Goal: Task Accomplishment & Management: Manage account settings

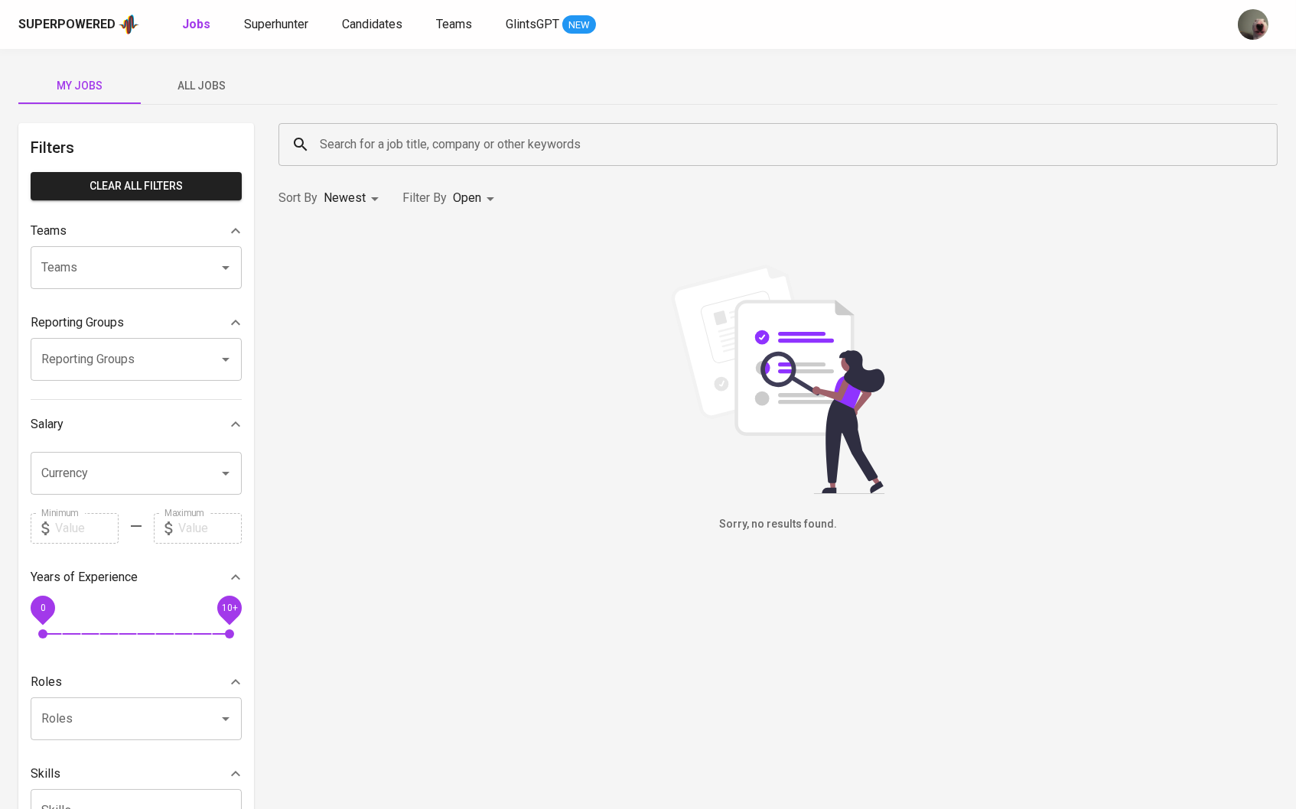
click at [203, 84] on span "All Jobs" at bounding box center [202, 85] width 104 height 19
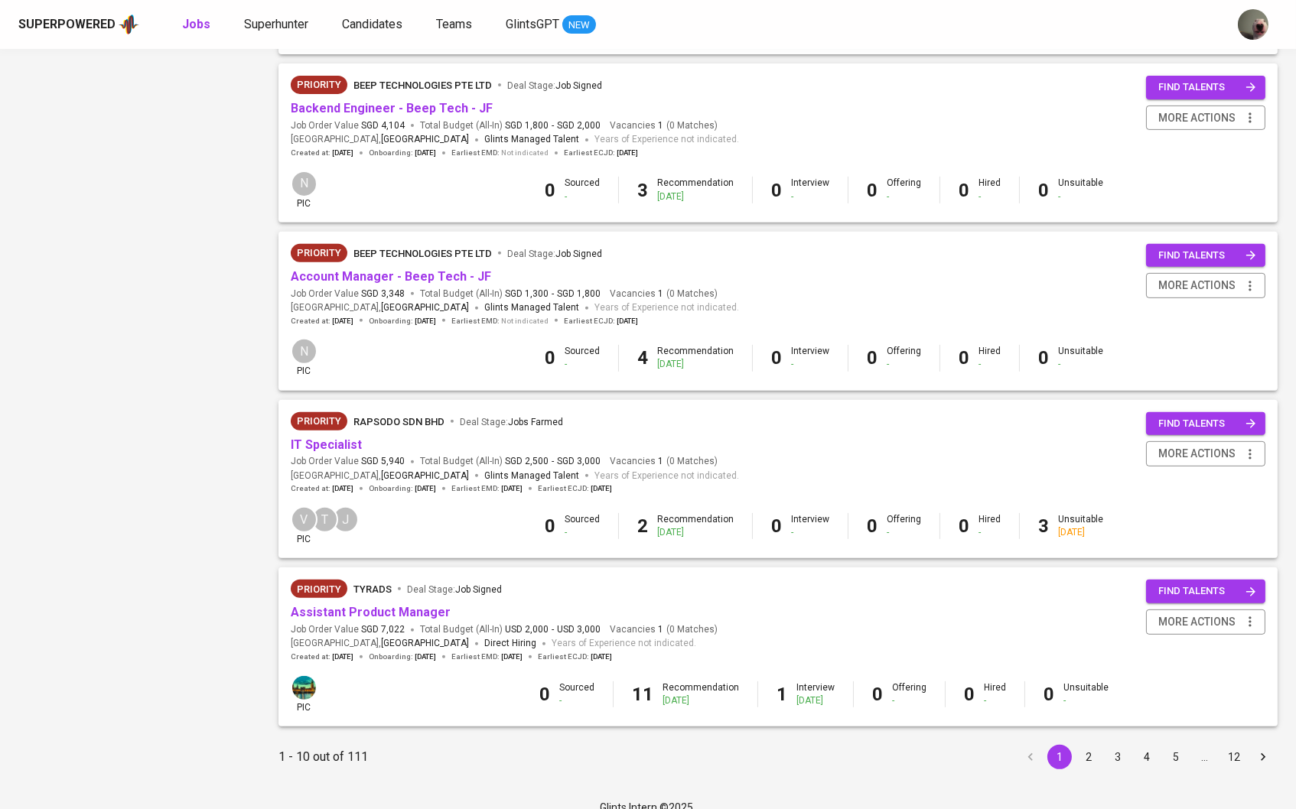
scroll to position [1169, 0]
click at [1088, 746] on button "2" at bounding box center [1088, 758] width 24 height 24
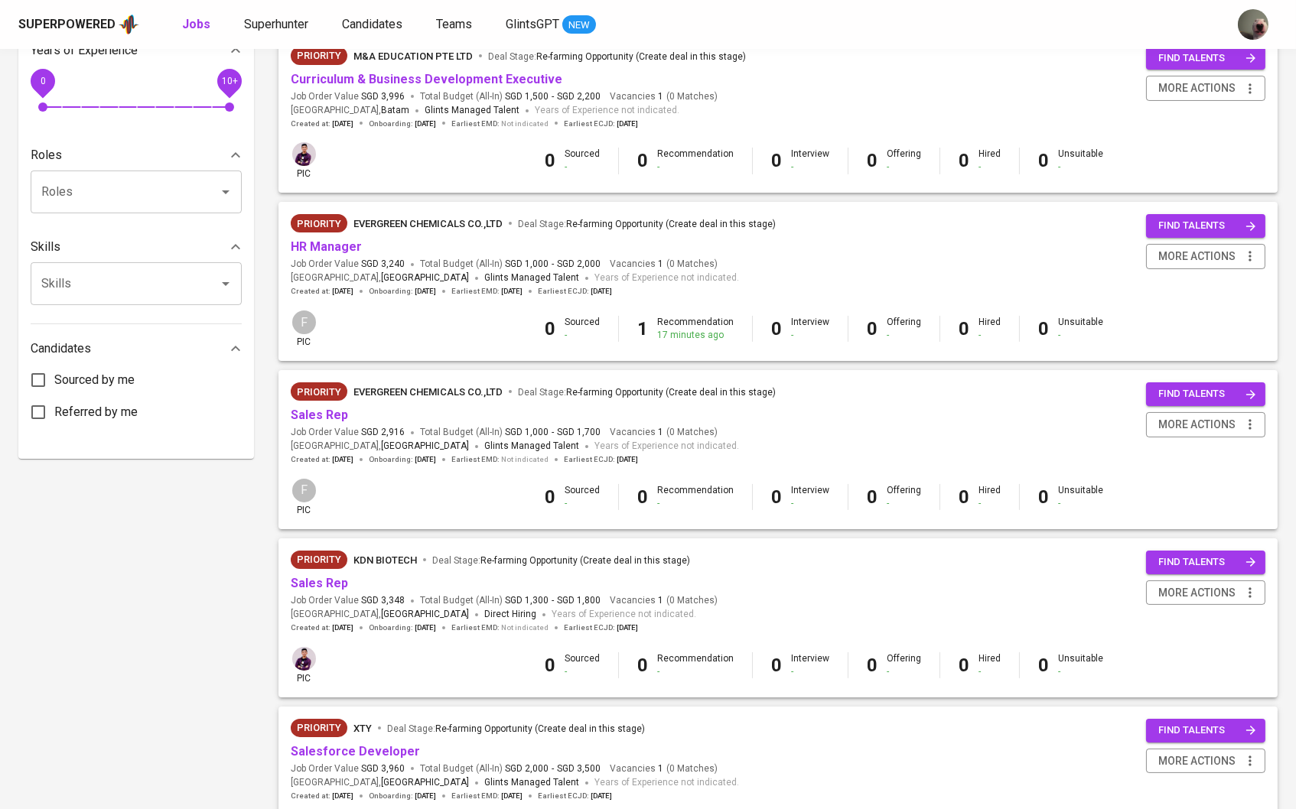
scroll to position [569, 0]
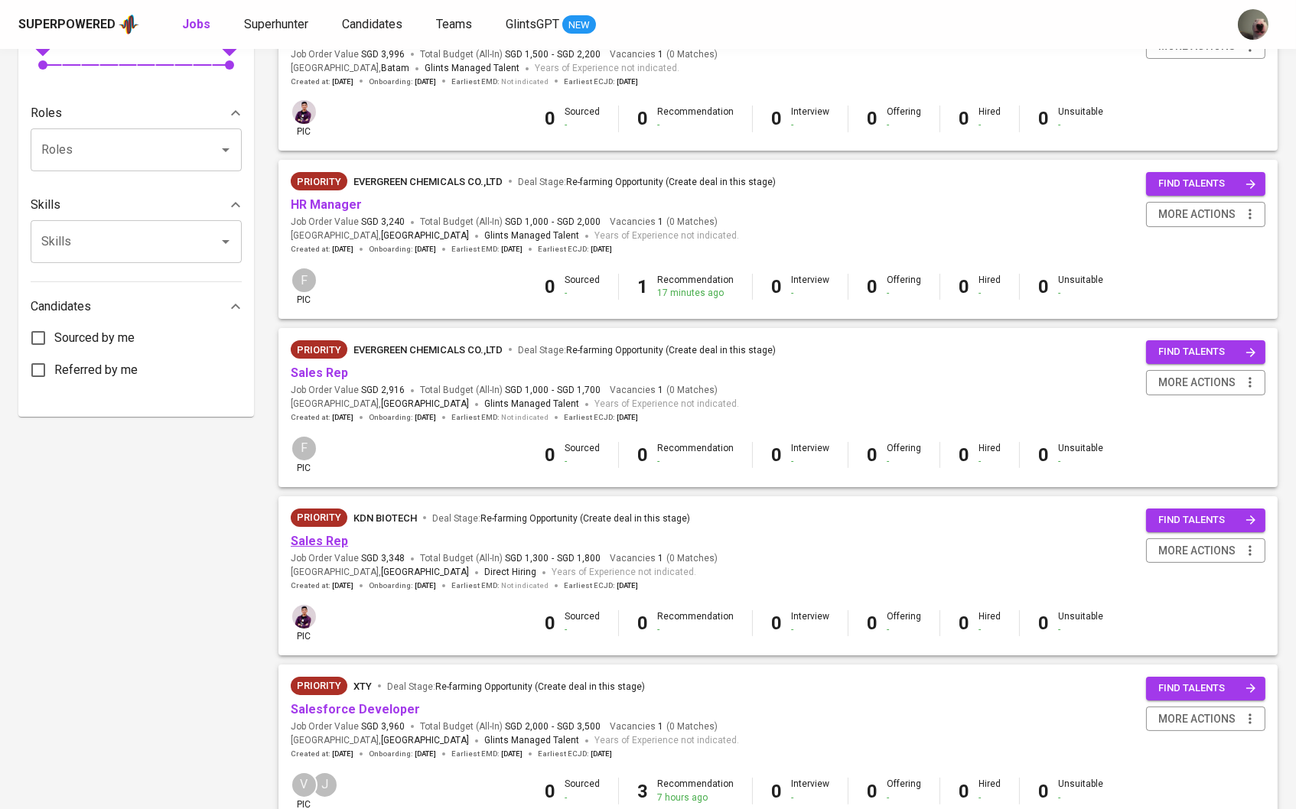
click at [337, 534] on link "Sales Rep" at bounding box center [319, 541] width 57 height 15
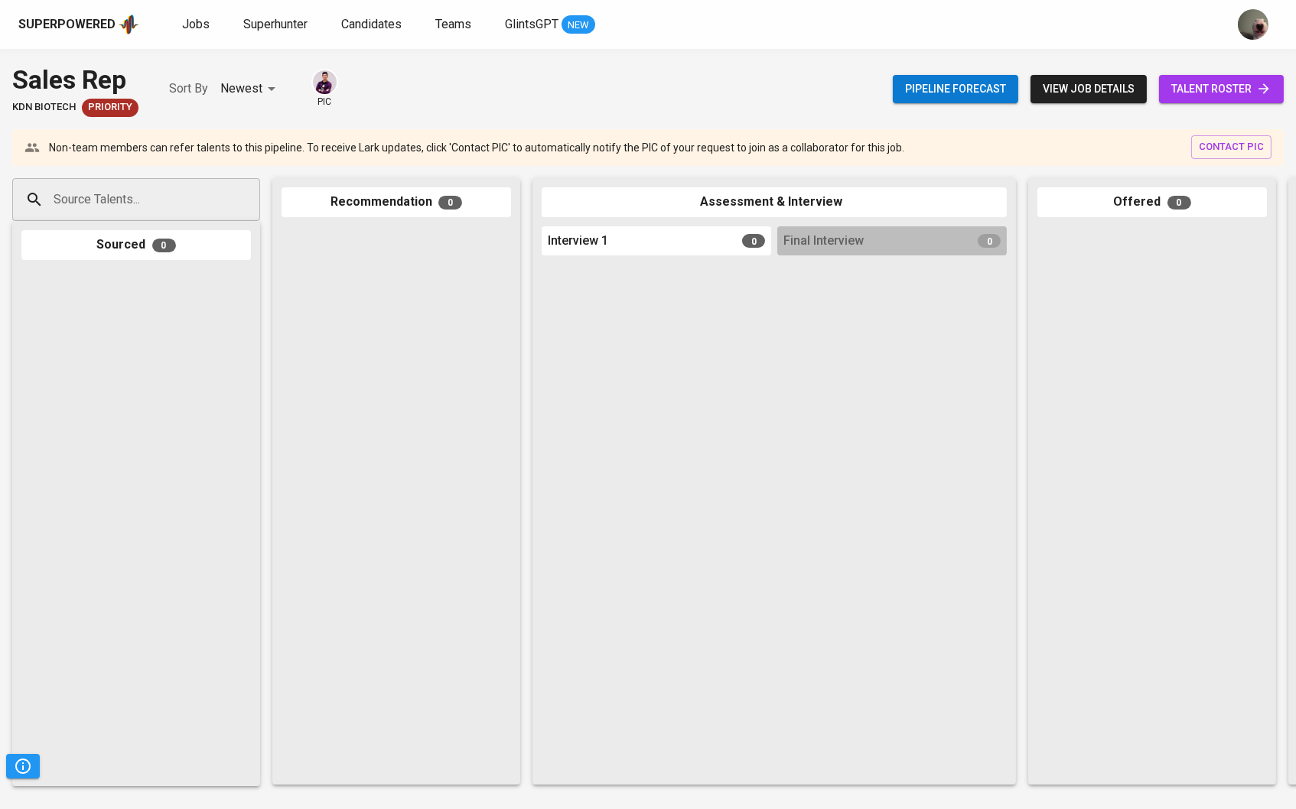
click at [1247, 89] on span "talent roster" at bounding box center [1221, 89] width 100 height 19
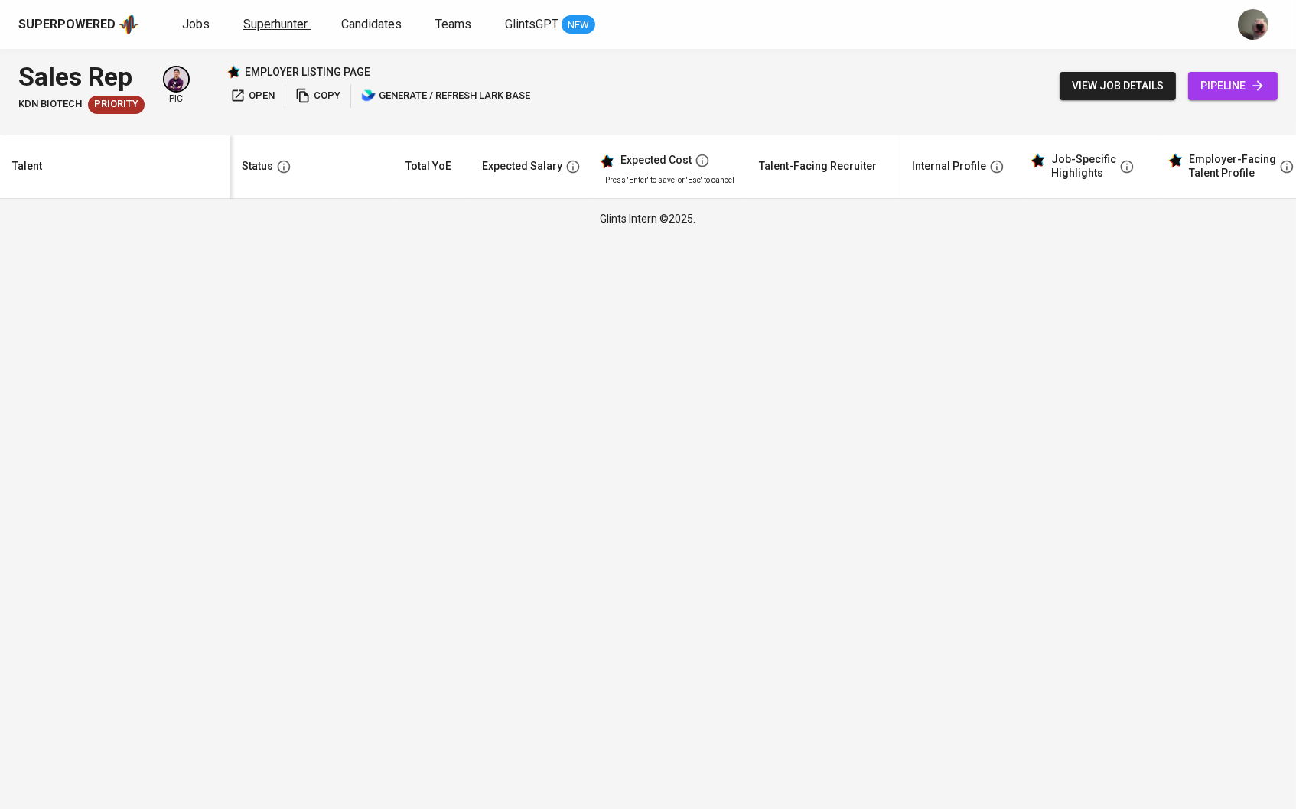
click at [262, 23] on span "Superhunter" at bounding box center [275, 24] width 64 height 15
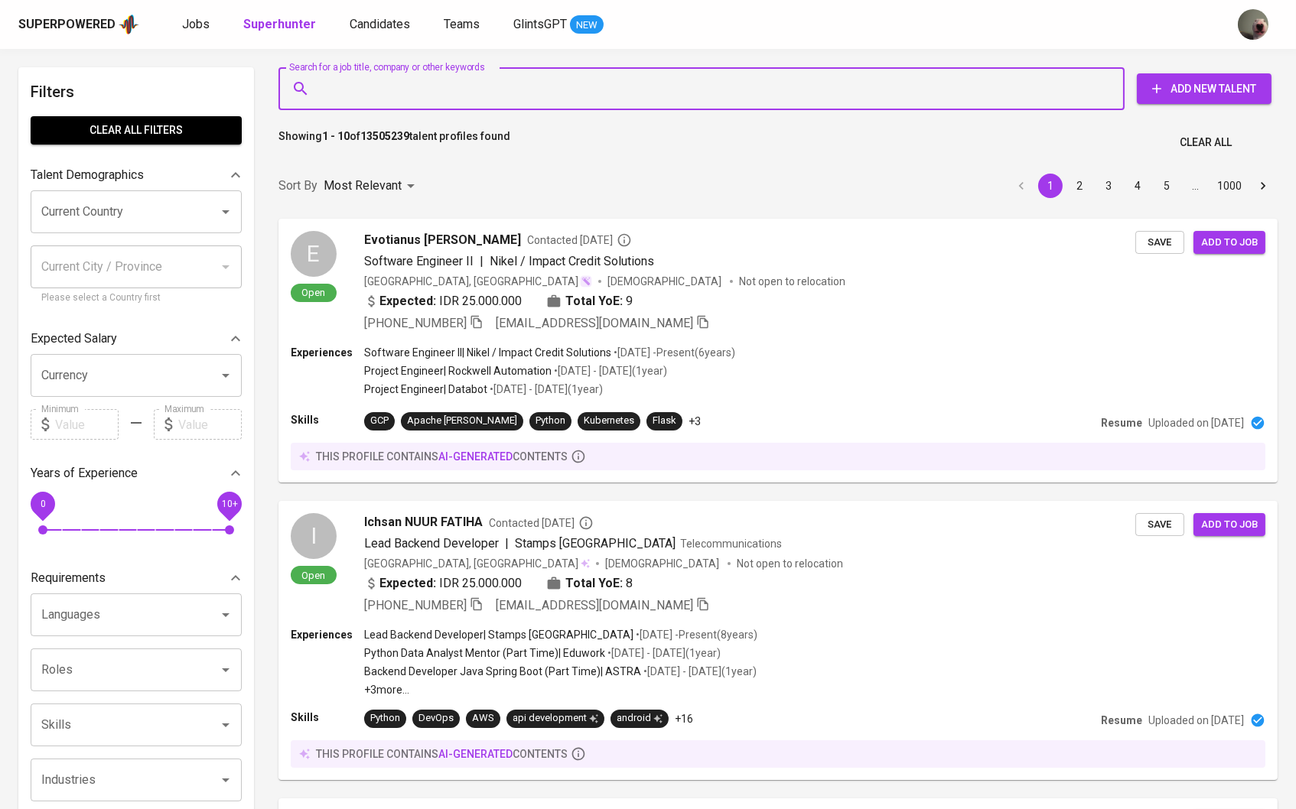
click at [371, 95] on input "Search for a job title, company or other keywords" at bounding box center [705, 88] width 779 height 29
paste input "[EMAIL_ADDRESS][DOMAIN_NAME]"
type input "[EMAIL_ADDRESS][DOMAIN_NAME]"
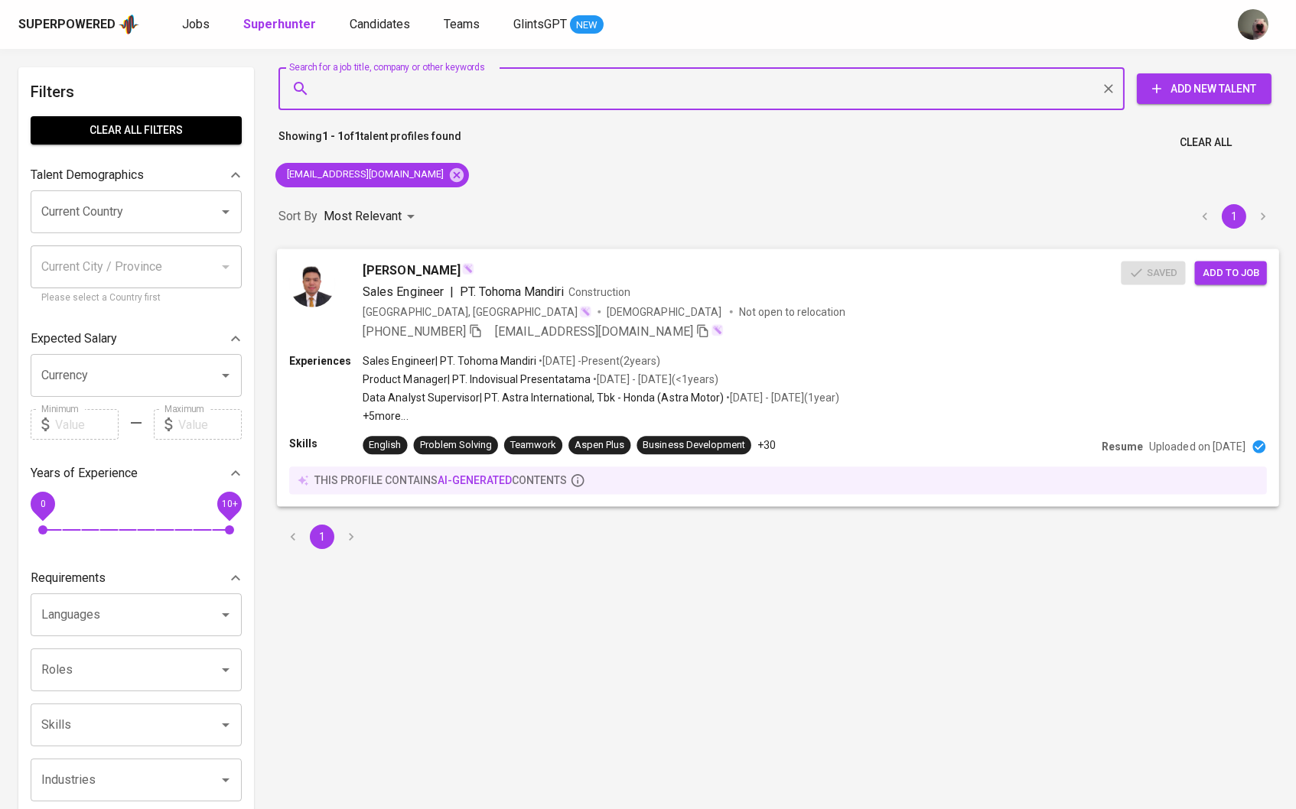
click at [1244, 281] on button "Add to job" at bounding box center [1231, 273] width 72 height 24
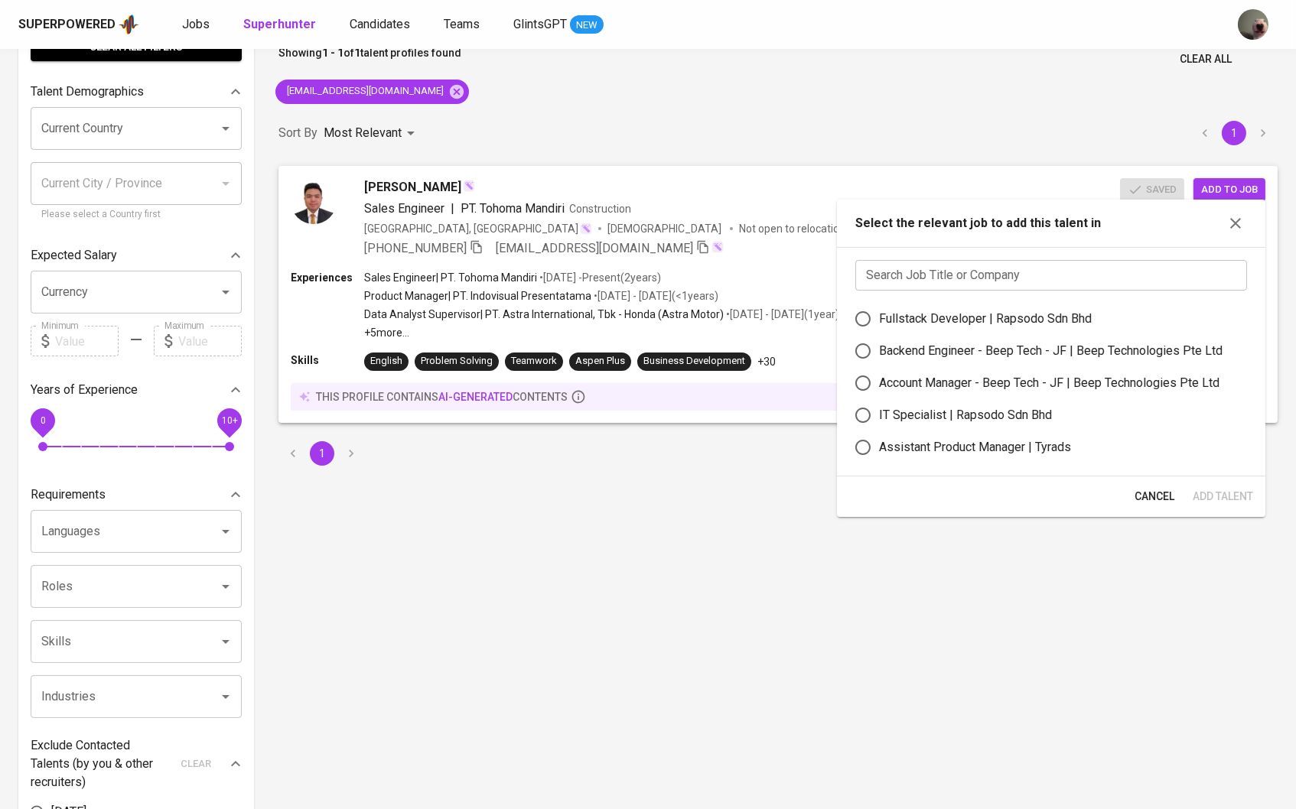
scroll to position [86, 0]
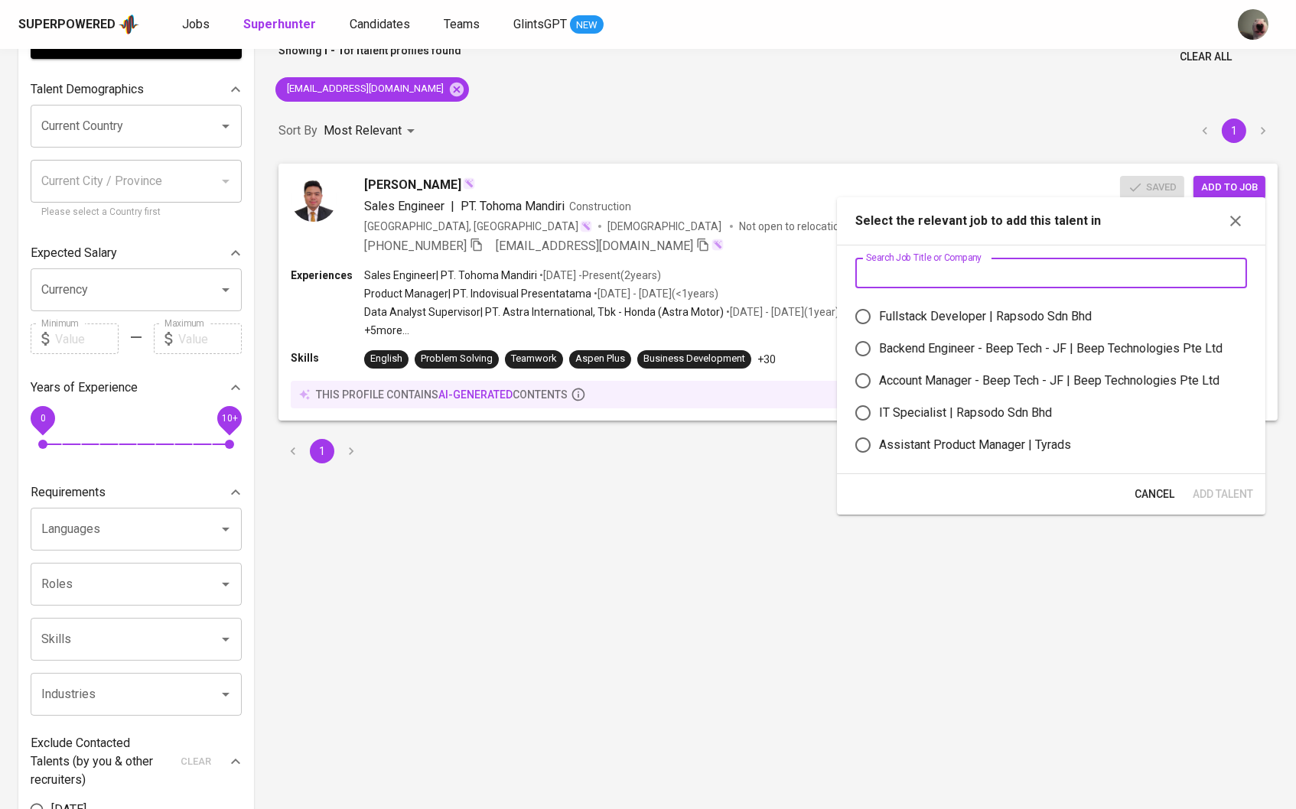
click at [1056, 285] on input "text" at bounding box center [1051, 273] width 392 height 31
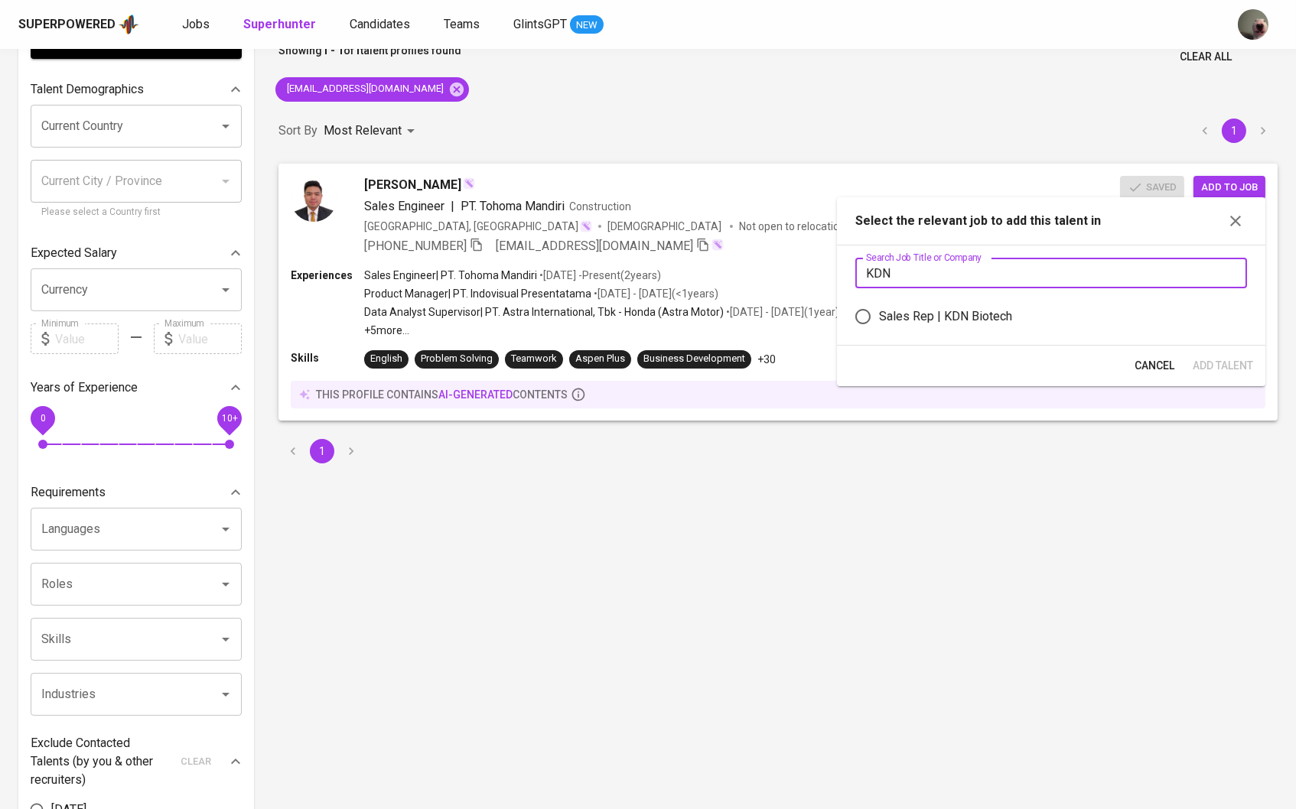
scroll to position [60, 0]
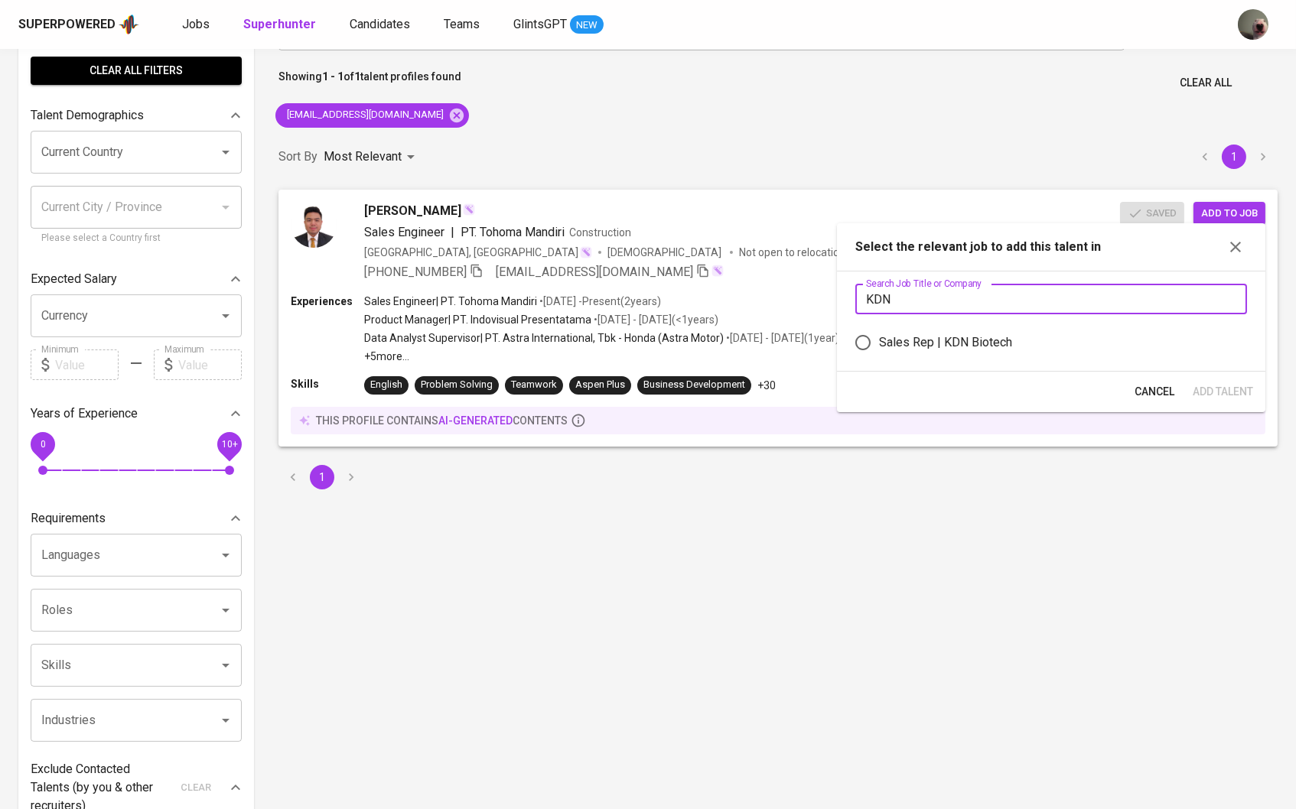
type input "KDN"
click at [975, 338] on div "Sales Rep | KDN Biotech" at bounding box center [945, 342] width 133 height 18
click at [879, 338] on input "Sales Rep | KDN Biotech" at bounding box center [863, 343] width 32 height 32
radio input "true"
click at [1206, 400] on span "Add Talent" at bounding box center [1222, 391] width 60 height 19
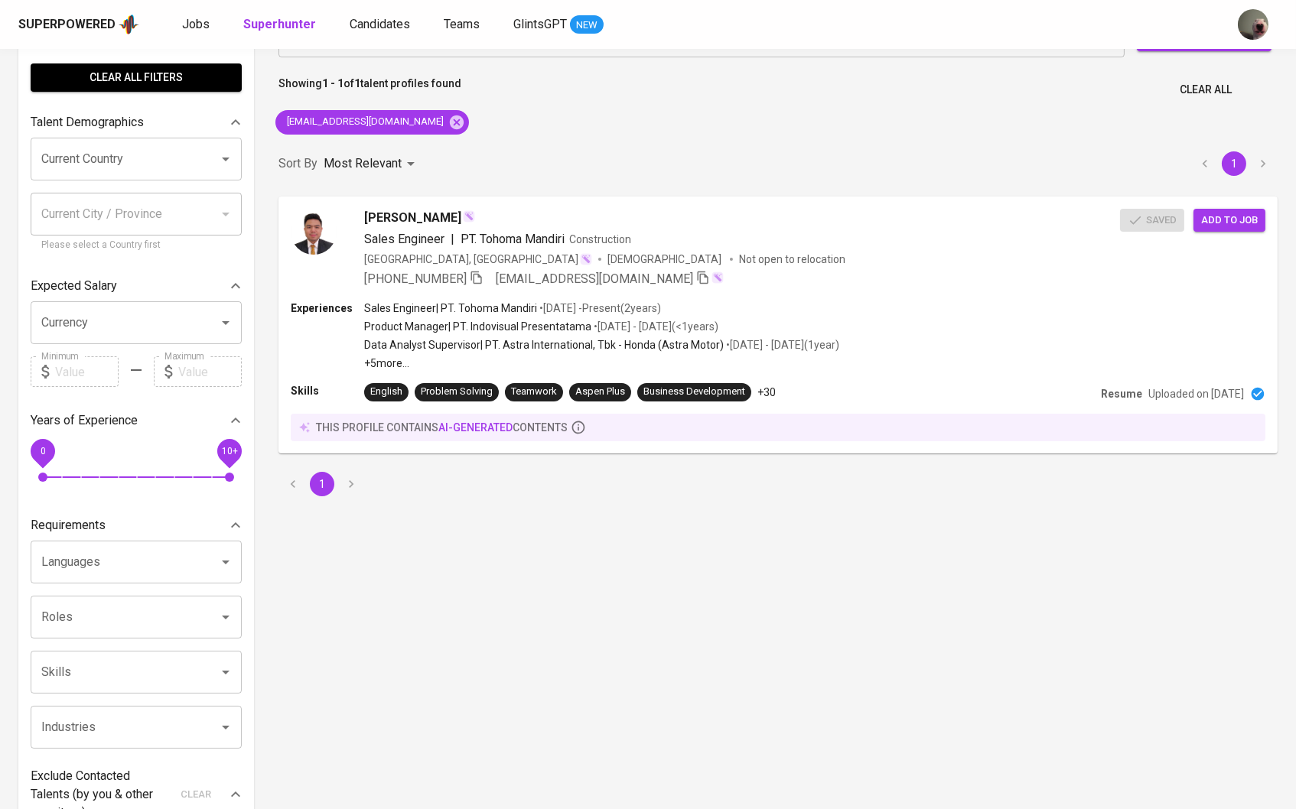
scroll to position [0, 0]
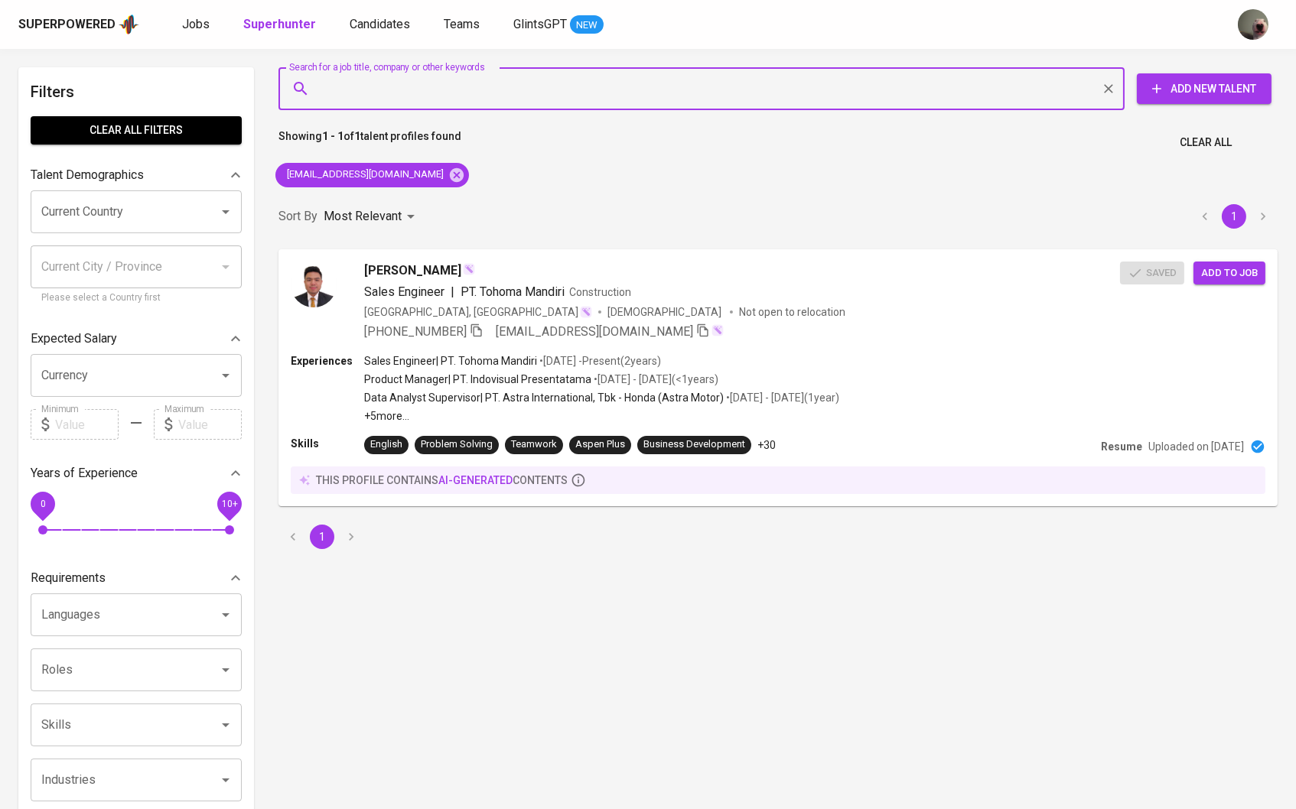
click at [411, 87] on input "Search for a job title, company or other keywords" at bounding box center [705, 88] width 779 height 29
paste input "reynardirisyad@gmail.com"
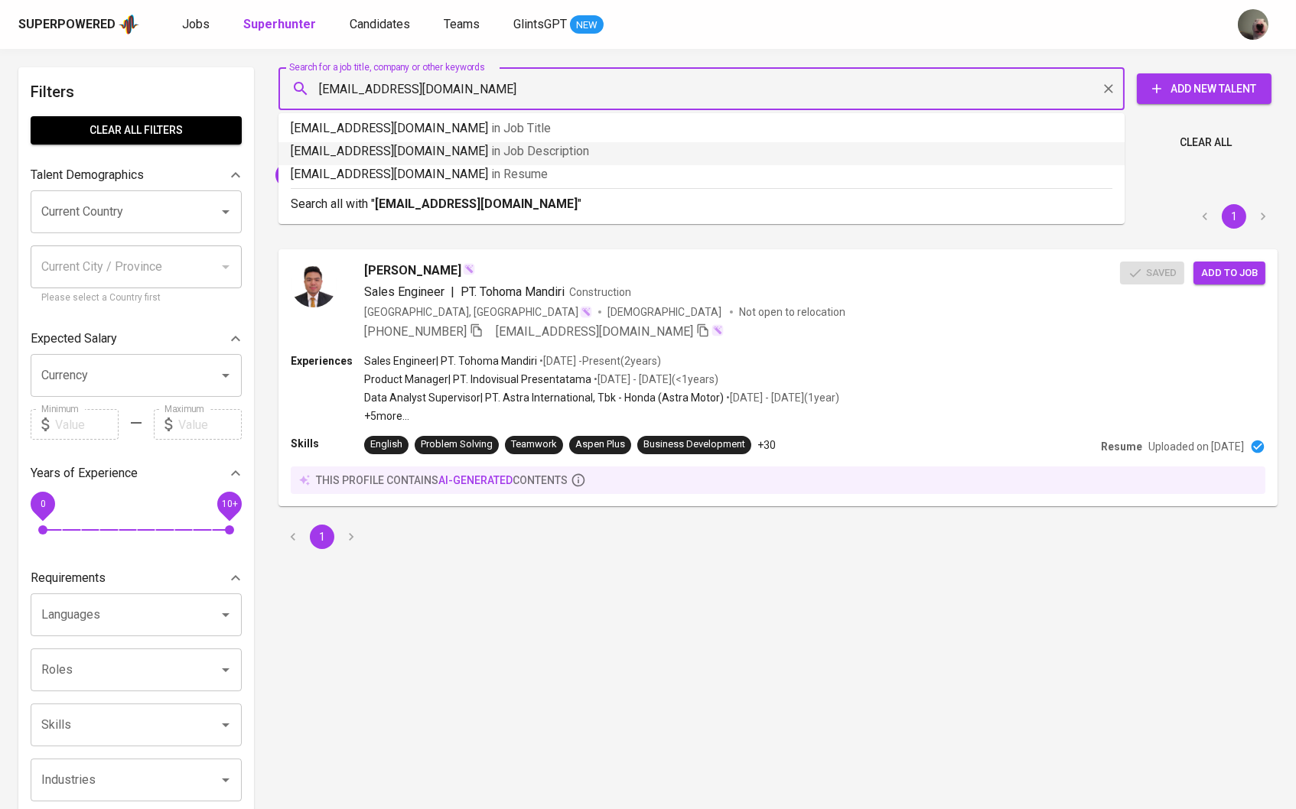
click at [480, 80] on input "reynardirisyad@gmail.com" at bounding box center [705, 88] width 779 height 29
paste input "ahimsjam"
type input "rahimsjam@gmail.com"
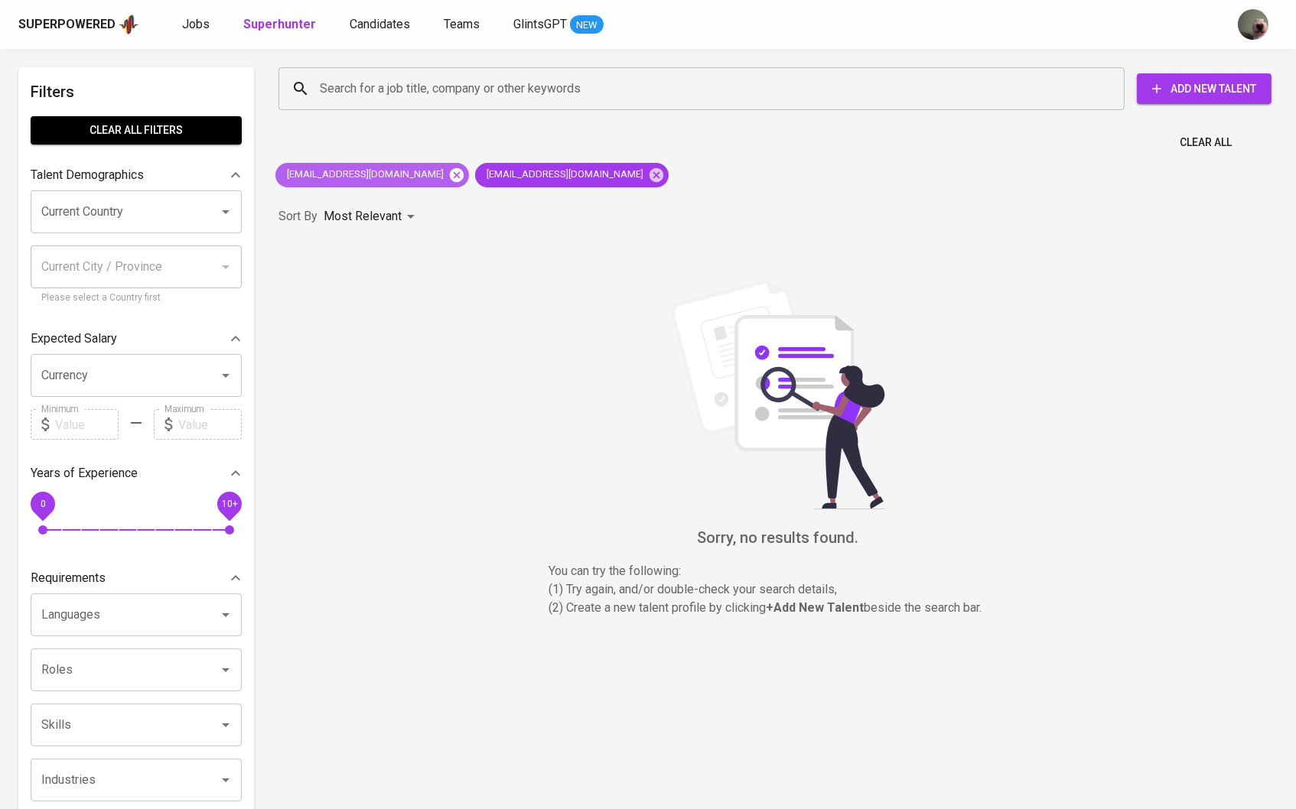
click at [450, 167] on icon at bounding box center [457, 174] width 14 height 14
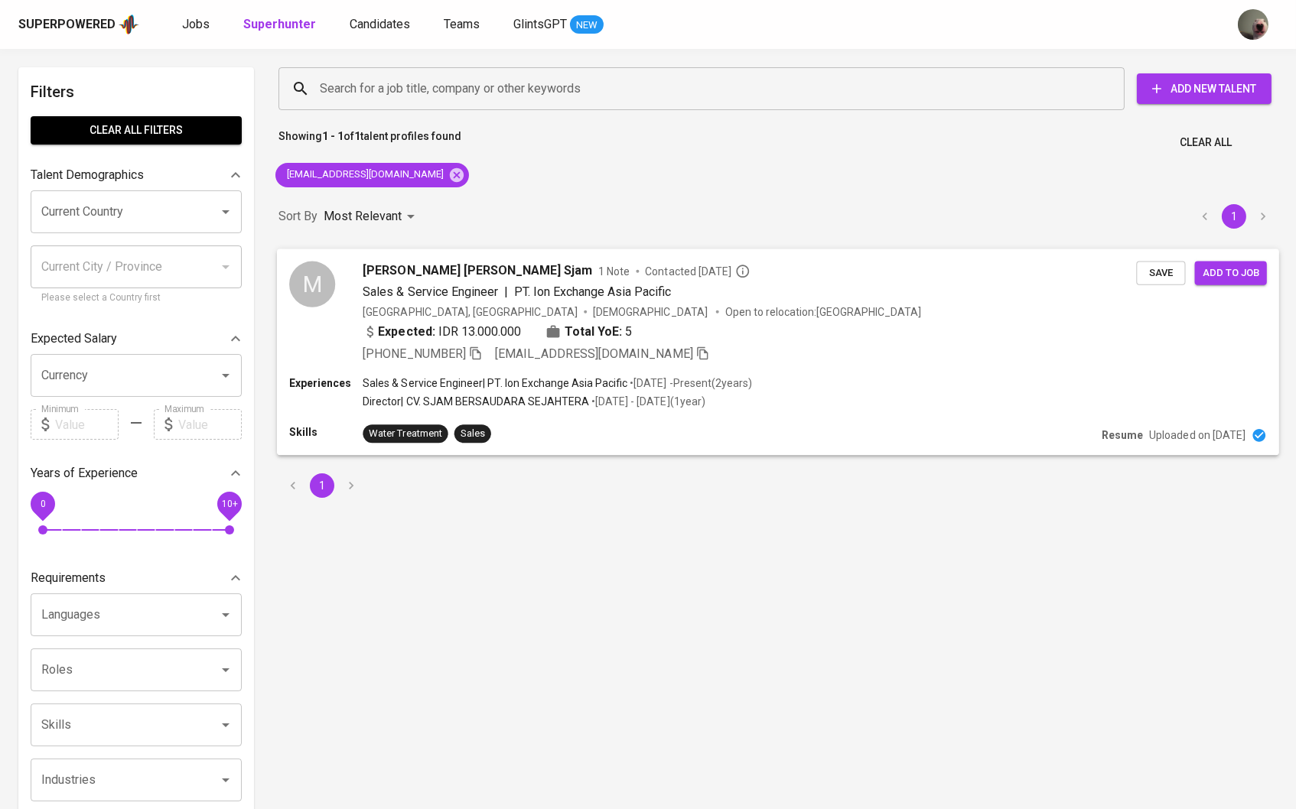
click at [455, 268] on span "[PERSON_NAME] [PERSON_NAME] Sjam" at bounding box center [477, 270] width 229 height 18
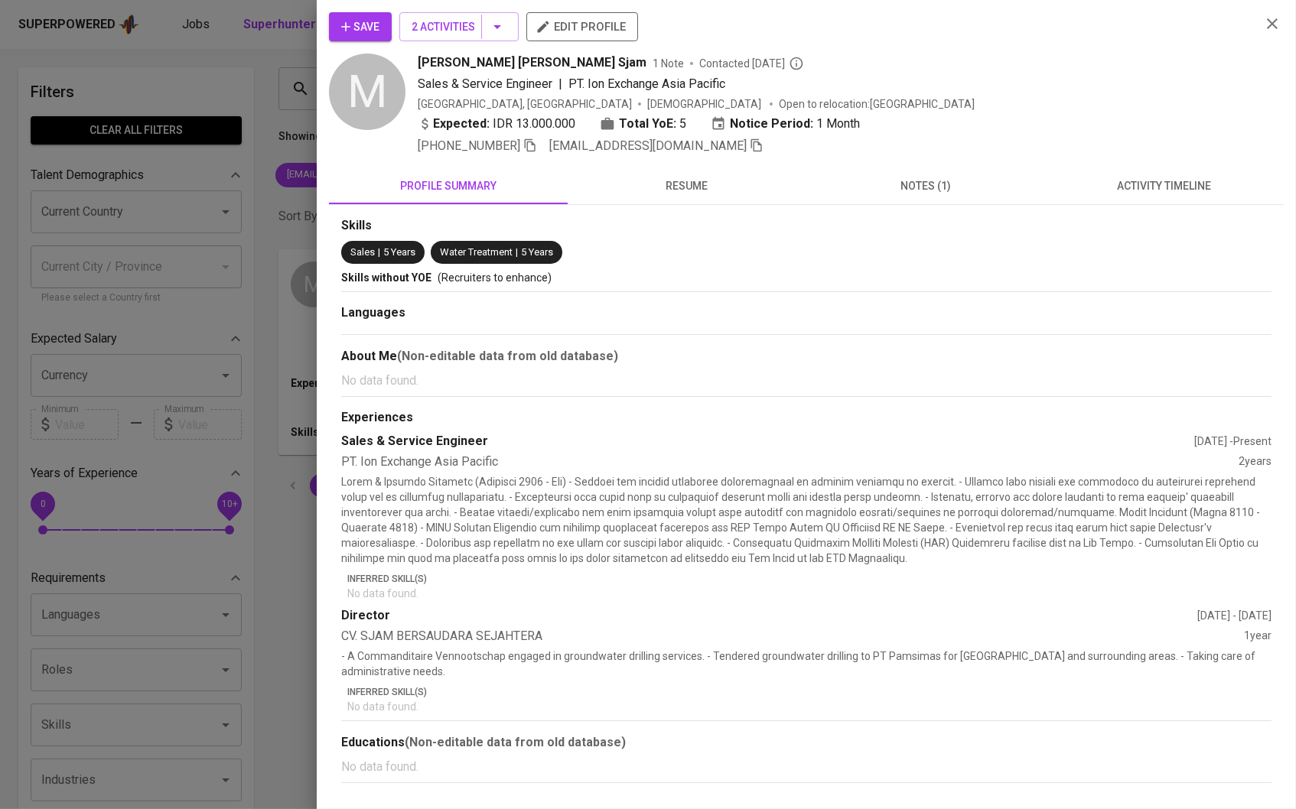
click at [915, 181] on span "notes (1)" at bounding box center [925, 186] width 220 height 19
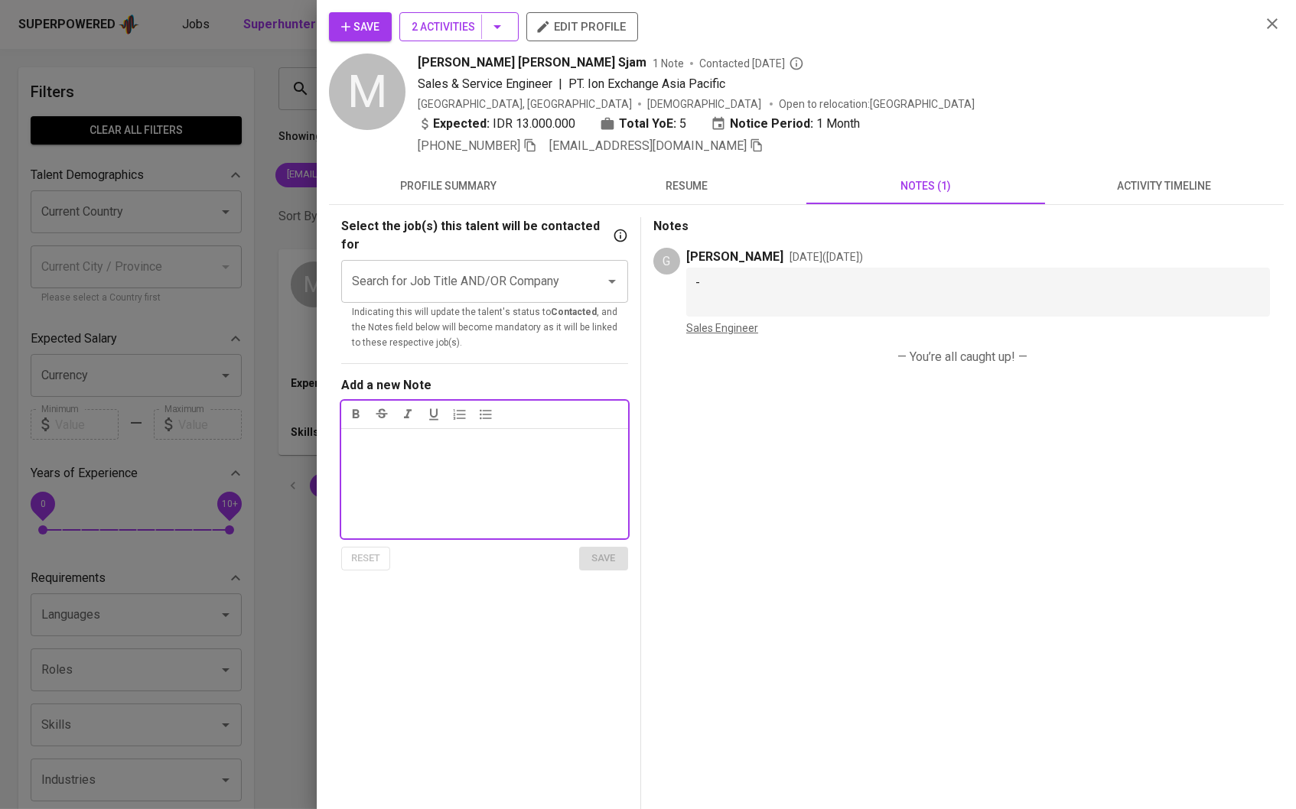
click at [477, 21] on span "2 Activities" at bounding box center [458, 27] width 95 height 19
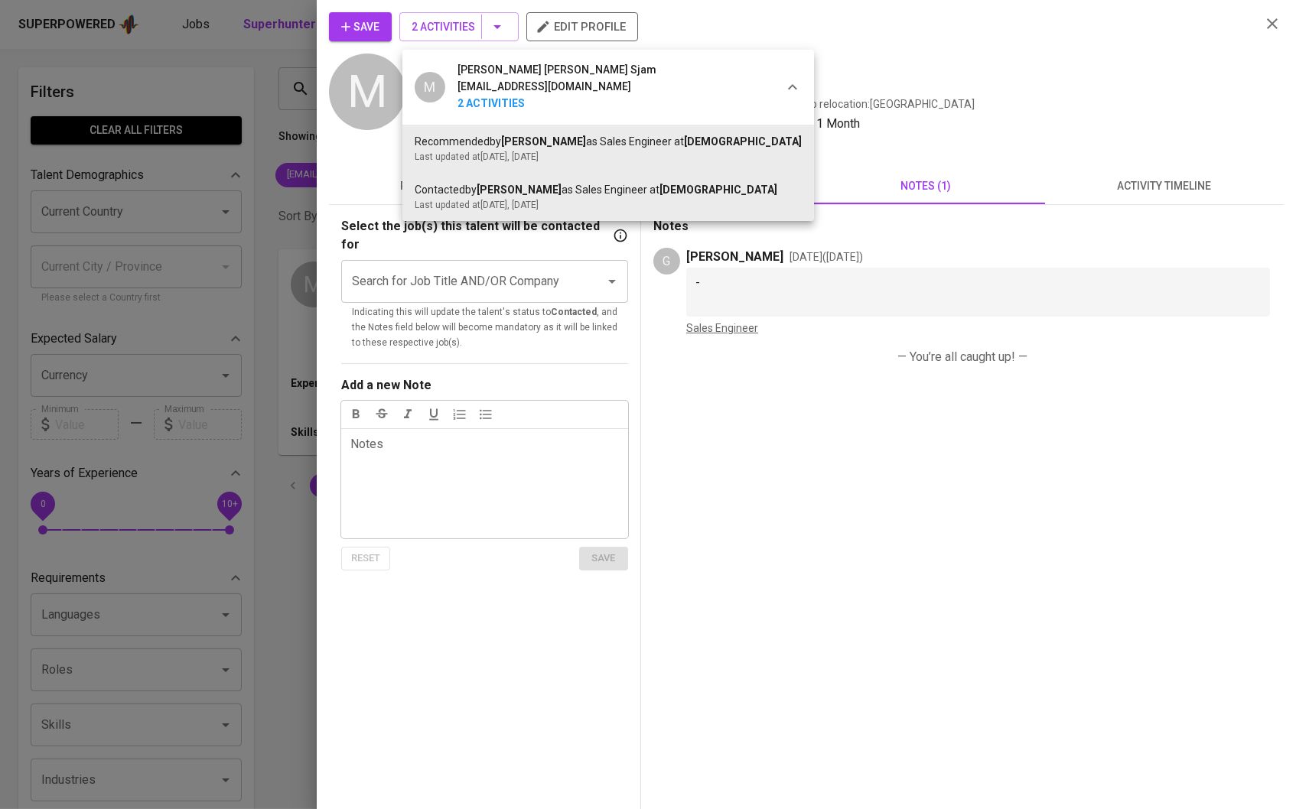
click at [366, 55] on div at bounding box center [648, 404] width 1296 height 809
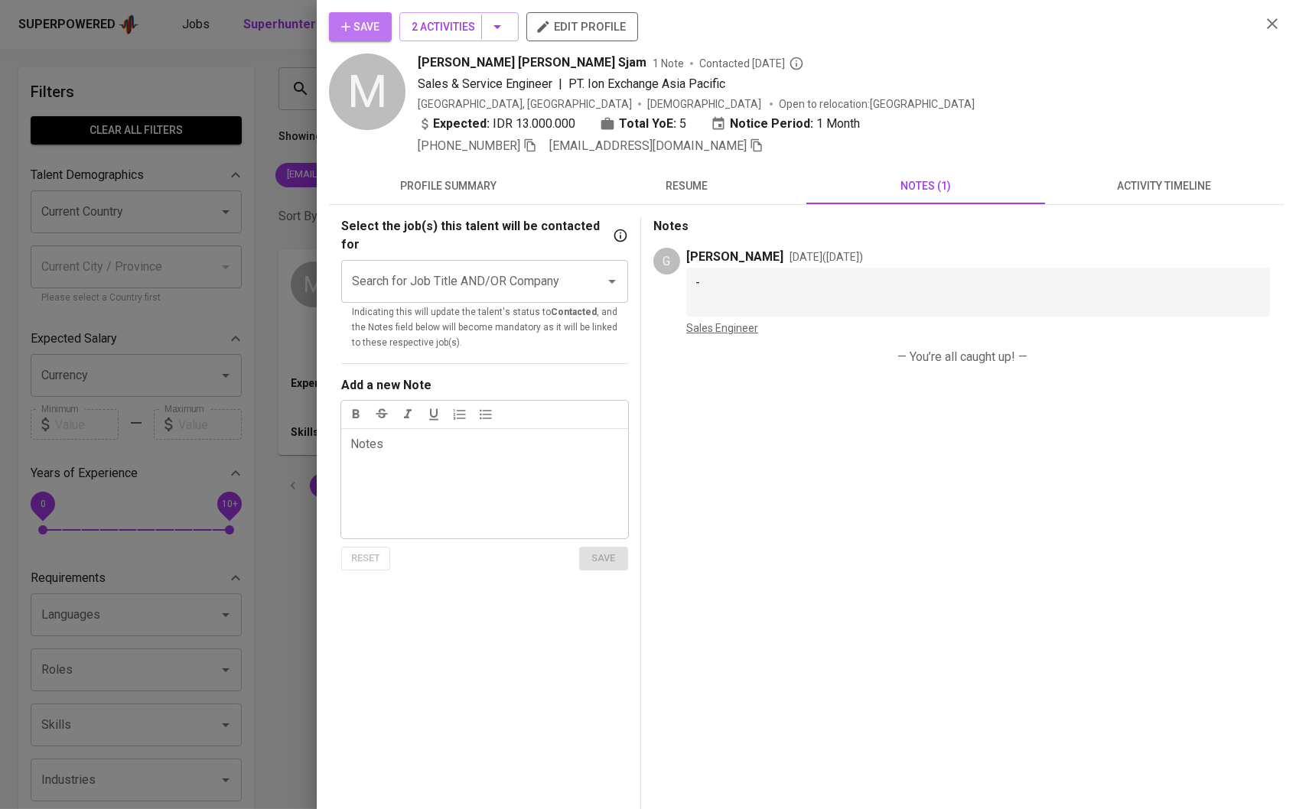
click at [354, 37] on button "Save" at bounding box center [360, 26] width 63 height 29
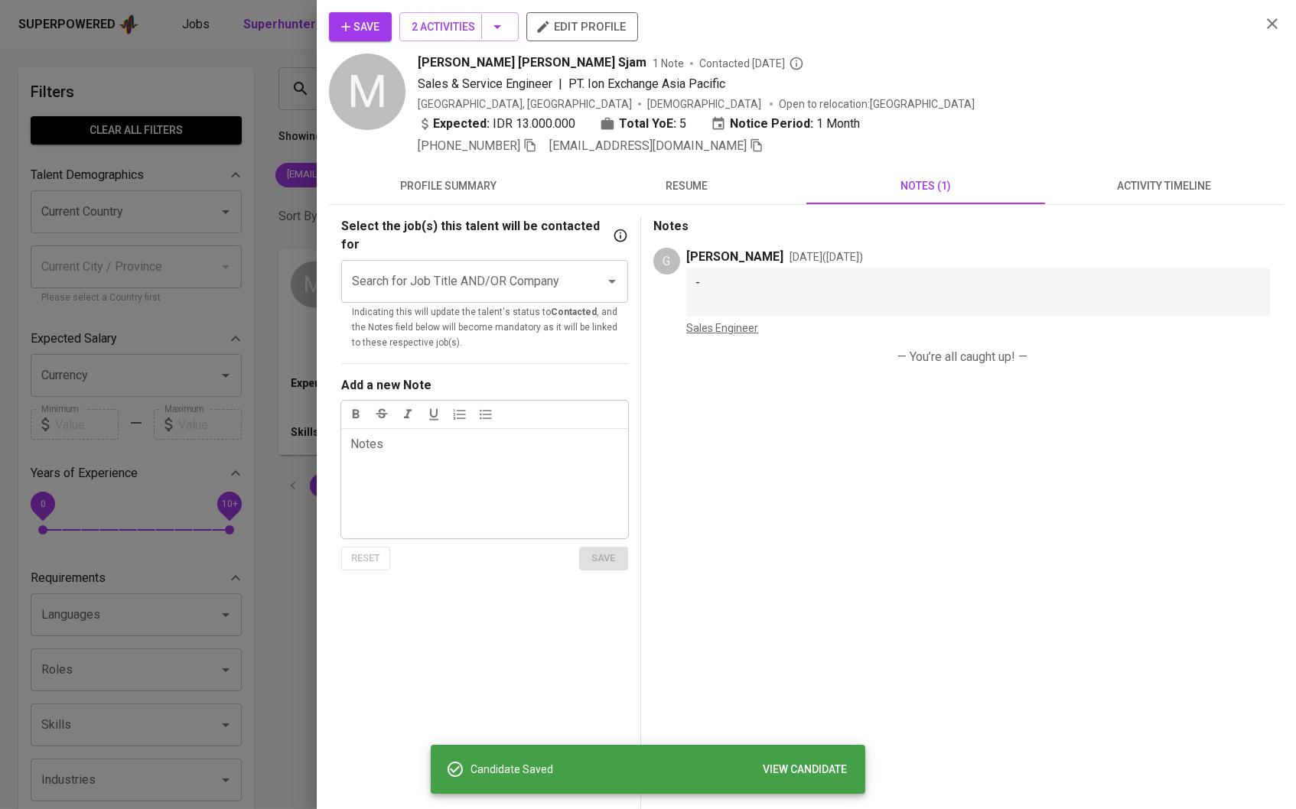
click at [257, 130] on div at bounding box center [648, 404] width 1296 height 809
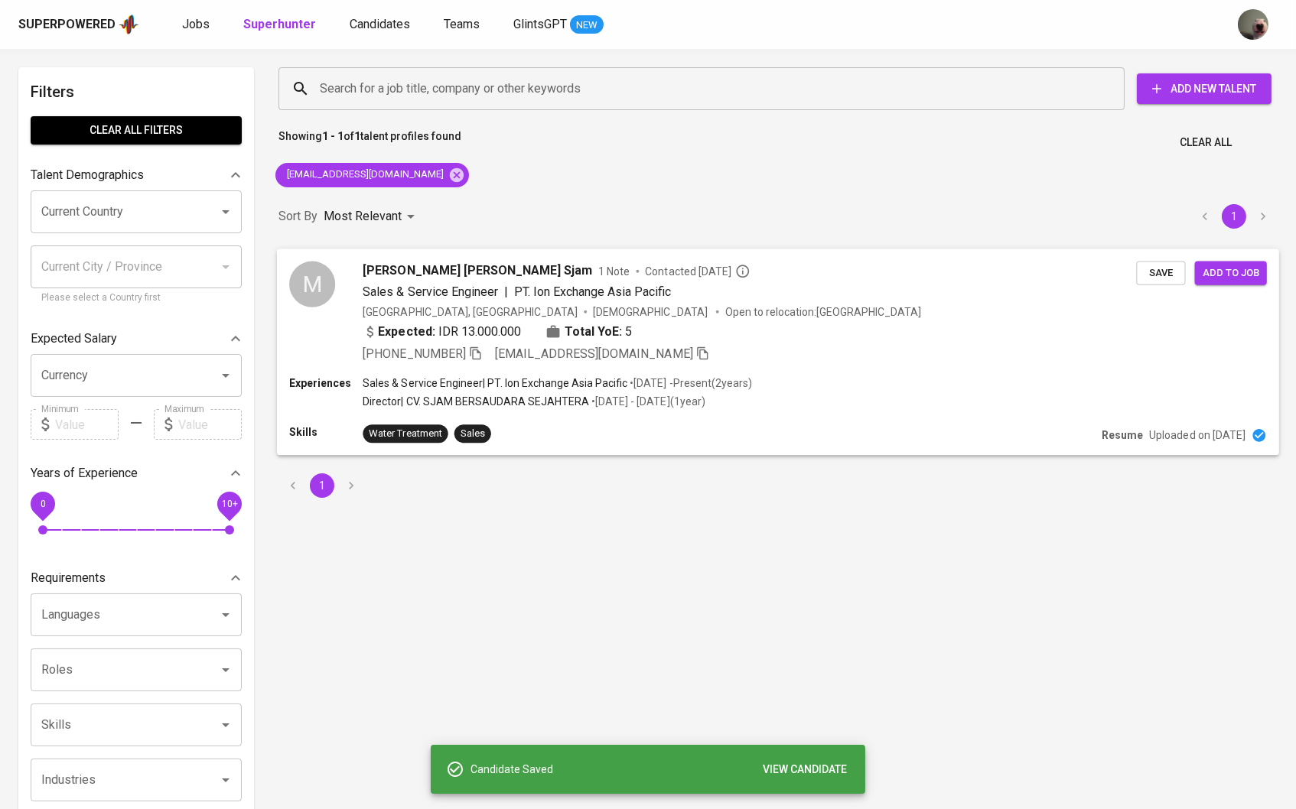
click at [1218, 272] on span "Add to job" at bounding box center [1230, 273] width 57 height 18
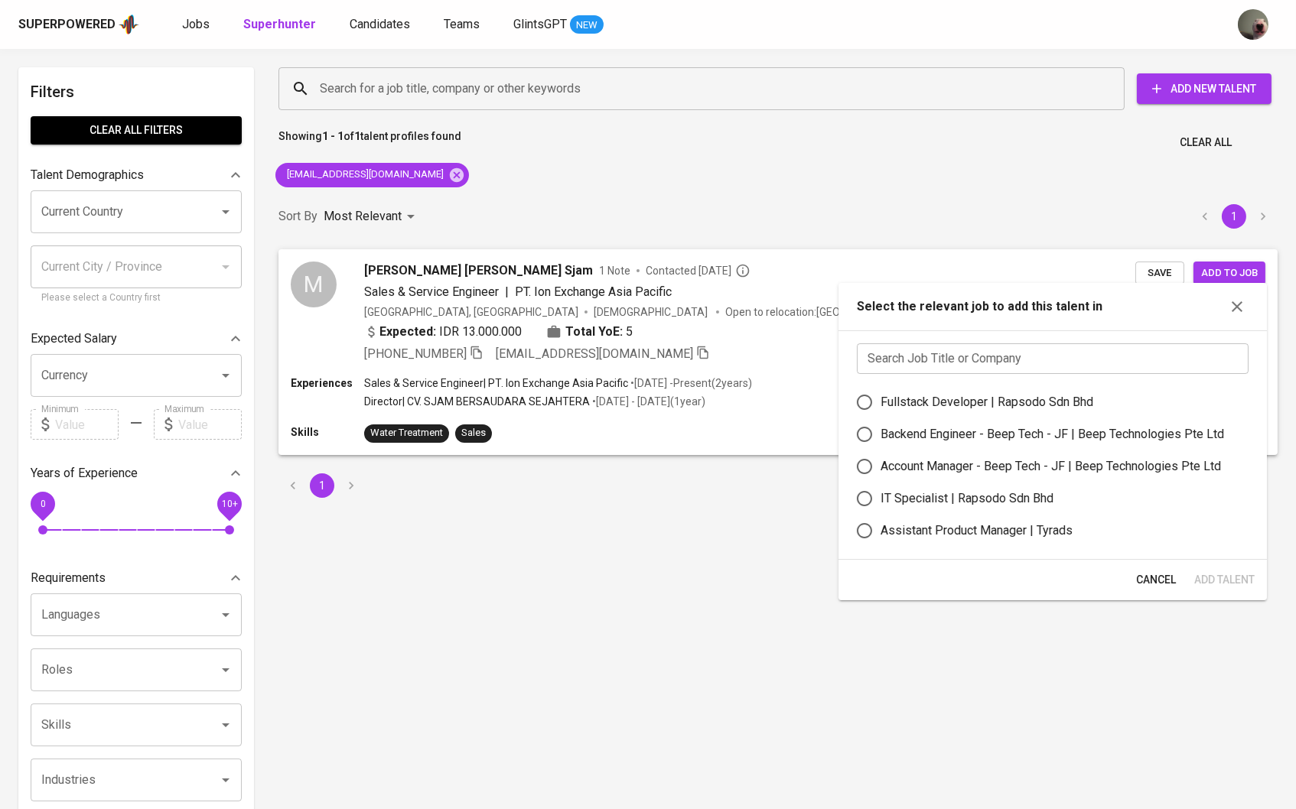
scroll to position [192, 0]
click at [977, 363] on input "text" at bounding box center [1053, 358] width 392 height 31
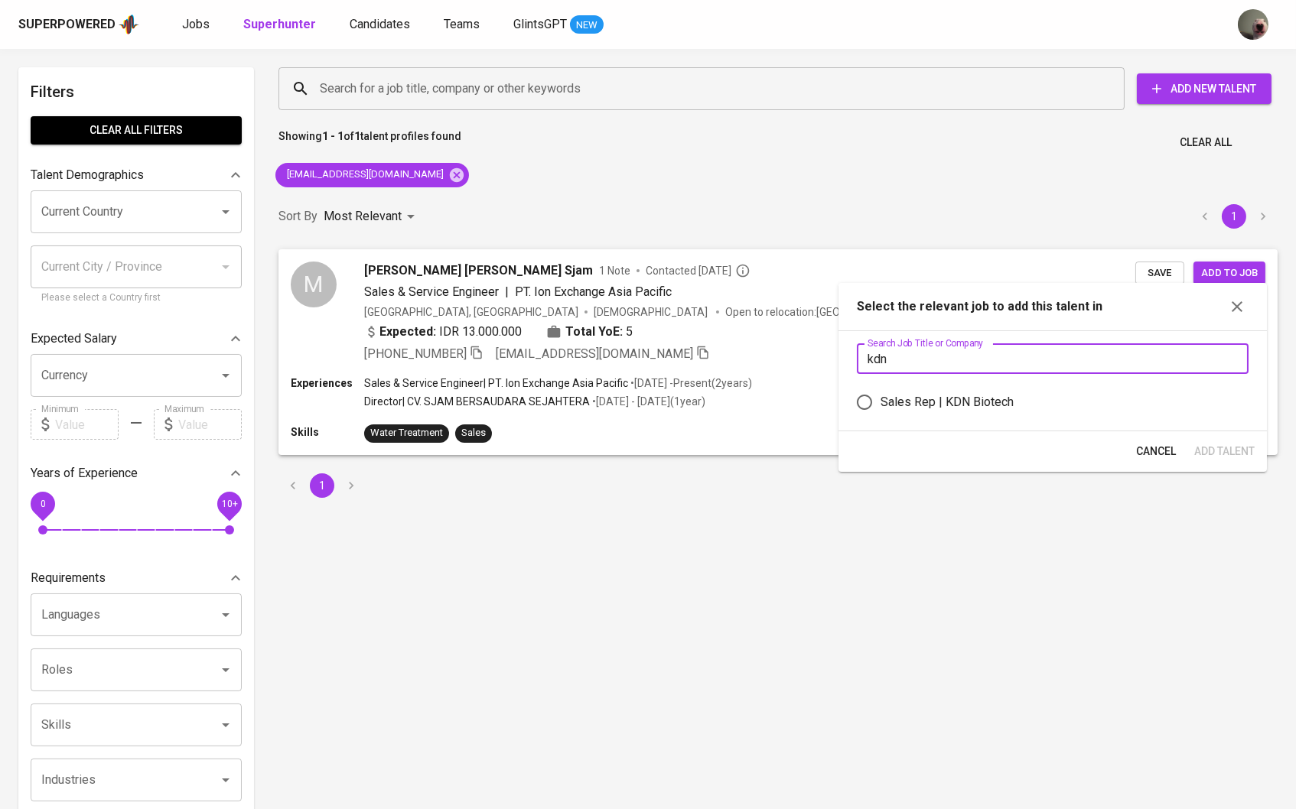
type input "kdn"
click at [995, 404] on div "Sales Rep | KDN Biotech" at bounding box center [946, 402] width 133 height 18
click at [880, 404] on input "Sales Rep | KDN Biotech" at bounding box center [864, 402] width 32 height 32
radio input "true"
click at [1200, 466] on button "Add Talent" at bounding box center [1224, 451] width 73 height 28
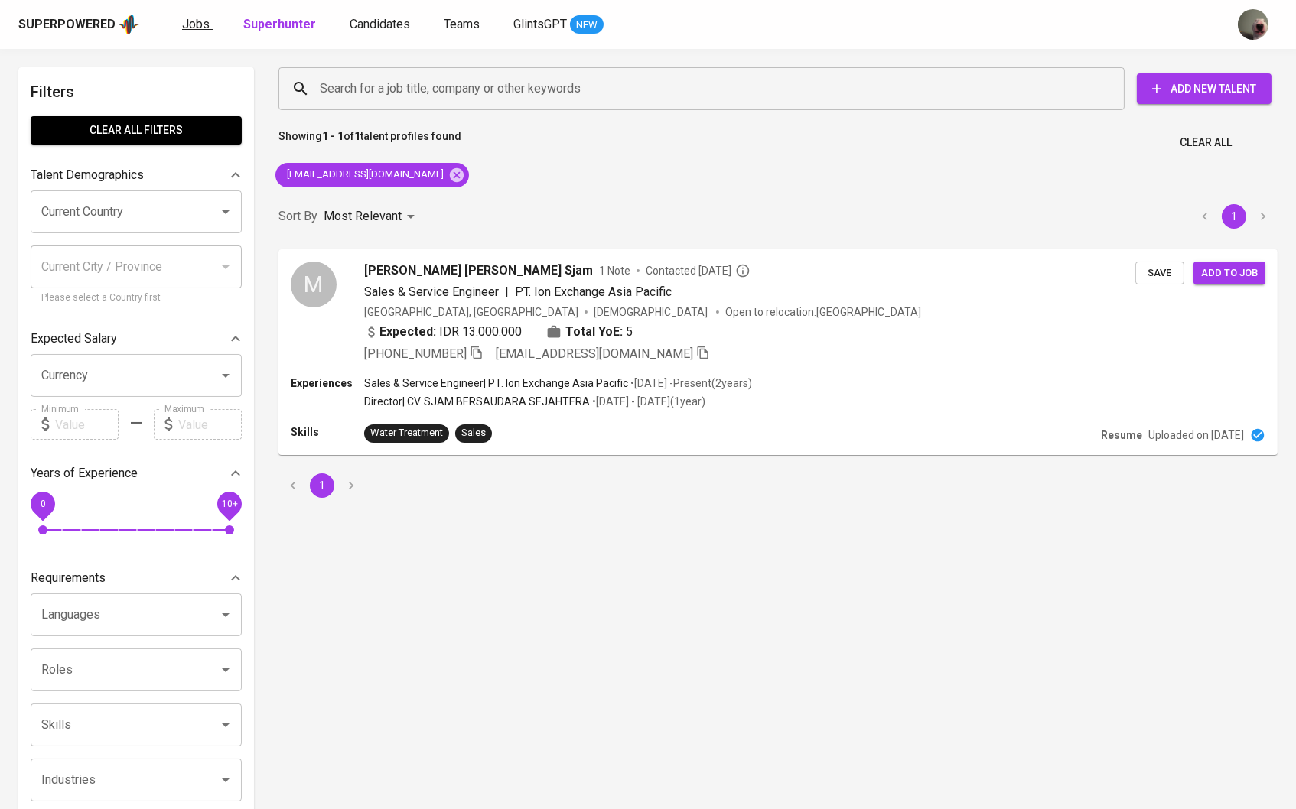
click at [202, 19] on span "Jobs" at bounding box center [196, 24] width 28 height 15
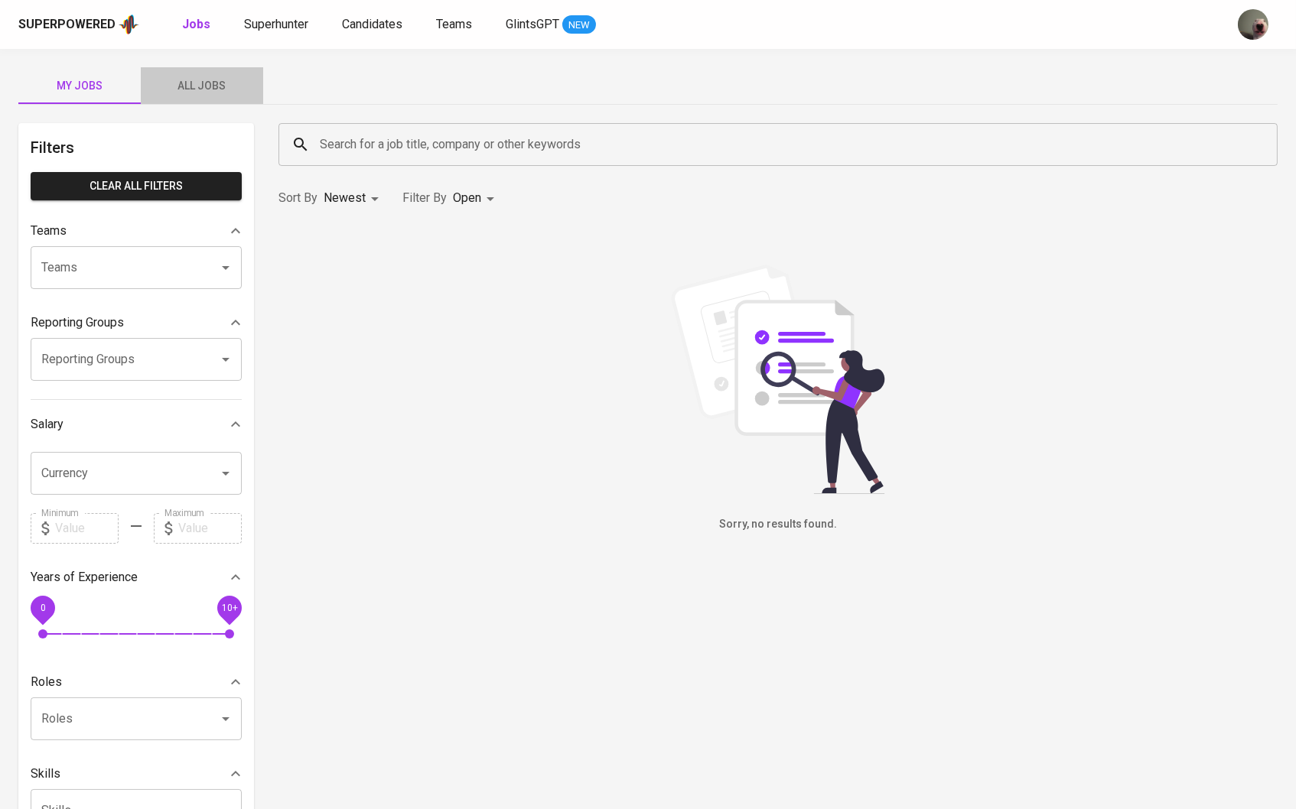
click at [210, 80] on span "All Jobs" at bounding box center [202, 85] width 104 height 19
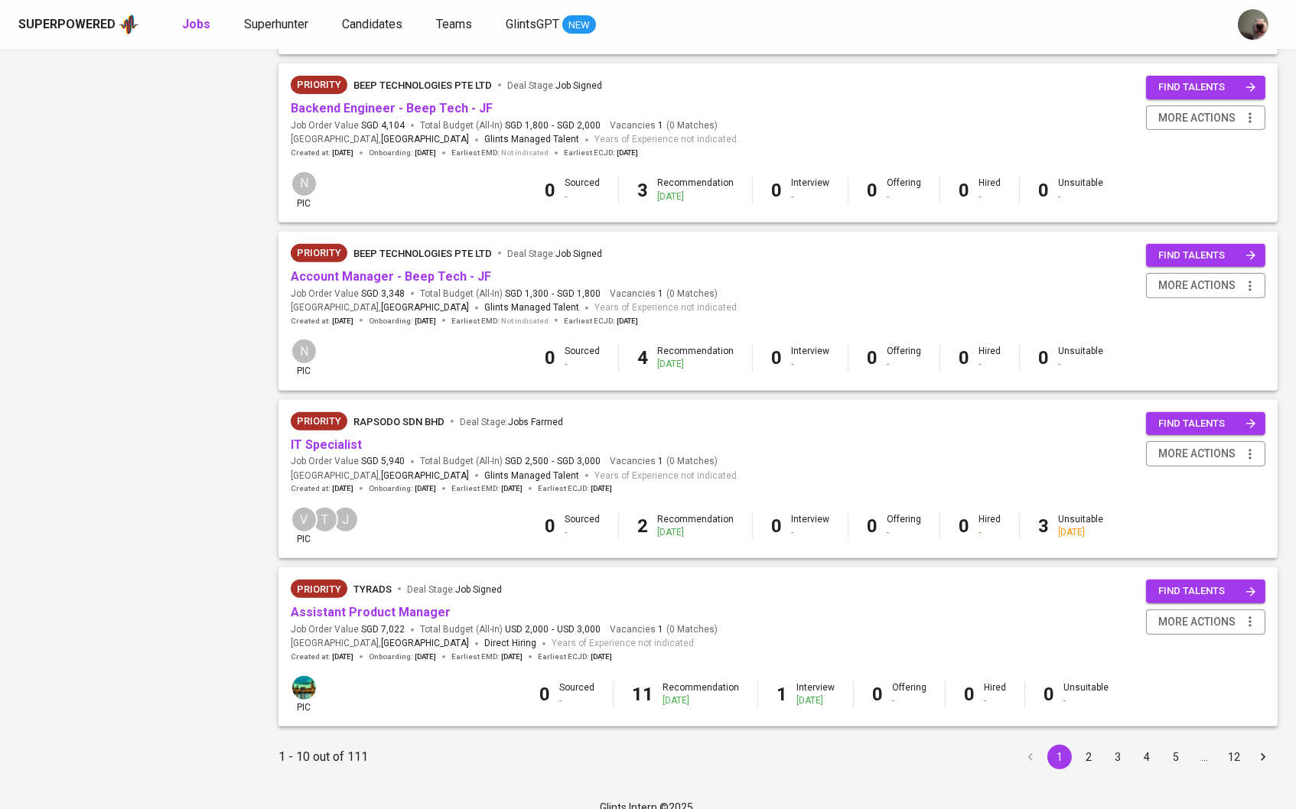
scroll to position [1169, 0]
click at [1089, 746] on button "2" at bounding box center [1088, 758] width 24 height 24
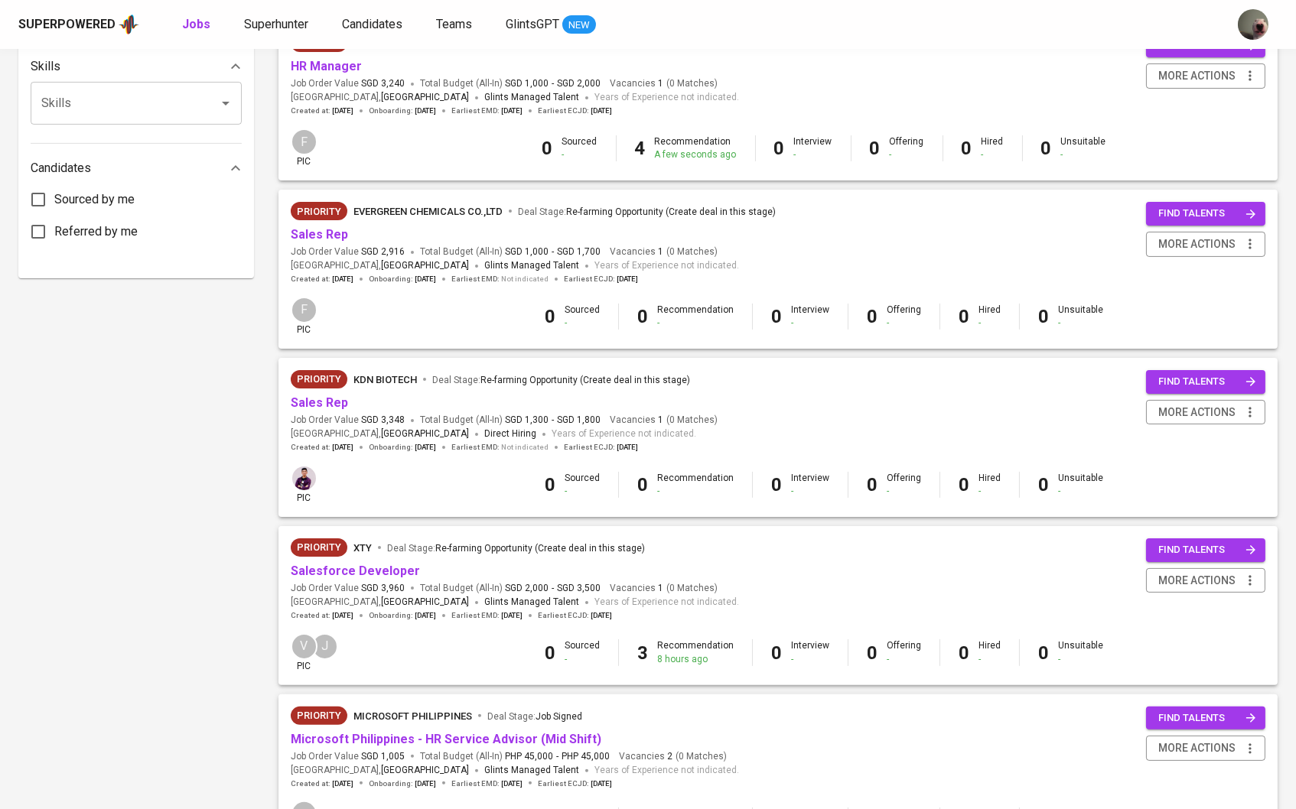
scroll to position [738, 0]
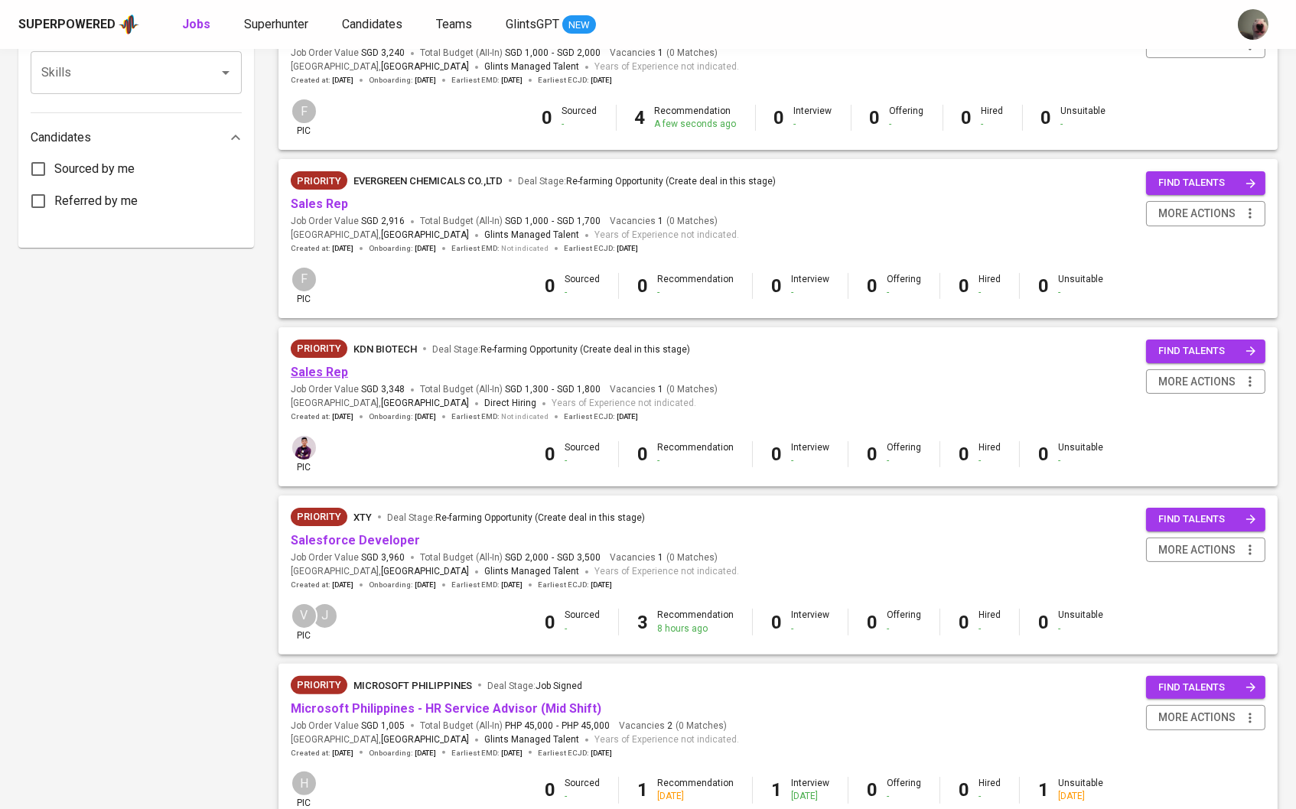
click at [324, 368] on link "Sales Rep" at bounding box center [319, 372] width 57 height 15
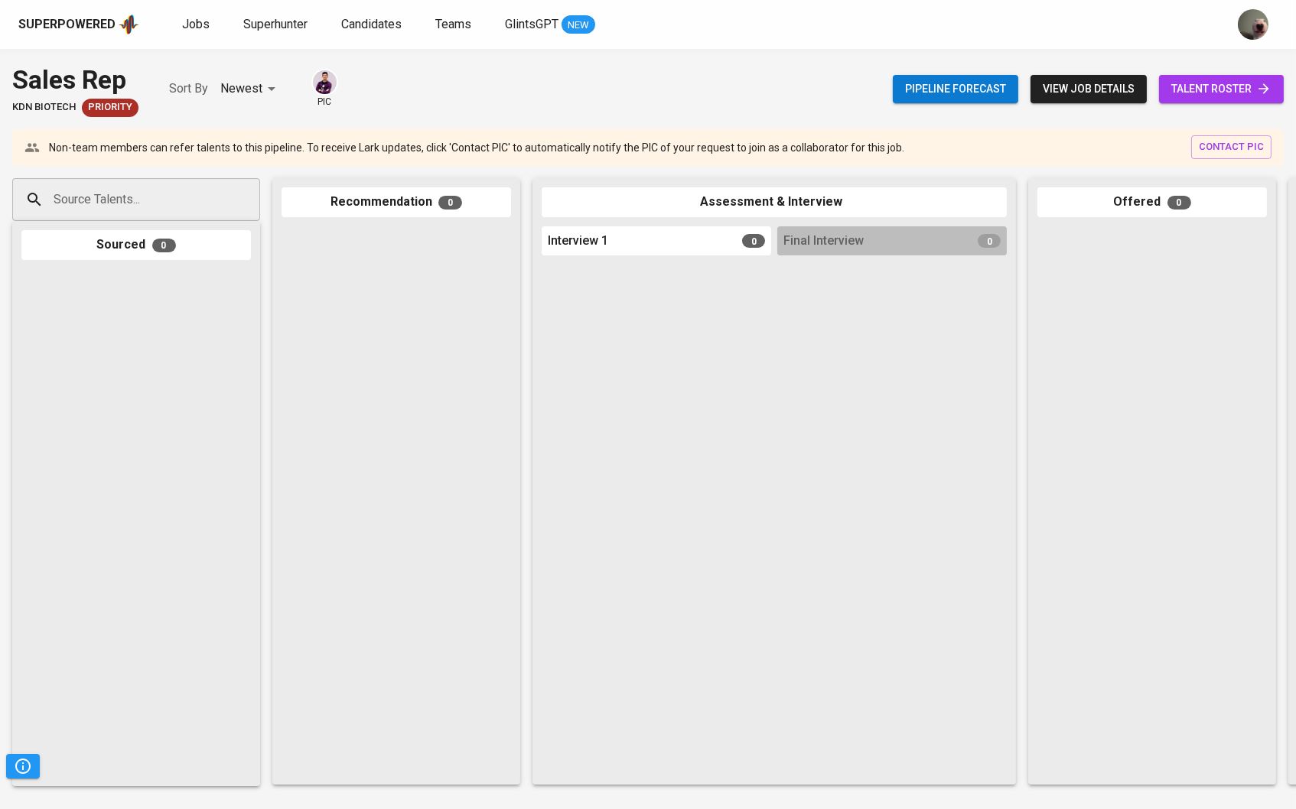
click at [1186, 88] on span "talent roster" at bounding box center [1221, 89] width 100 height 19
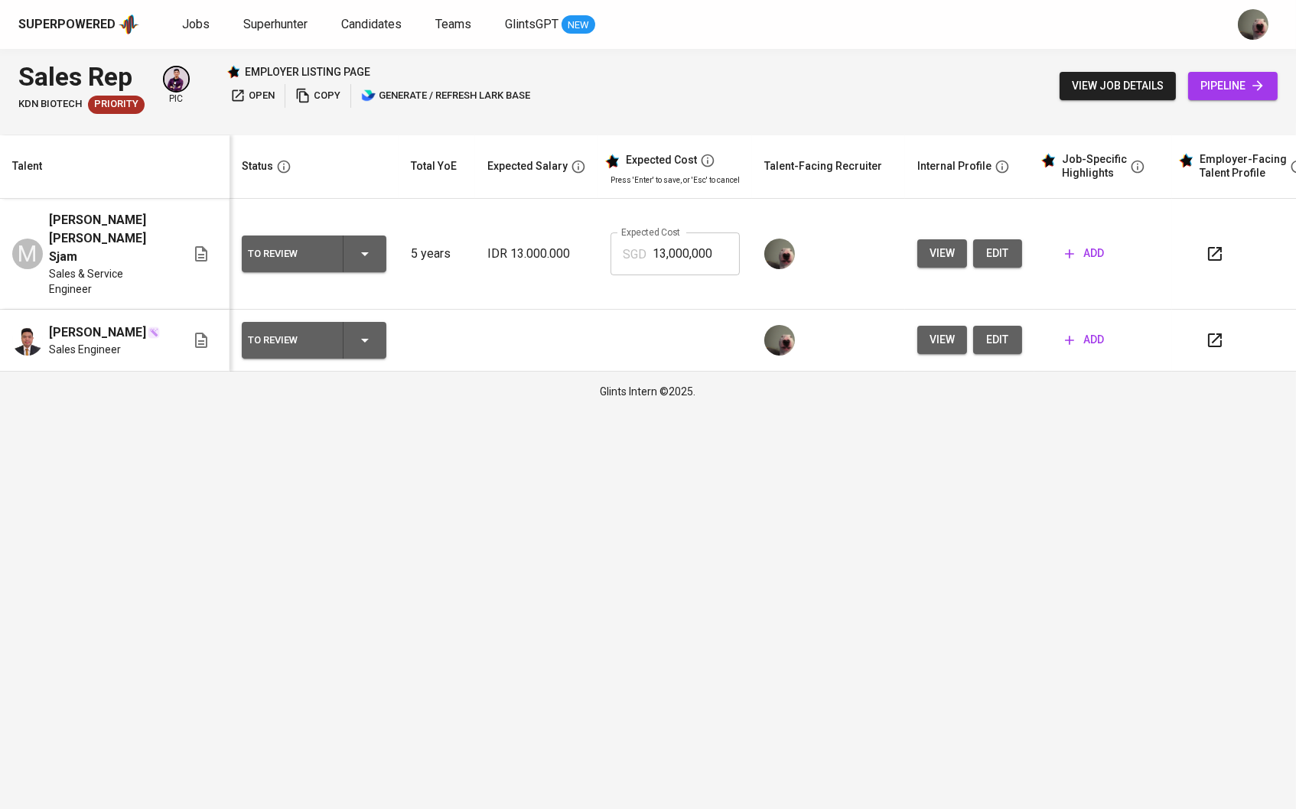
click at [950, 330] on span "view" at bounding box center [941, 339] width 25 height 19
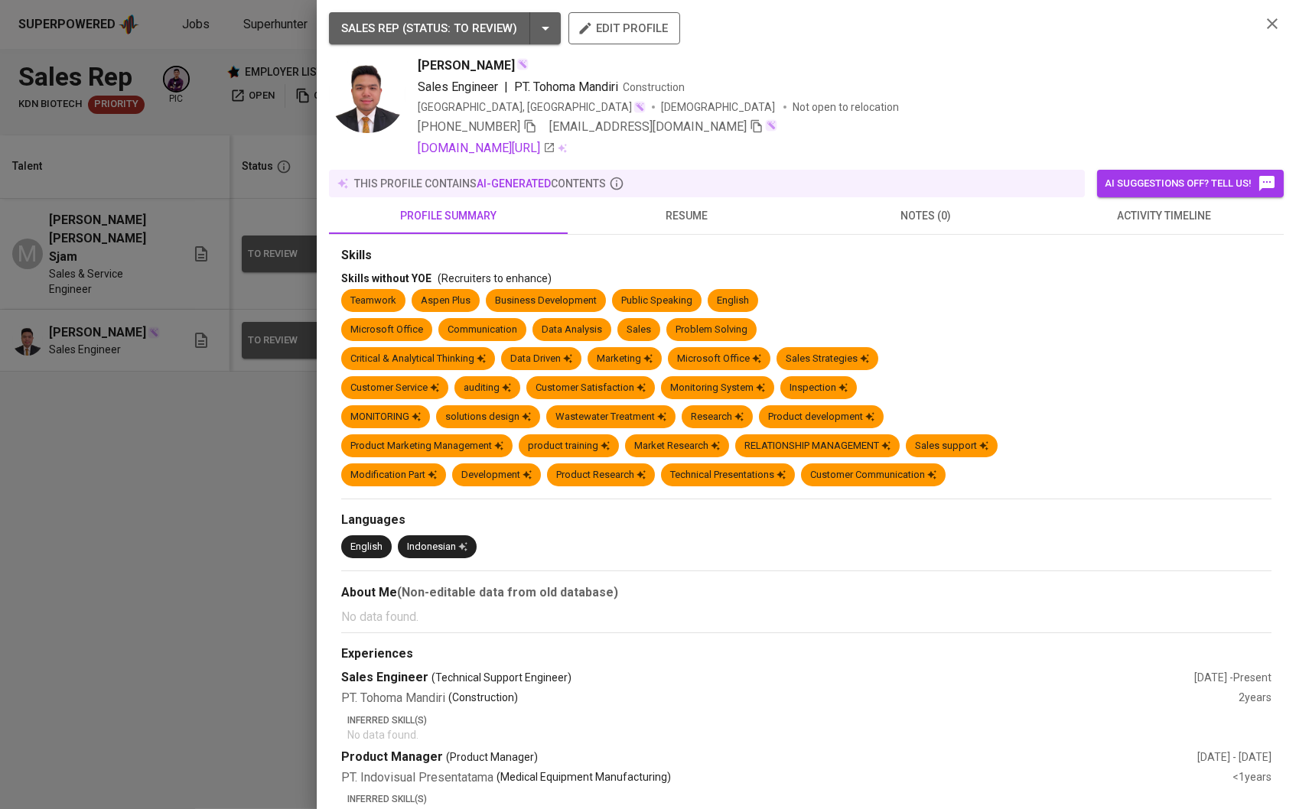
click at [176, 389] on div at bounding box center [648, 404] width 1296 height 809
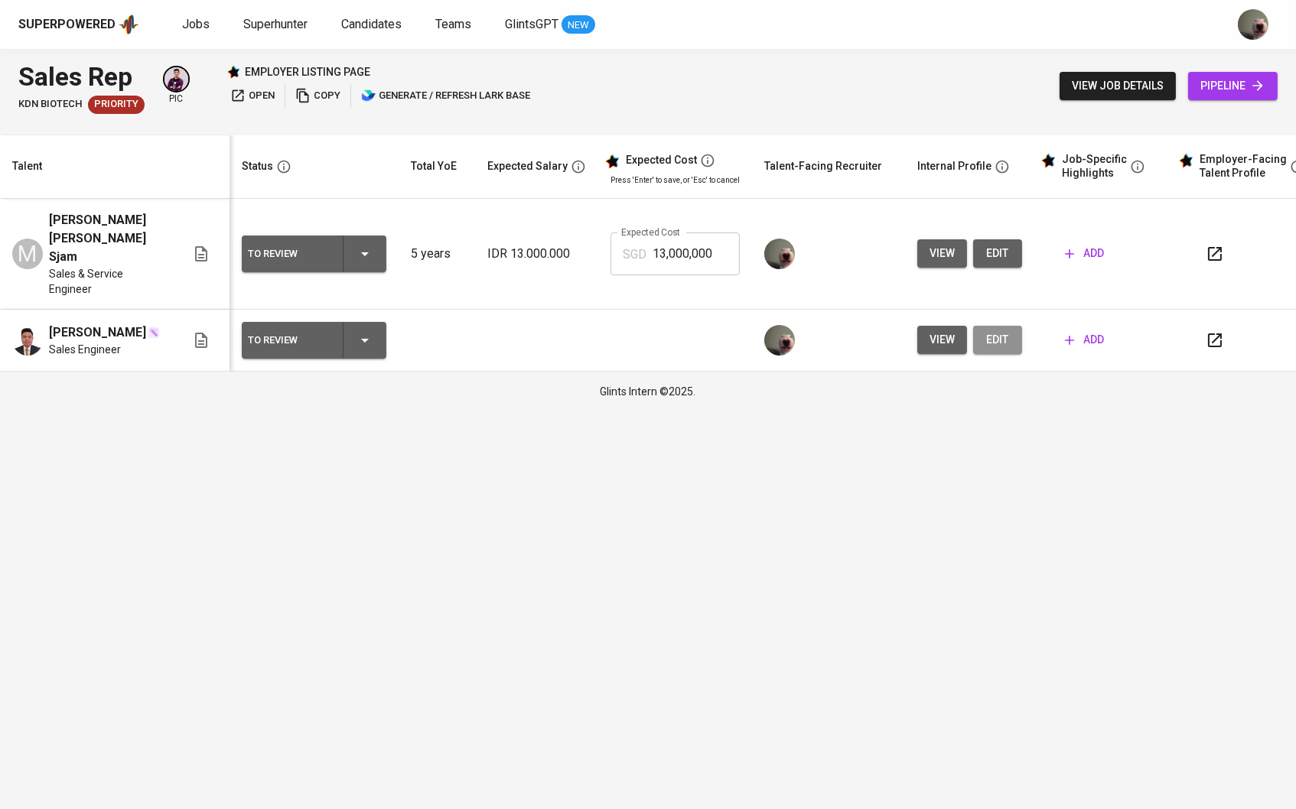
click at [997, 332] on button "edit" at bounding box center [997, 340] width 49 height 28
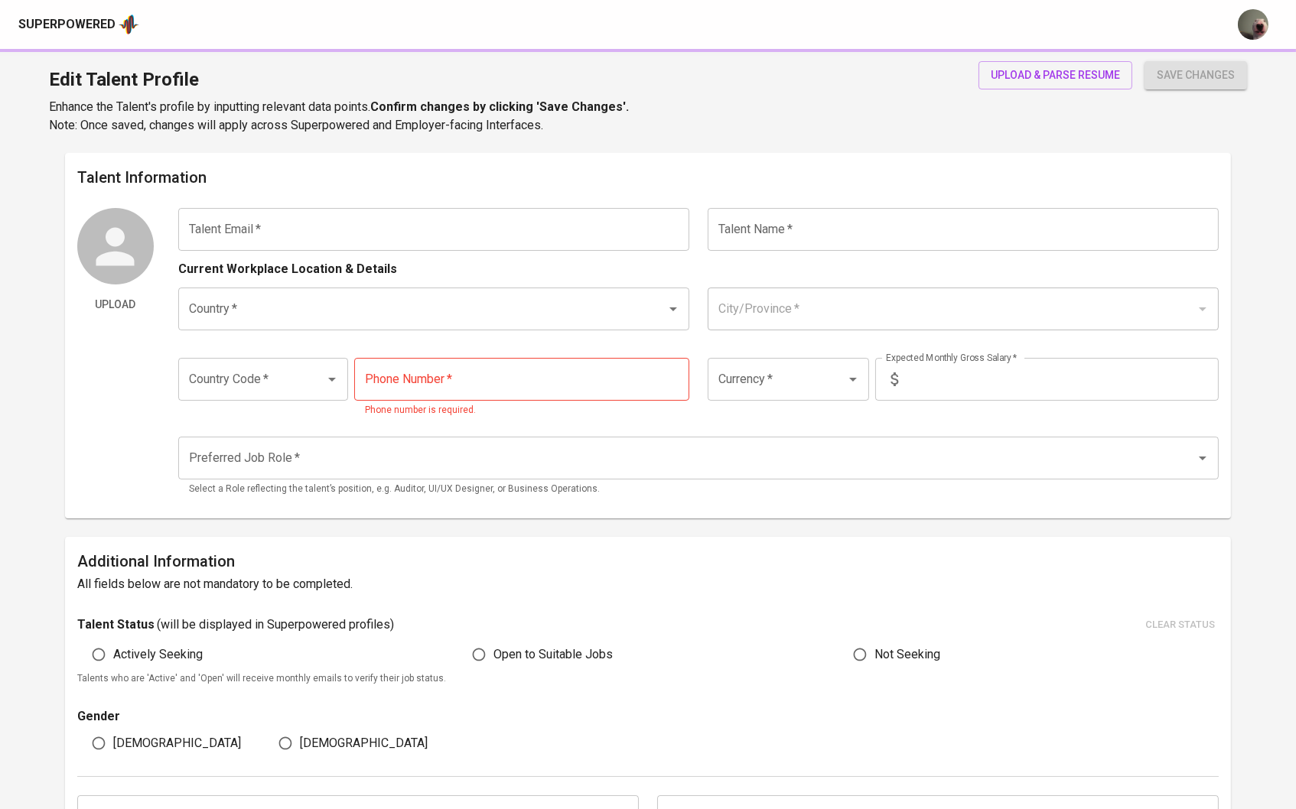
type input "[EMAIL_ADDRESS][DOMAIN_NAME]"
type input "[PERSON_NAME]"
type input "[GEOGRAPHIC_DATA]"
type input "Jakarta Pusat, DKI Jakarta"
type input "+62"
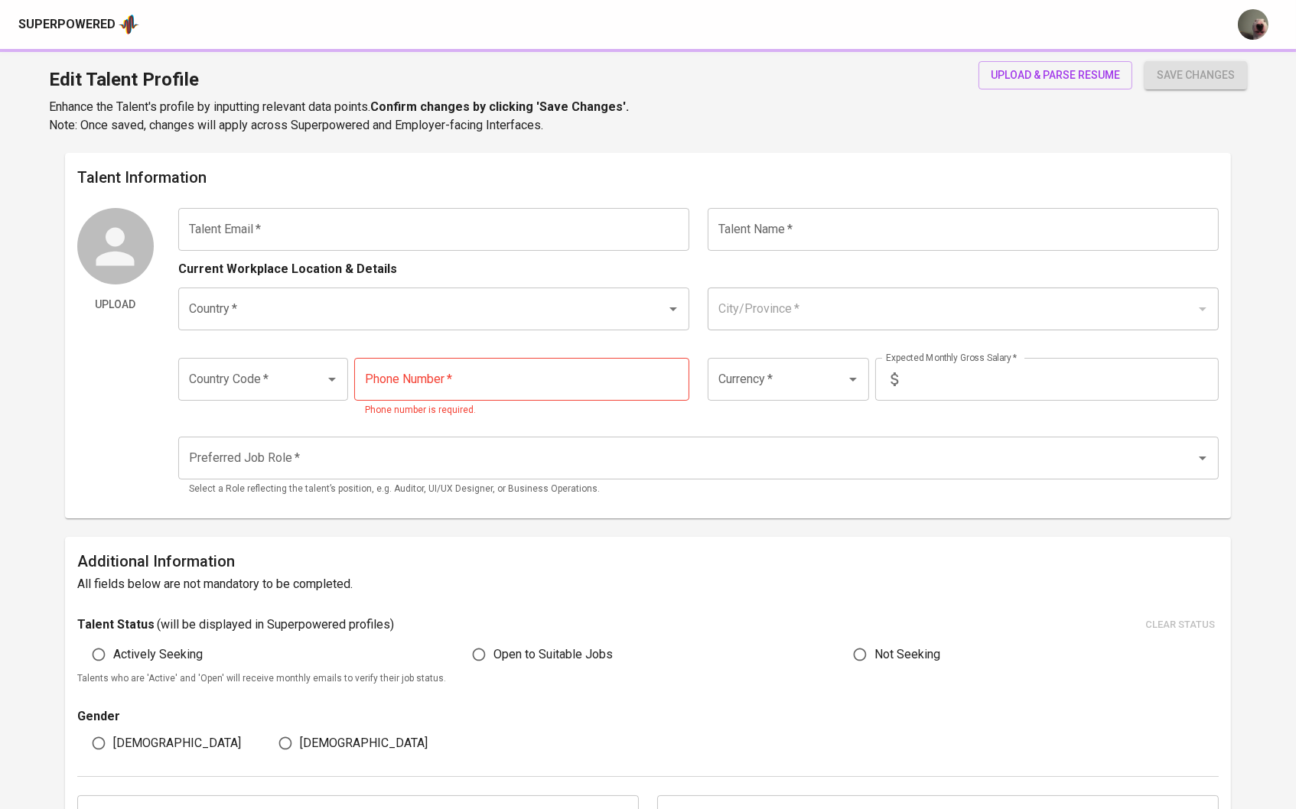
type input "811-1848-882"
type input "IDR"
radio input "true"
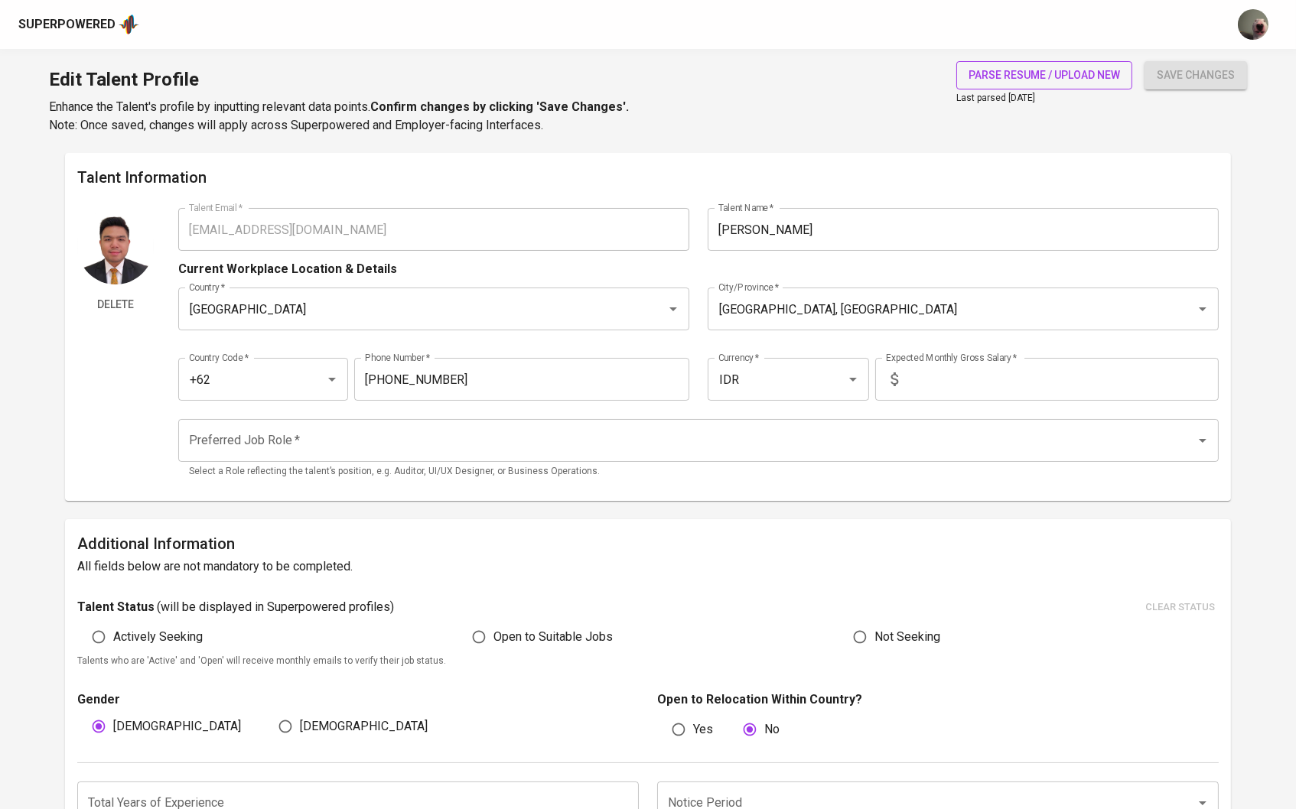
drag, startPoint x: 0, startPoint y: 0, endPoint x: 997, endPoint y: 80, distance: 1000.6
click at [997, 80] on span "parse resume / upload new" at bounding box center [1043, 75] width 151 height 19
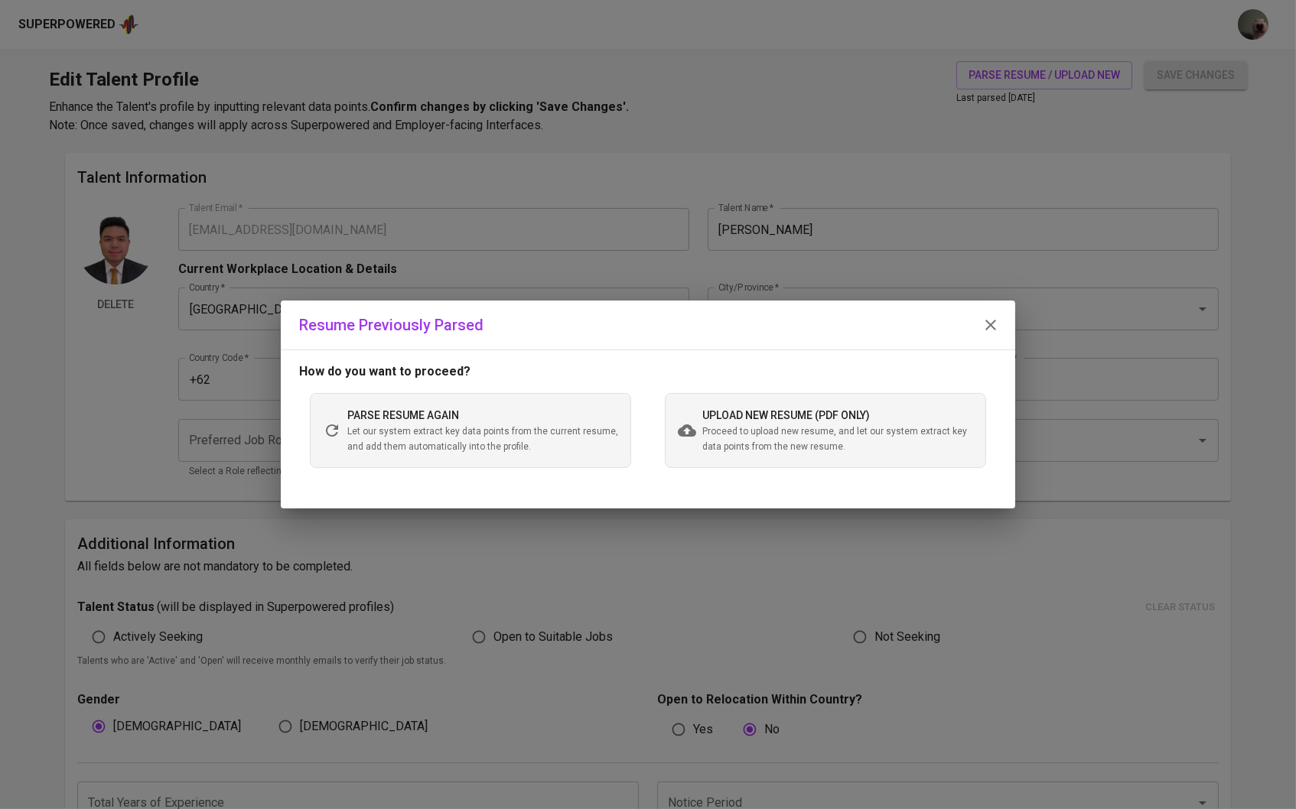
click at [815, 429] on span "Proceed to upload new resume, and let our system extract key data points from t…" at bounding box center [837, 439] width 271 height 31
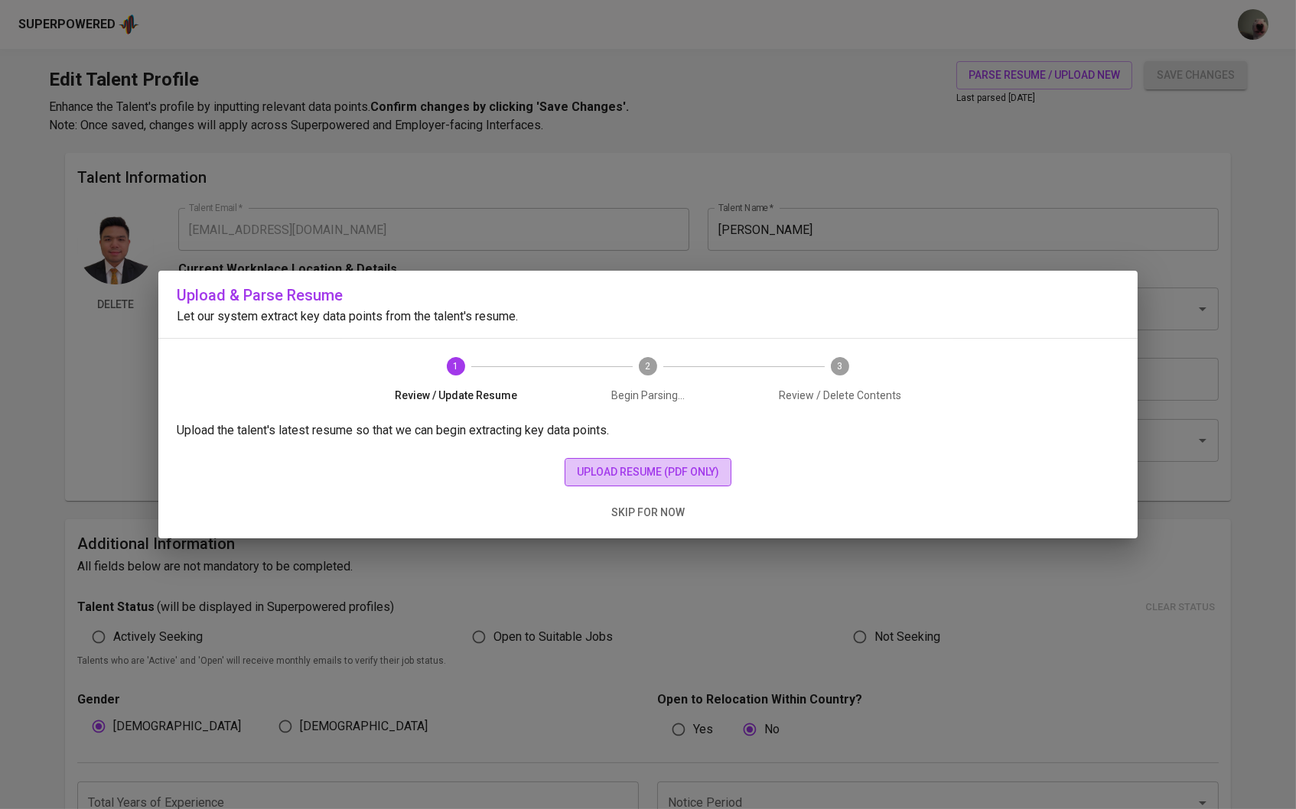
click at [636, 466] on span "upload resume (pdf only)" at bounding box center [648, 472] width 142 height 19
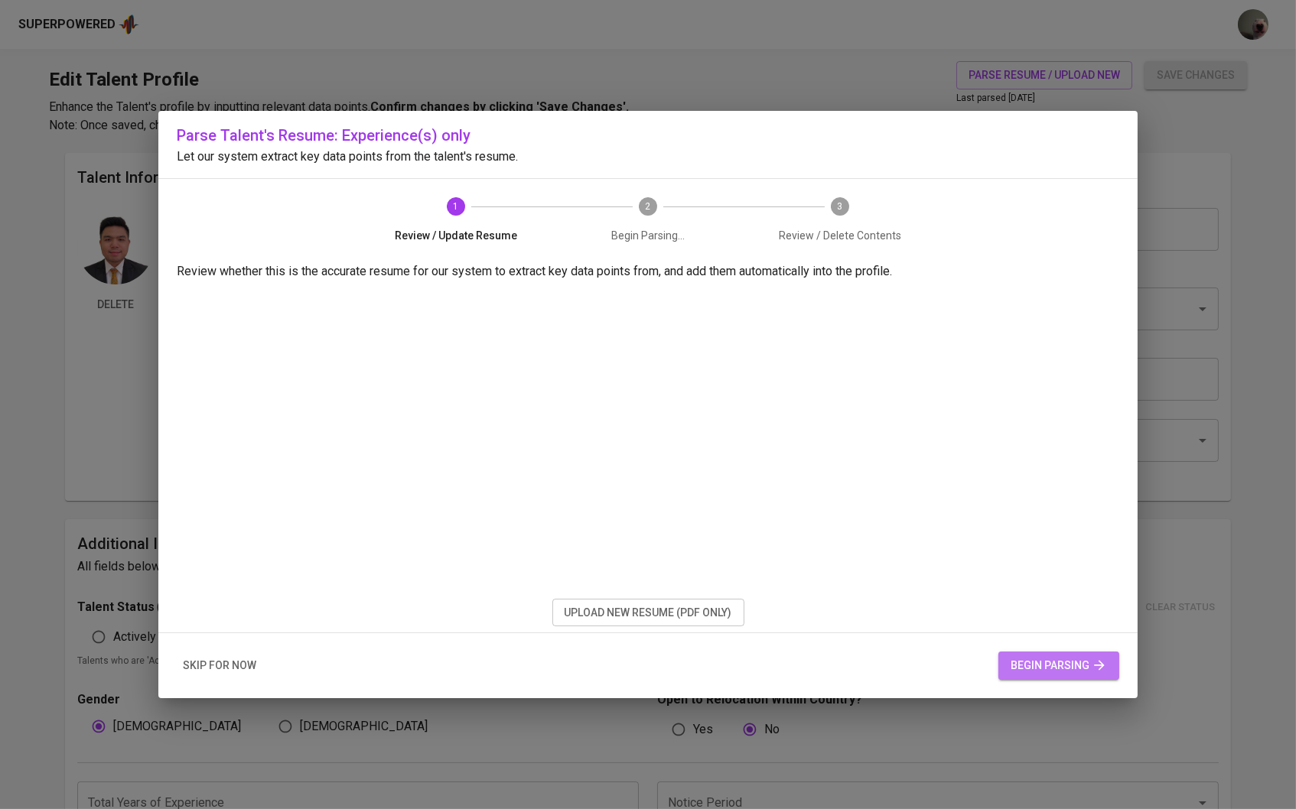
click at [1013, 659] on span "begin parsing" at bounding box center [1058, 665] width 96 height 19
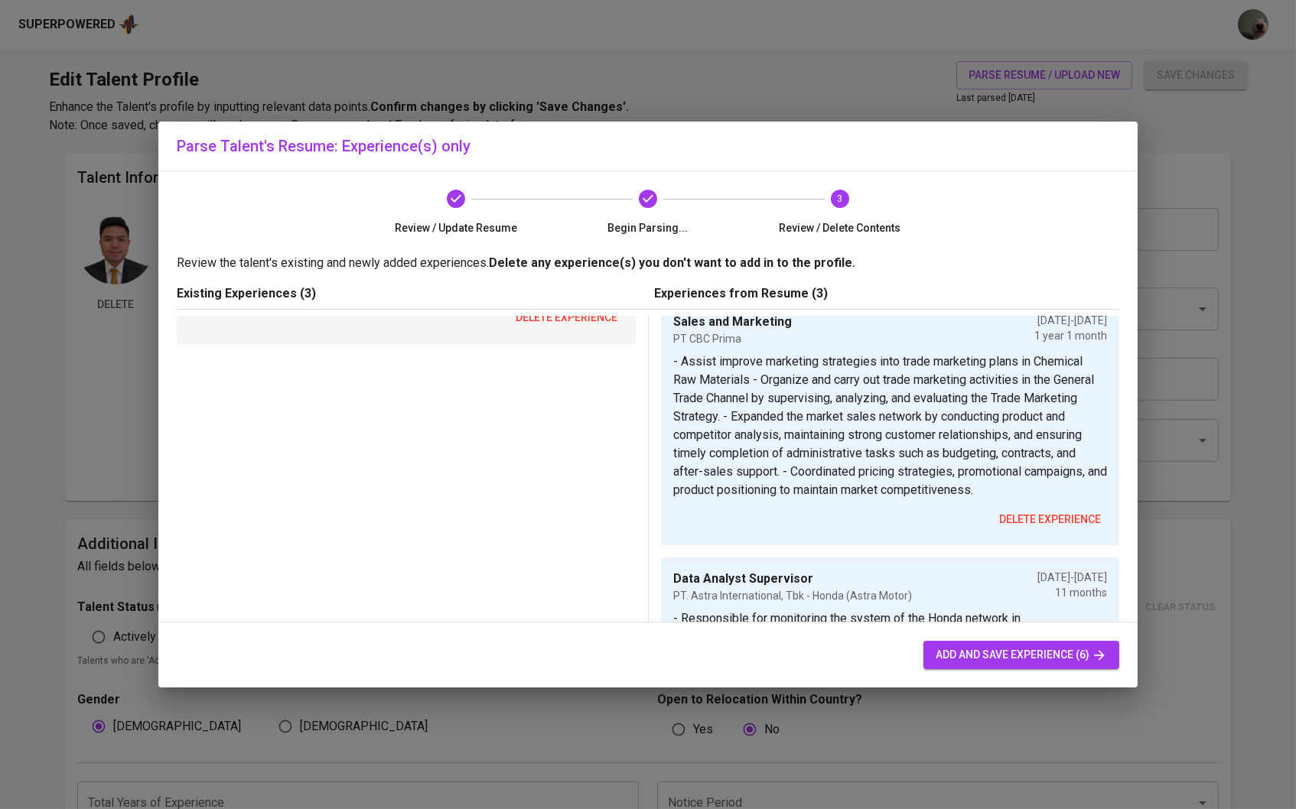
scroll to position [21, 0]
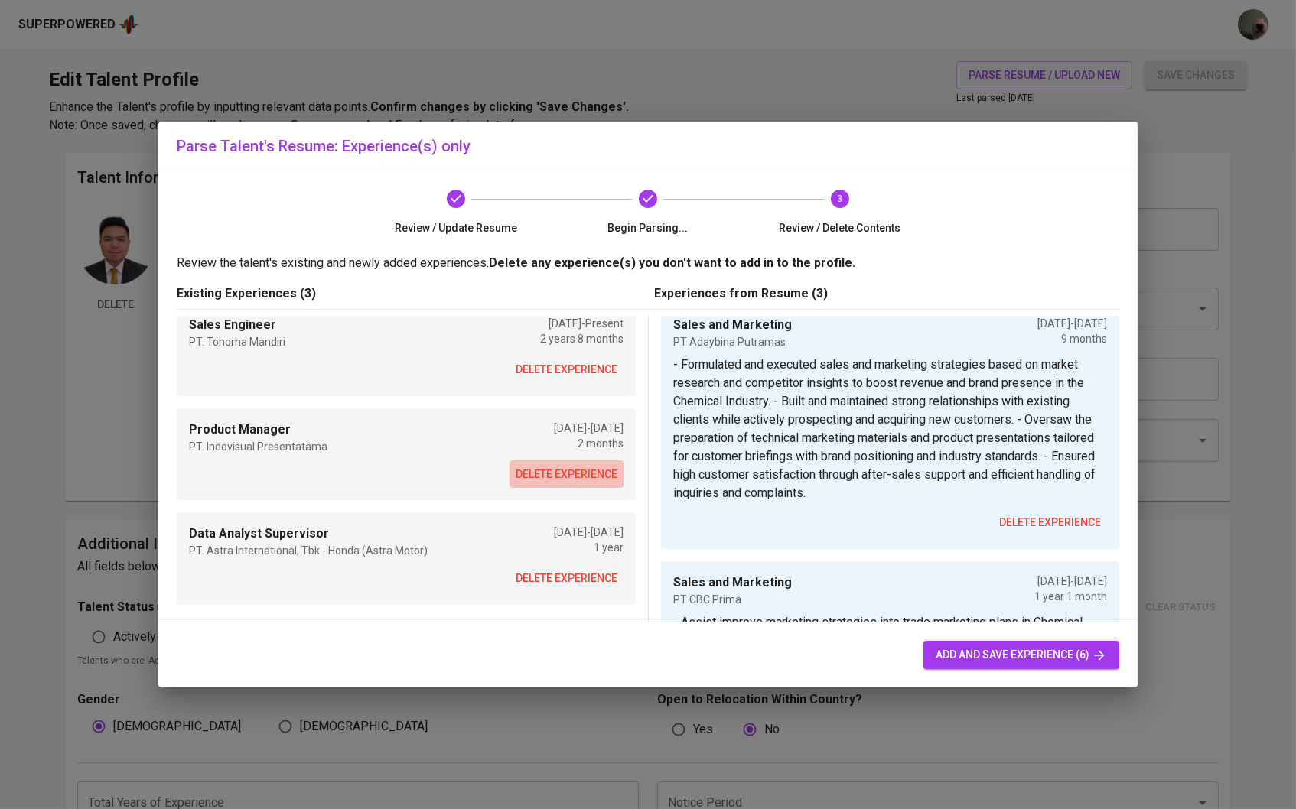
click at [574, 476] on span "delete experience" at bounding box center [566, 474] width 102 height 19
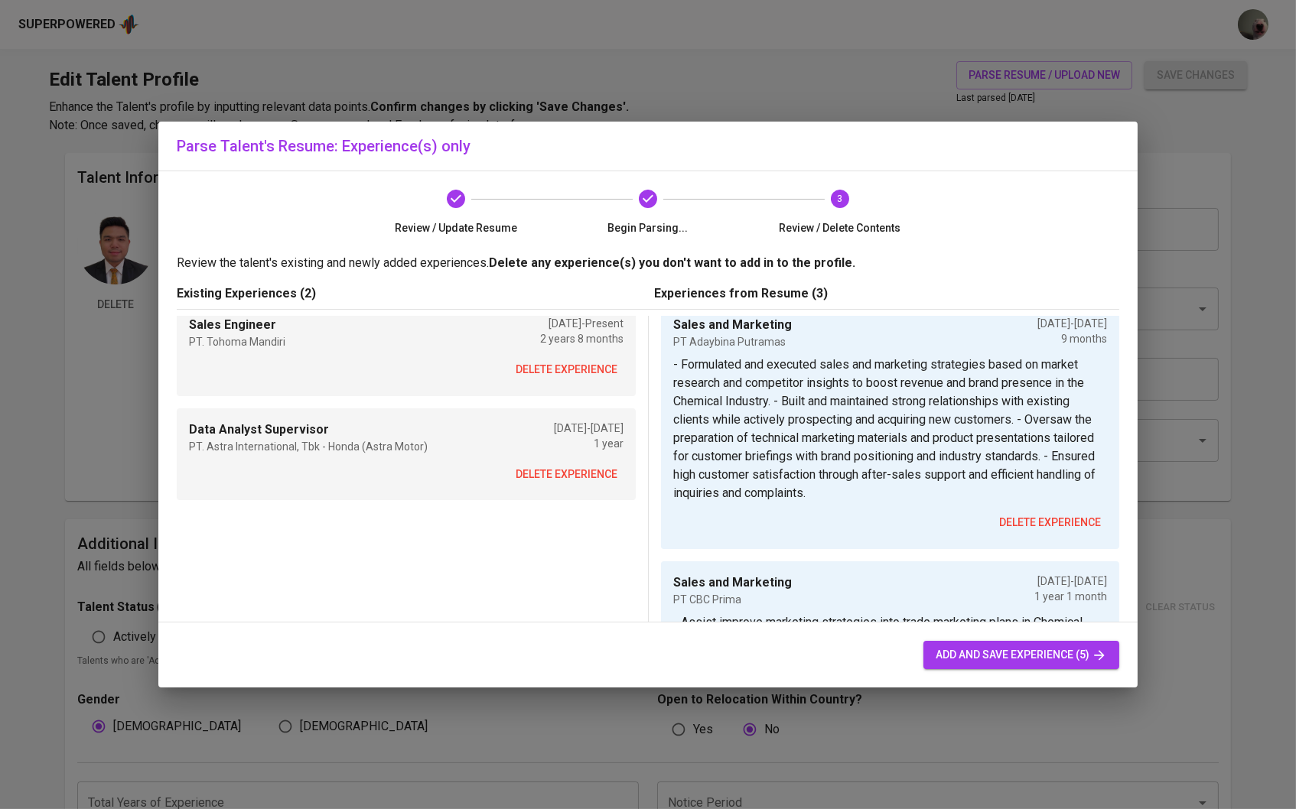
click at [574, 462] on button "delete experience" at bounding box center [566, 474] width 114 height 28
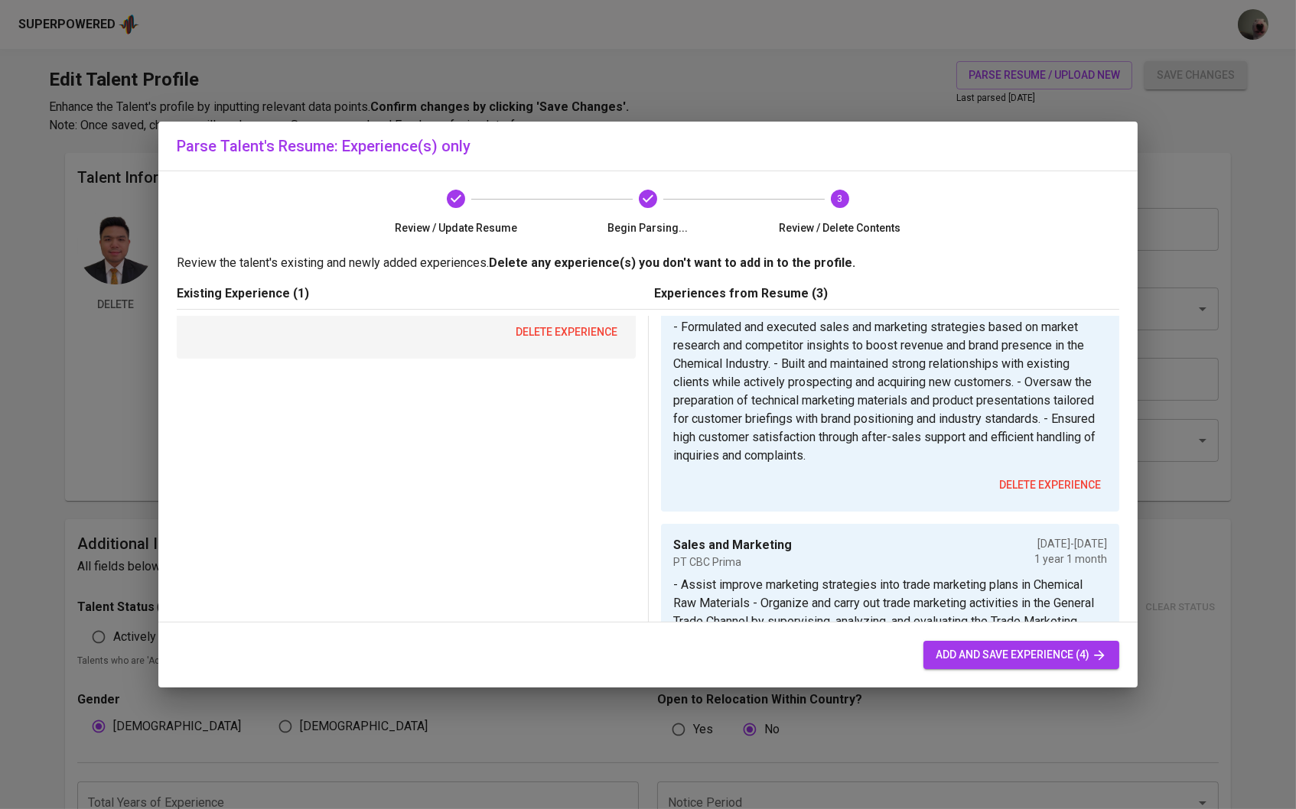
scroll to position [99, 0]
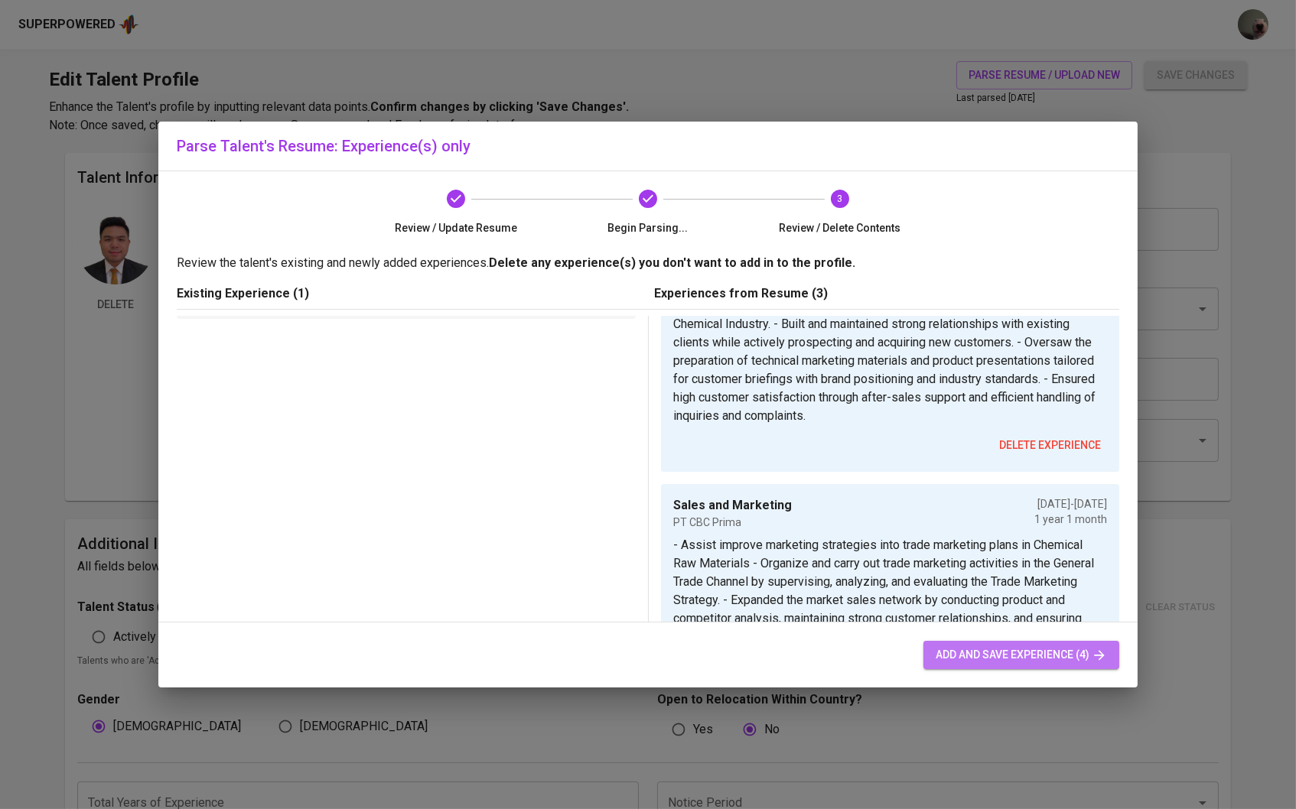
click at [1002, 663] on span "add and save experience (4)" at bounding box center [1020, 655] width 171 height 19
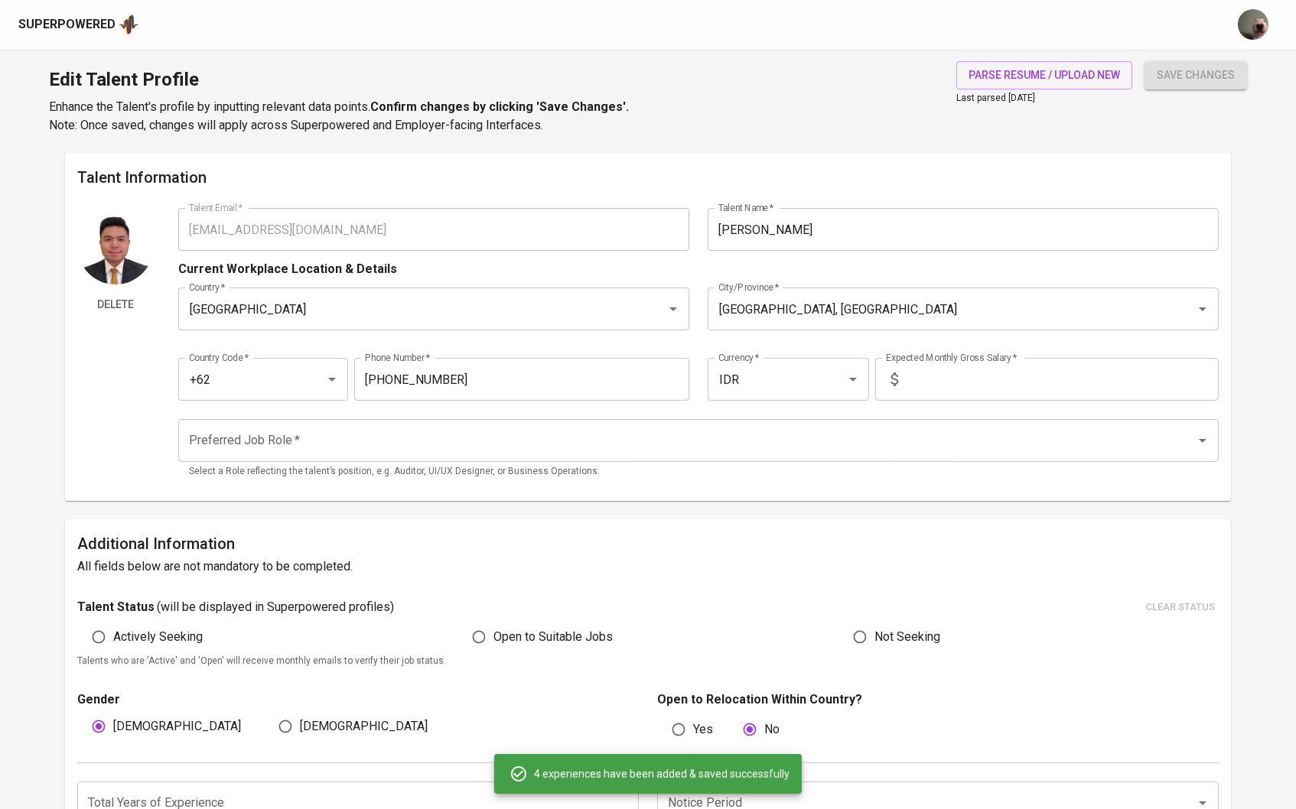
type input "Sales and Marketing"
type input "PT Adaybina Putramas"
type input "12/01/2024"
type input "09/01/2025"
type textarea "- Formulated and executed sales and marketing strategies based on market resear…"
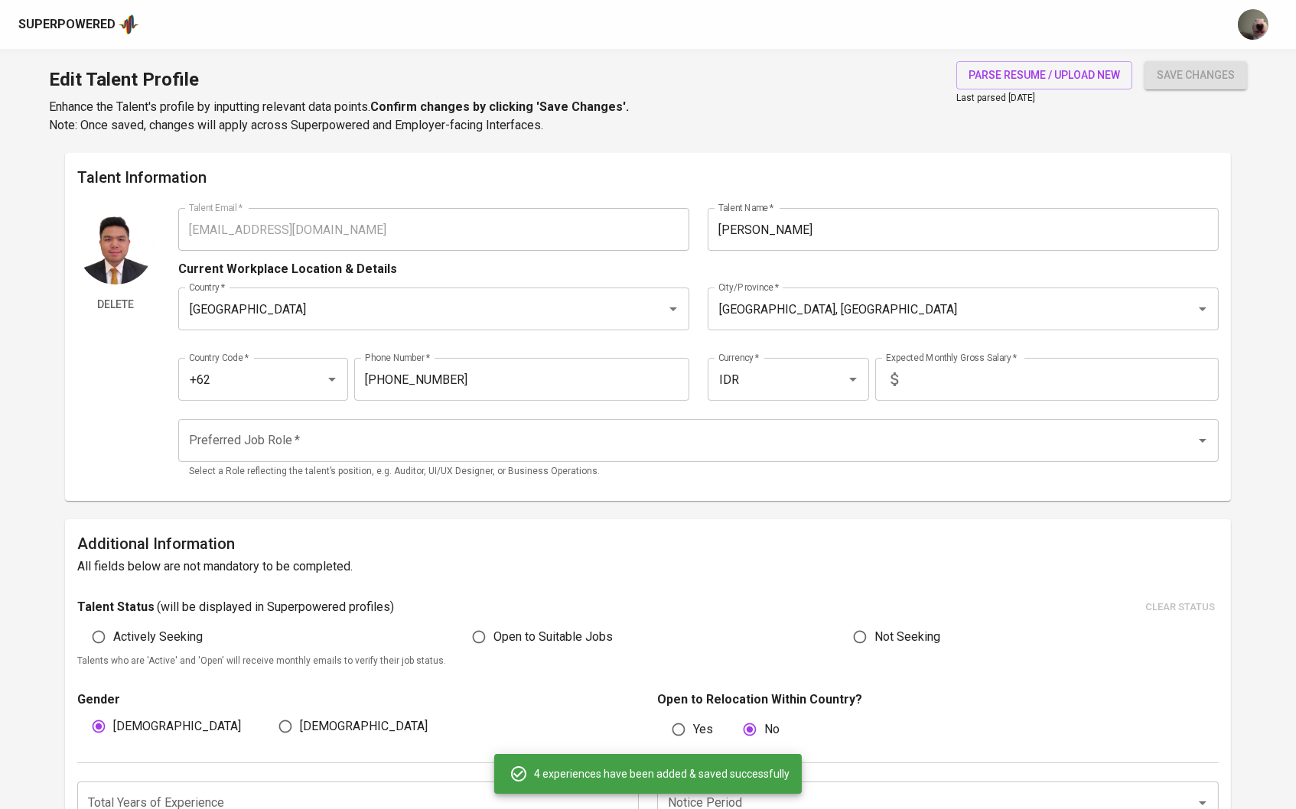
type input "Sales and Marketing"
type input "PT CBC Prima"
type input "10/01/2023"
type input "11/01/2024"
type textarea "- Assist improve marketing strategies into trade marketing plans in Chemical Ra…"
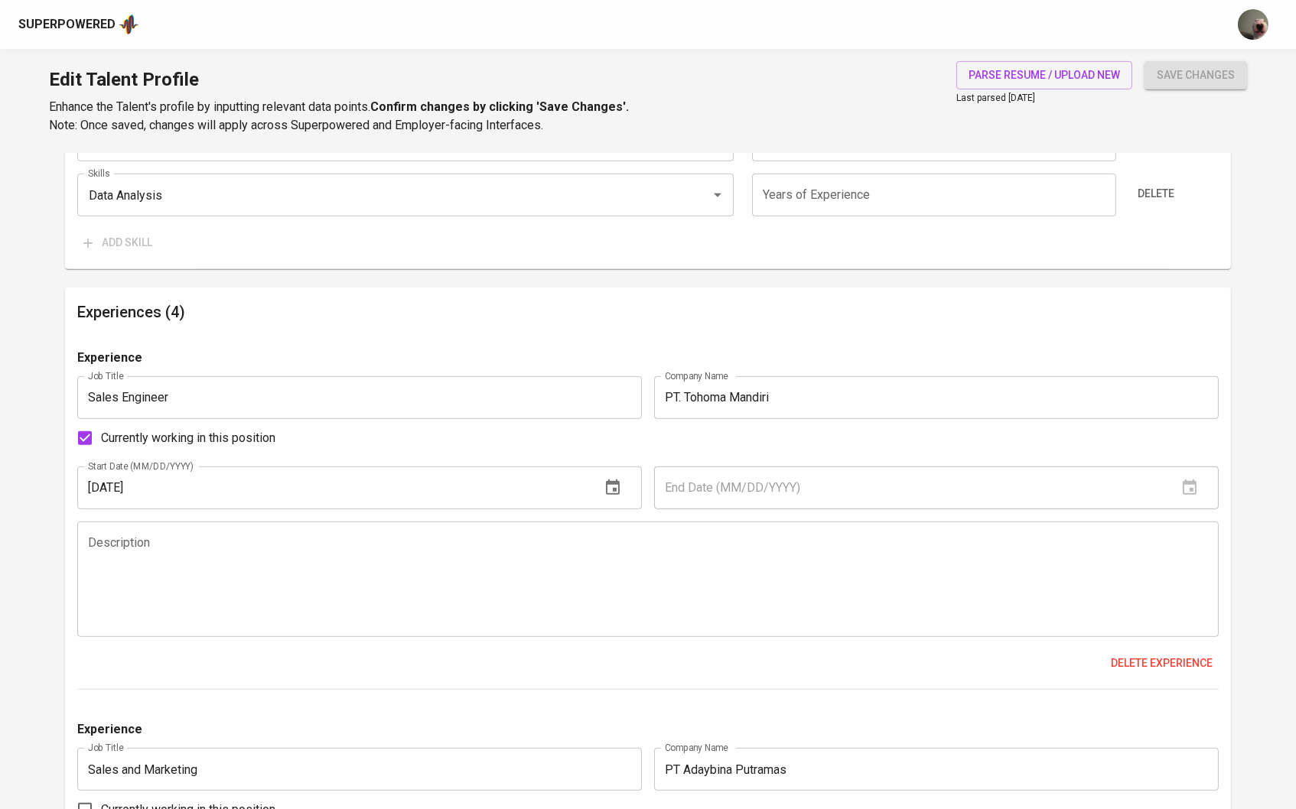
scroll to position [1335, 0]
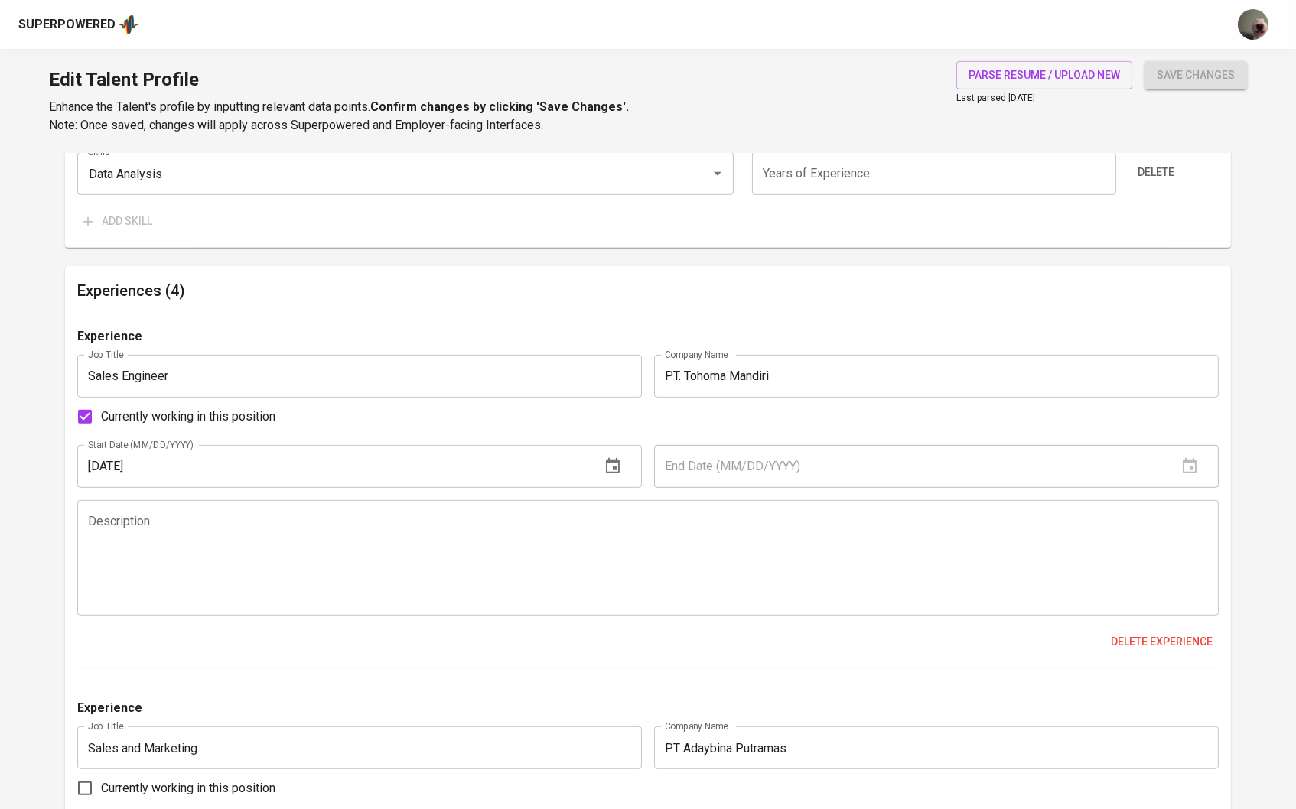
click at [94, 421] on input "Currently working in this position" at bounding box center [85, 417] width 32 height 32
checkbox input "false"
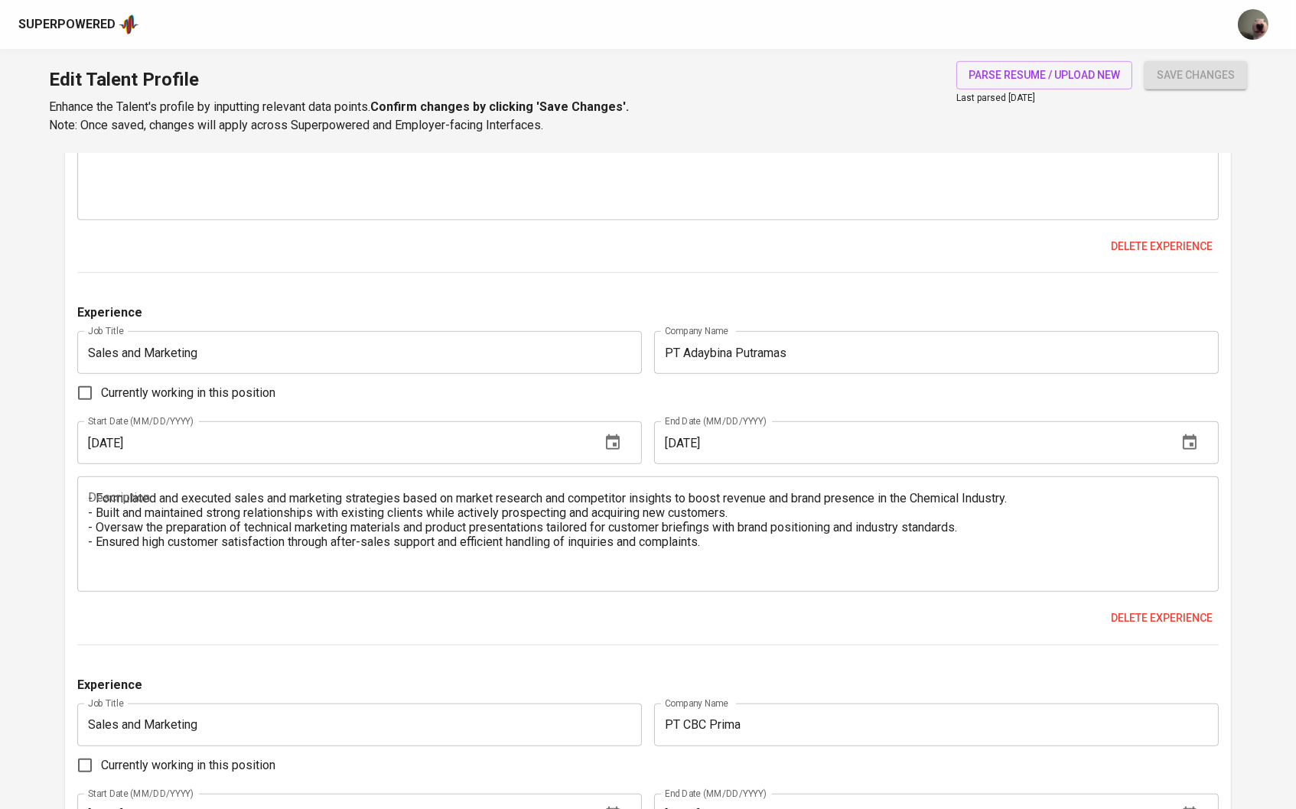
scroll to position [1794, 0]
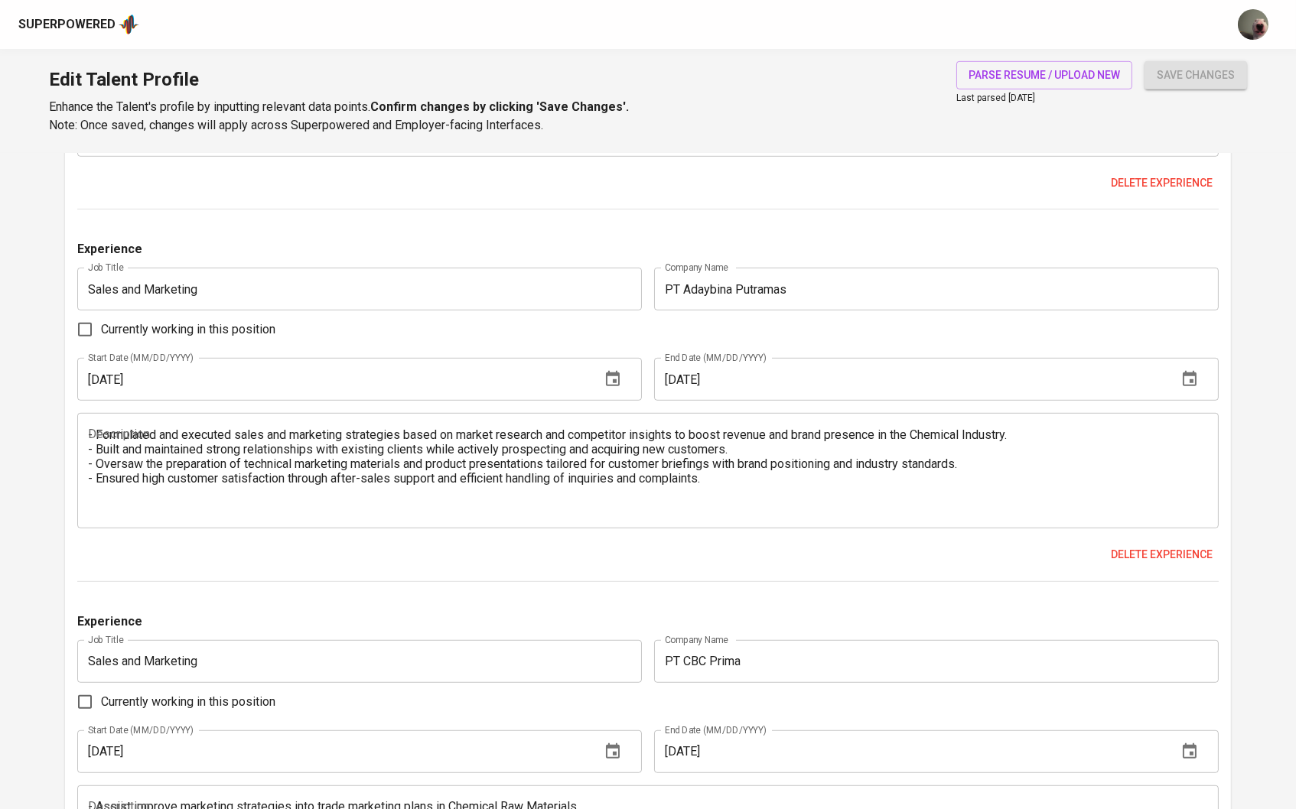
click at [101, 435] on textarea "- Formulated and executed sales and marketing strategies based on market resear…" at bounding box center [648, 471] width 1120 height 87
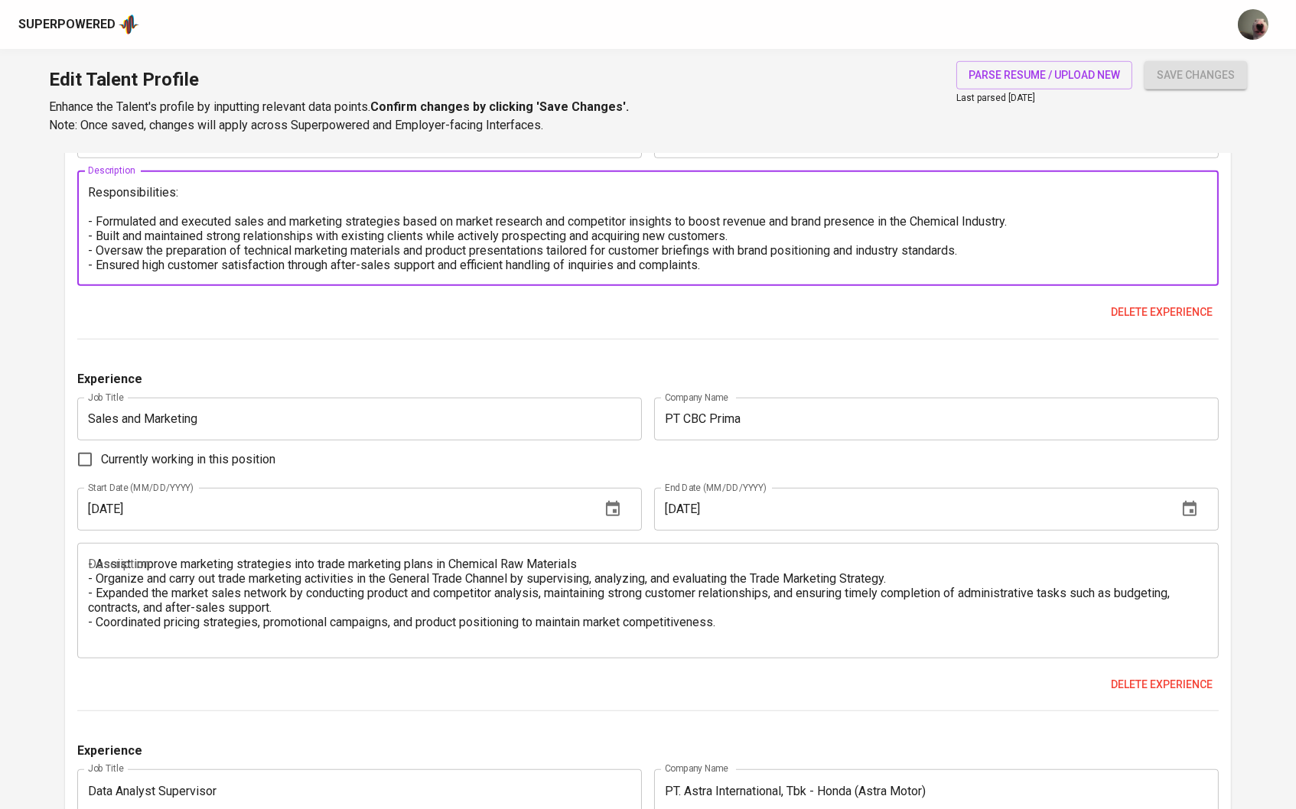
scroll to position [2058, 0]
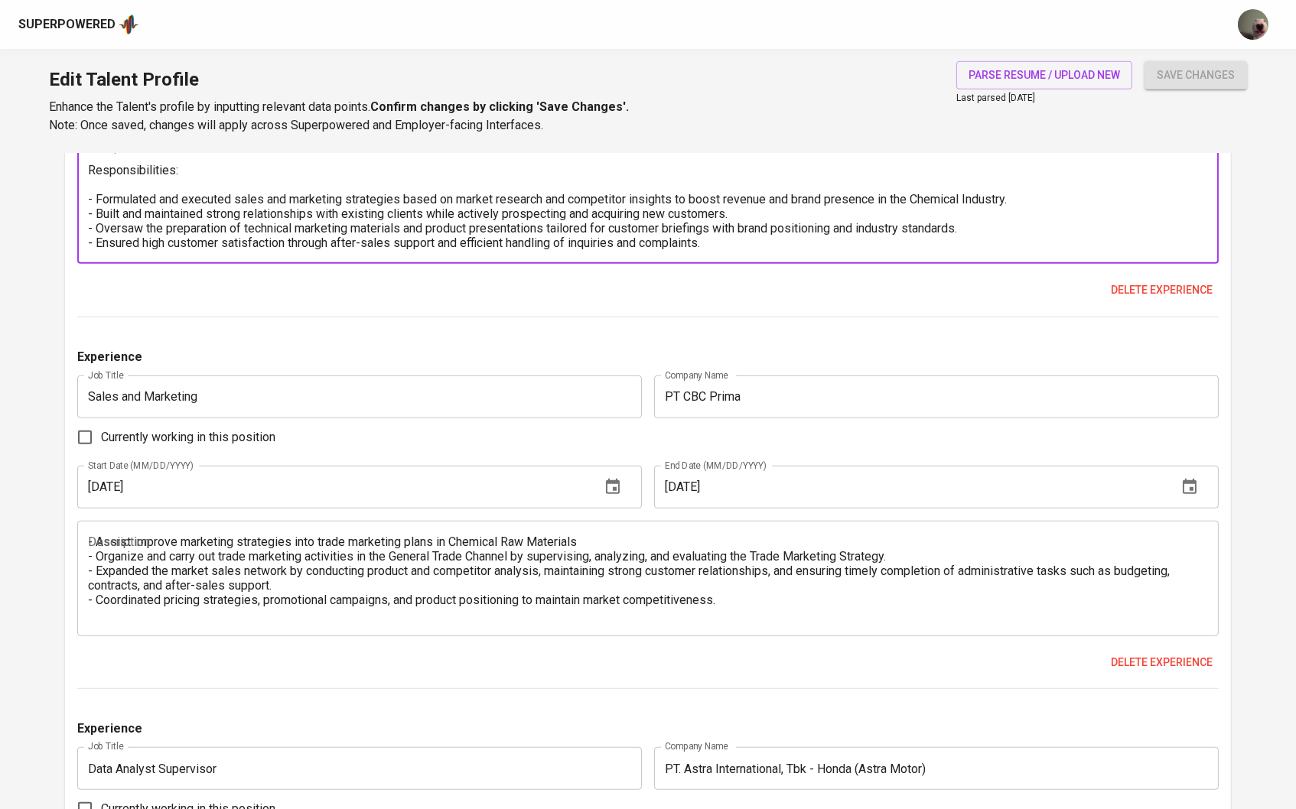
type textarea "Responsibilities: - Formulated and executed sales and marketing strategies base…"
click at [91, 543] on textarea "- Assist improve marketing strategies into trade marketing plans in Chemical Ra…" at bounding box center [648, 578] width 1120 height 87
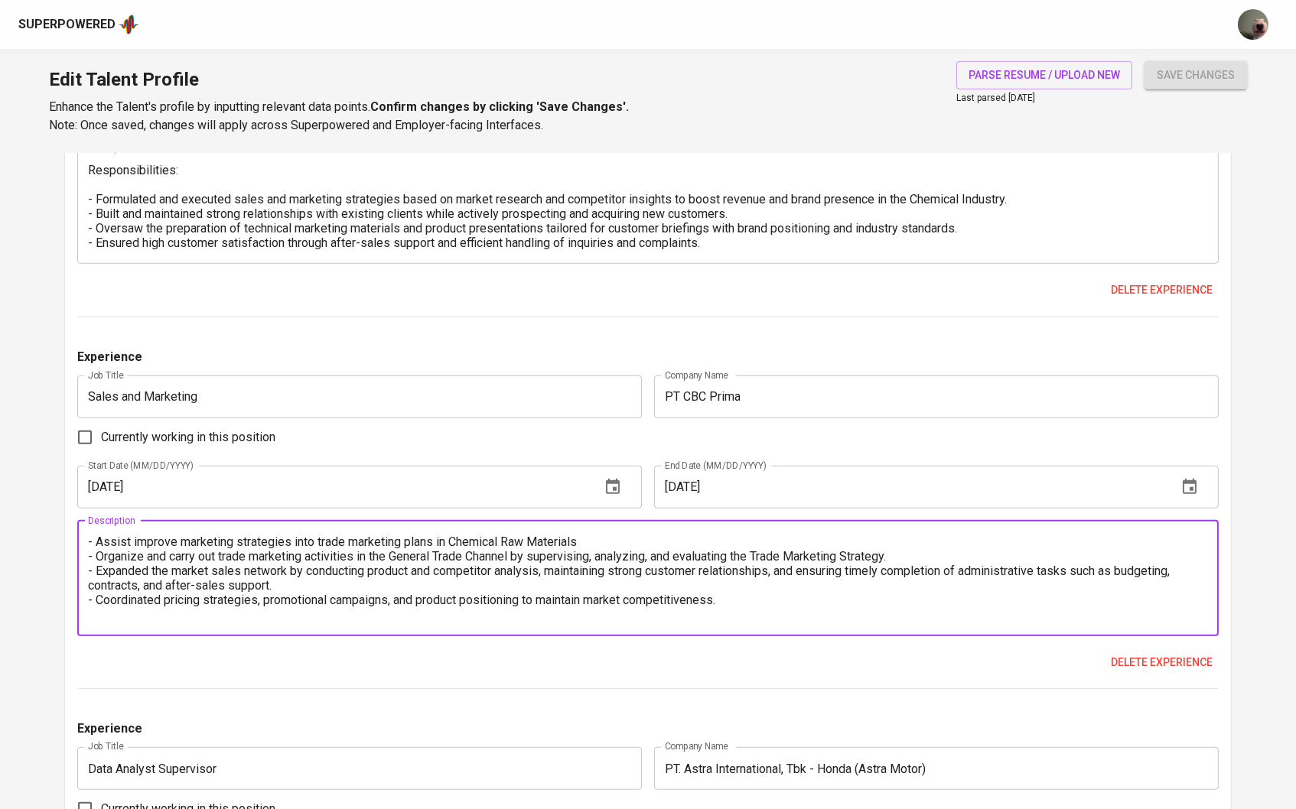
paste textarea "Responsibilities:"
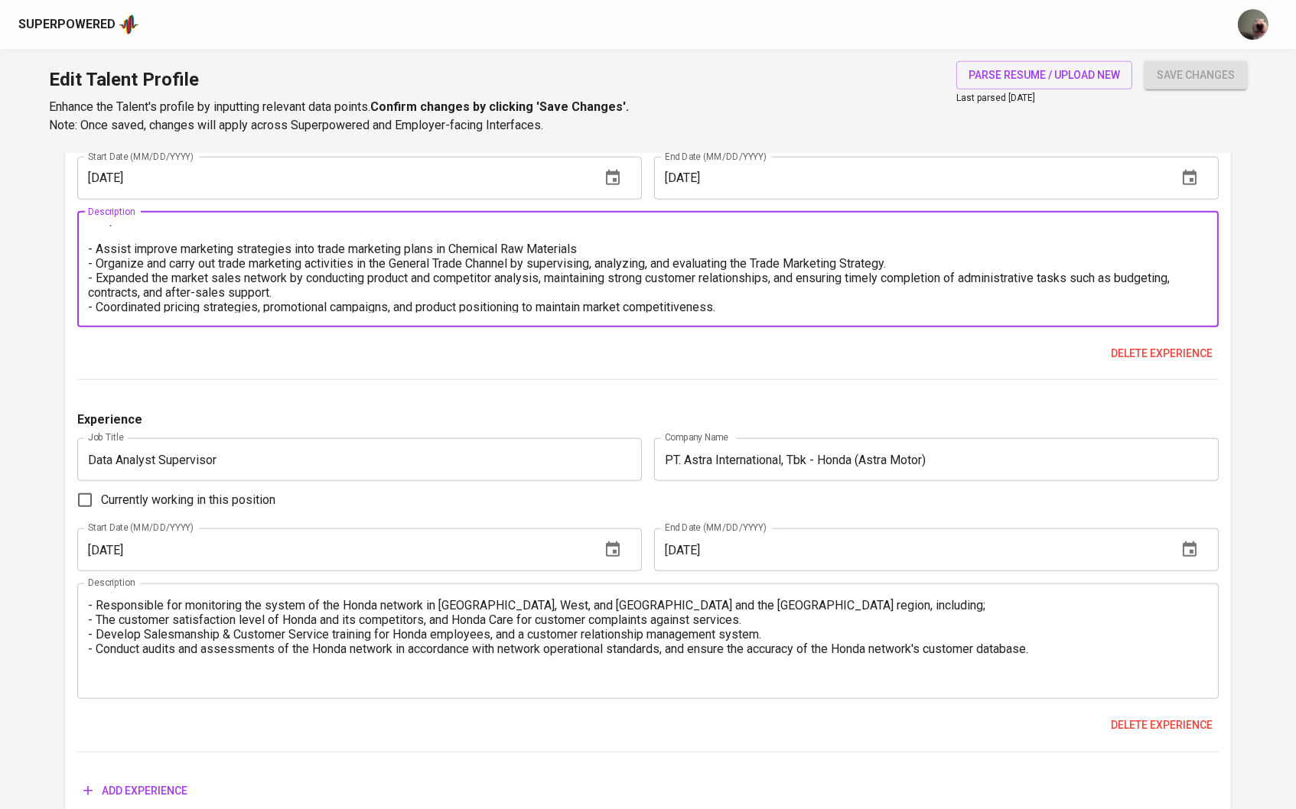
scroll to position [2446, 0]
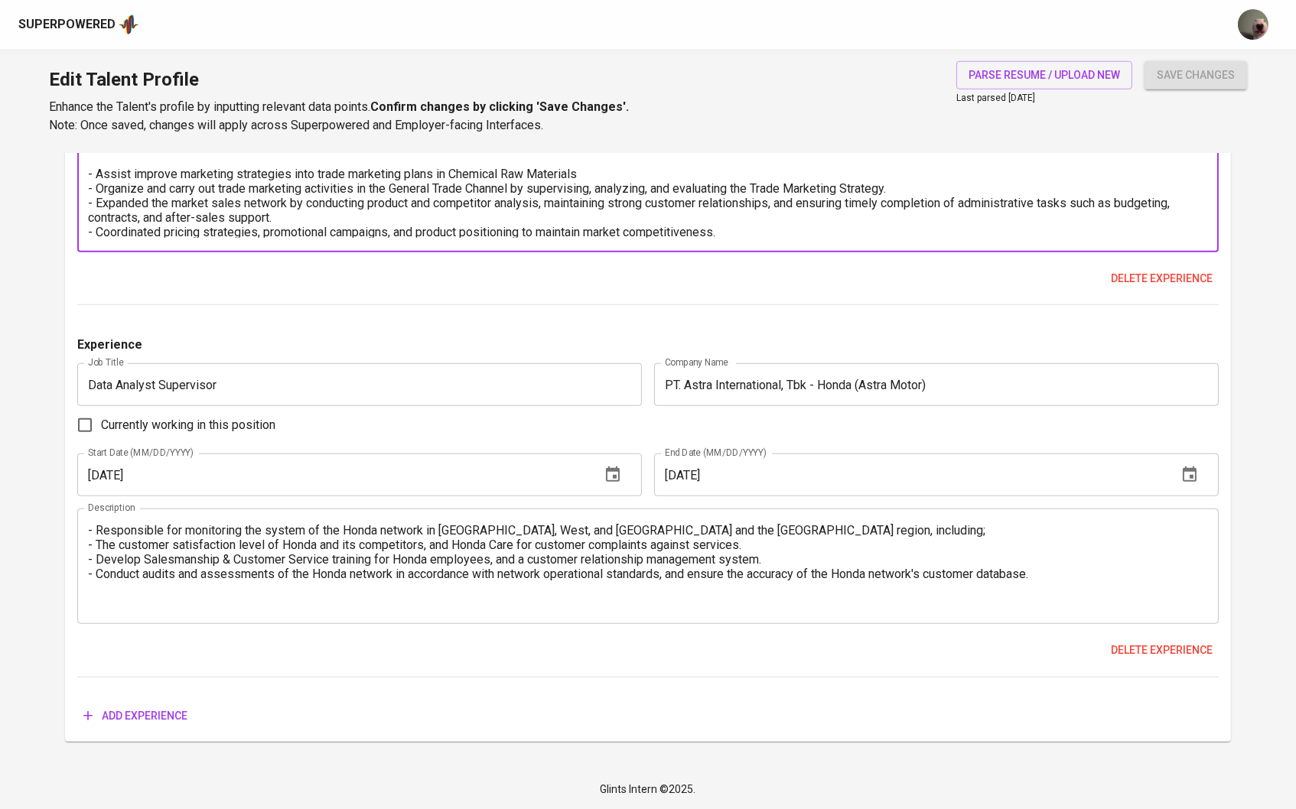
type textarea "Responsibilities: - Assist improve marketing strategies into trade marketing pl…"
click at [90, 541] on textarea "- Responsible for monitoring the system of the Honda network in South, West, an…" at bounding box center [648, 566] width 1120 height 87
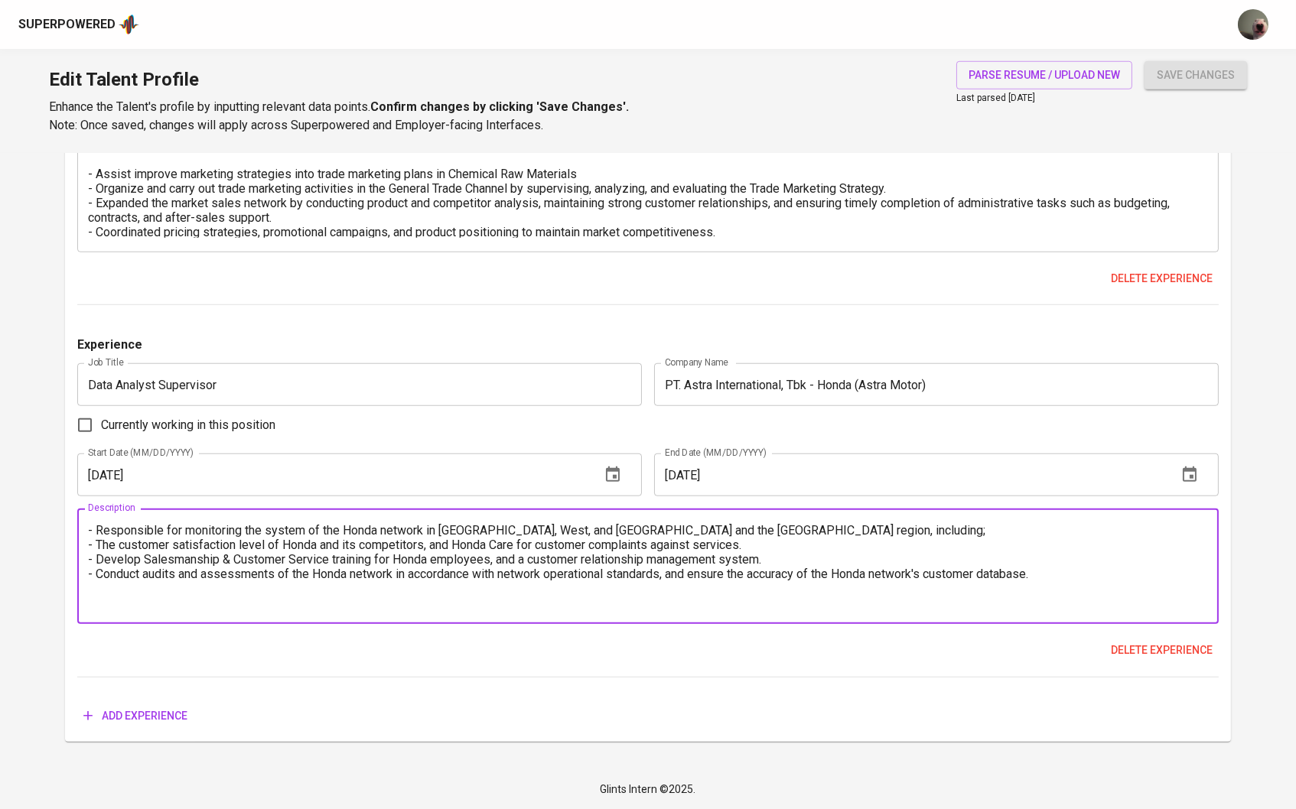
click at [89, 532] on textarea "- Responsible for monitoring the system of the Honda network in South, West, an…" at bounding box center [648, 566] width 1120 height 87
paste textarea "Responsibilities:"
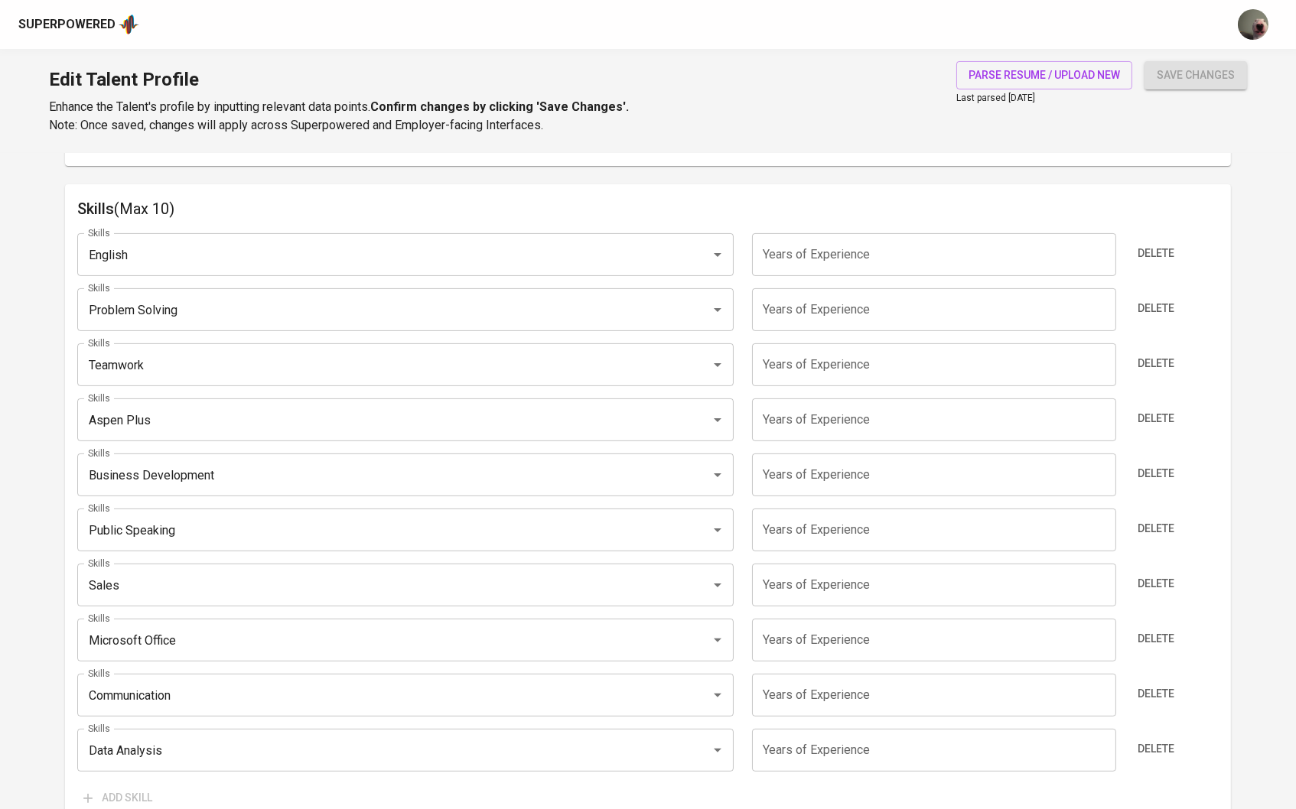
scroll to position [738, 0]
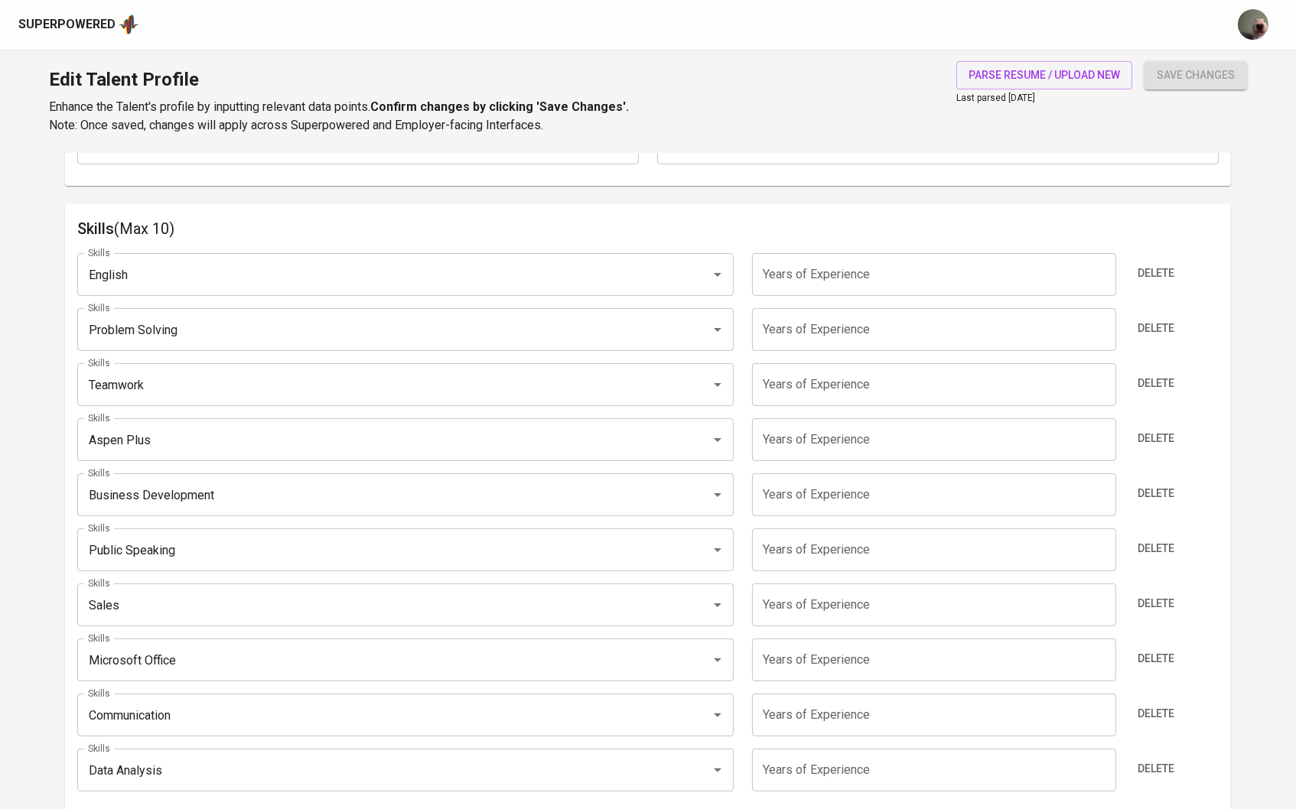
type textarea "Responsibilities: - Responsible for monitoring the system of the Honda network …"
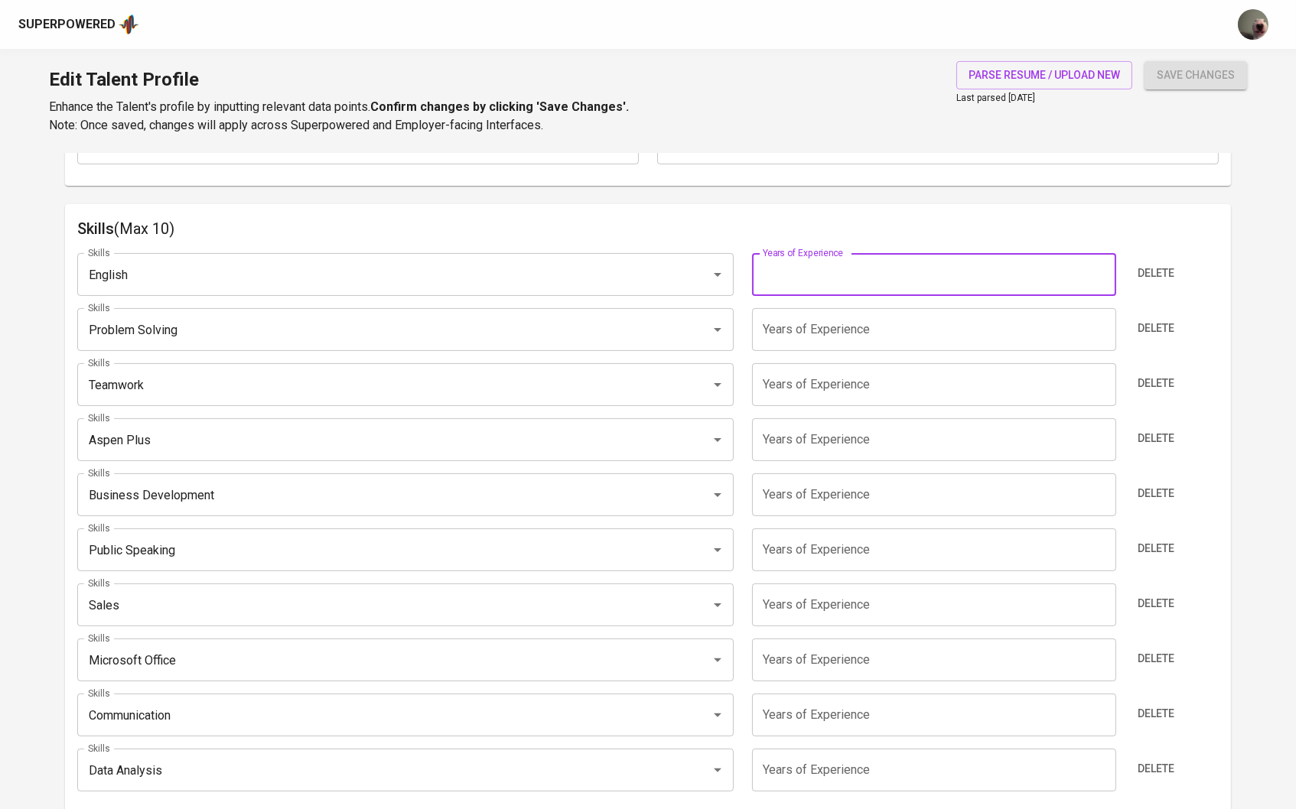
click at [867, 292] on input "number" at bounding box center [934, 274] width 364 height 43
click at [1160, 266] on span "Delete" at bounding box center [1155, 273] width 37 height 19
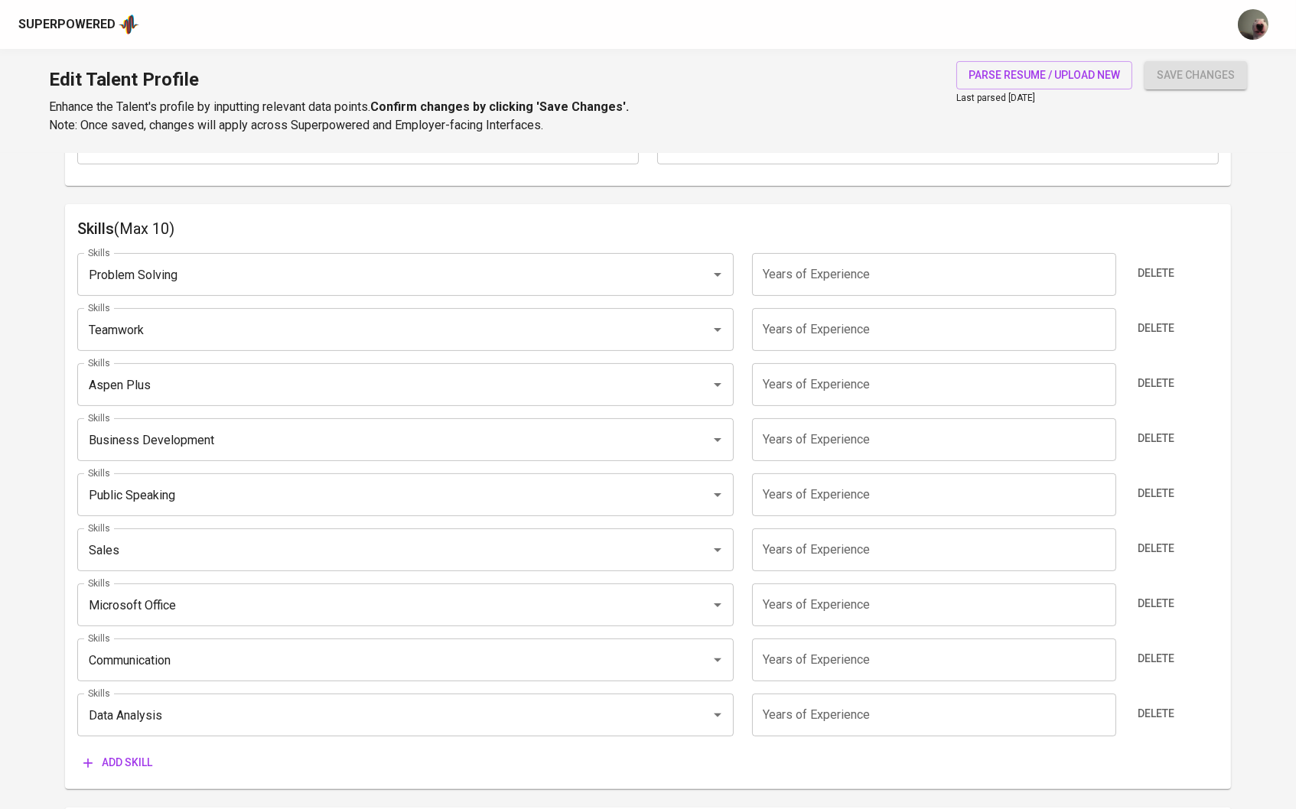
click at [895, 258] on input "number" at bounding box center [934, 274] width 364 height 43
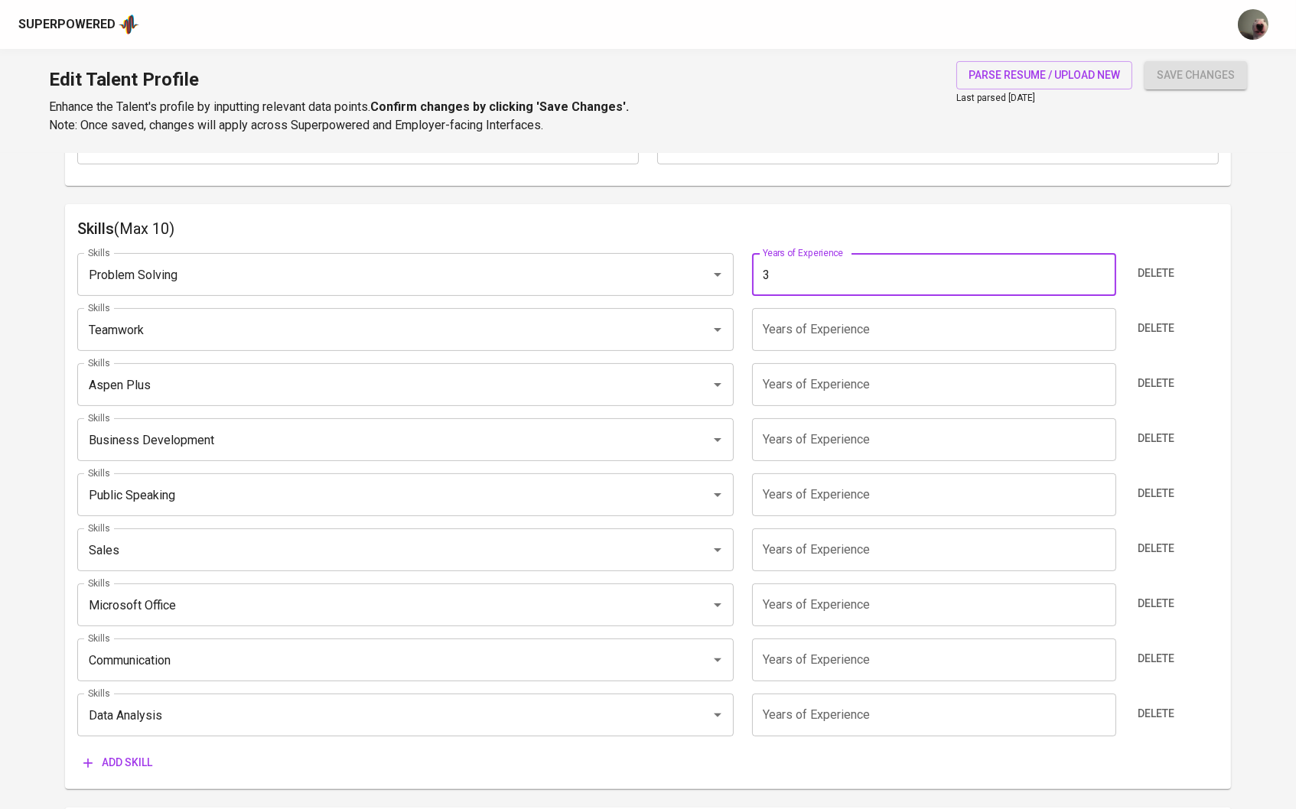
type input "3"
click at [849, 340] on input "number" at bounding box center [934, 329] width 364 height 43
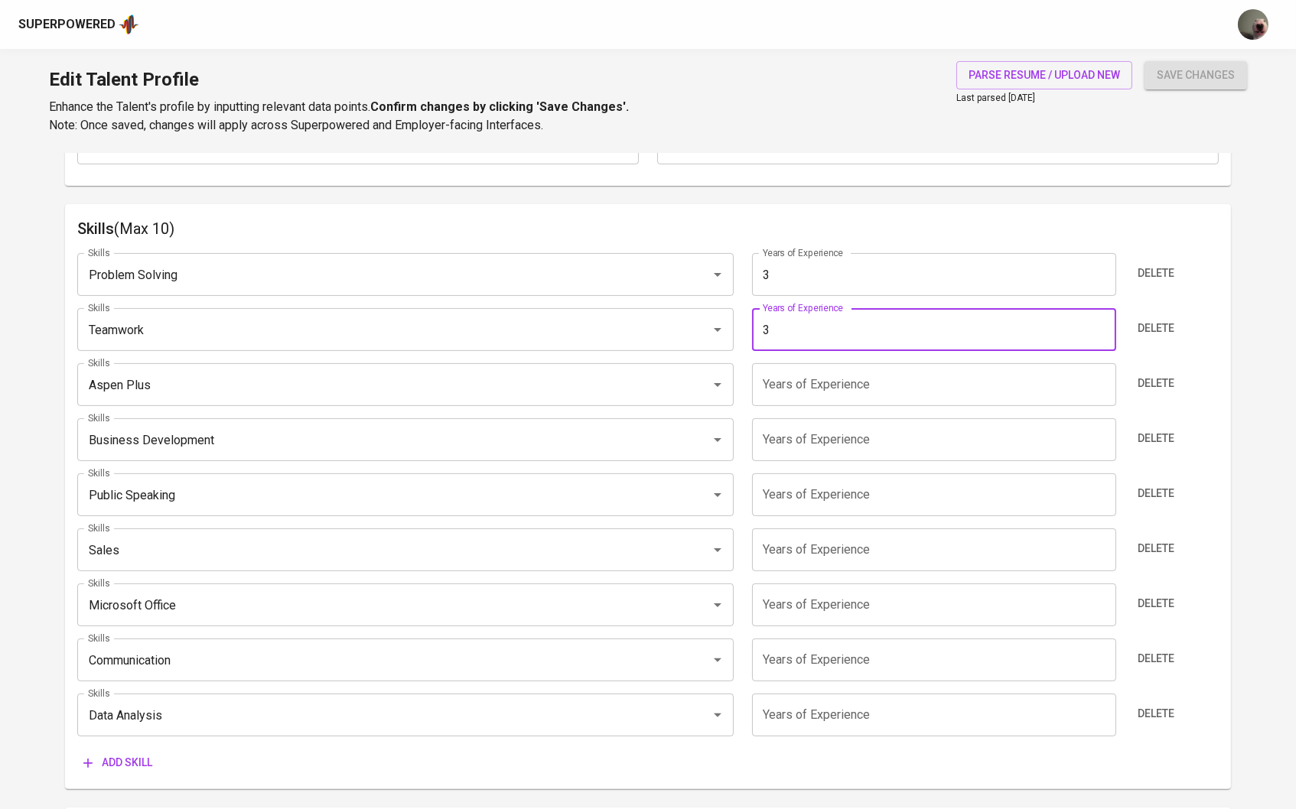
type input "3"
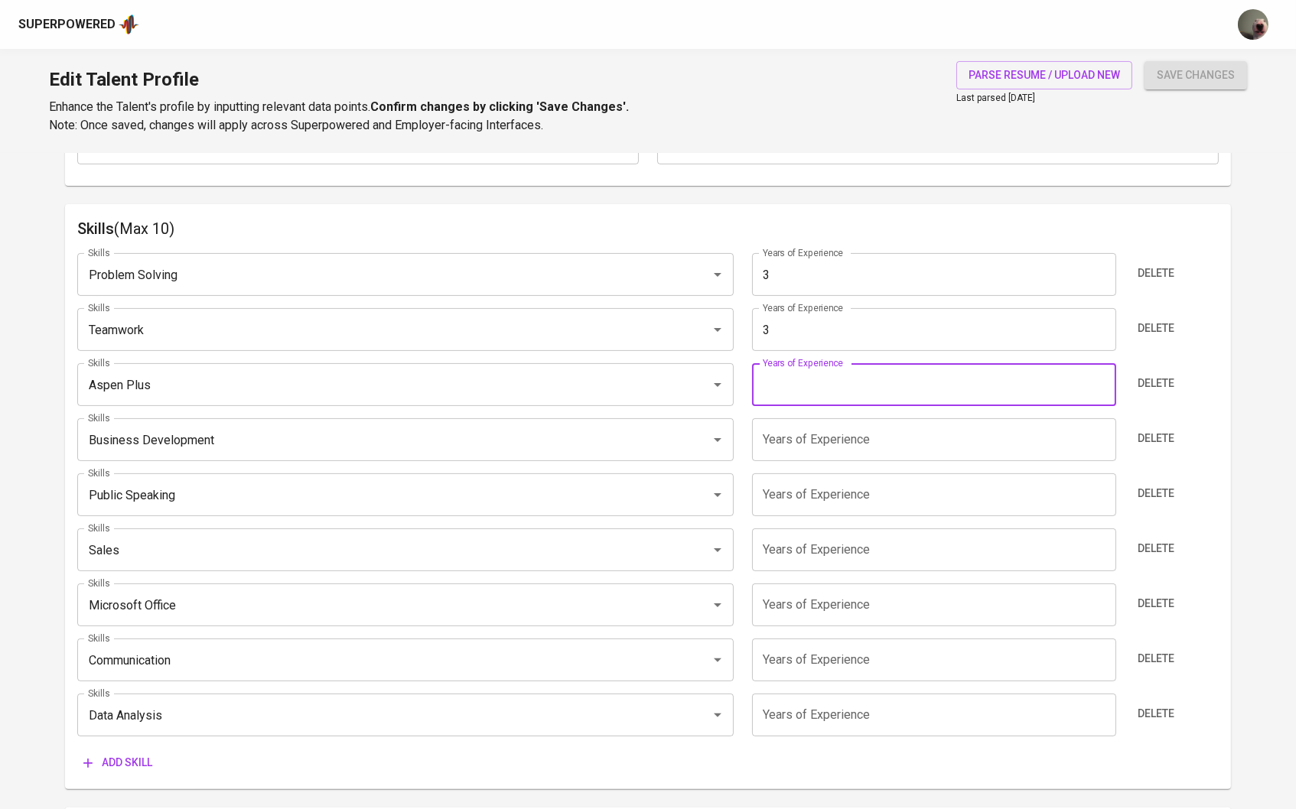
click at [840, 371] on input "number" at bounding box center [934, 384] width 364 height 43
type input "3"
click at [828, 426] on input "number" at bounding box center [934, 439] width 364 height 43
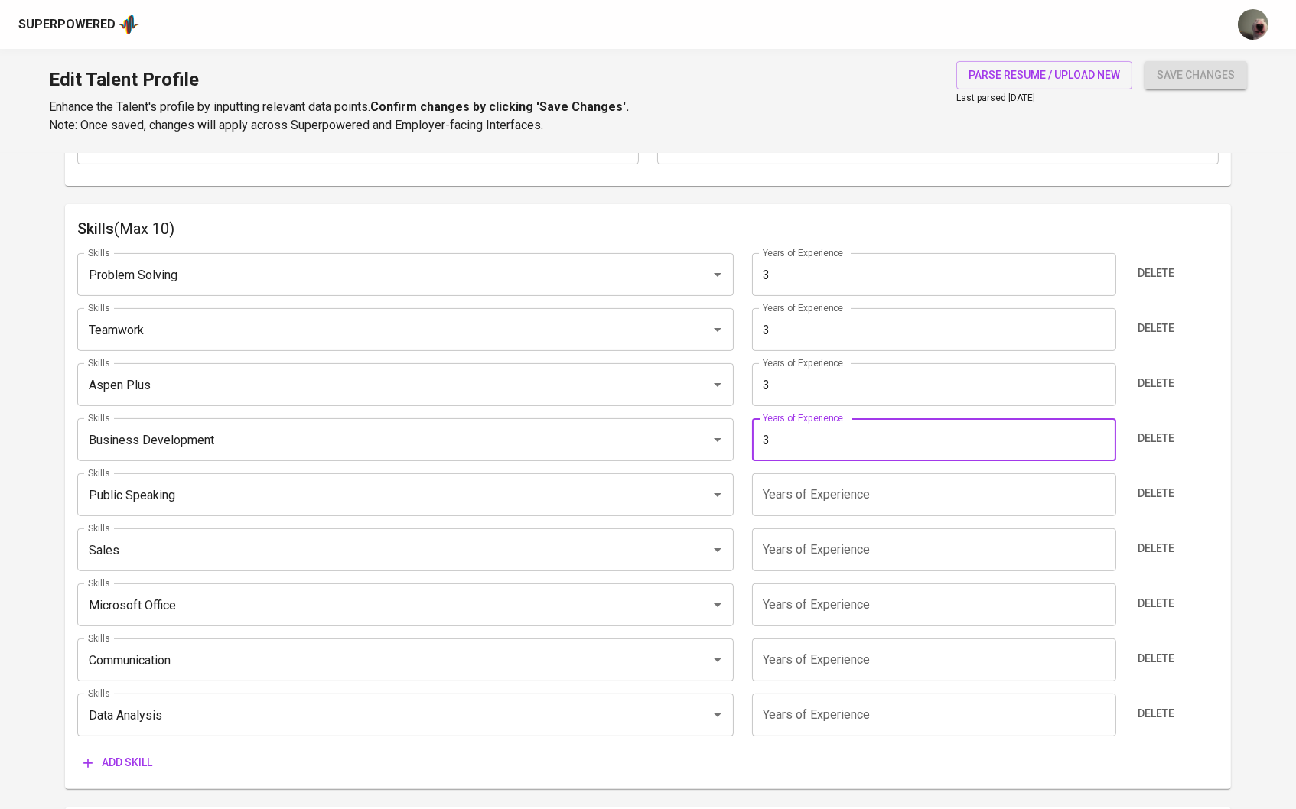
type input "3"
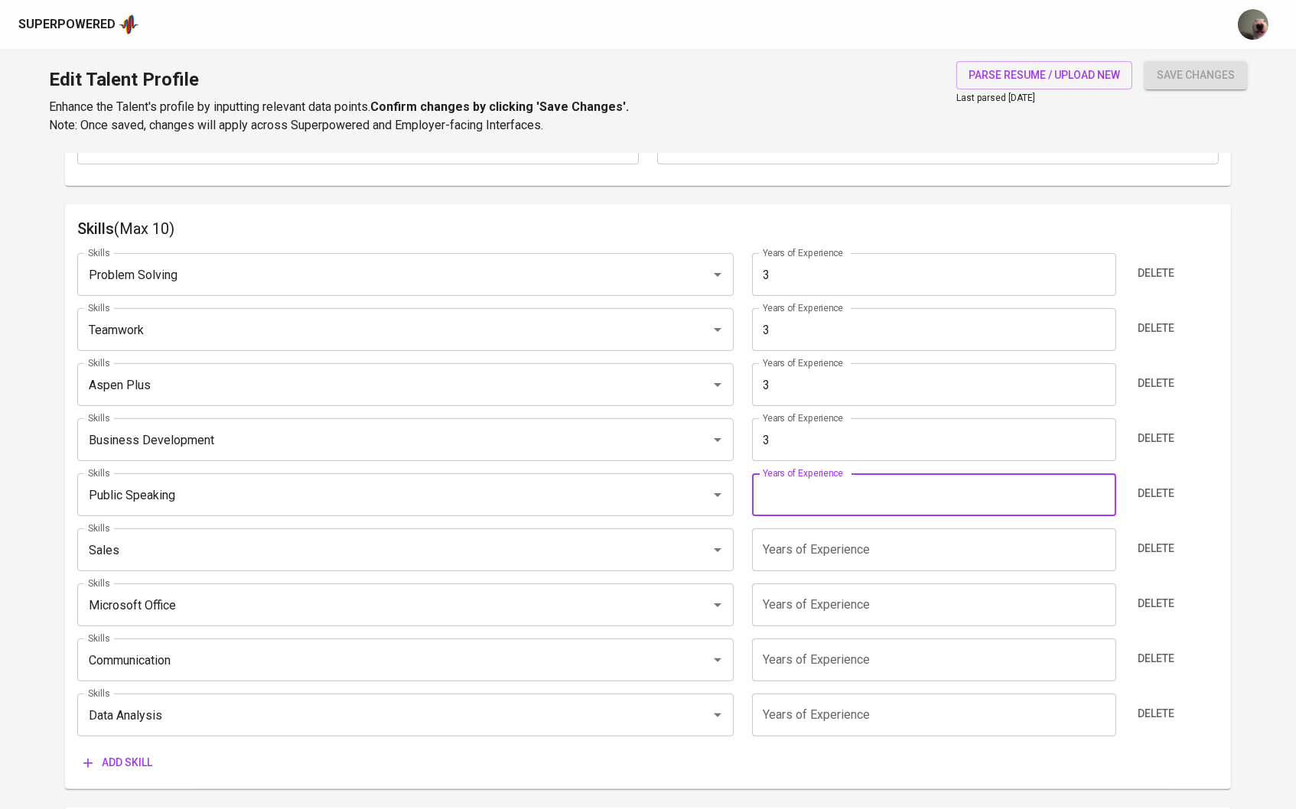
click at [814, 480] on input "number" at bounding box center [934, 494] width 364 height 43
type input "3"
click at [802, 542] on input "number" at bounding box center [934, 550] width 364 height 43
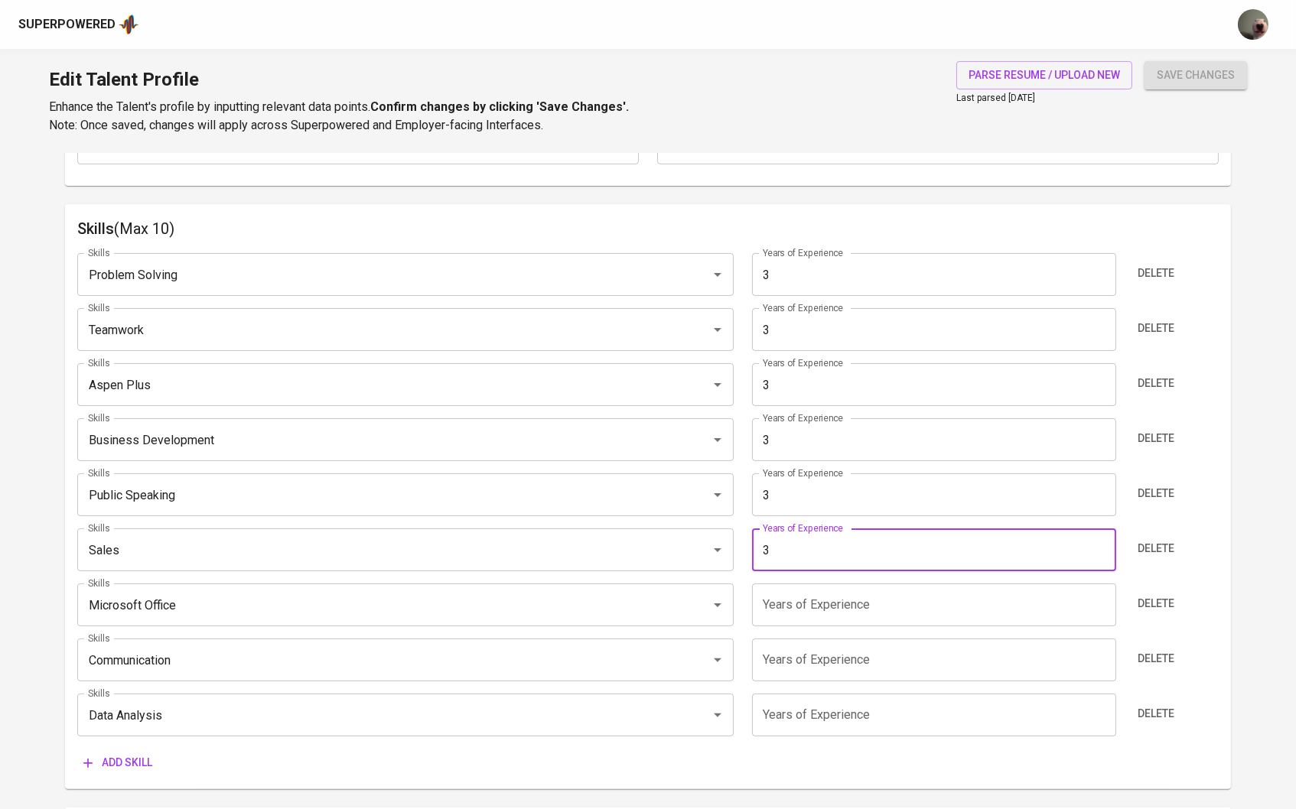
type input "3"
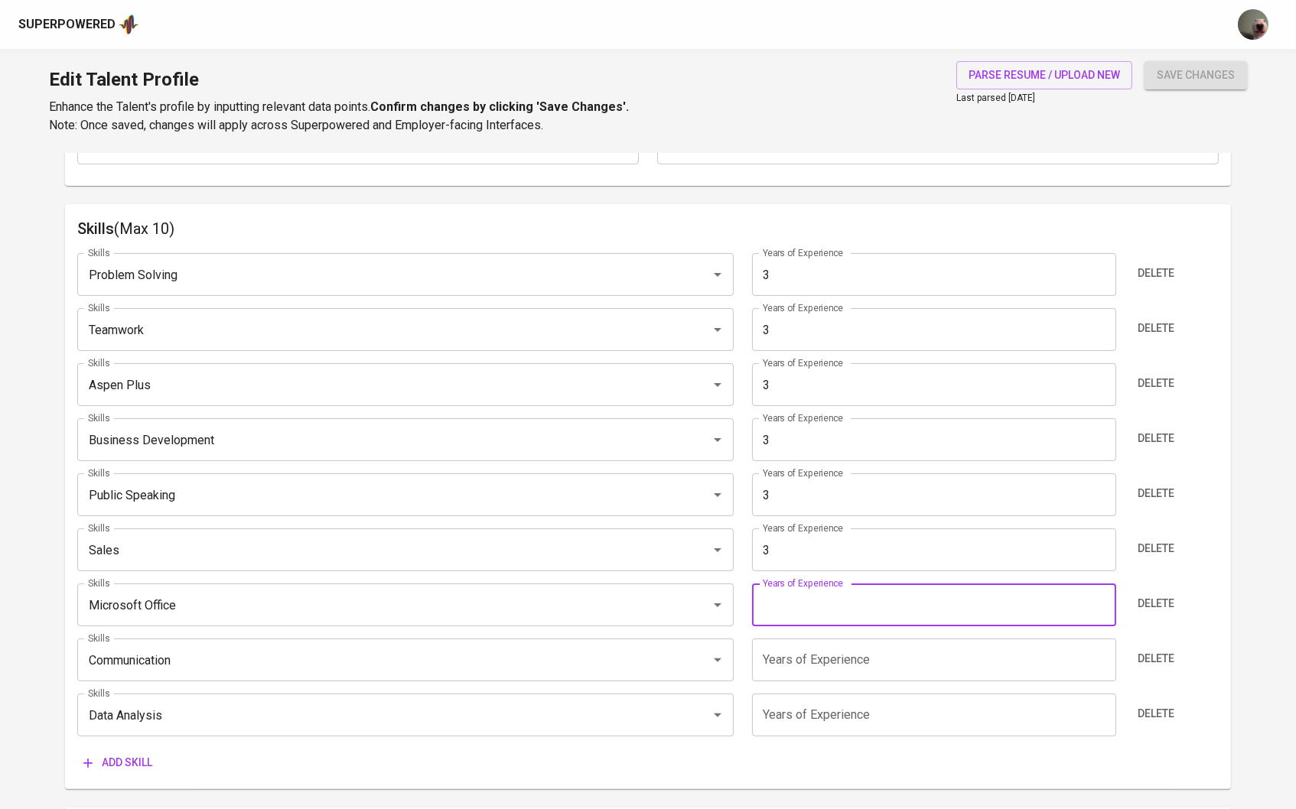
click at [798, 600] on input "number" at bounding box center [934, 605] width 364 height 43
type input "3"
click at [795, 649] on input "number" at bounding box center [934, 660] width 364 height 43
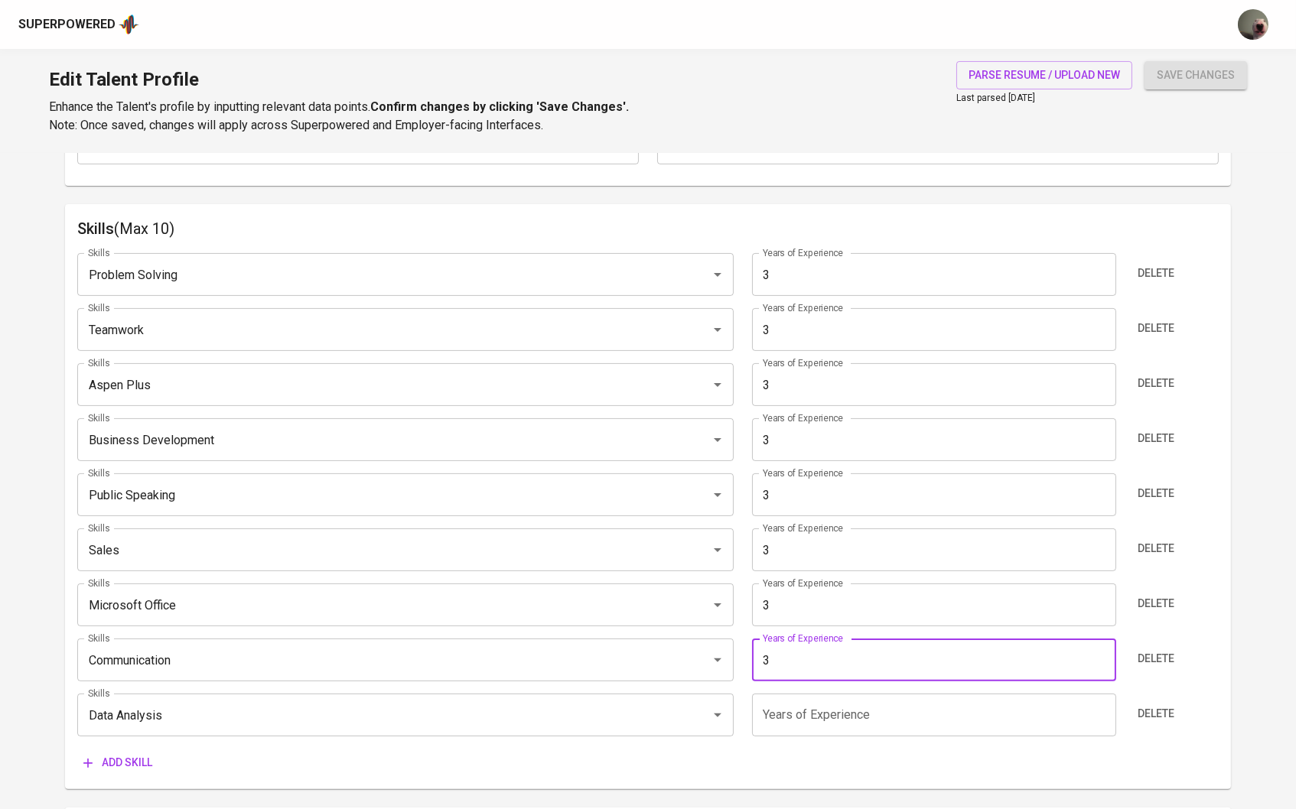
type input "3"
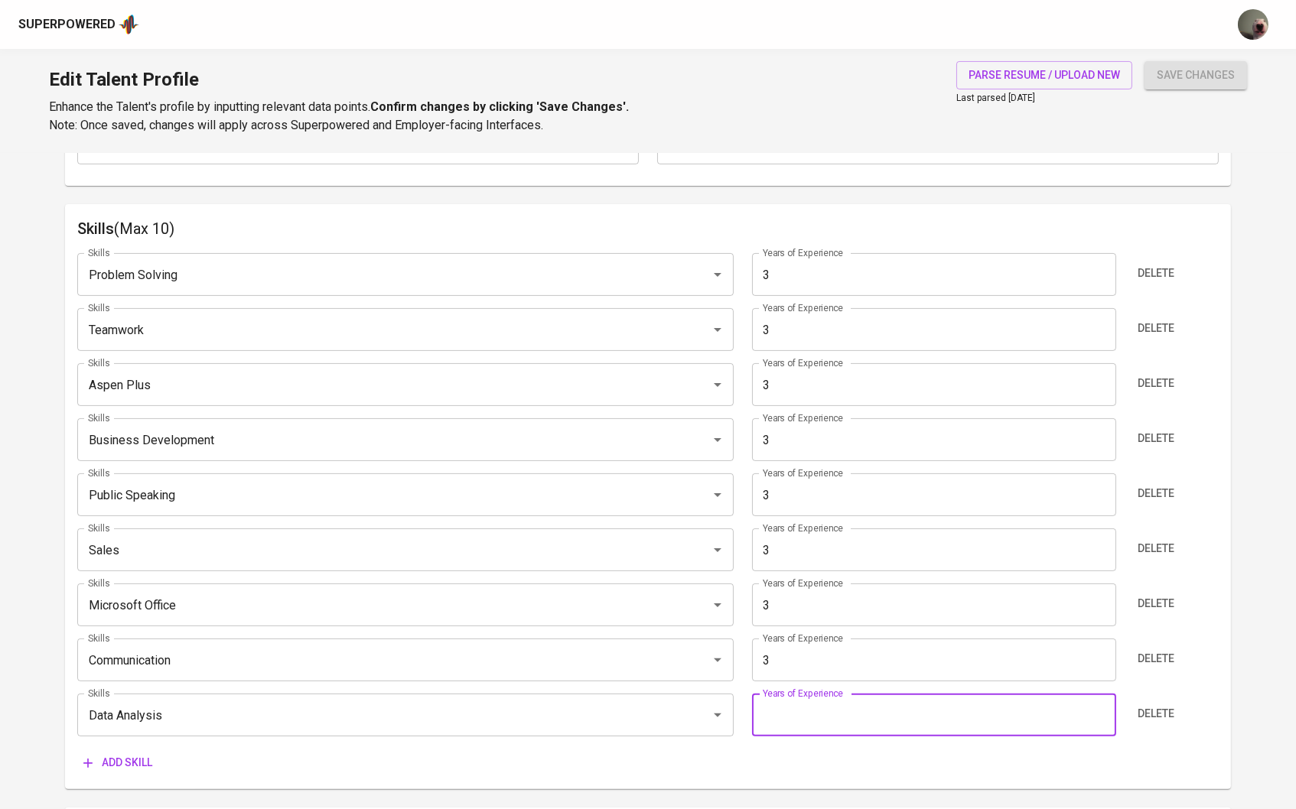
click at [794, 709] on input "number" at bounding box center [934, 715] width 364 height 43
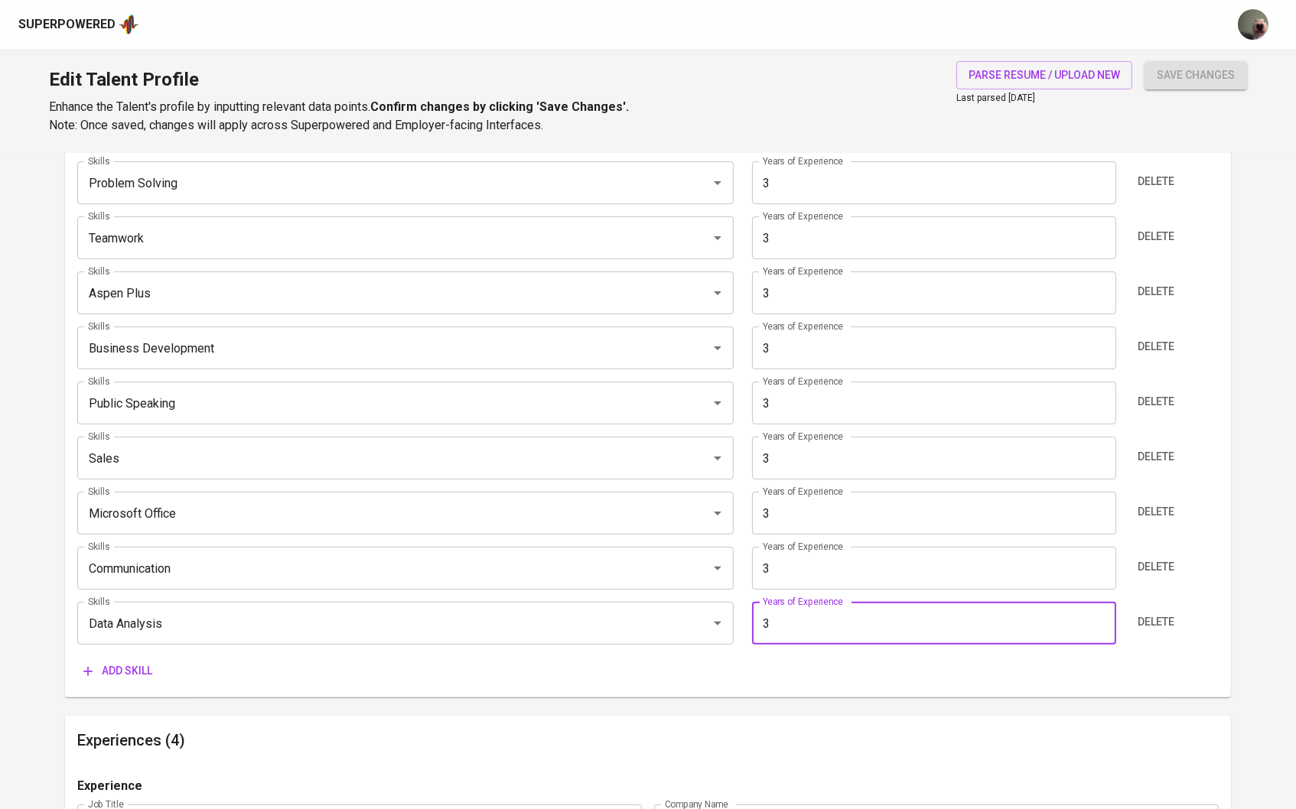
scroll to position [880, 0]
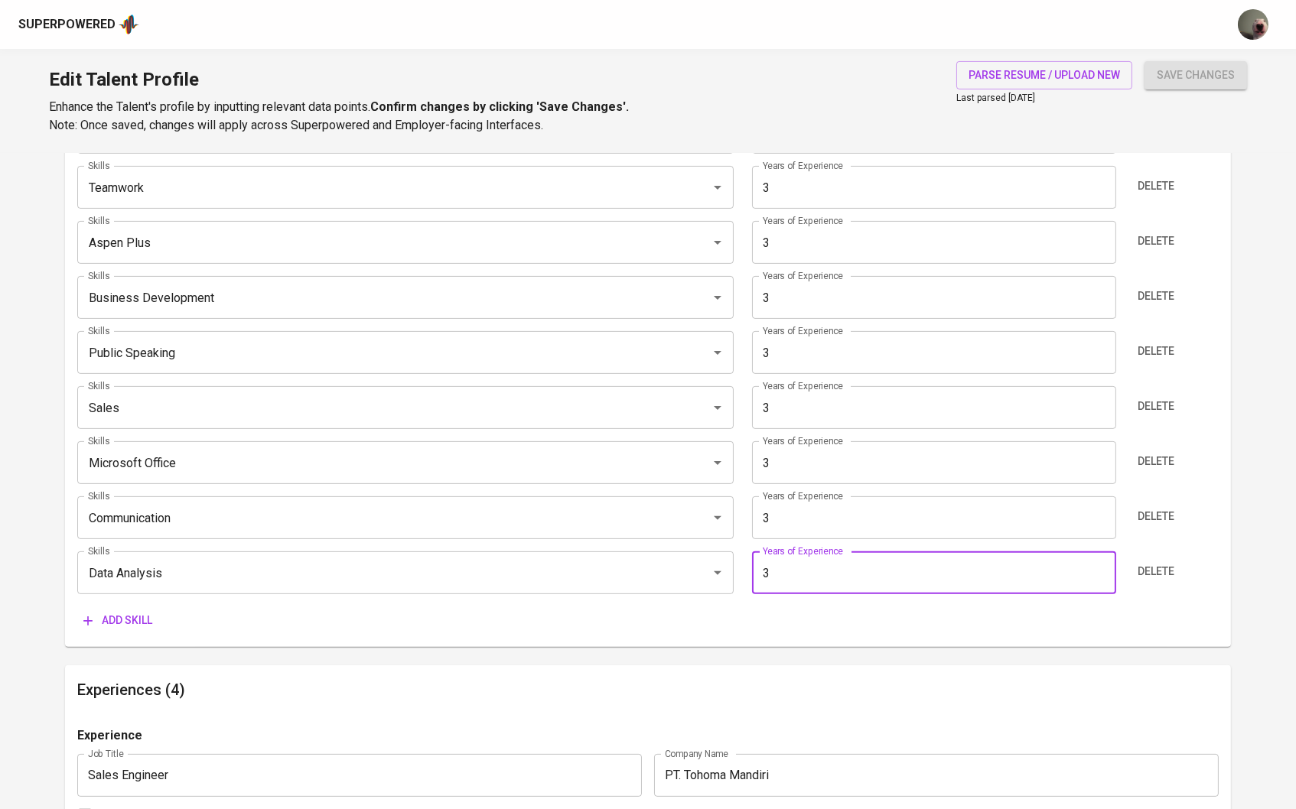
type input "3"
click at [121, 626] on span "Add skill" at bounding box center [117, 620] width 69 height 19
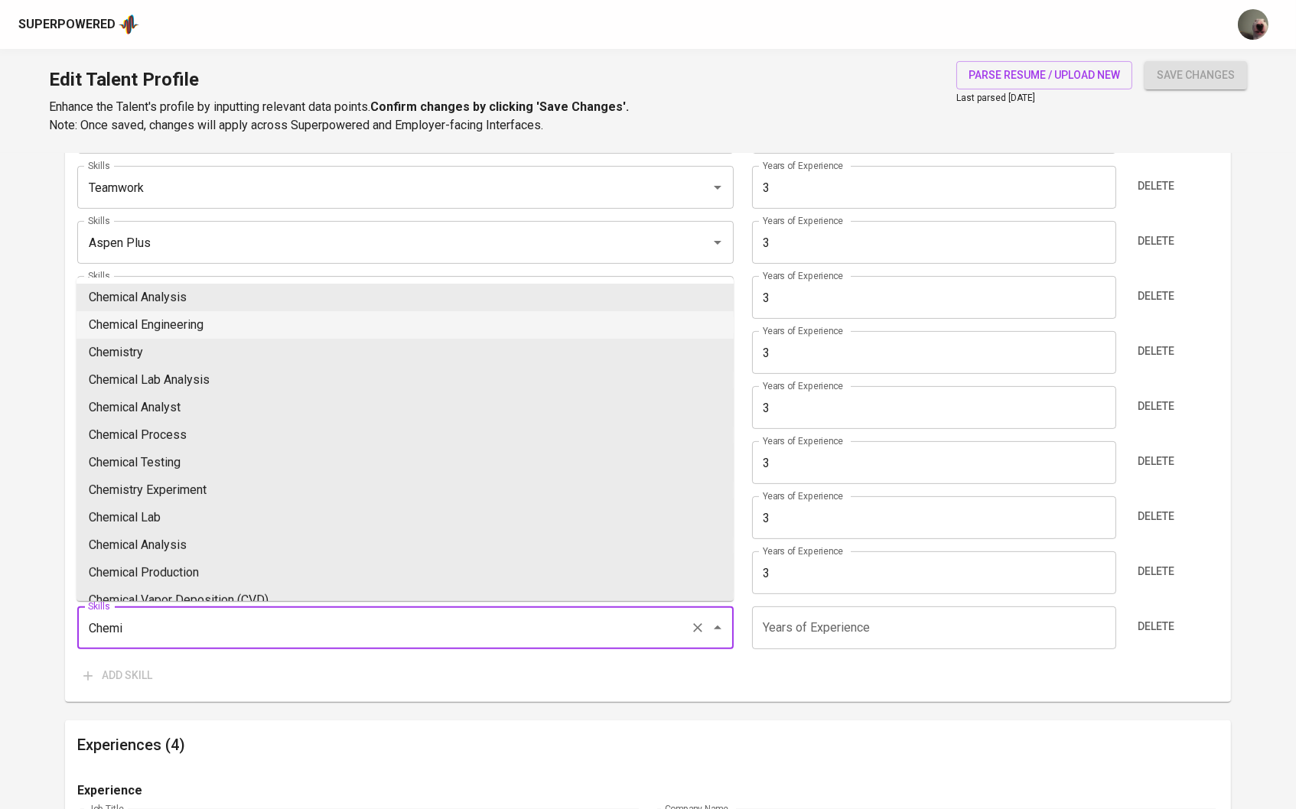
click at [203, 317] on li "Chemical Engineering" at bounding box center [404, 325] width 657 height 28
type input "Chemical Engineering"
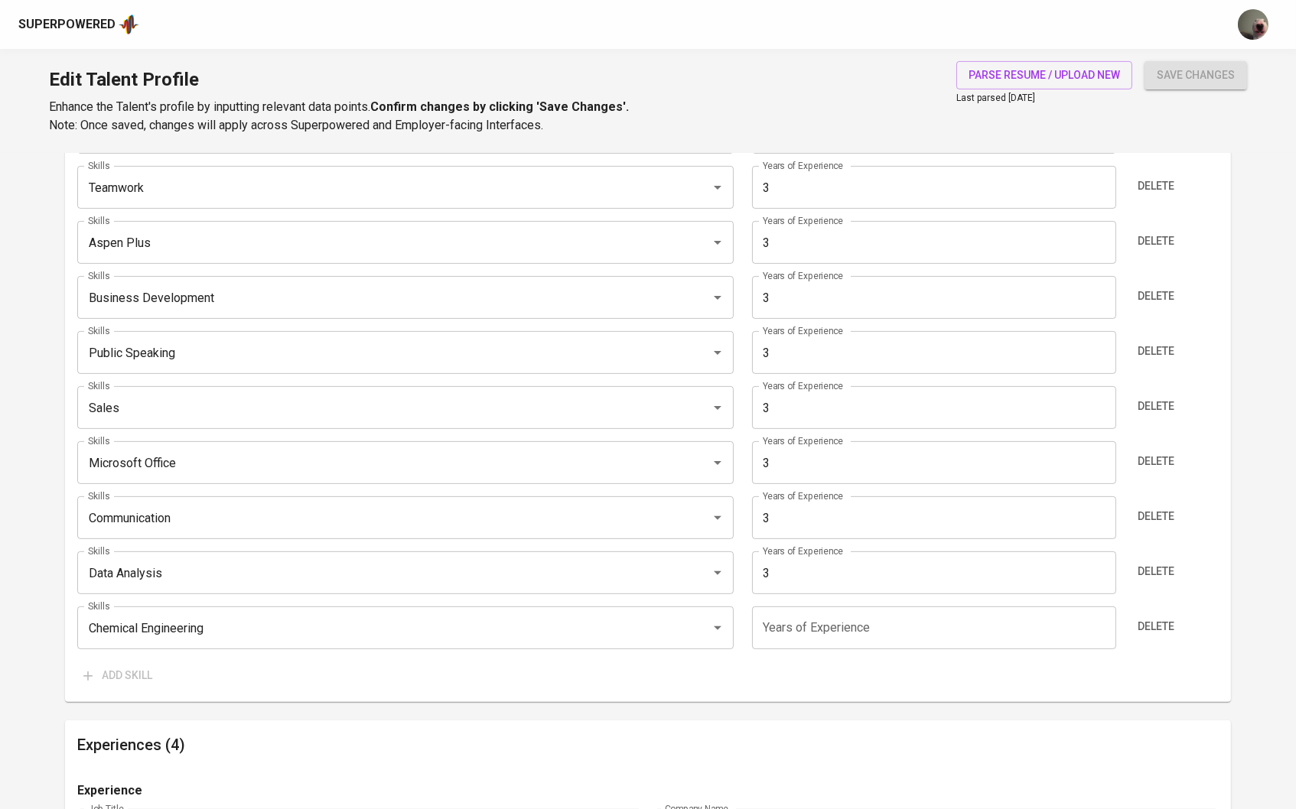
click at [798, 641] on input "number" at bounding box center [934, 628] width 364 height 43
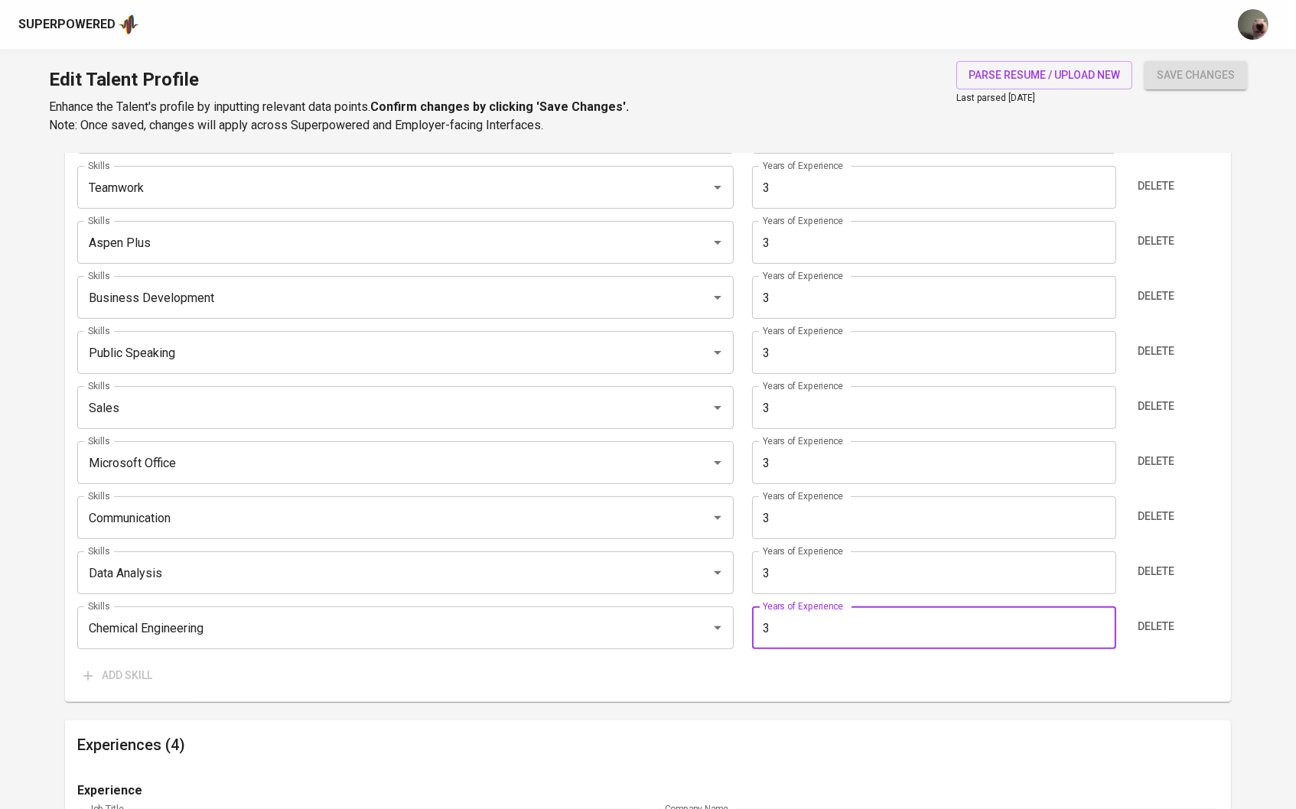
type input "3"
click at [1202, 108] on div "save changes" at bounding box center [1195, 97] width 102 height 73
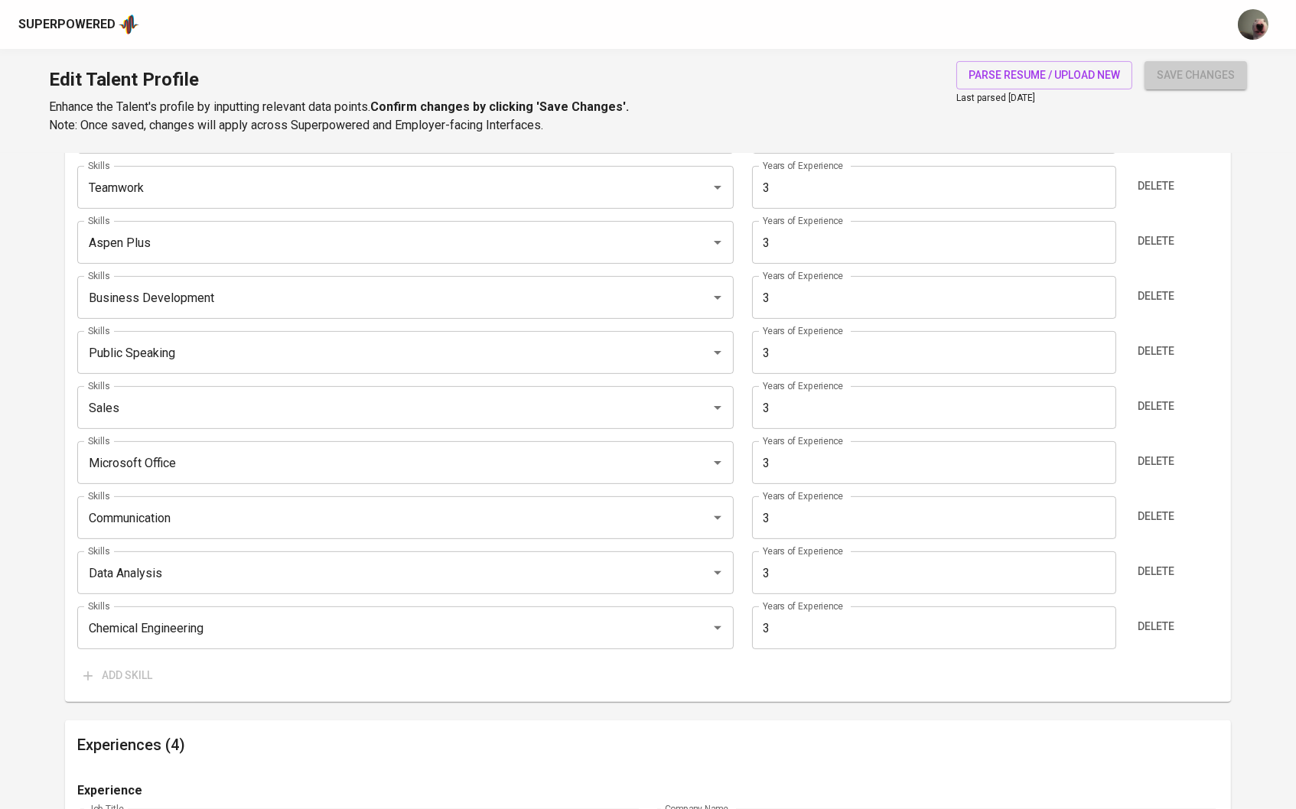
click at [1202, 75] on span "save changes" at bounding box center [1195, 75] width 78 height 19
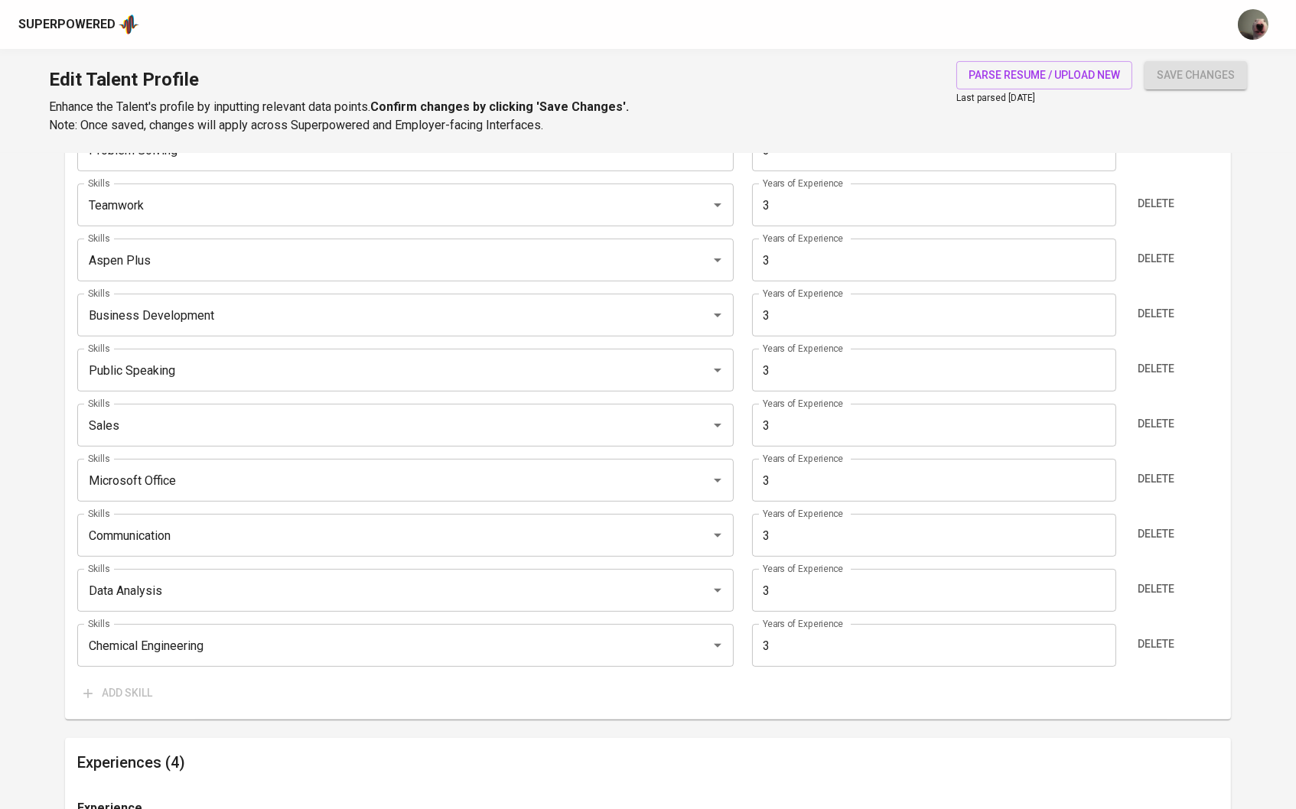
scroll to position [0, 0]
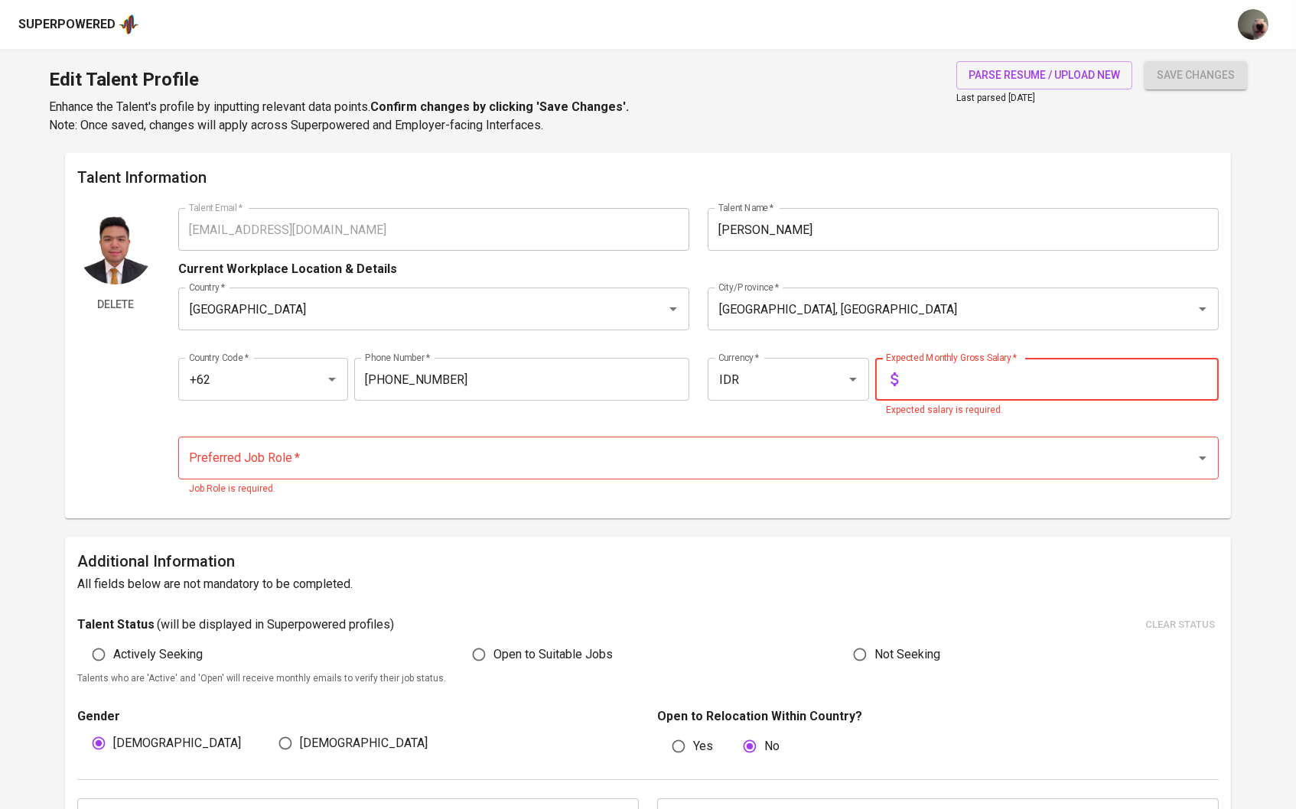
click at [957, 373] on input "text" at bounding box center [1061, 379] width 315 height 43
type input "1"
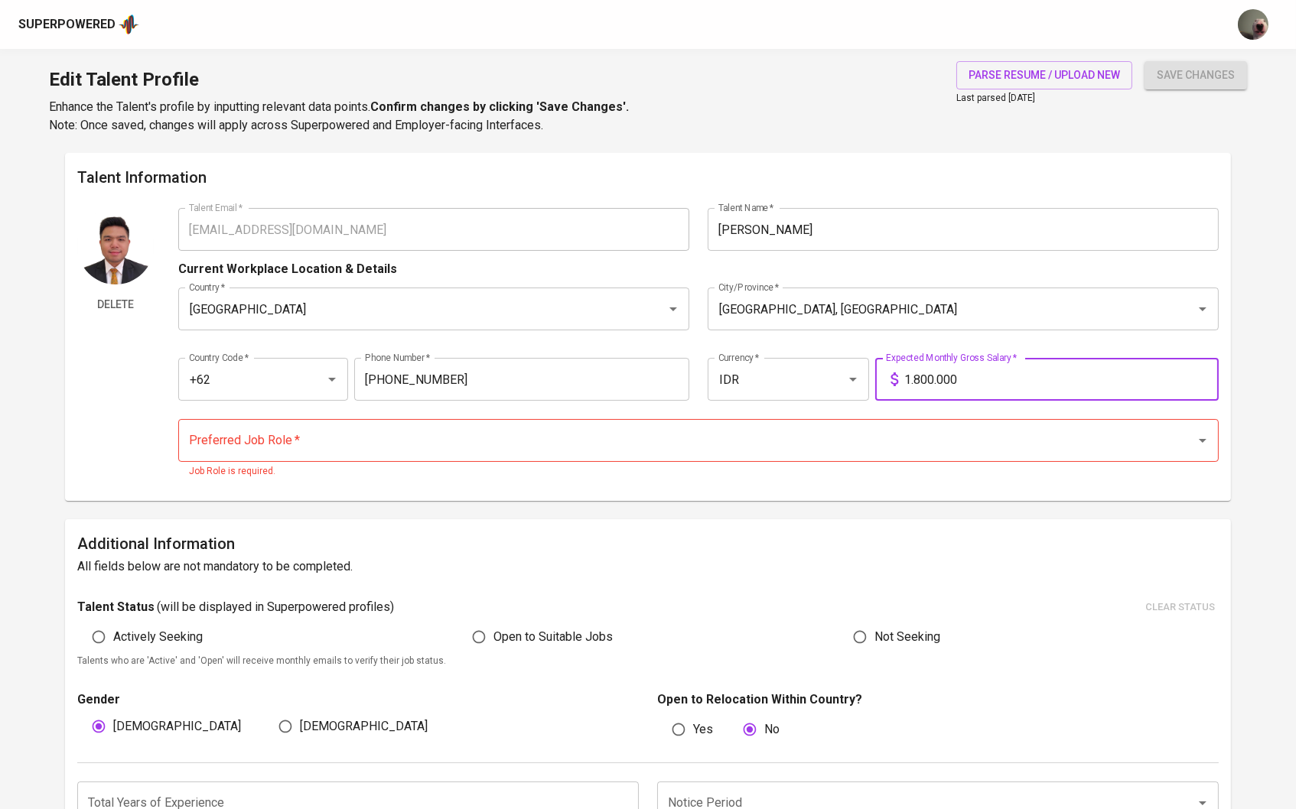
type input "18.000.000"
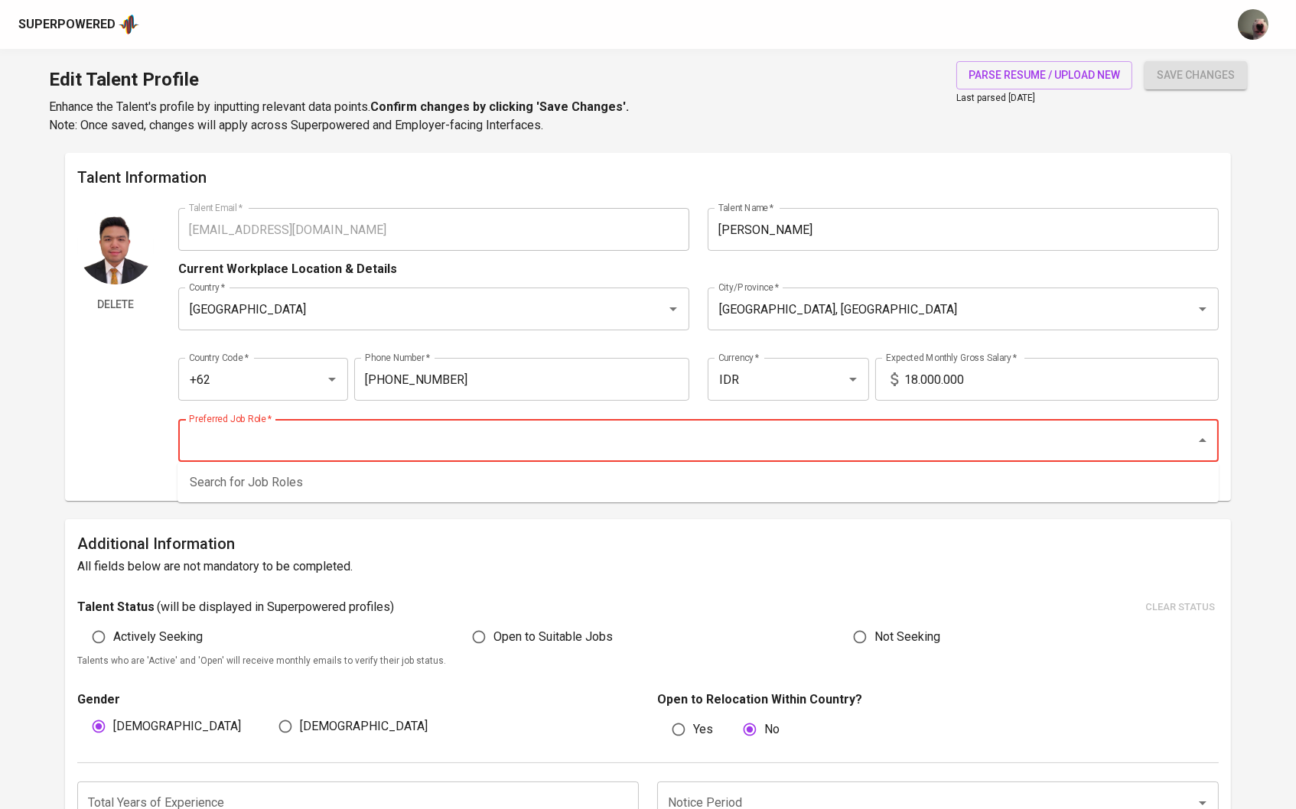
click at [927, 436] on input "Preferred Job Role   *" at bounding box center [677, 440] width 984 height 29
click at [1211, 436] on icon "Close" at bounding box center [1202, 440] width 18 height 18
click at [1153, 437] on input "Preferred Job Role   *" at bounding box center [677, 440] width 984 height 29
type input "H"
type input "chemical"
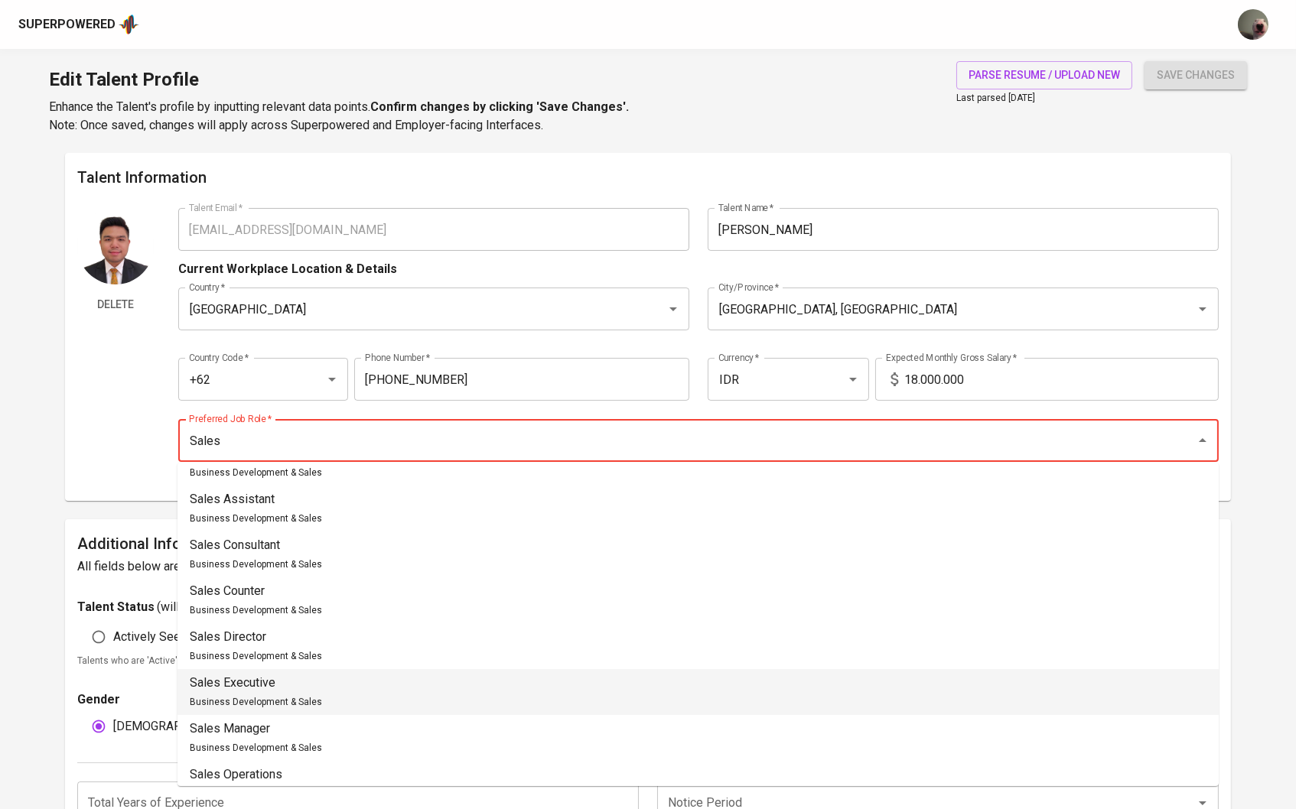
scroll to position [909, 0]
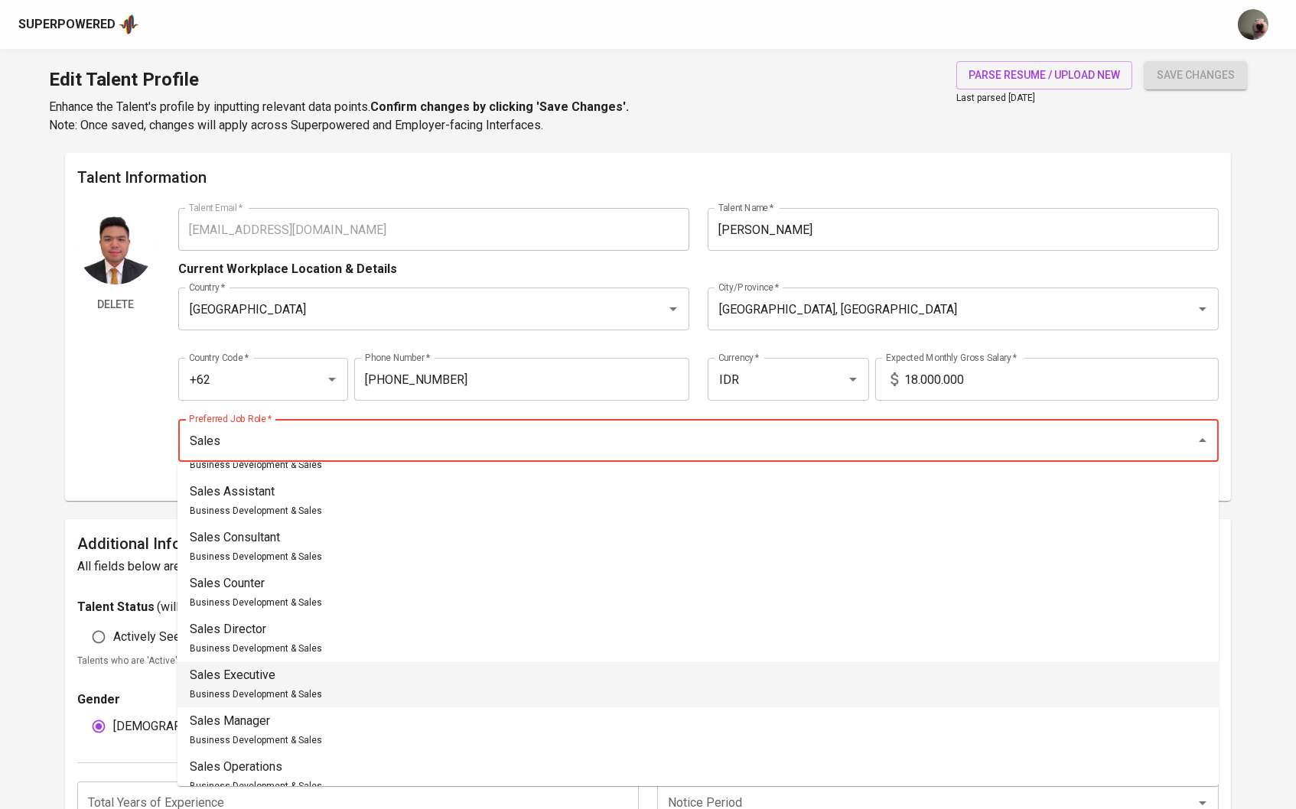
click at [313, 669] on div "Sales Executive Business Development & Sales" at bounding box center [256, 684] width 132 height 37
type input "Sales Executive"
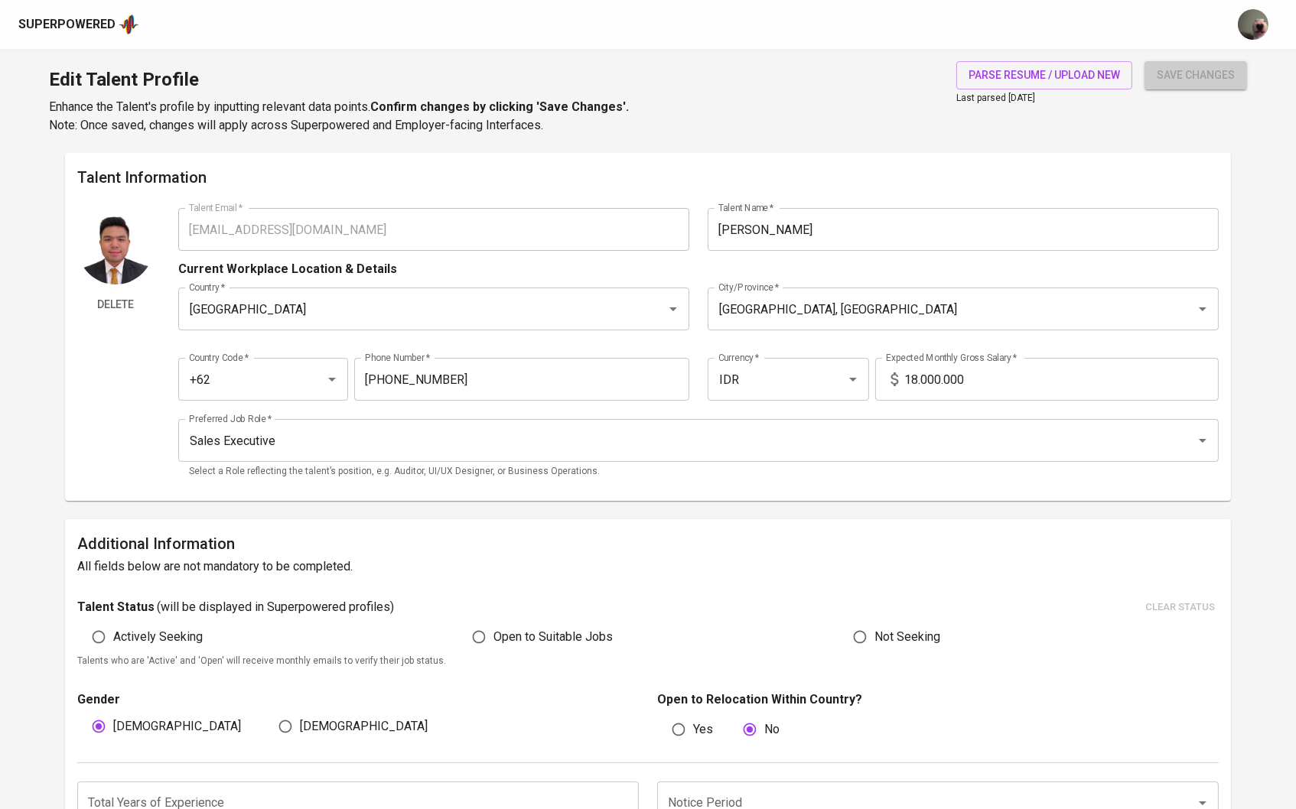
click at [1244, 67] on button "save changes" at bounding box center [1195, 75] width 102 height 28
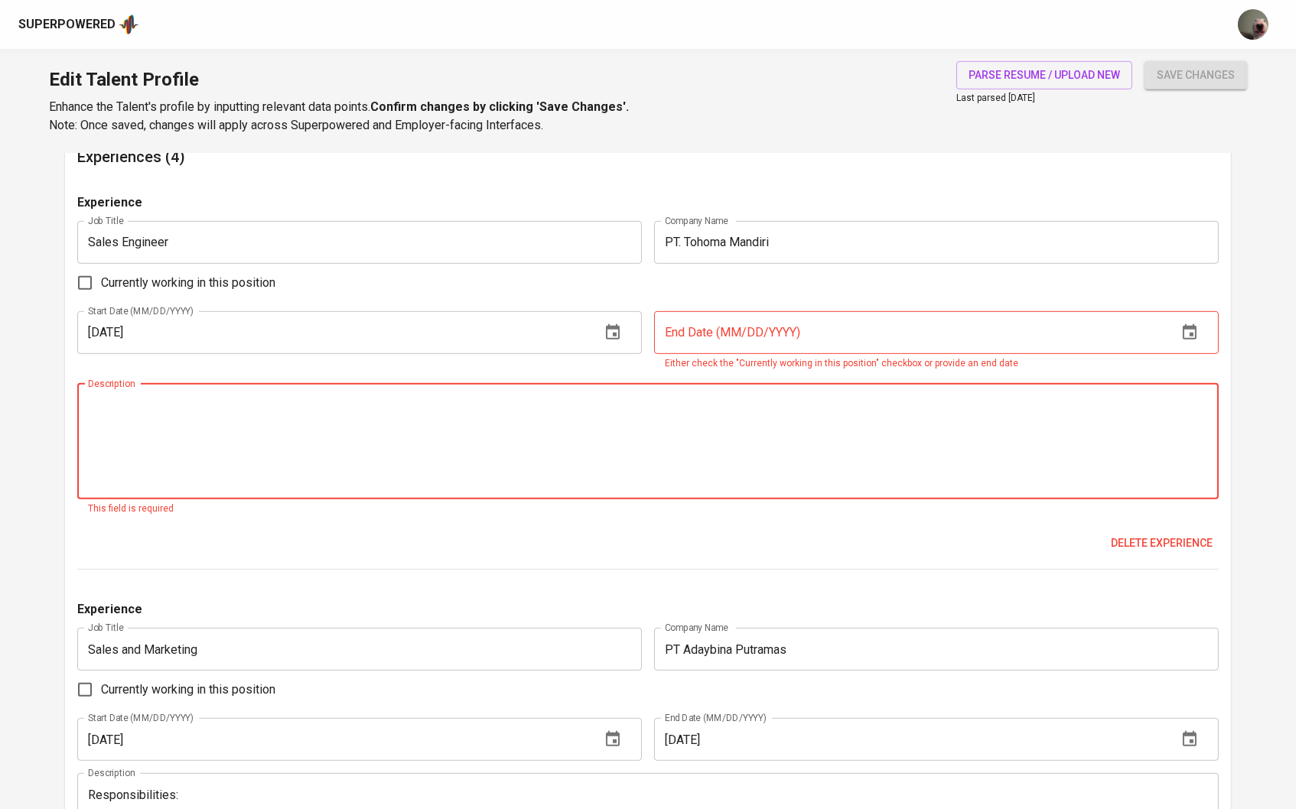
click at [1191, 324] on icon "button" at bounding box center [1189, 333] width 18 height 18
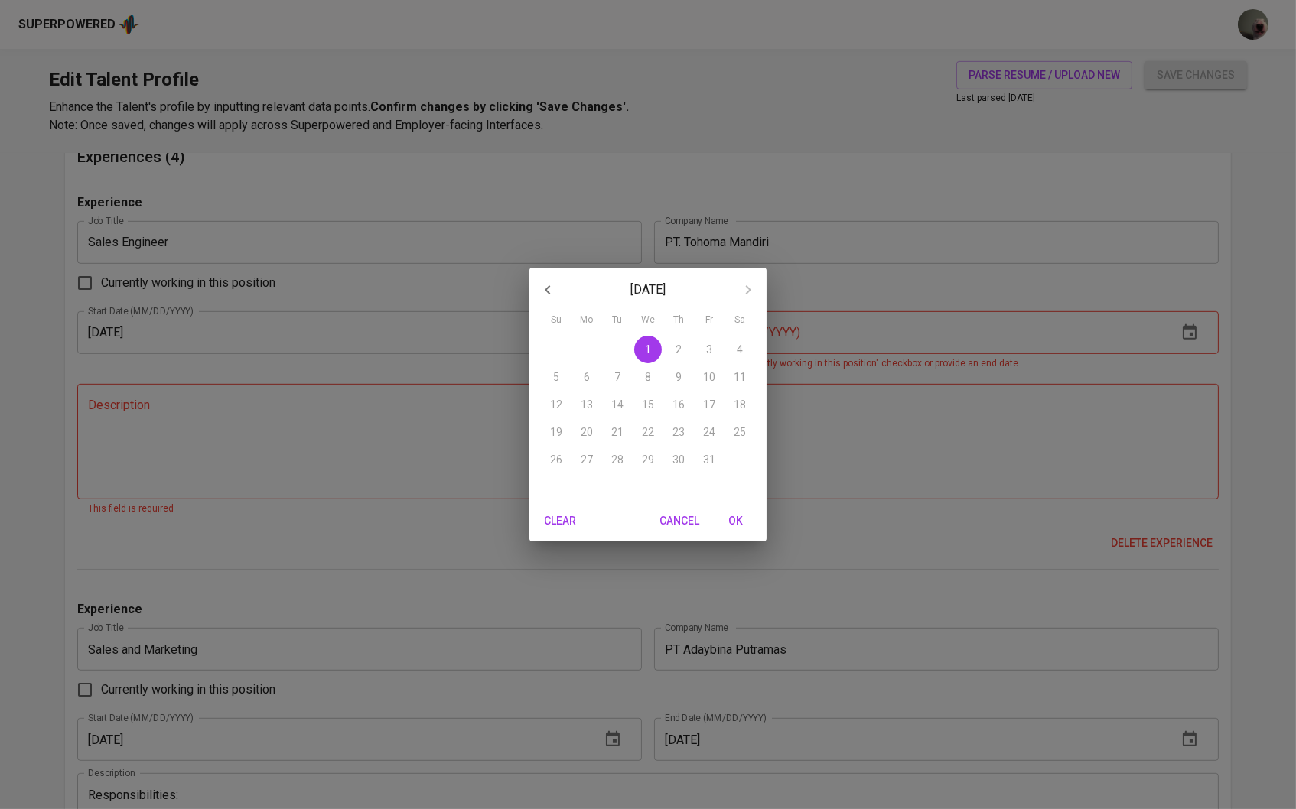
click at [651, 294] on p "October 2025" at bounding box center [648, 290] width 164 height 18
click at [544, 291] on icon "button" at bounding box center [547, 290] width 18 height 18
click at [443, 322] on div "September 2025 Su Mo Tu We Th Fr Sa 31 1 2 3 4 5 6 7 8 9 10 11 12 13 14 15 16 1…" at bounding box center [648, 404] width 1296 height 809
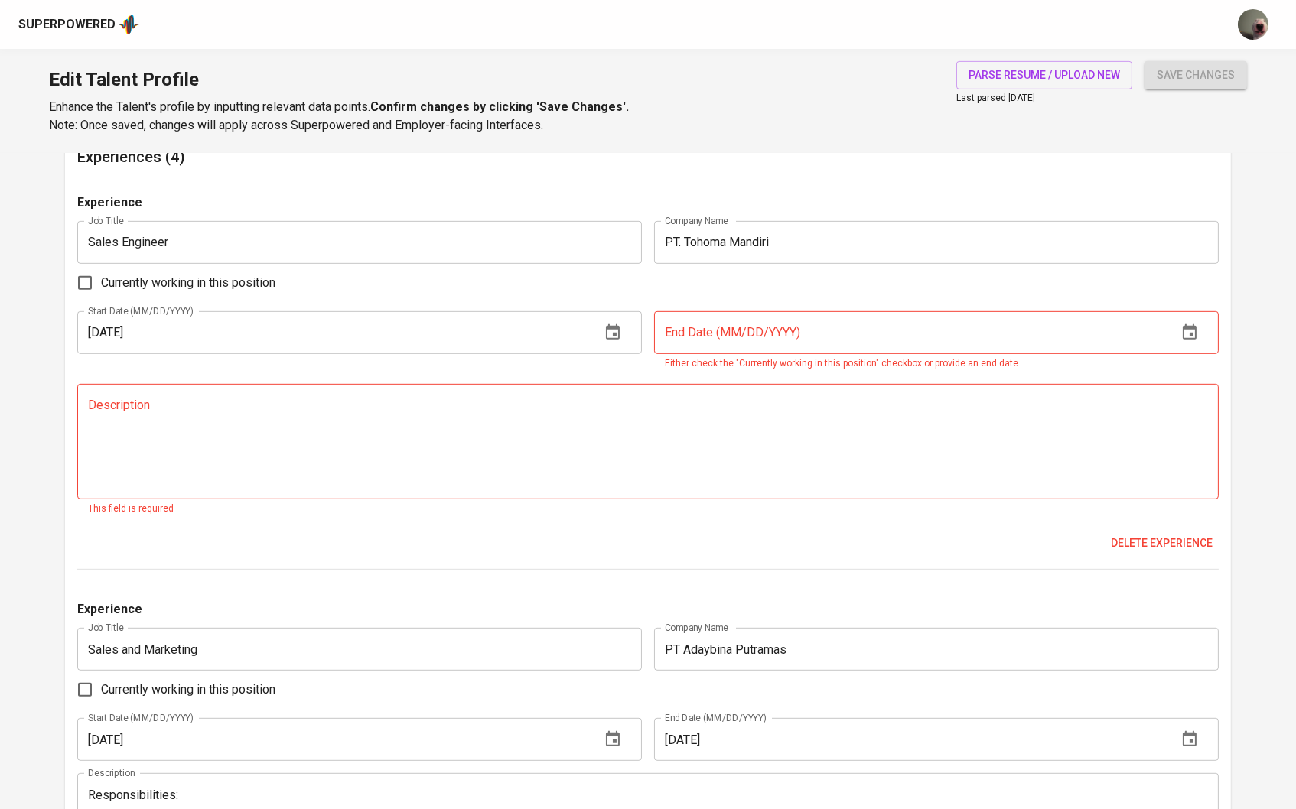
click at [369, 349] on input "02/01/2023" at bounding box center [332, 332] width 511 height 43
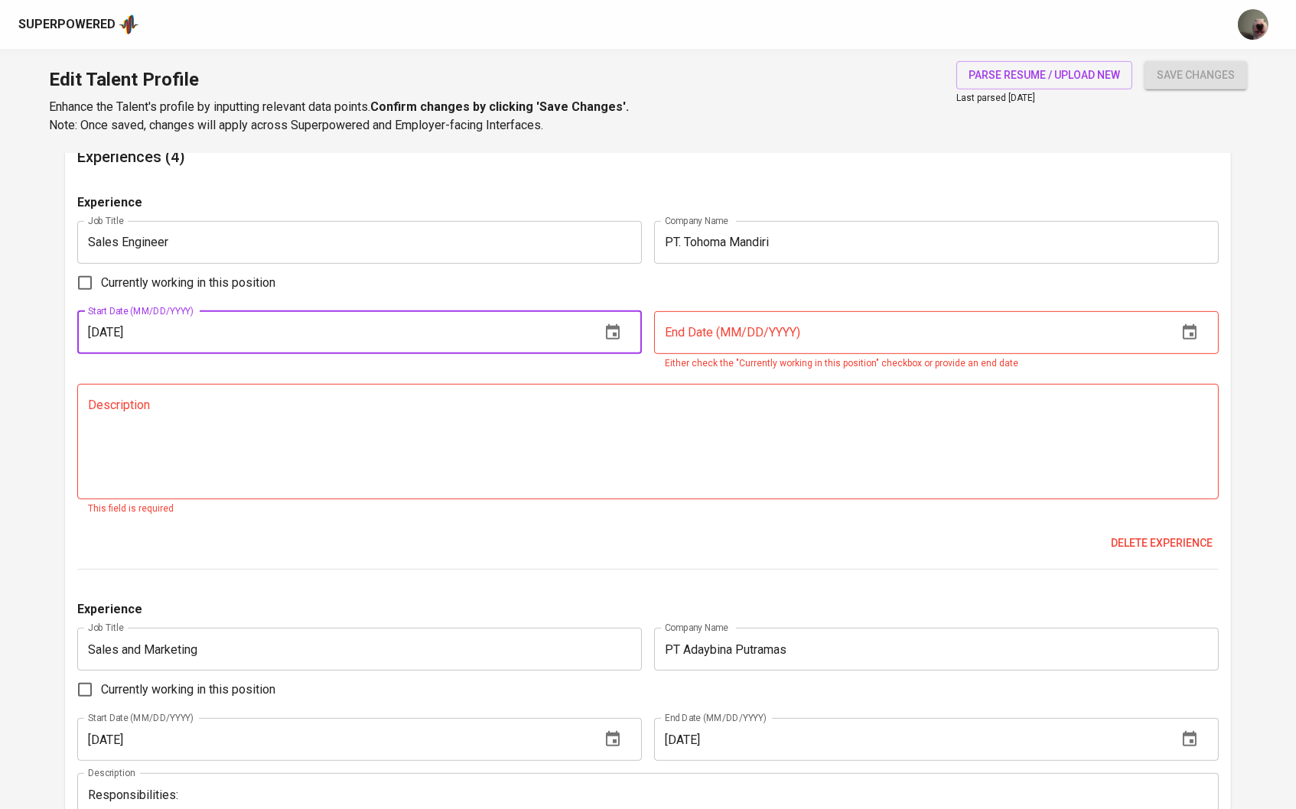
click at [689, 325] on input "text" at bounding box center [909, 332] width 511 height 43
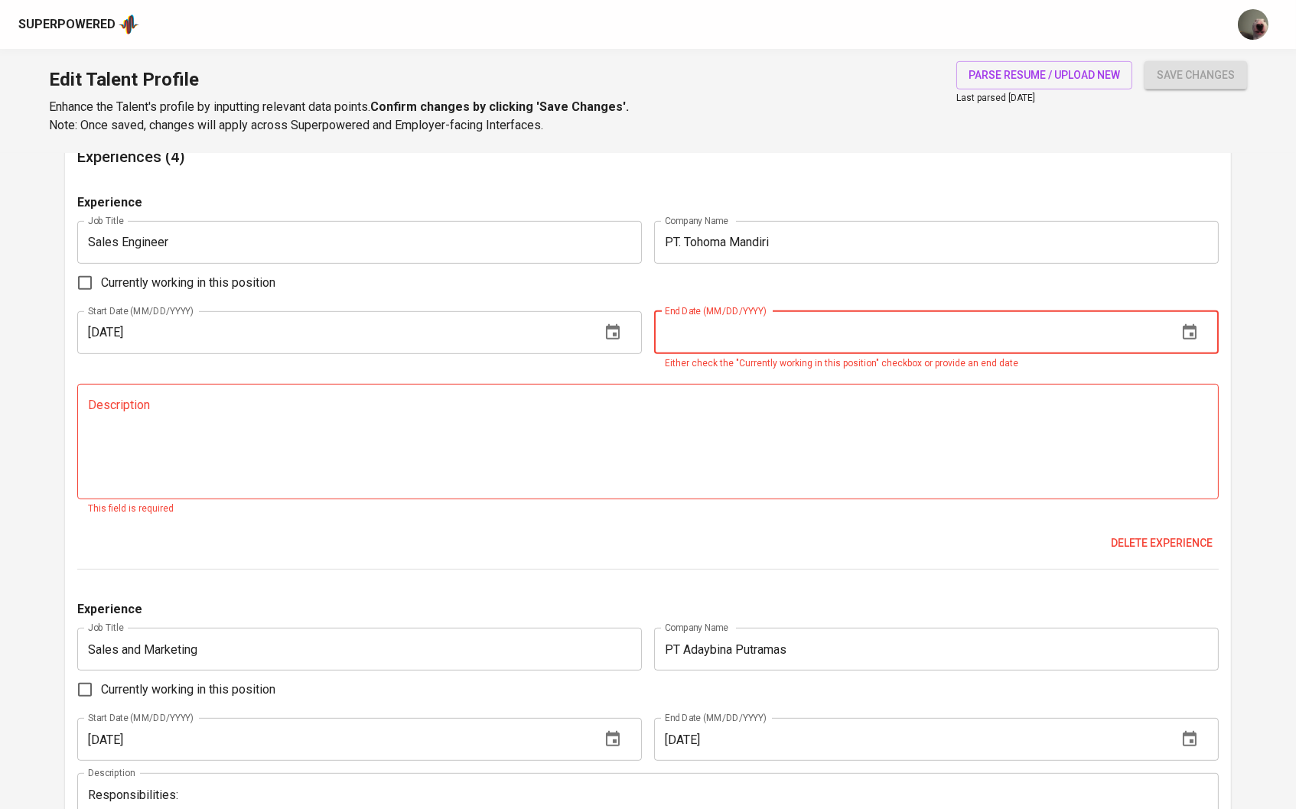
paste input "02/01/2023"
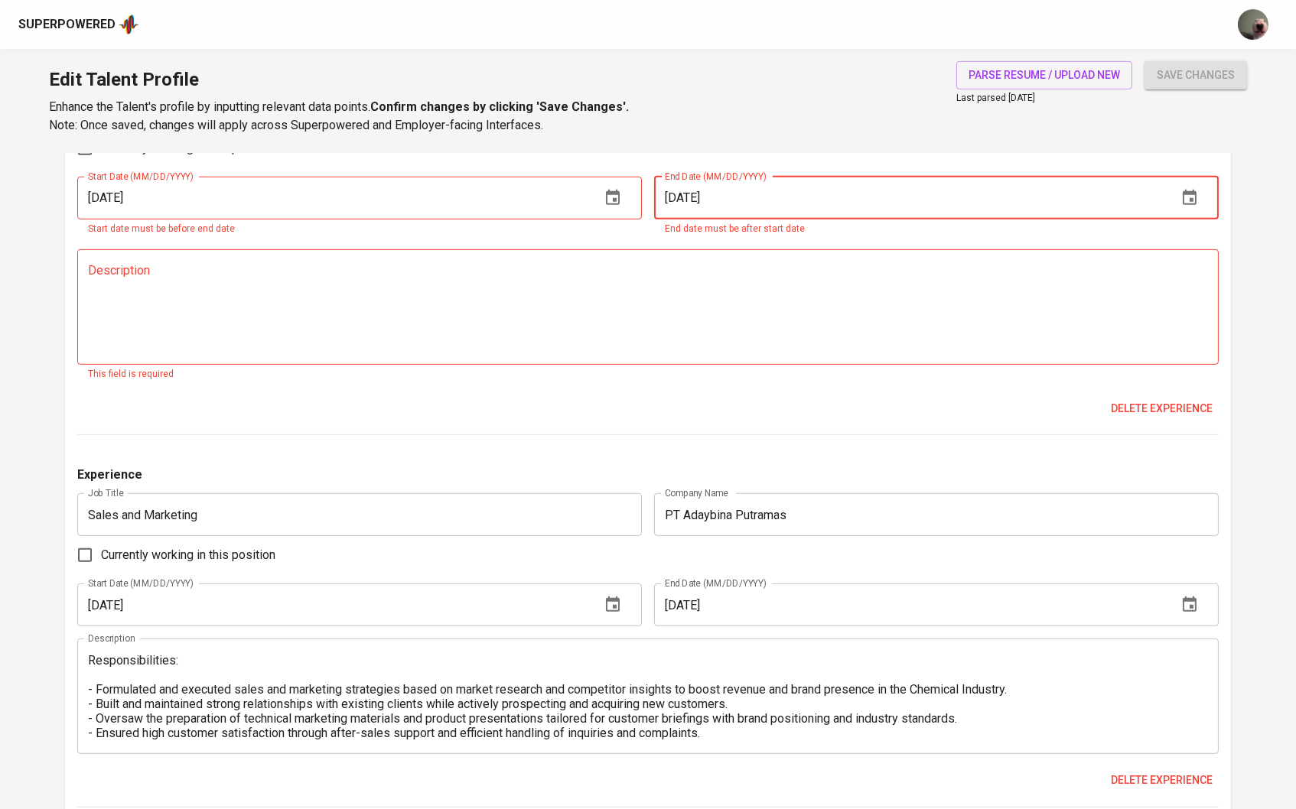
scroll to position [1559, 0]
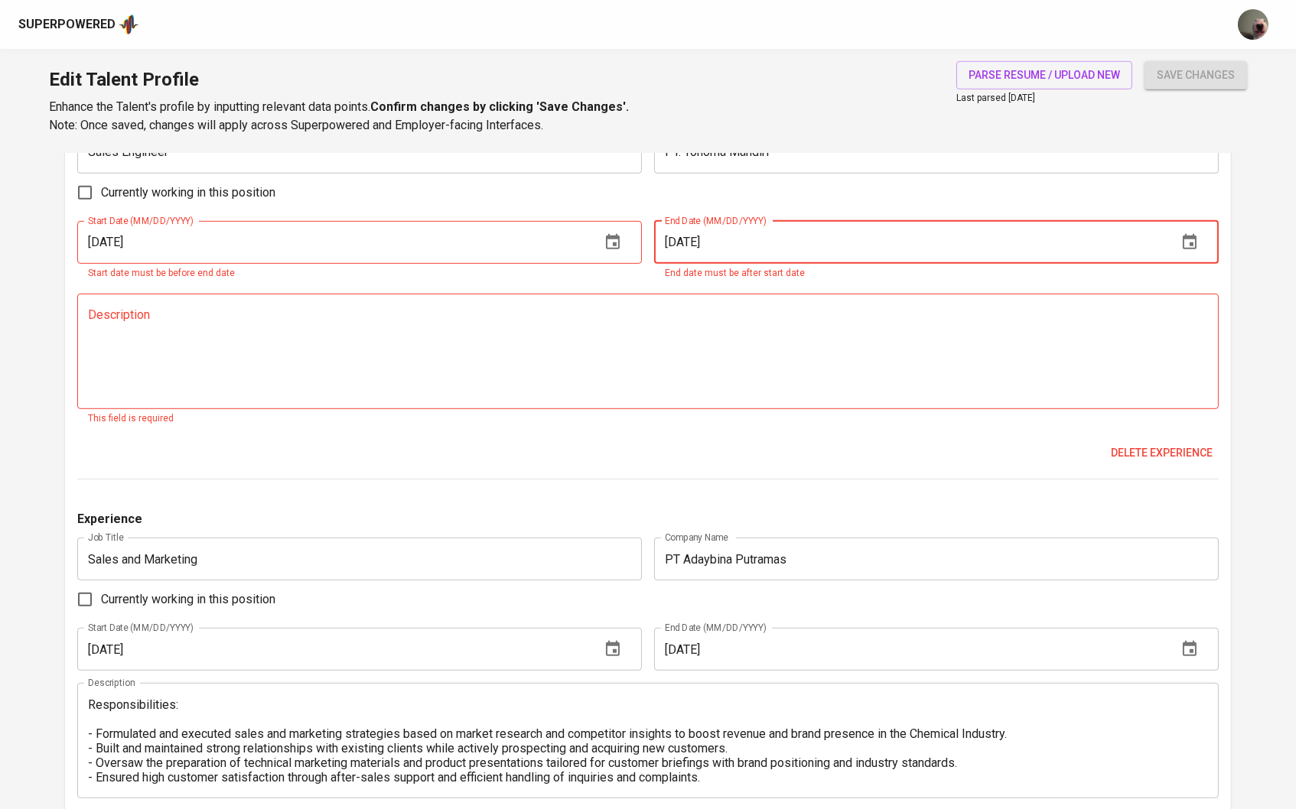
click at [694, 239] on input "02/01/2023" at bounding box center [909, 242] width 511 height 43
type input "02/05/2023"
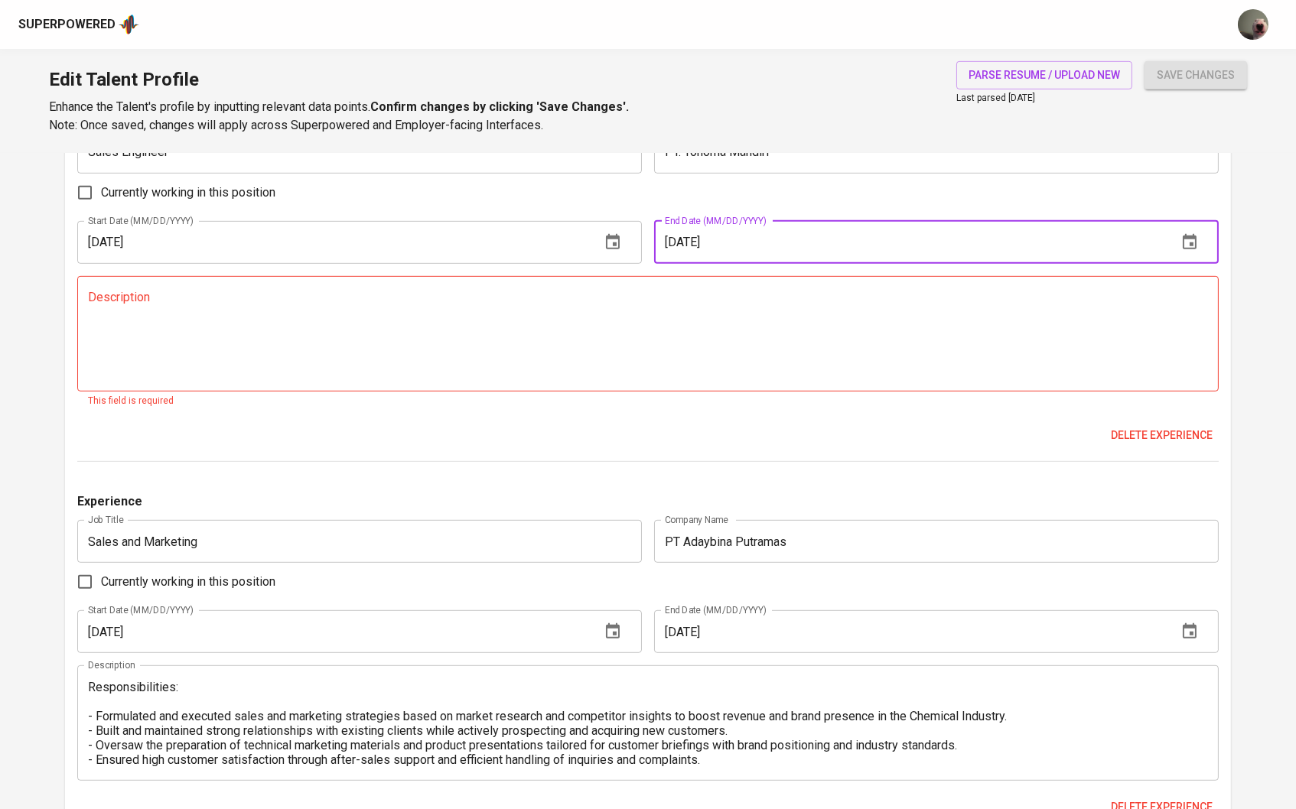
click at [883, 200] on div "Currently working in this position" at bounding box center [648, 193] width 1142 height 32
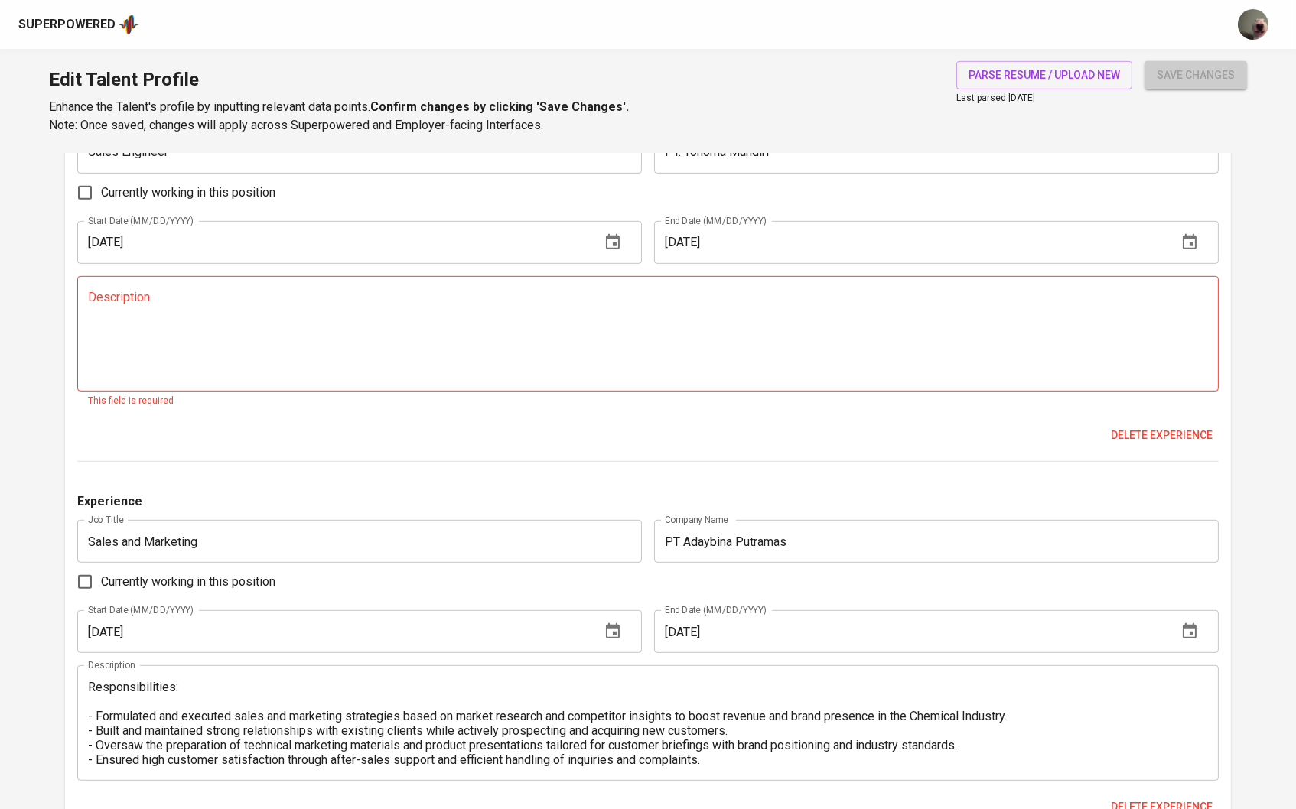
click at [1194, 73] on span "save changes" at bounding box center [1195, 75] width 78 height 19
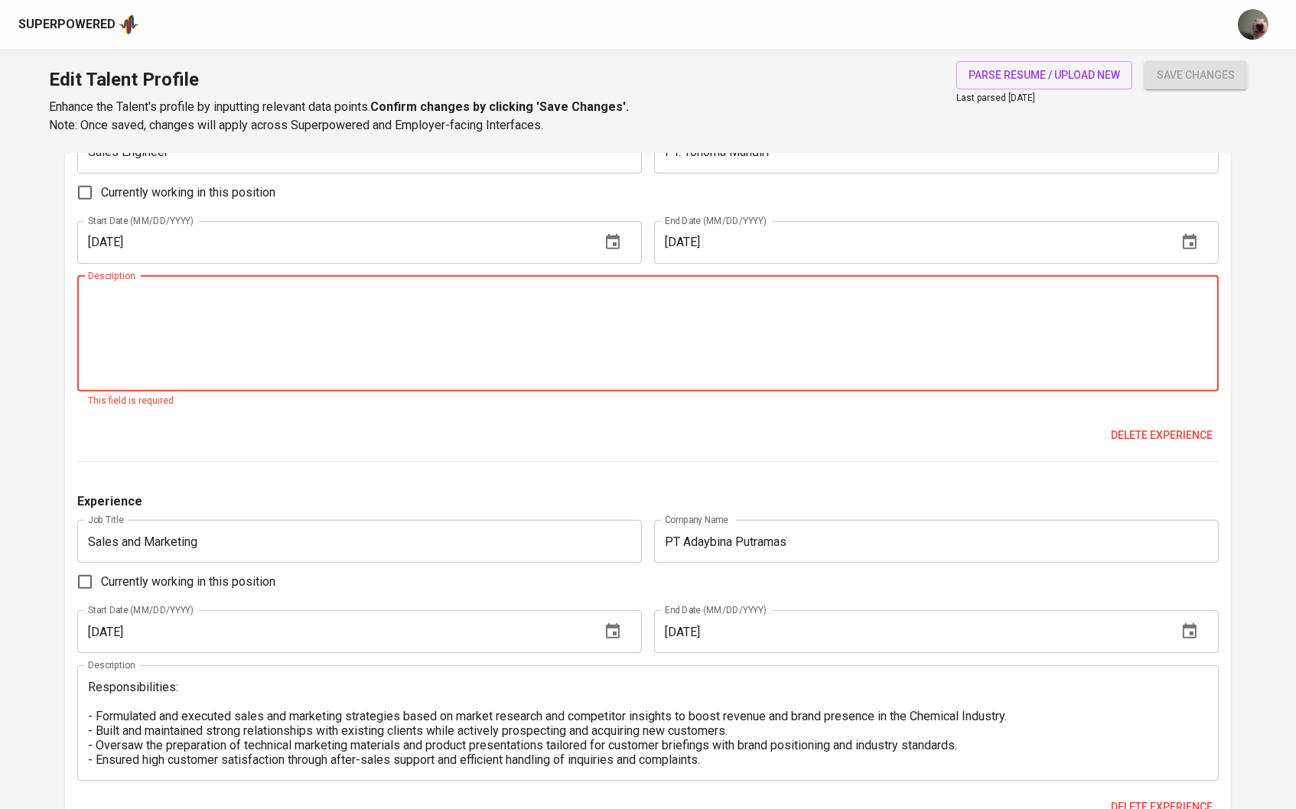
click at [954, 343] on textarea at bounding box center [648, 333] width 1120 height 87
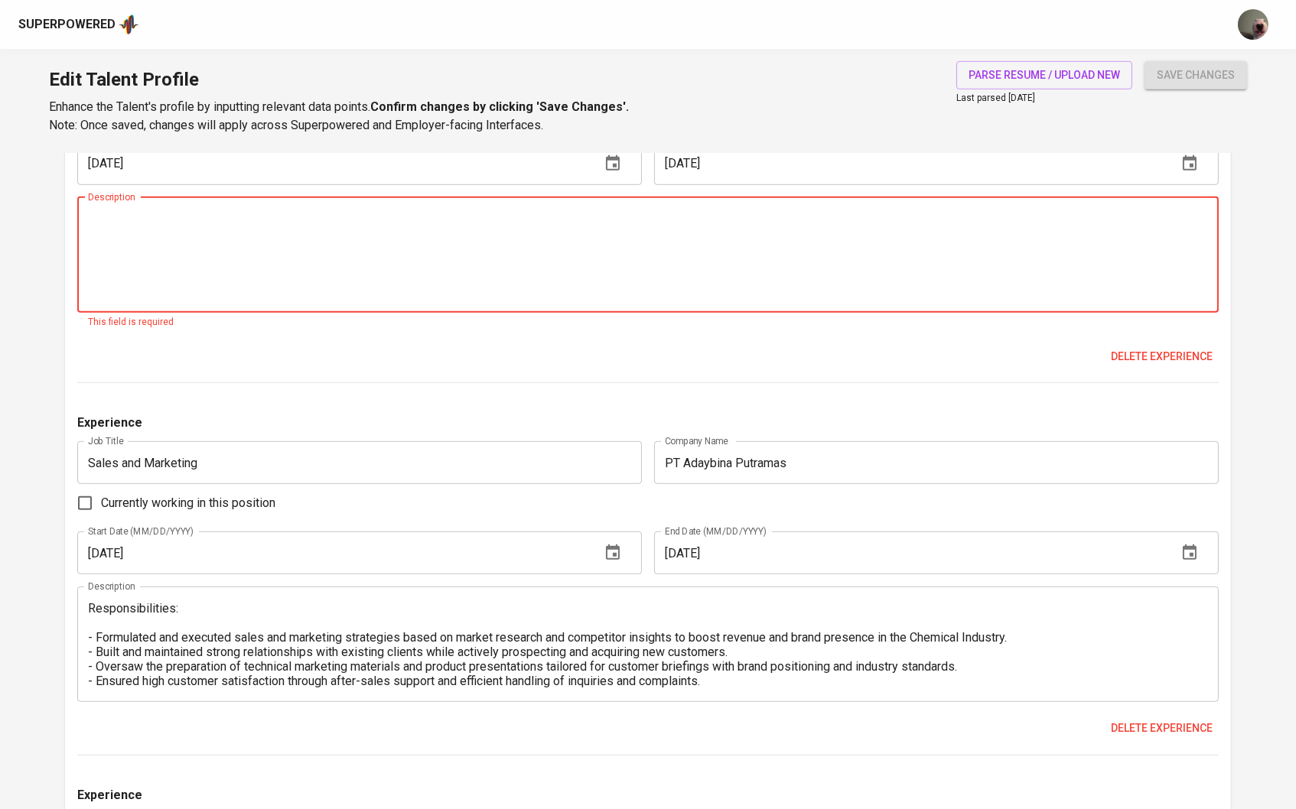
scroll to position [1641, 0]
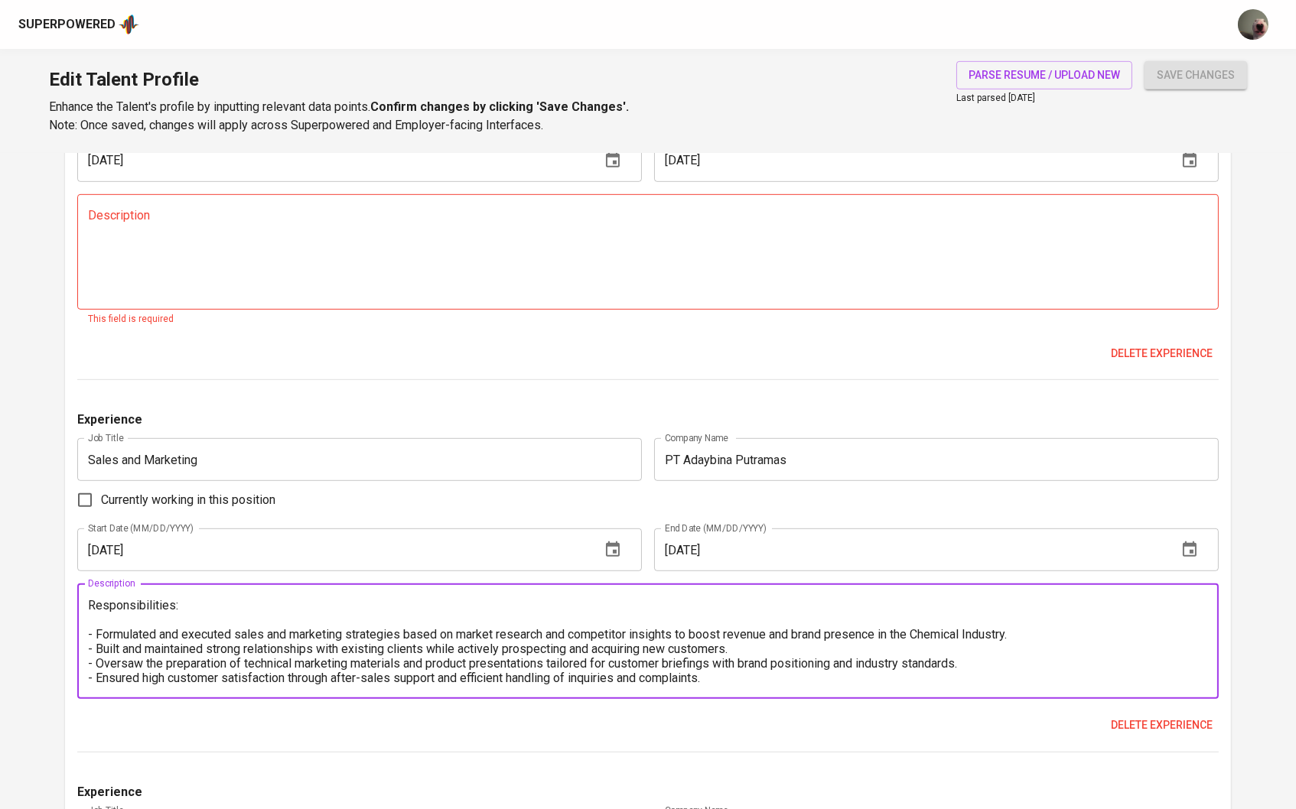
drag, startPoint x: 1026, startPoint y: 636, endPoint x: 73, endPoint y: 631, distance: 953.0
click at [73, 631] on div "Experiences (4) Experience Job Title Sales Engineer Job Title Company Name PT. …" at bounding box center [648, 760] width 1166 height 1601
drag, startPoint x: 753, startPoint y: 654, endPoint x: 93, endPoint y: 570, distance: 665.4
click at [93, 570] on div "Experience Job Title Sales and Marketing Job Title Company Name PT Adaybina Put…" at bounding box center [648, 582] width 1142 height 342
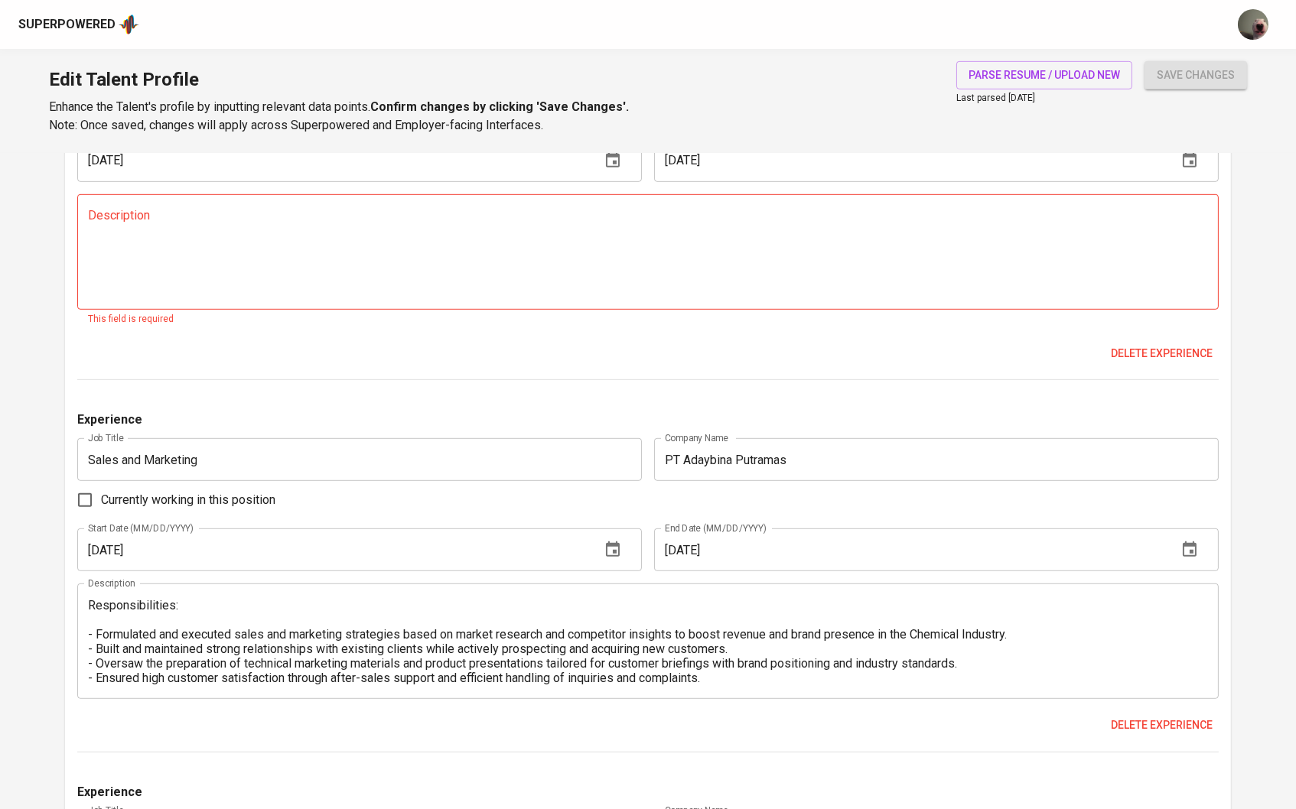
click at [105, 206] on div "Description" at bounding box center [648, 251] width 1142 height 115
paste textarea "Responsibilities: - Formulated and executed sales and marketing strategies base…"
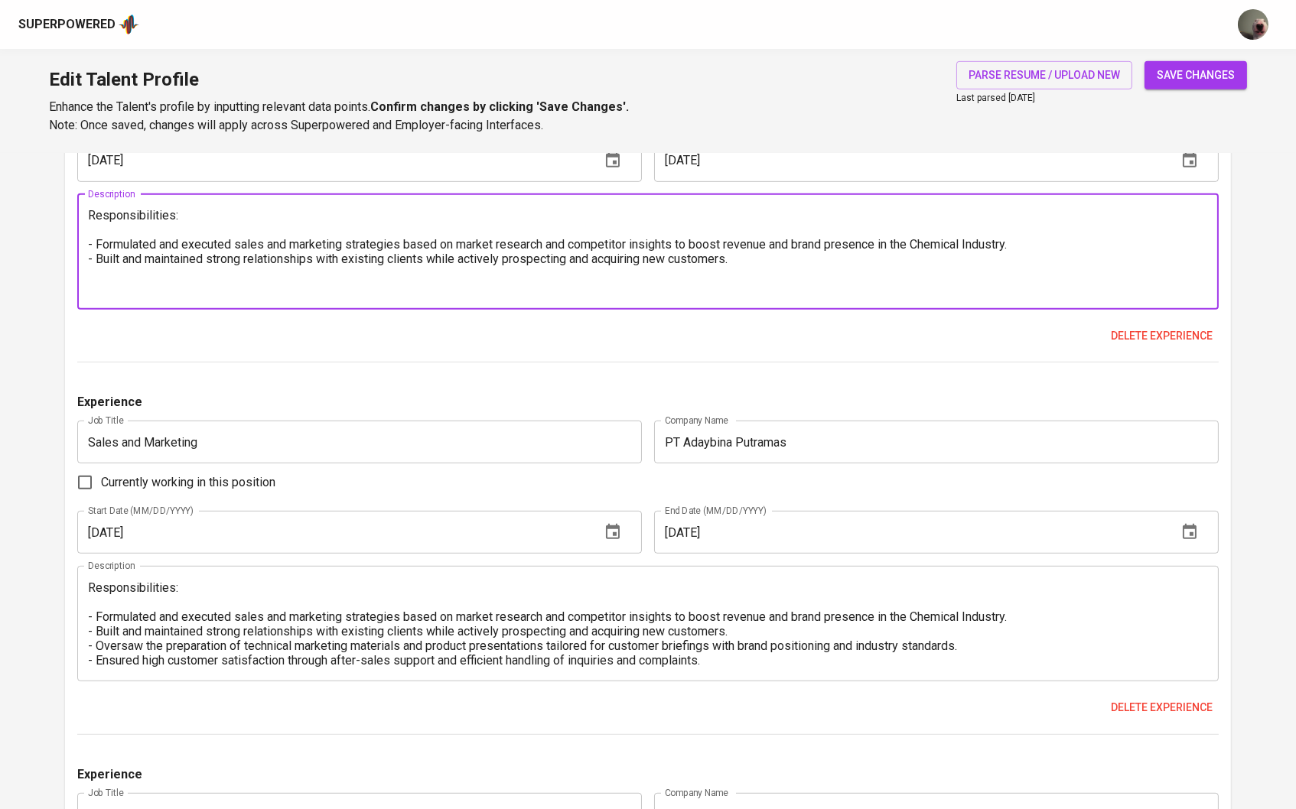
type textarea "Responsibilities: - Formulated and executed sales and marketing strategies base…"
click at [1215, 82] on span "save changes" at bounding box center [1195, 75] width 78 height 19
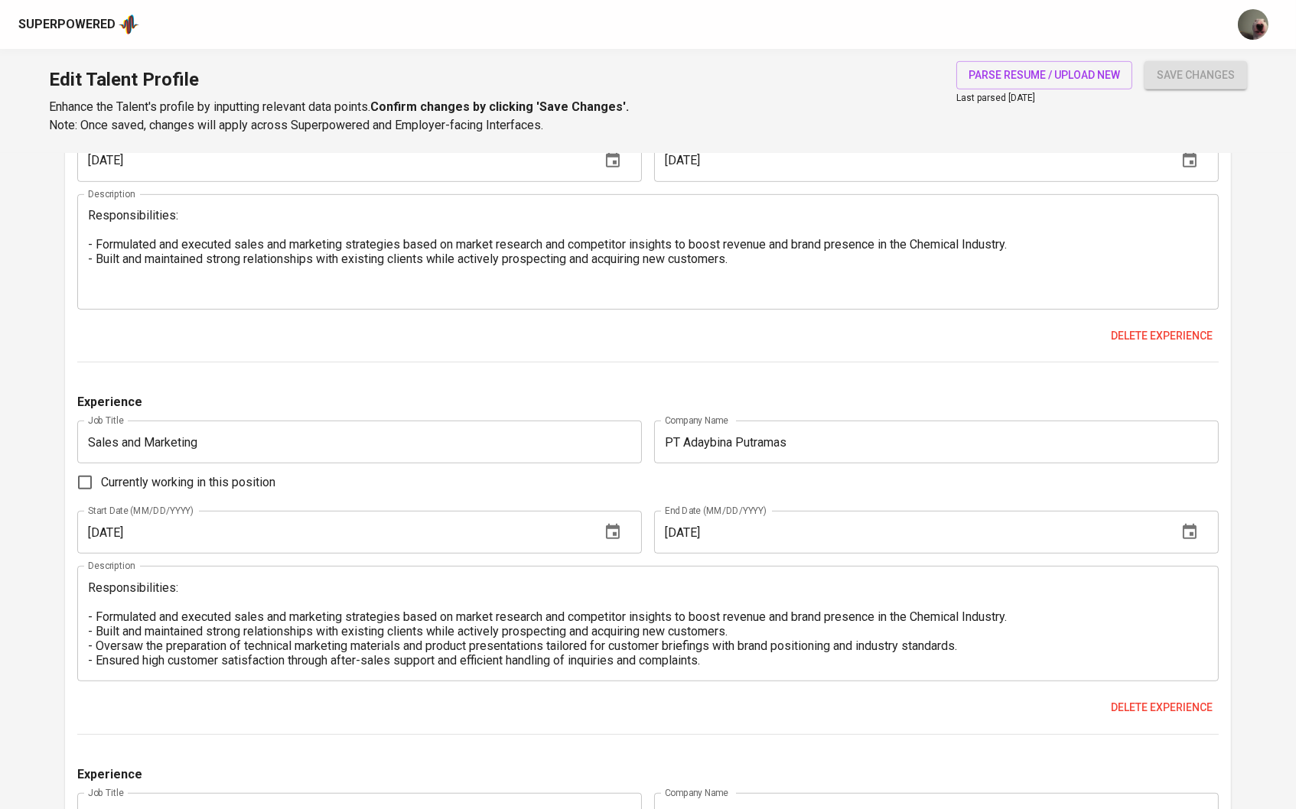
scroll to position [1158, 0]
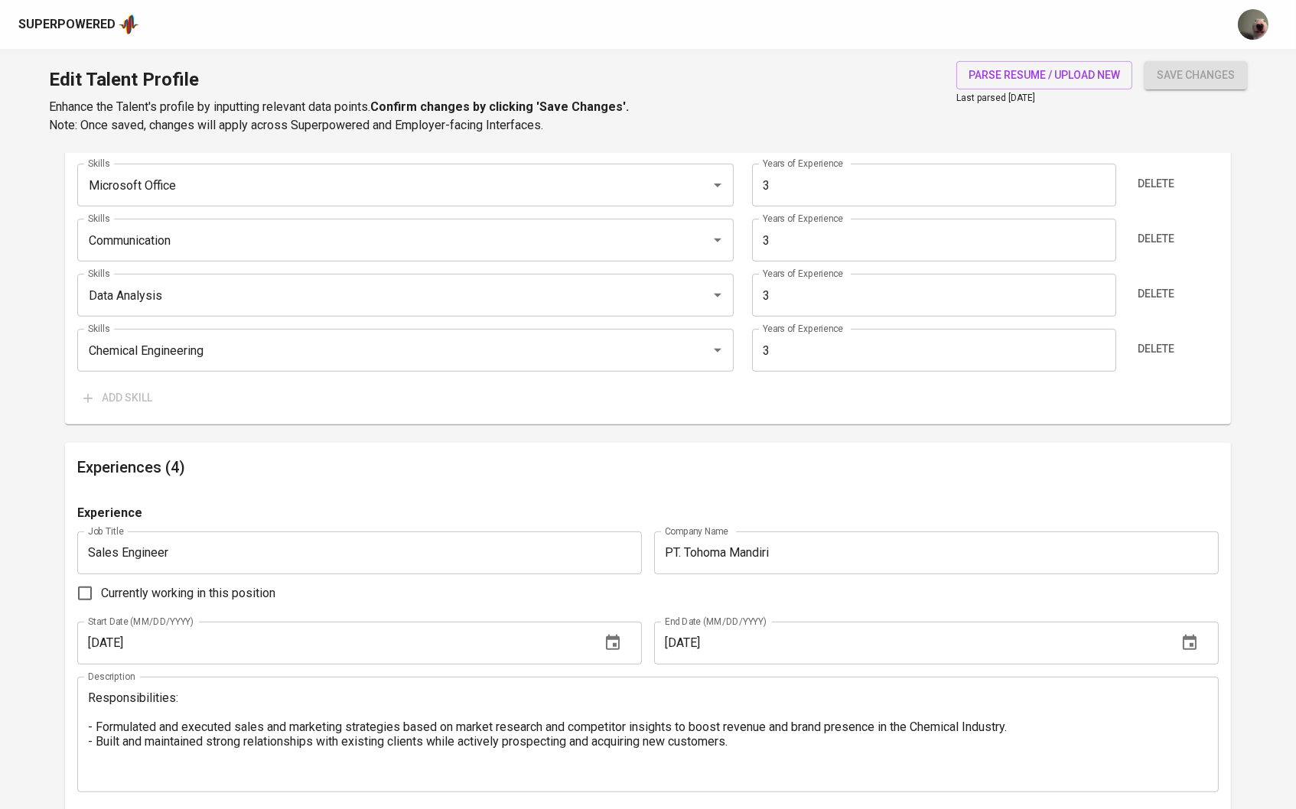
type input "Chemical Engineering"
type input "Data Analysis"
type input "Communication"
type input "Microsoft Office"
type input "Sales"
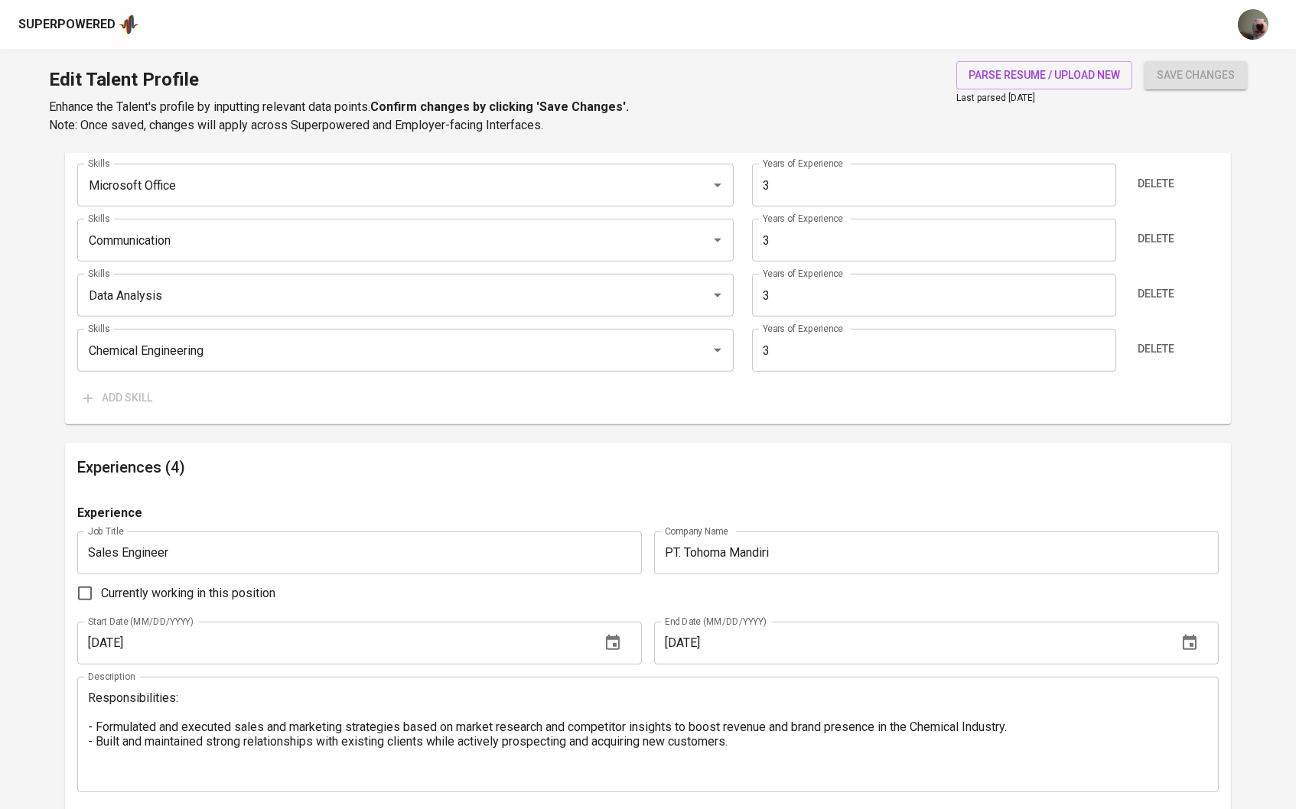
type input "Public Speaking"
type input "Business Development"
type input "Aspen Plus"
type input "Teamwork"
type input "Problem Solving"
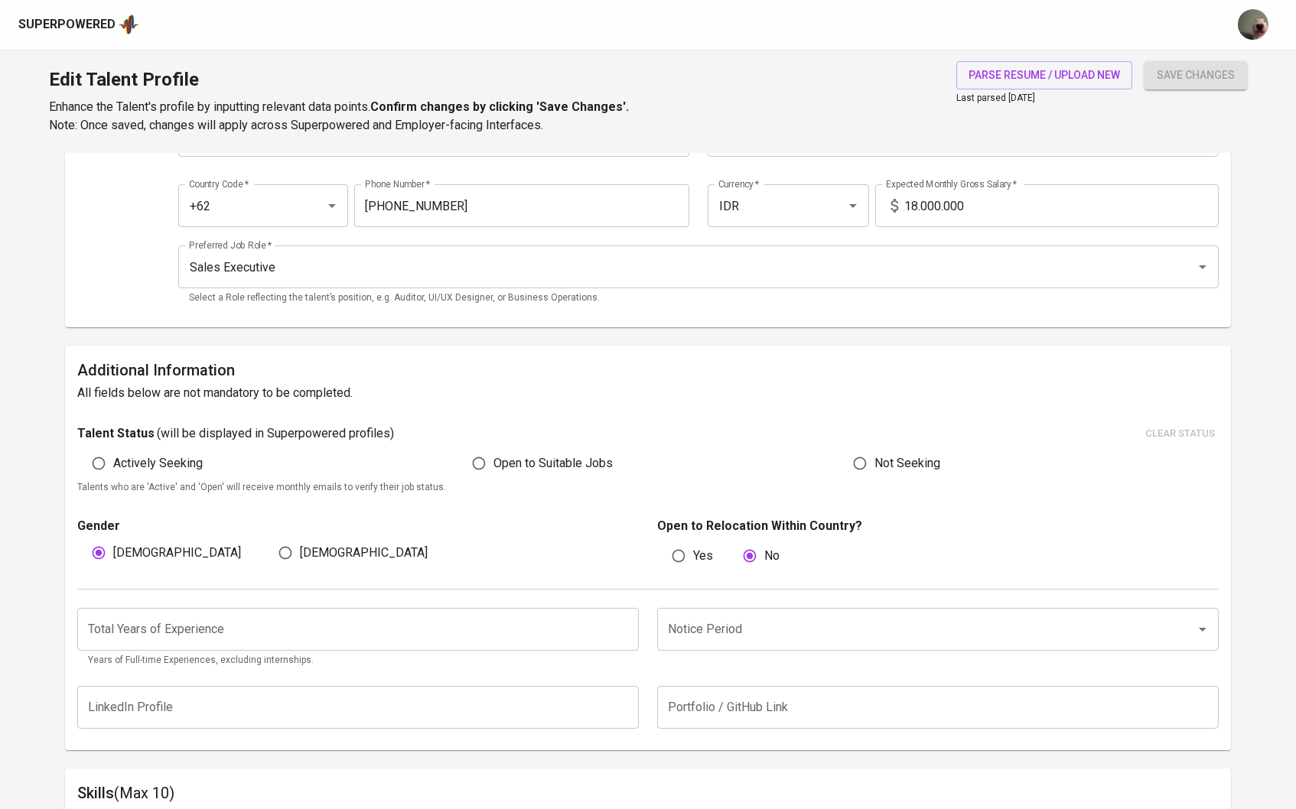
scroll to position [199, 0]
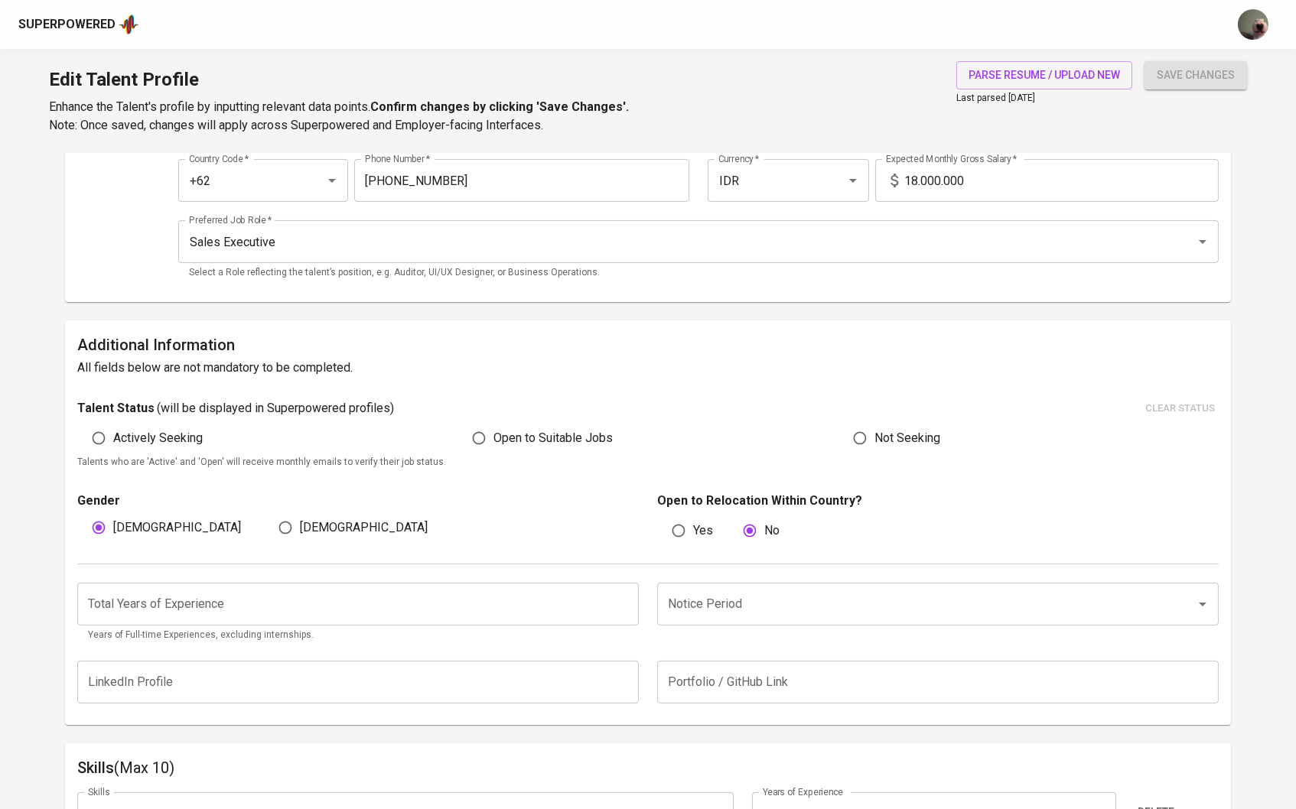
click at [582, 578] on div "Total Years of Experience Total Years of Experience Years of Full-time Experien…" at bounding box center [648, 608] width 1142 height 88
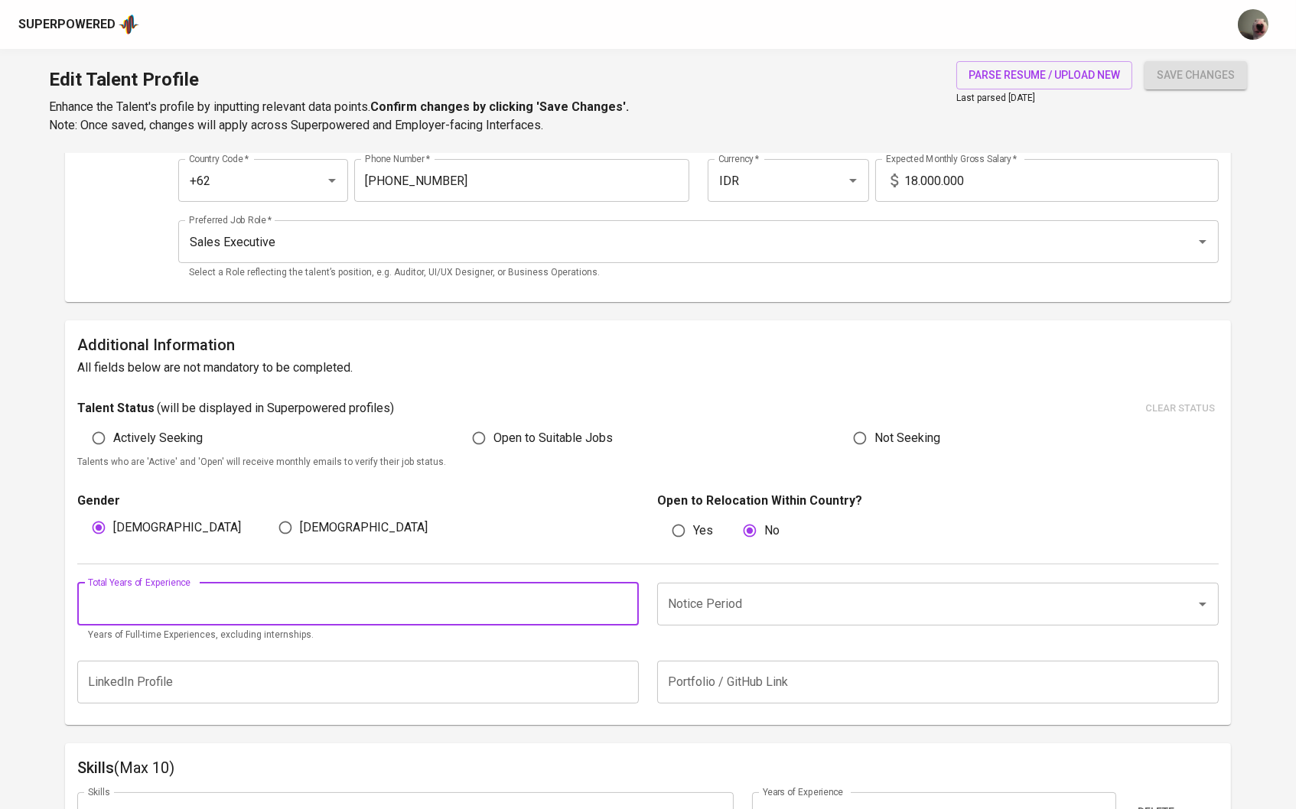
click at [562, 594] on input "number" at bounding box center [357, 604] width 561 height 43
type input "4"
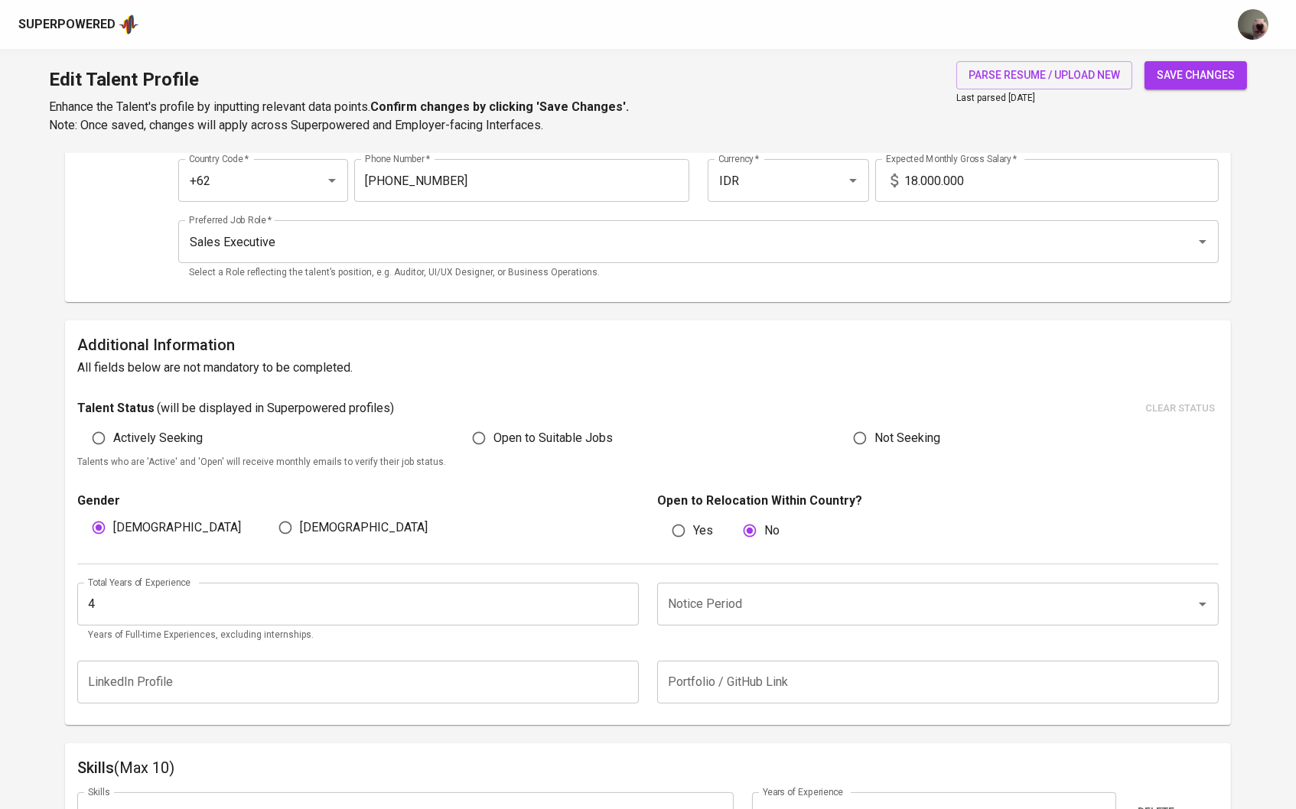
click at [587, 546] on div "Gender Male Female Open to Relocation Within Country? Yes No" at bounding box center [648, 516] width 1142 height 93
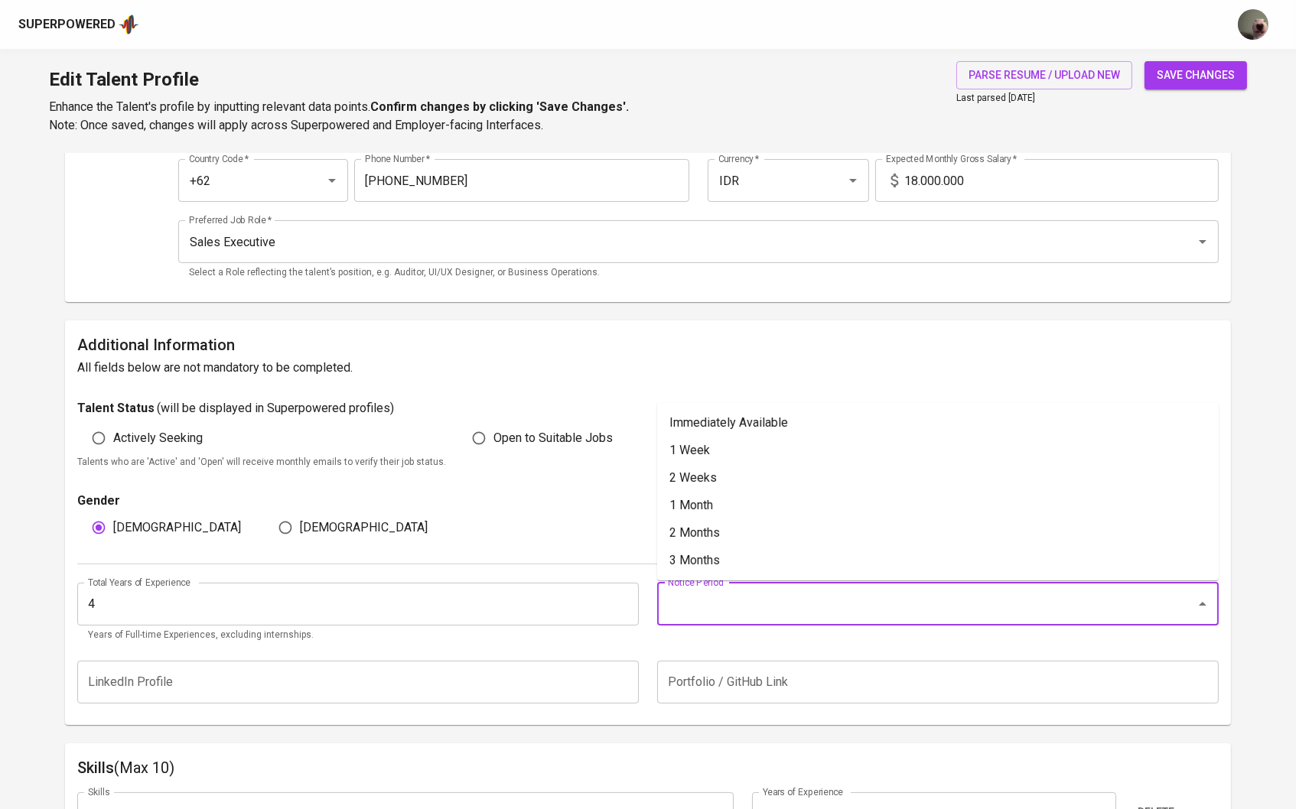
click at [779, 613] on input "Notice Period" at bounding box center [916, 604] width 505 height 29
click at [753, 424] on li "Immediately Available" at bounding box center [937, 423] width 561 height 28
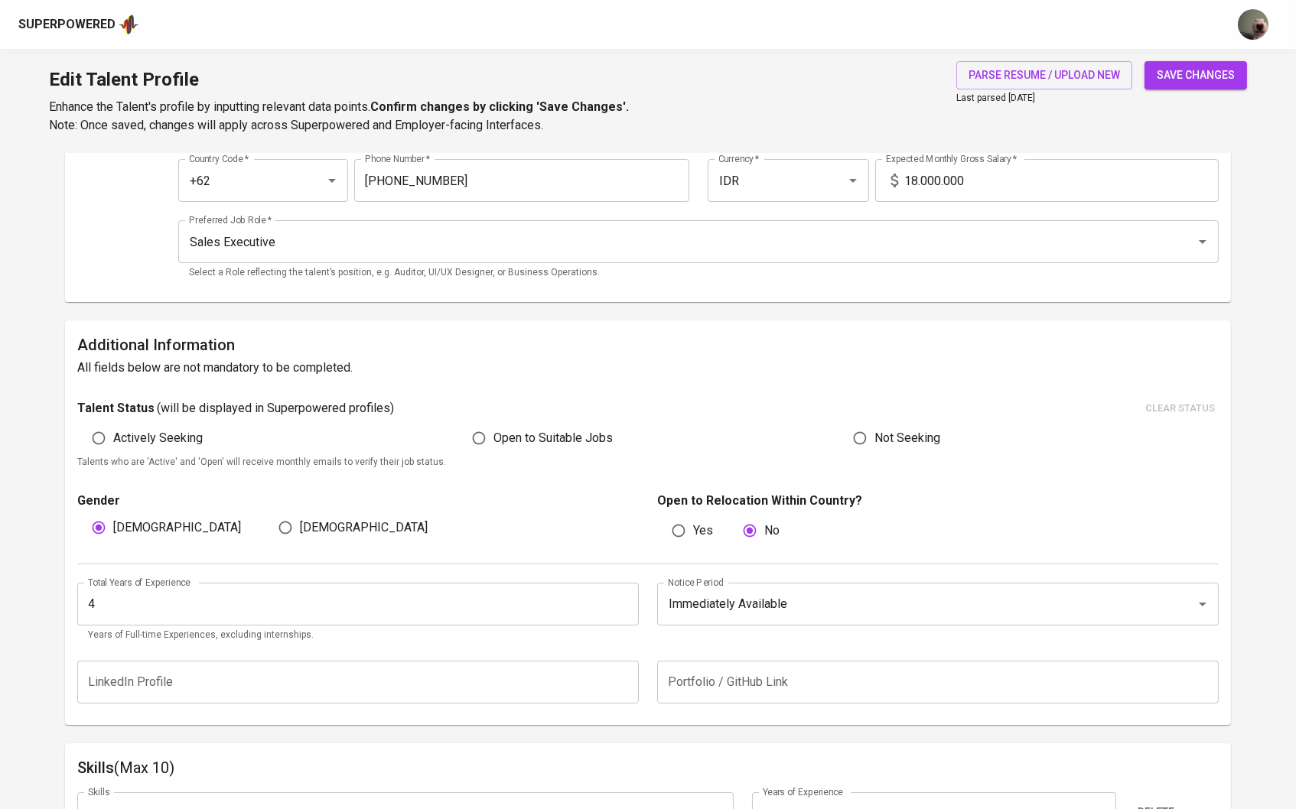
type input "Immediately Available"
click at [1180, 77] on span "save changes" at bounding box center [1195, 75] width 78 height 19
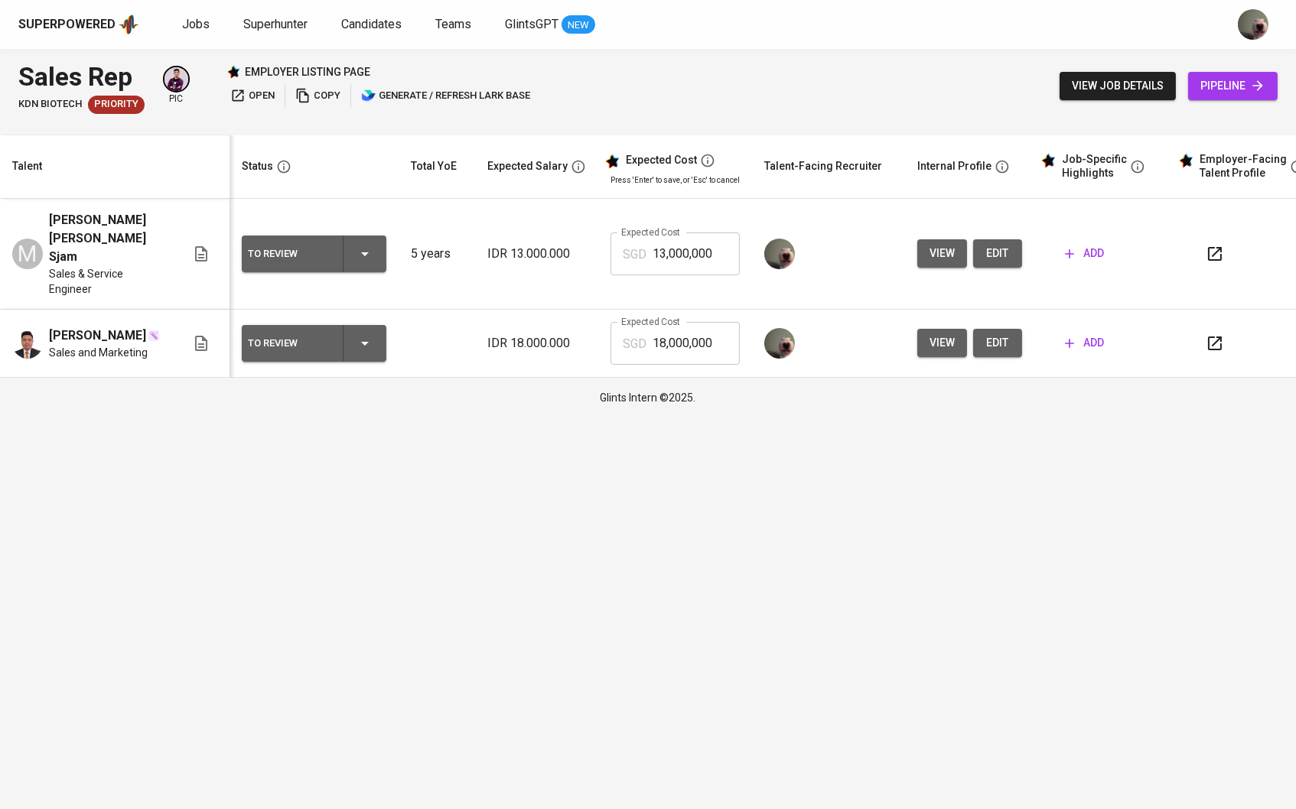
click at [927, 252] on button "view" at bounding box center [942, 253] width 50 height 28
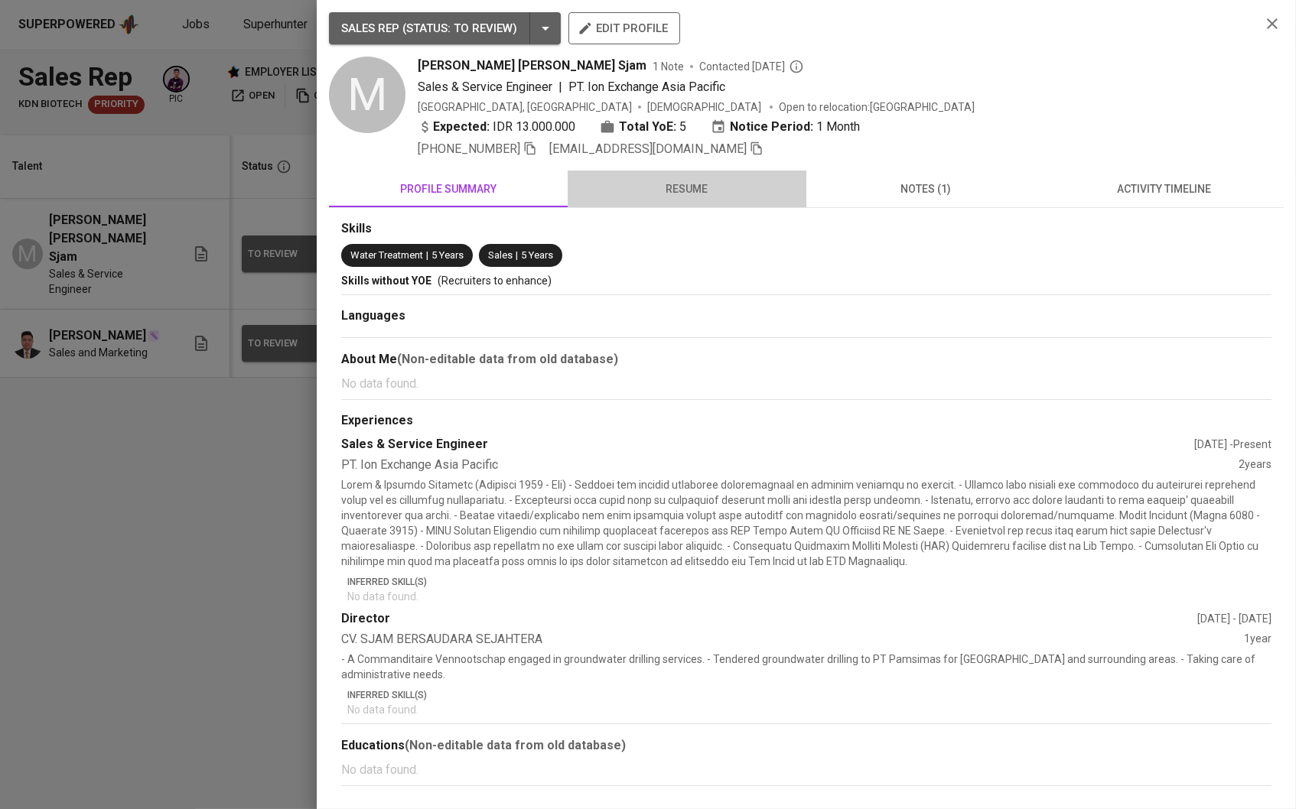
click at [694, 207] on button "resume" at bounding box center [687, 189] width 239 height 37
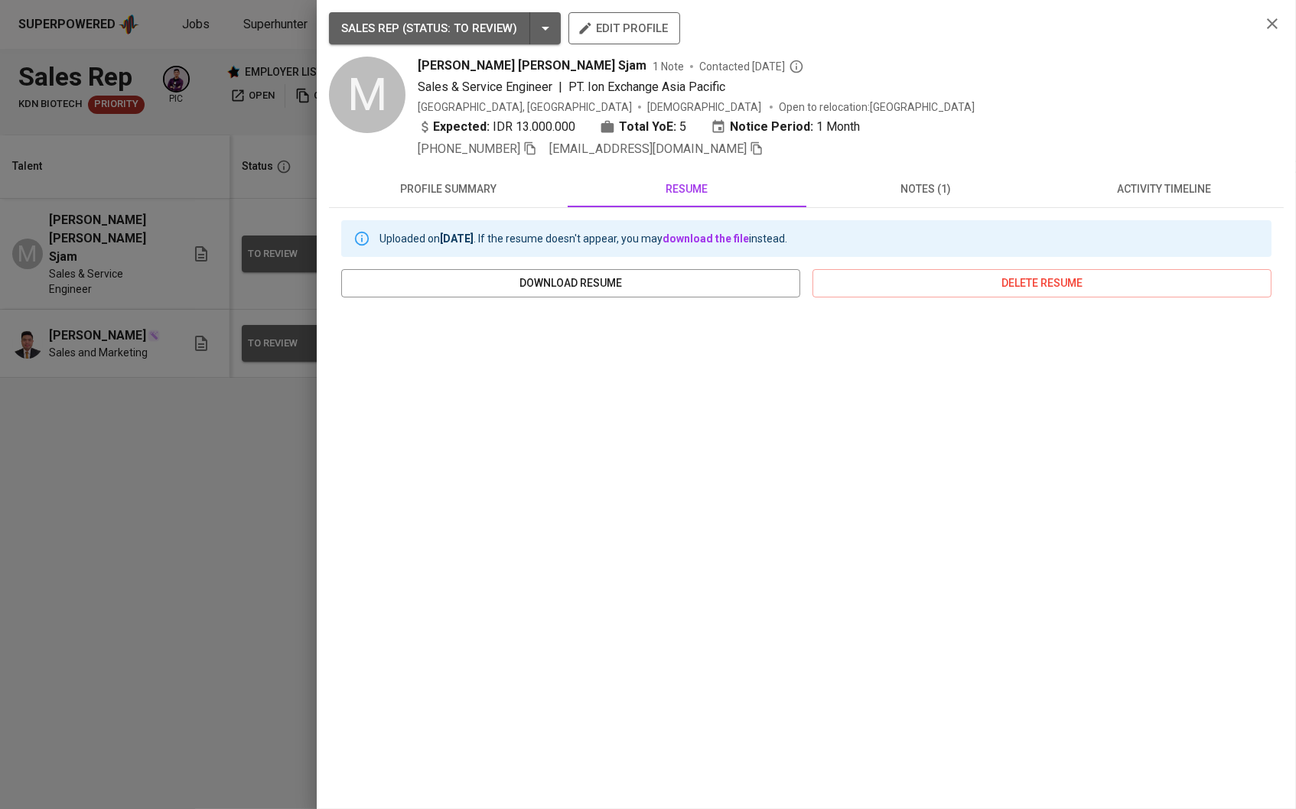
click at [837, 194] on span "notes (1)" at bounding box center [925, 189] width 220 height 19
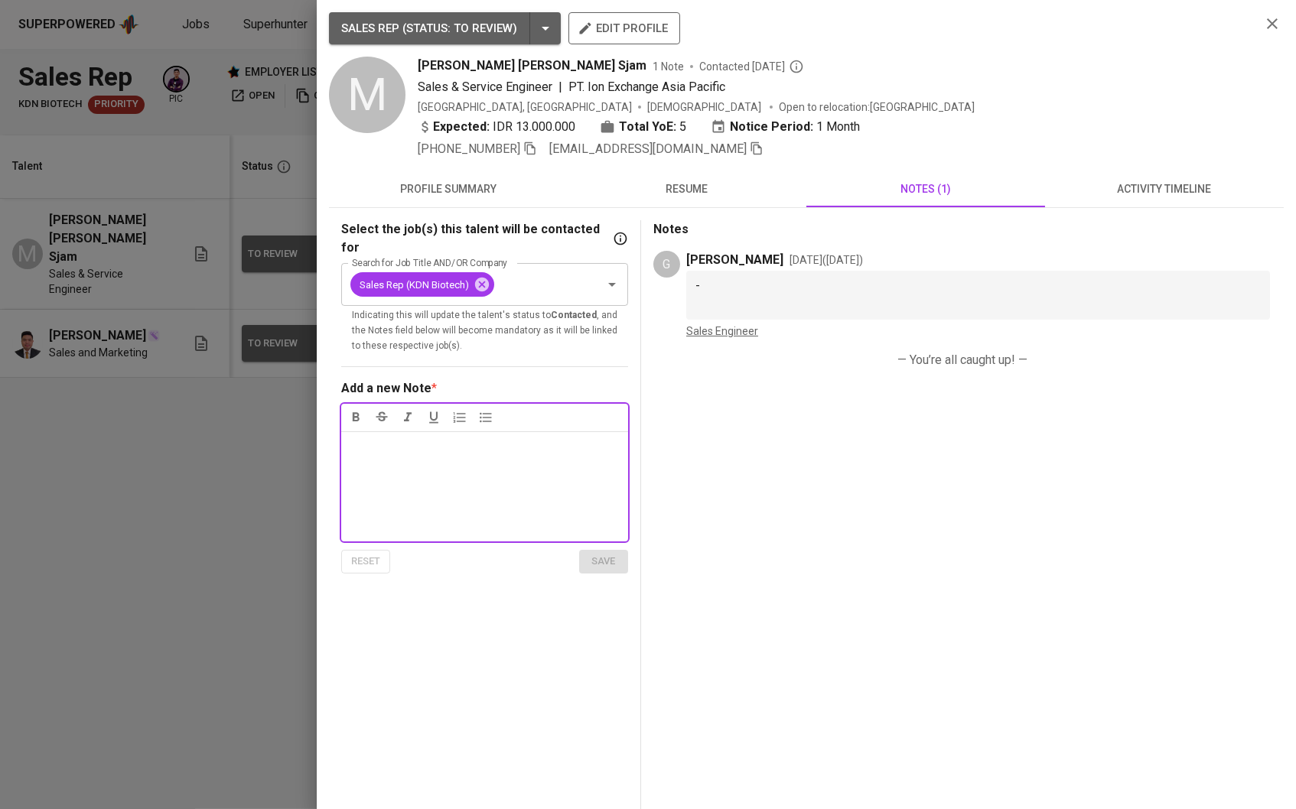
click at [694, 196] on span "resume" at bounding box center [687, 189] width 220 height 19
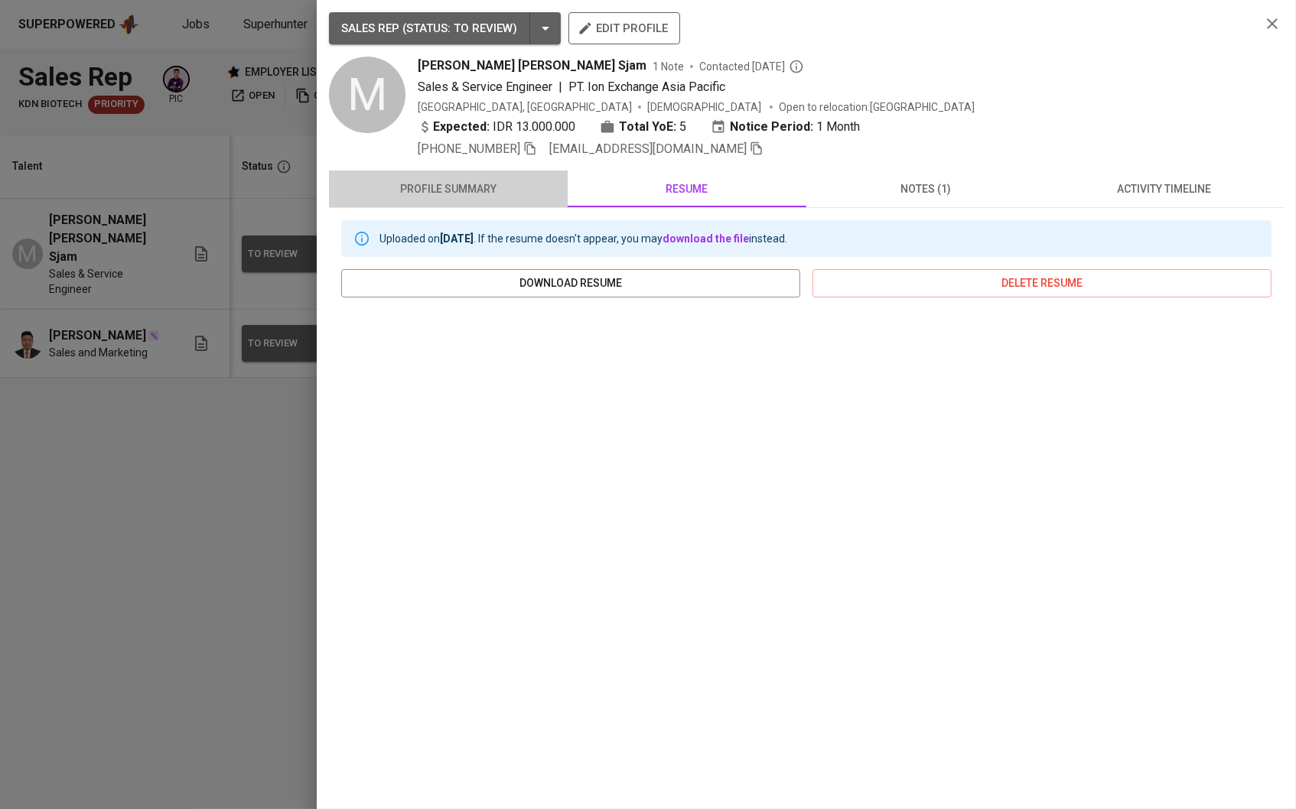
click at [464, 194] on span "profile summary" at bounding box center [448, 189] width 220 height 19
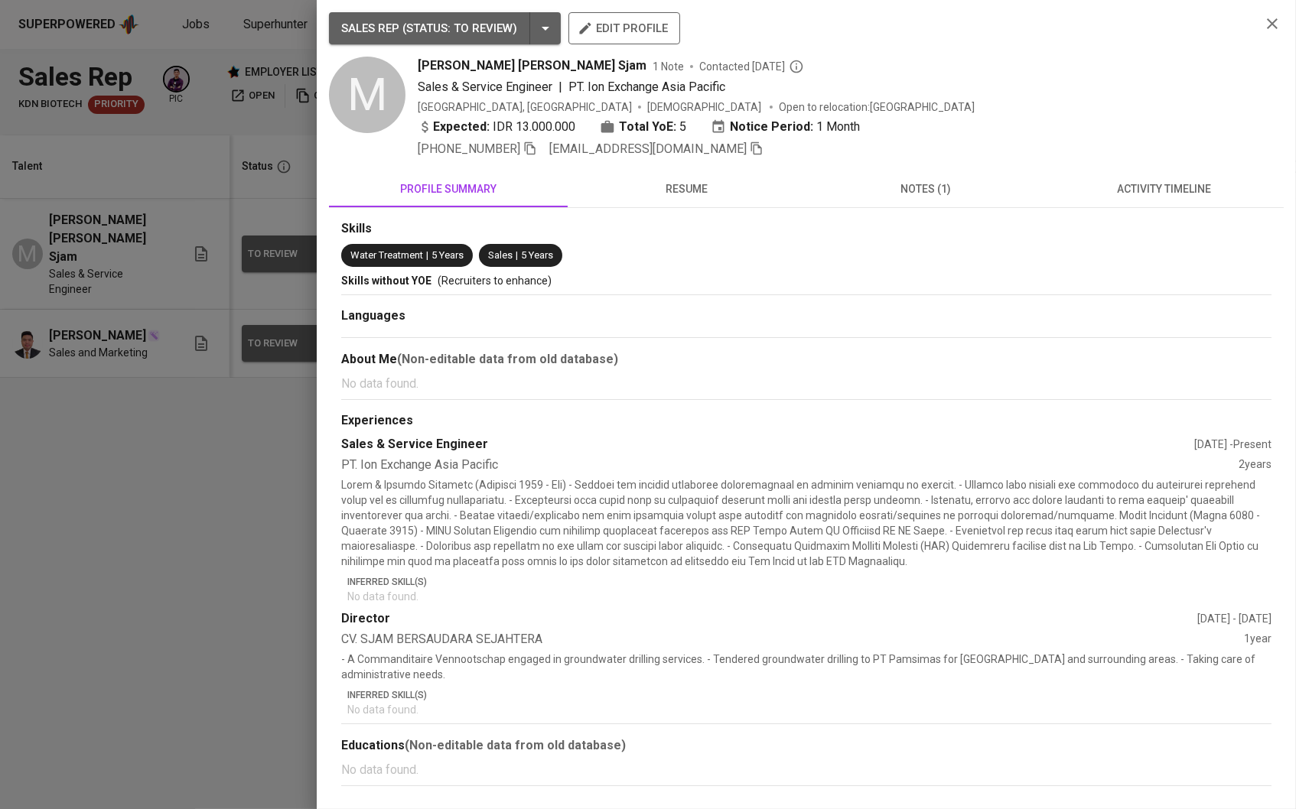
click at [633, 176] on button "resume" at bounding box center [687, 189] width 239 height 37
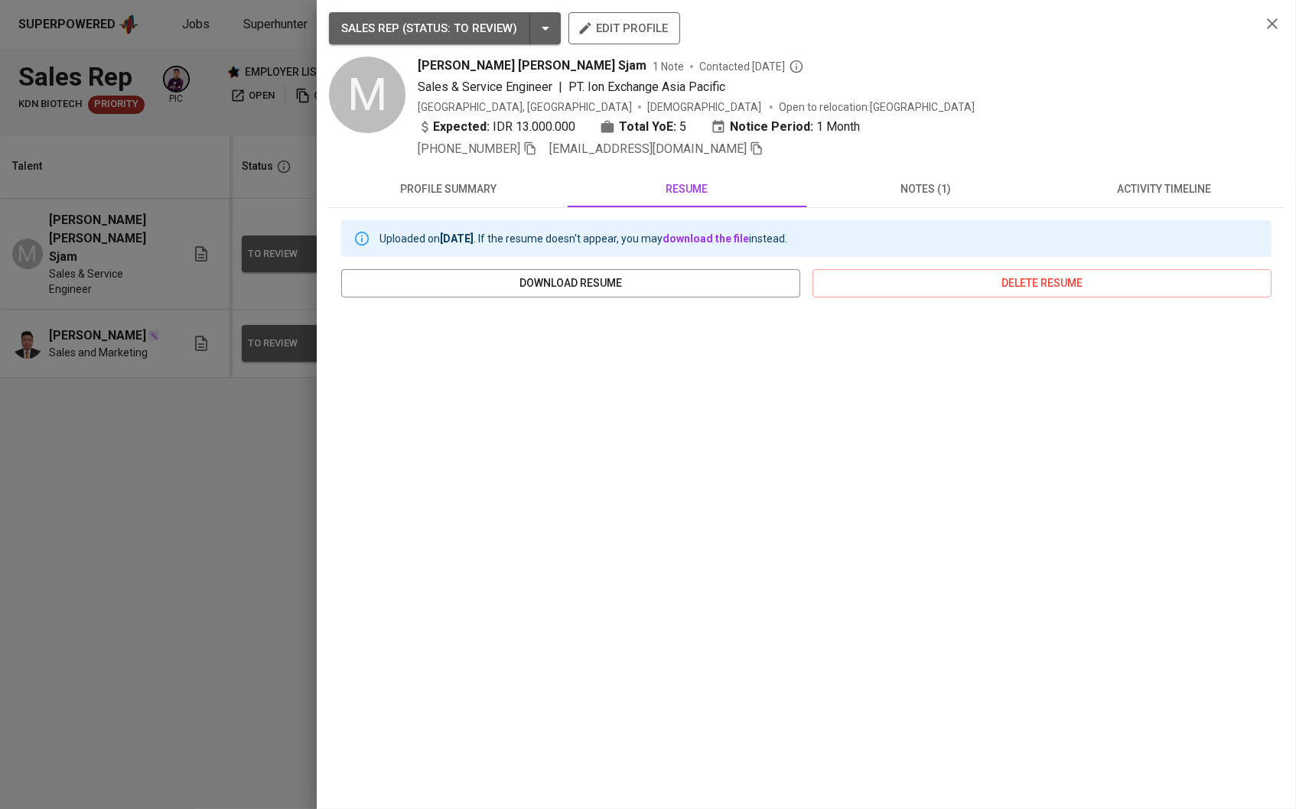
click at [200, 513] on div at bounding box center [648, 404] width 1296 height 809
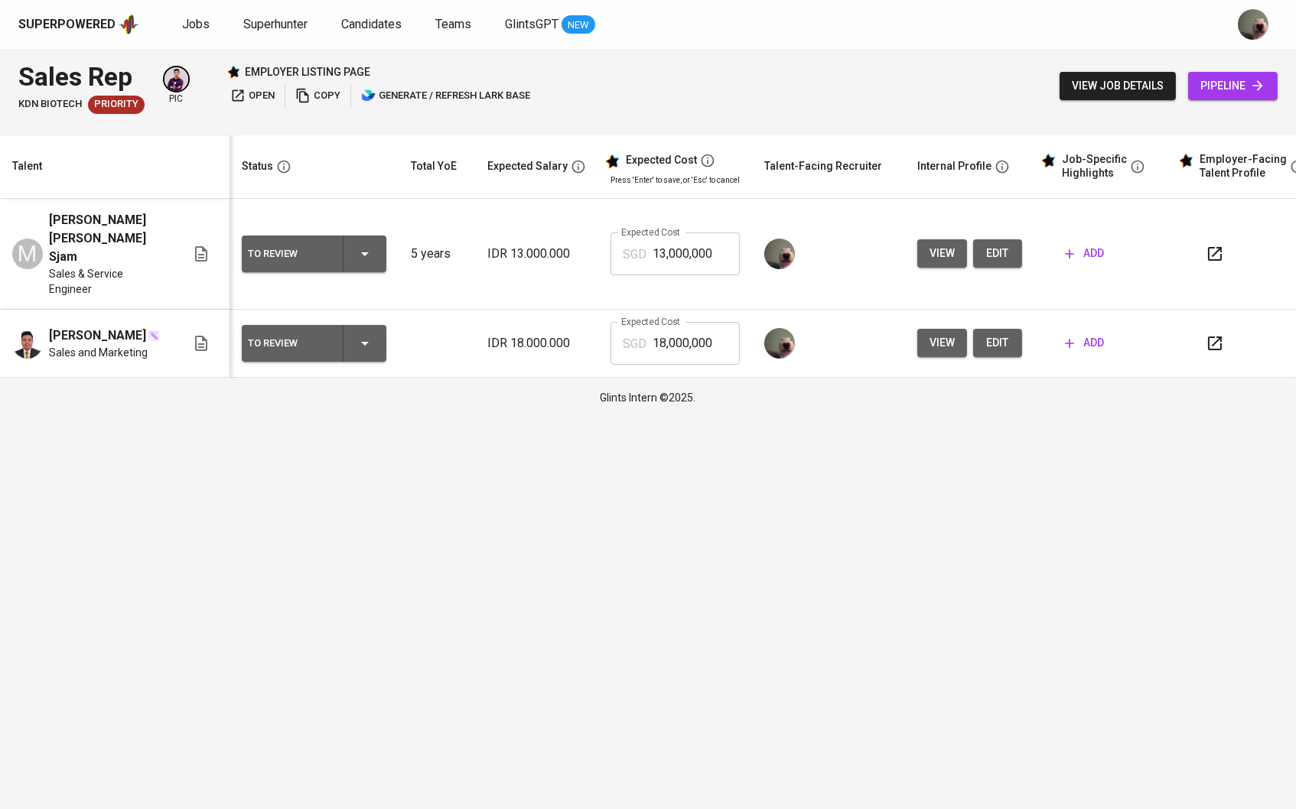
click at [938, 333] on span "view" at bounding box center [941, 342] width 25 height 19
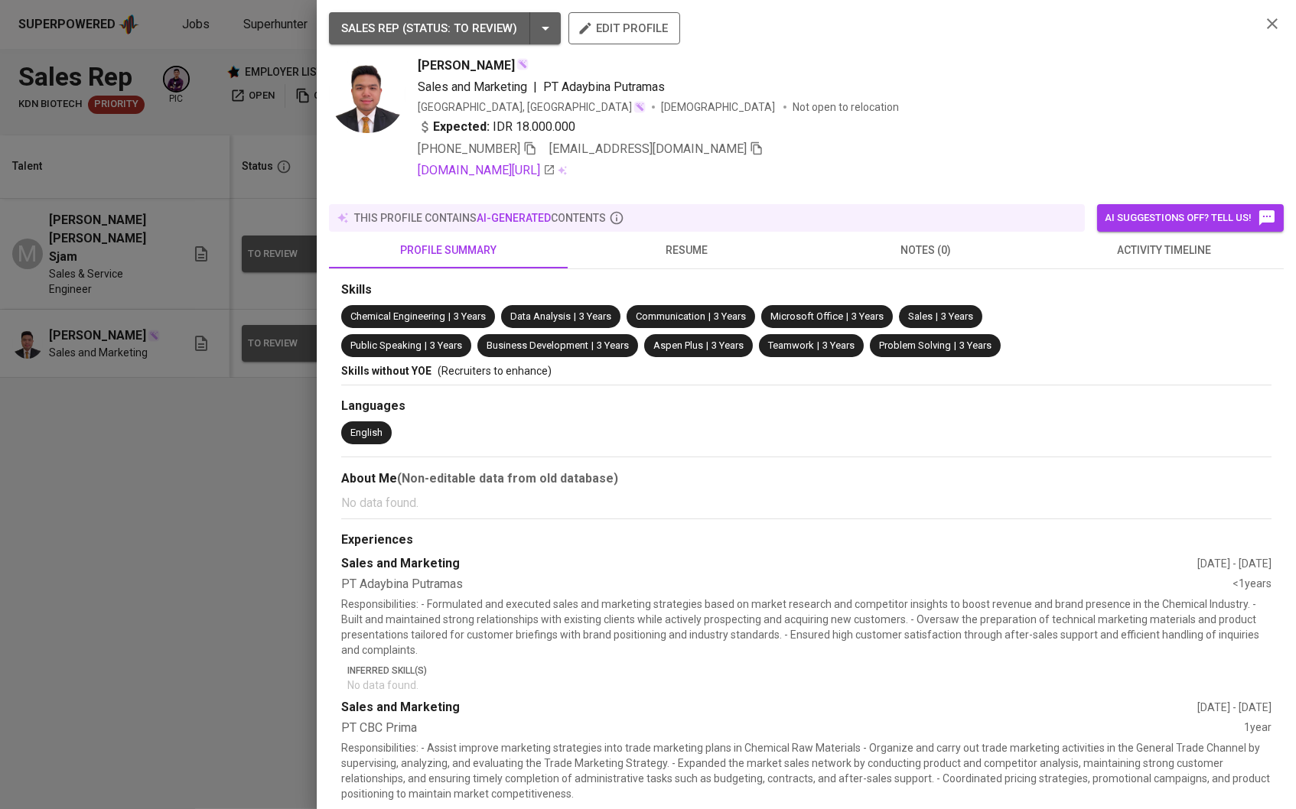
scroll to position [347, 0]
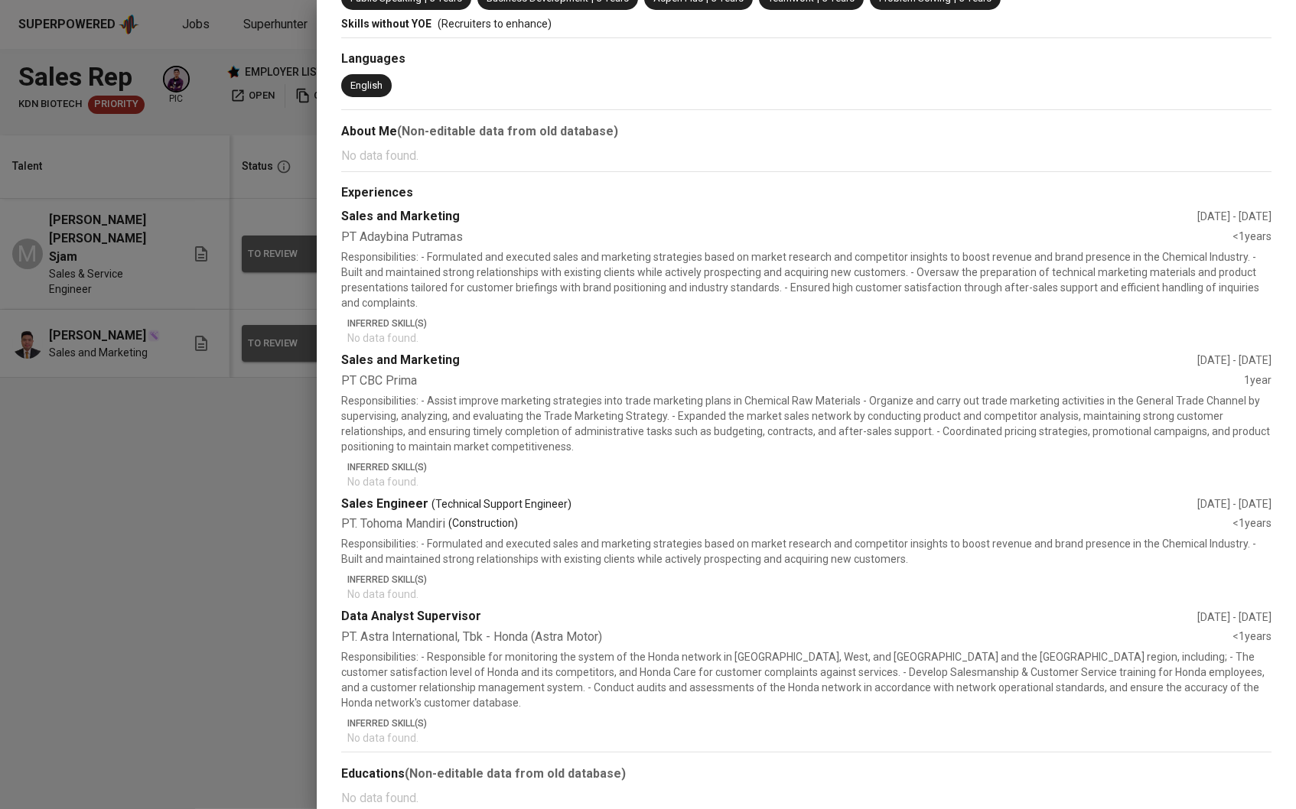
click at [337, 597] on div "Skills Chemical Engineering | 3 Years Data Analysis | 3 Years Communication | 3…" at bounding box center [806, 368] width 955 height 893
click at [197, 590] on div at bounding box center [648, 404] width 1296 height 809
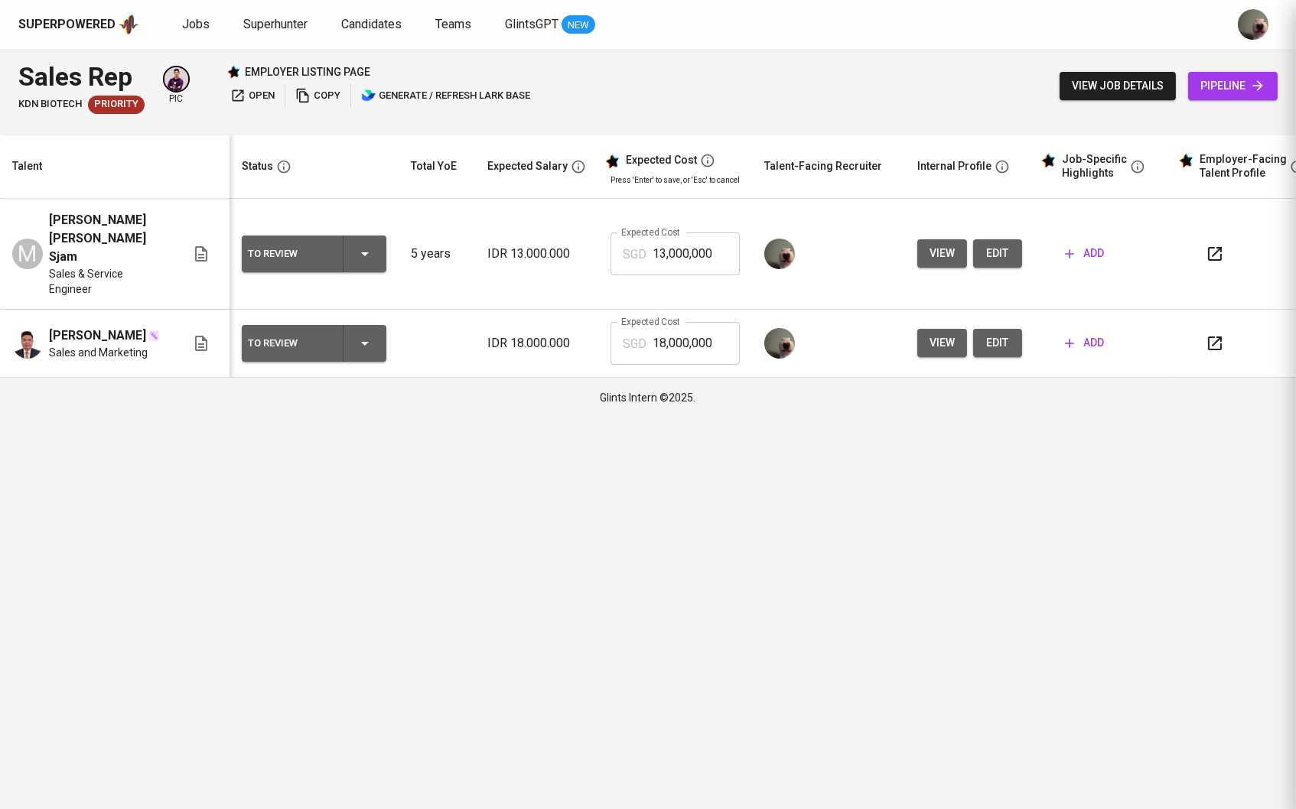
scroll to position [0, 0]
click at [955, 244] on span "view" at bounding box center [941, 253] width 25 height 19
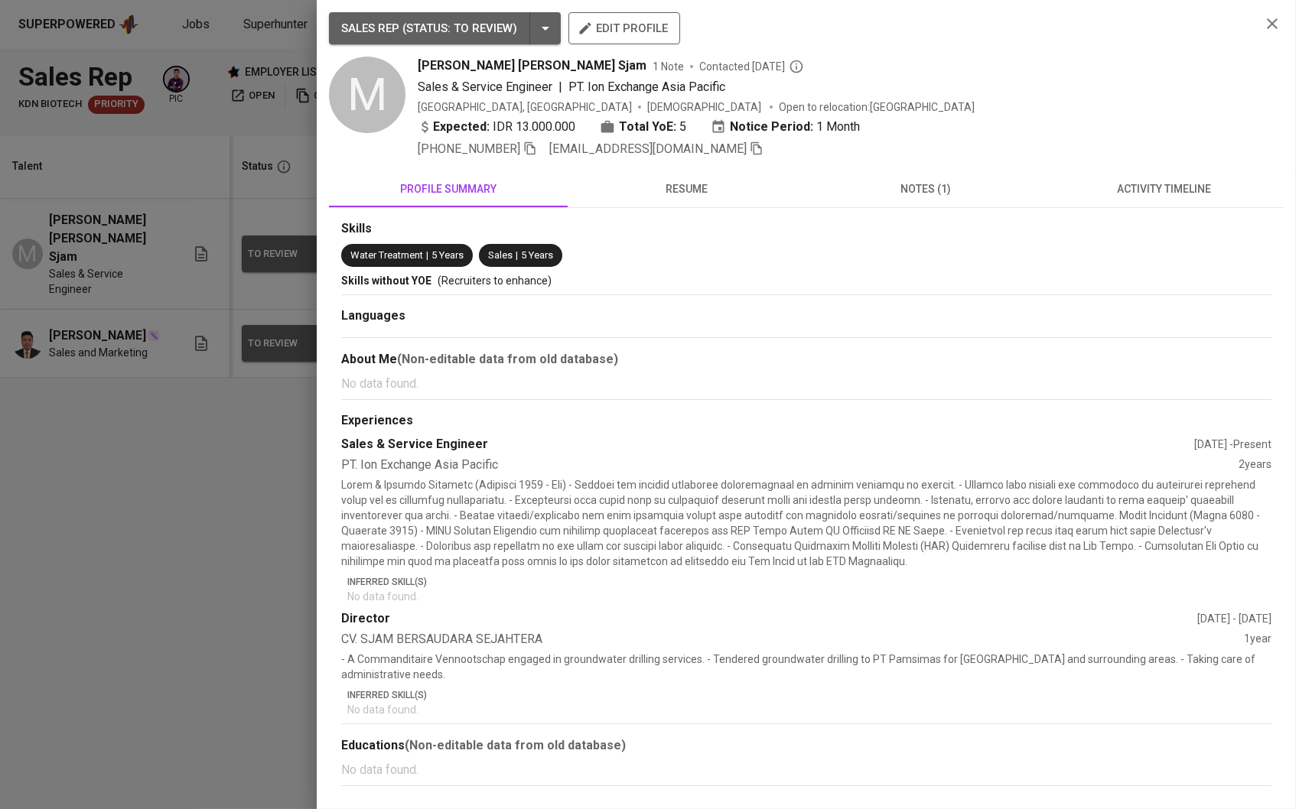
click at [279, 587] on div at bounding box center [648, 404] width 1296 height 809
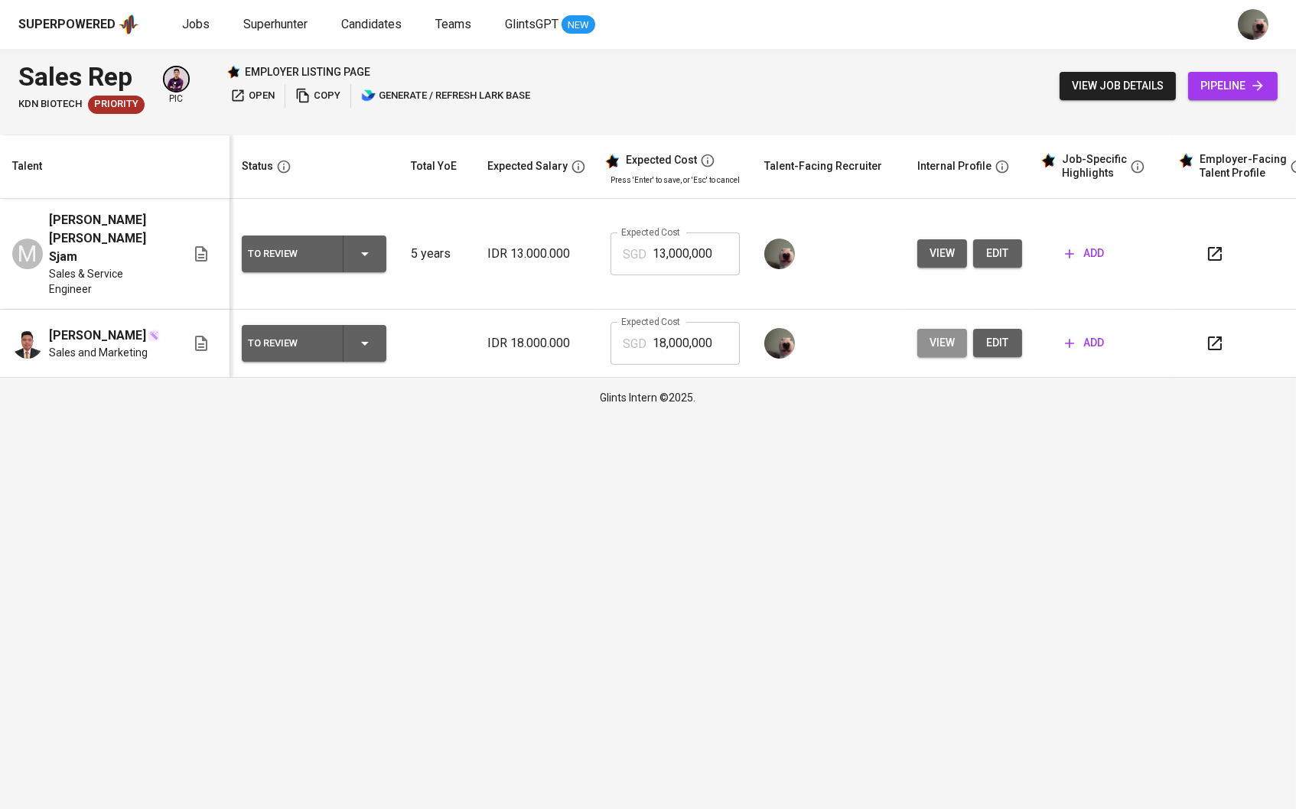
click at [931, 329] on button "view" at bounding box center [942, 343] width 50 height 28
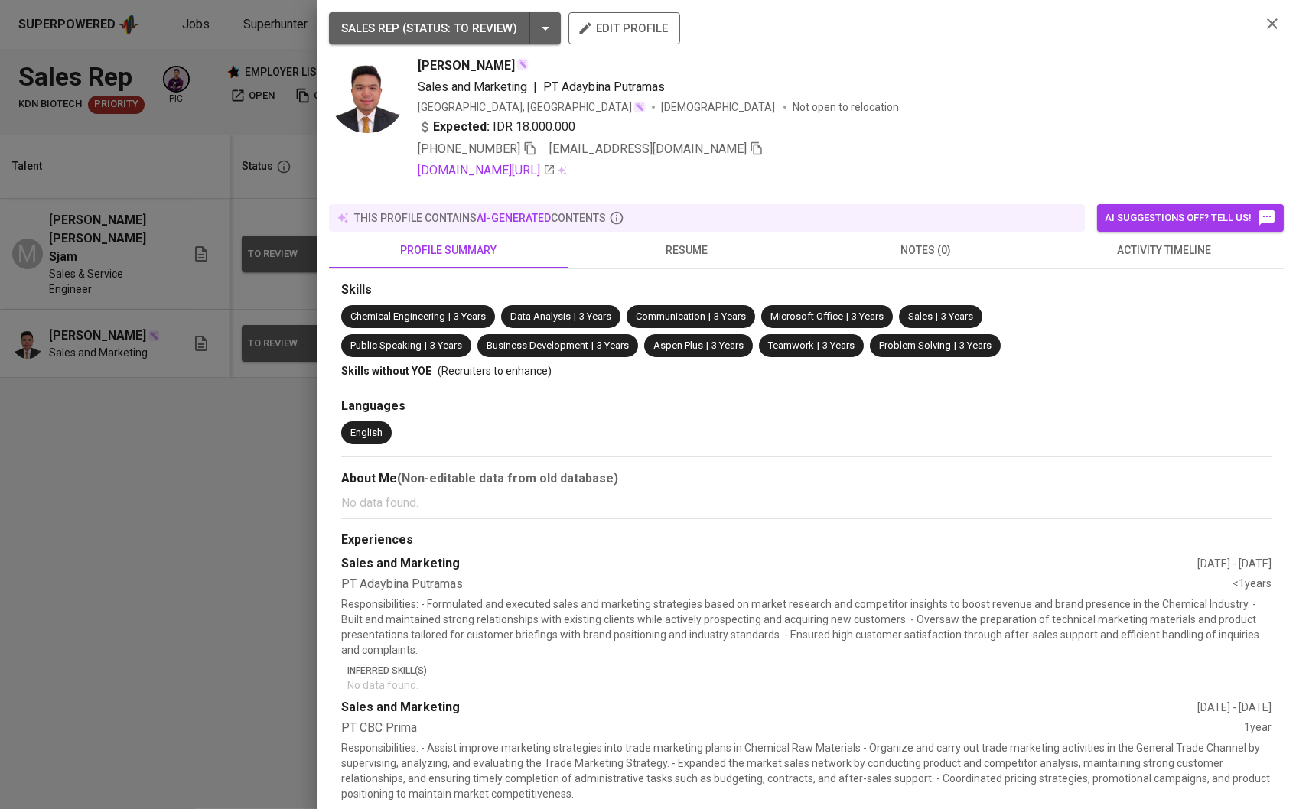
click at [149, 659] on div at bounding box center [648, 404] width 1296 height 809
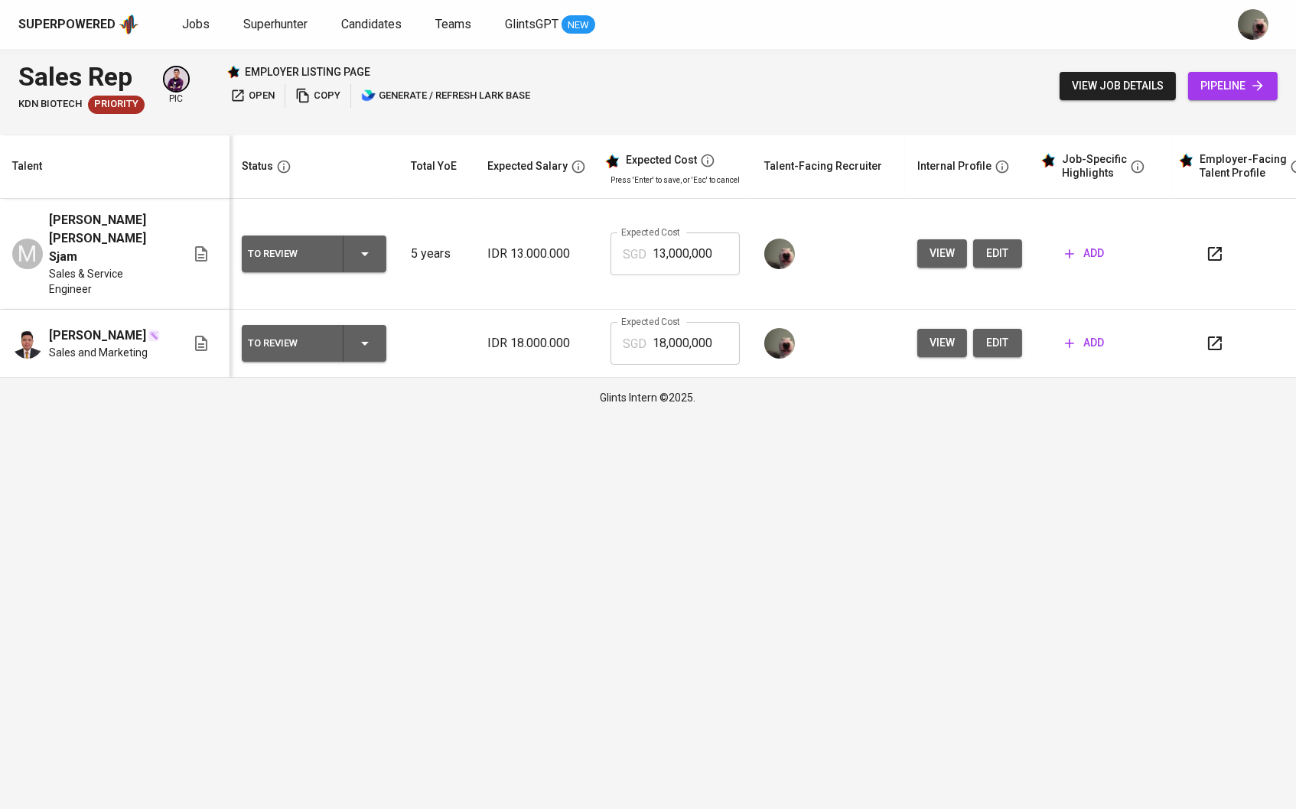
click at [1019, 251] on button "edit" at bounding box center [997, 253] width 49 height 28
click at [1094, 250] on span "add" at bounding box center [1084, 253] width 39 height 19
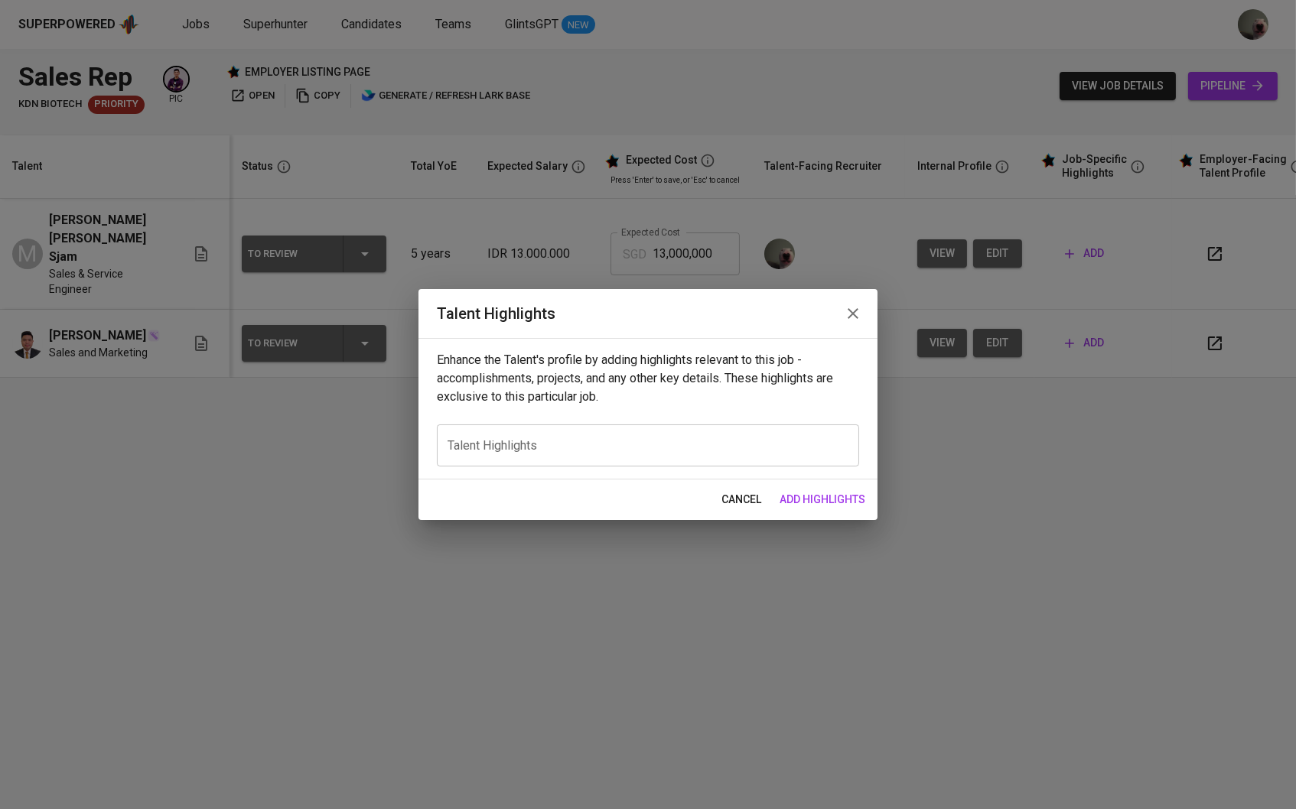
click at [668, 454] on div "x Talent Highlights" at bounding box center [648, 445] width 422 height 42
type textarea "A"
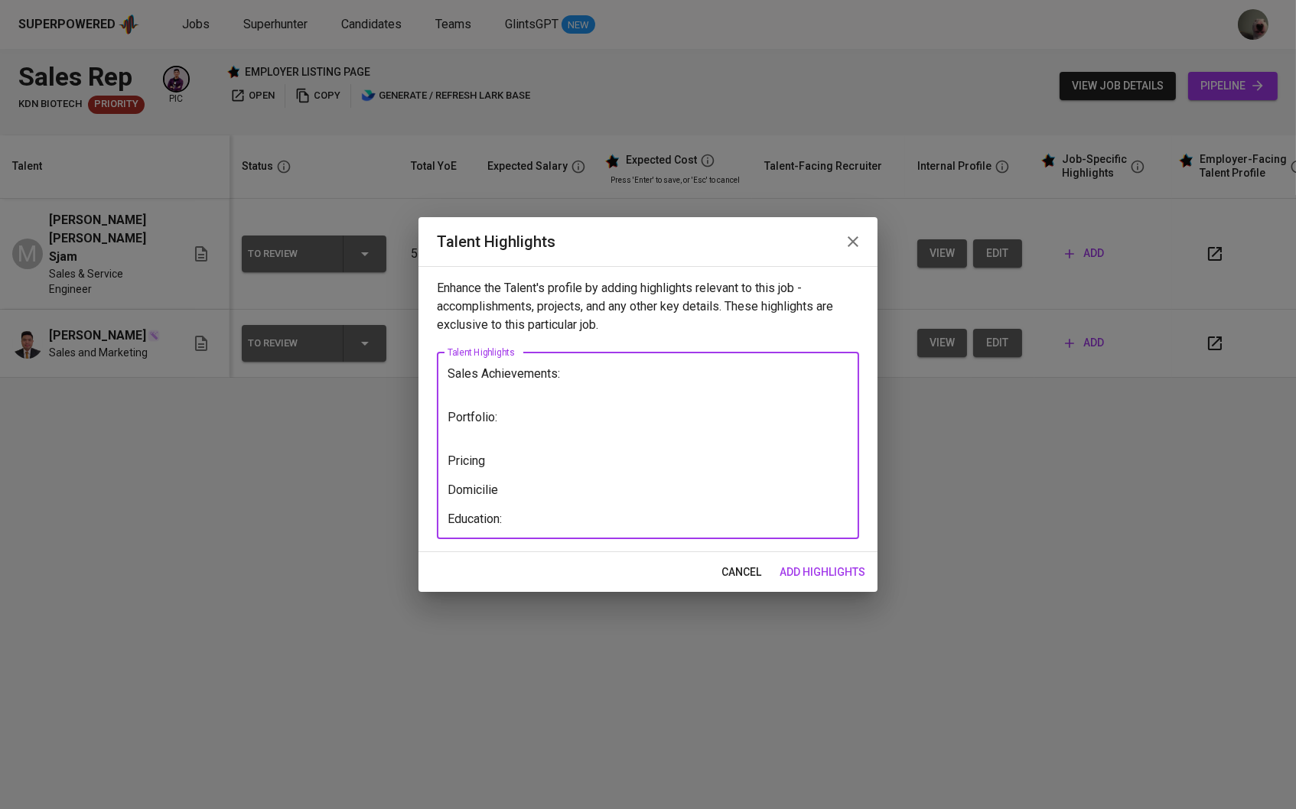
drag, startPoint x: 512, startPoint y: 515, endPoint x: 443, endPoint y: 512, distance: 69.7
click at [443, 512] on div "Sales Achievements: Portfolio: Pricing Domicilie Education: x Talent Highlights" at bounding box center [648, 446] width 422 height 187
click at [496, 453] on textarea "Sales Achievements: Portfolio: Pricing Domicilie Education:" at bounding box center [647, 445] width 401 height 158
click at [455, 454] on textarea "Sales Achievements: Portfolio: Pricing: Domicilie Education:" at bounding box center [647, 445] width 401 height 158
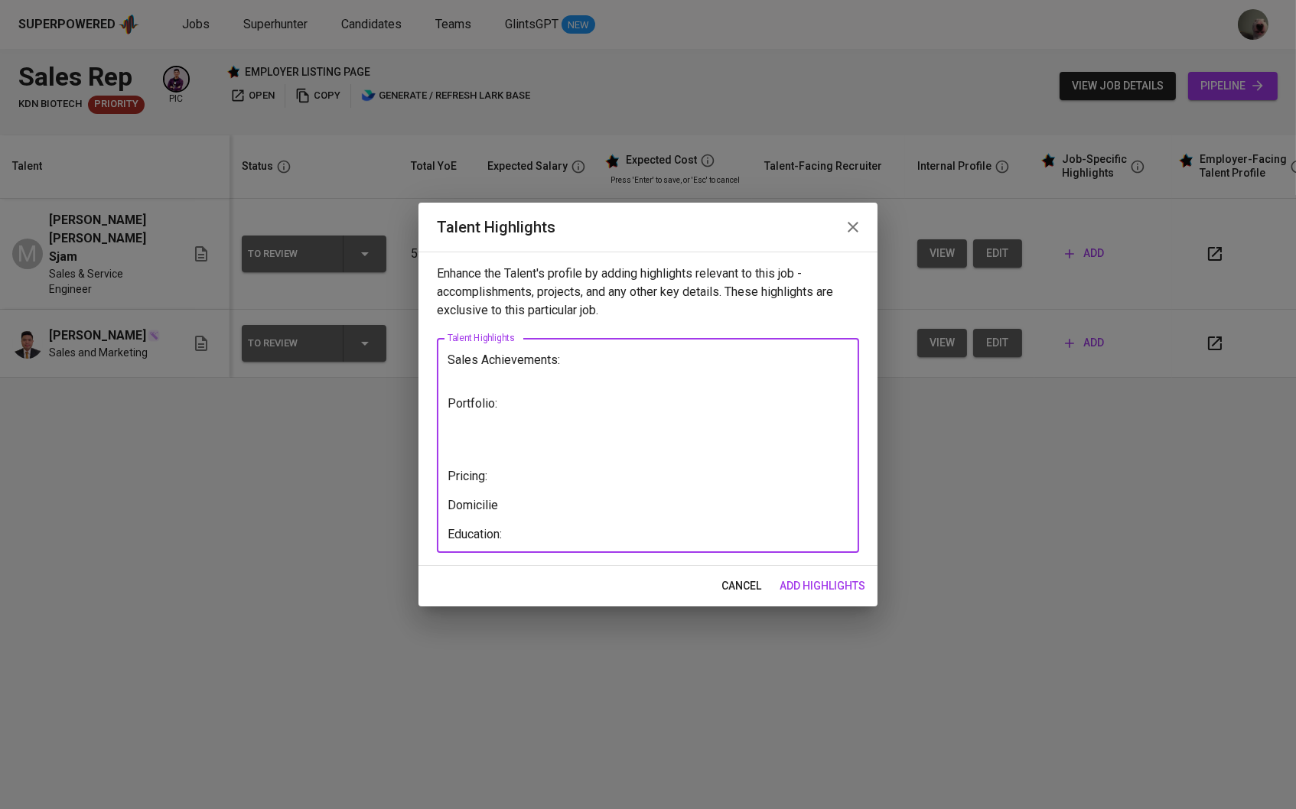
paste textarea "Education:"
click at [475, 421] on textarea "Sales Achievements: Portfolio: Education: Pricing: Domicilie Education:" at bounding box center [647, 446] width 401 height 187
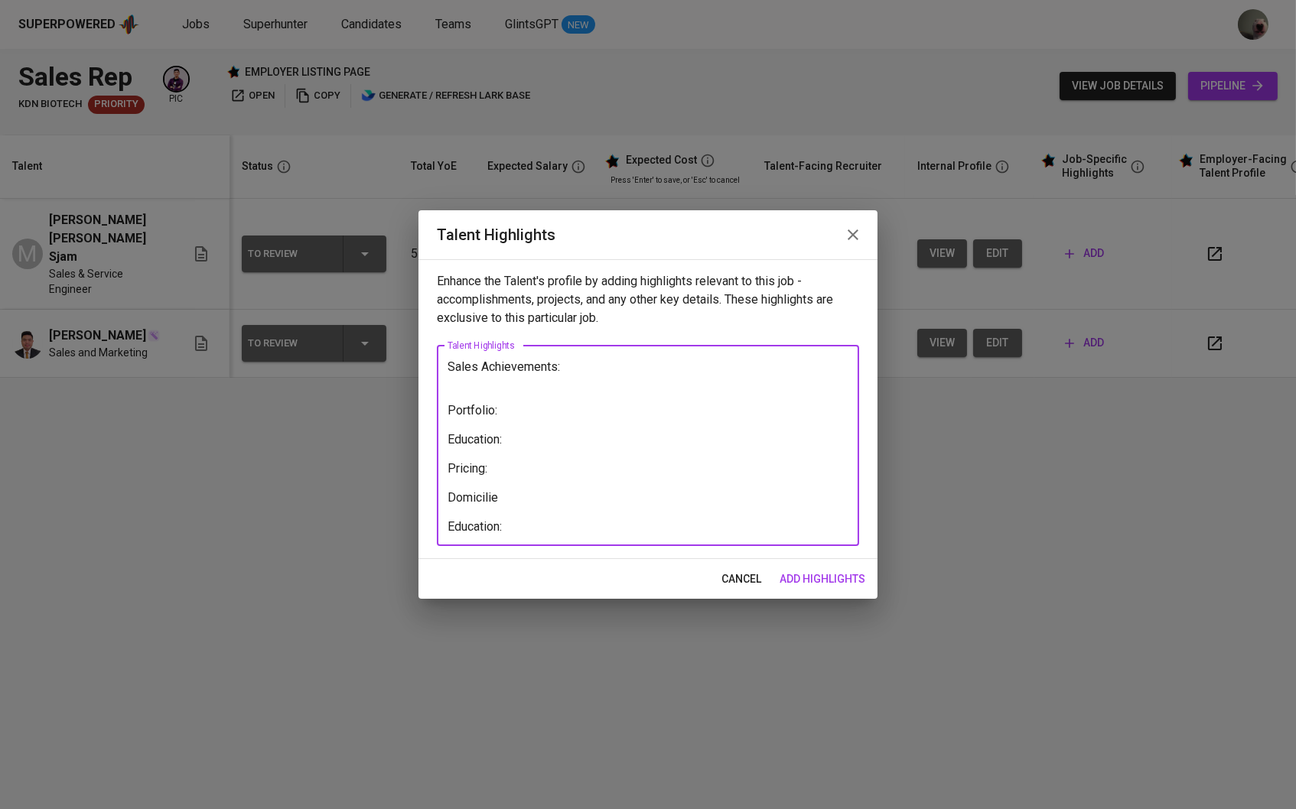
click at [476, 386] on textarea "Sales Achievements: Portfolio: Education: Pricing: Domicilie Education:" at bounding box center [647, 445] width 401 height 172
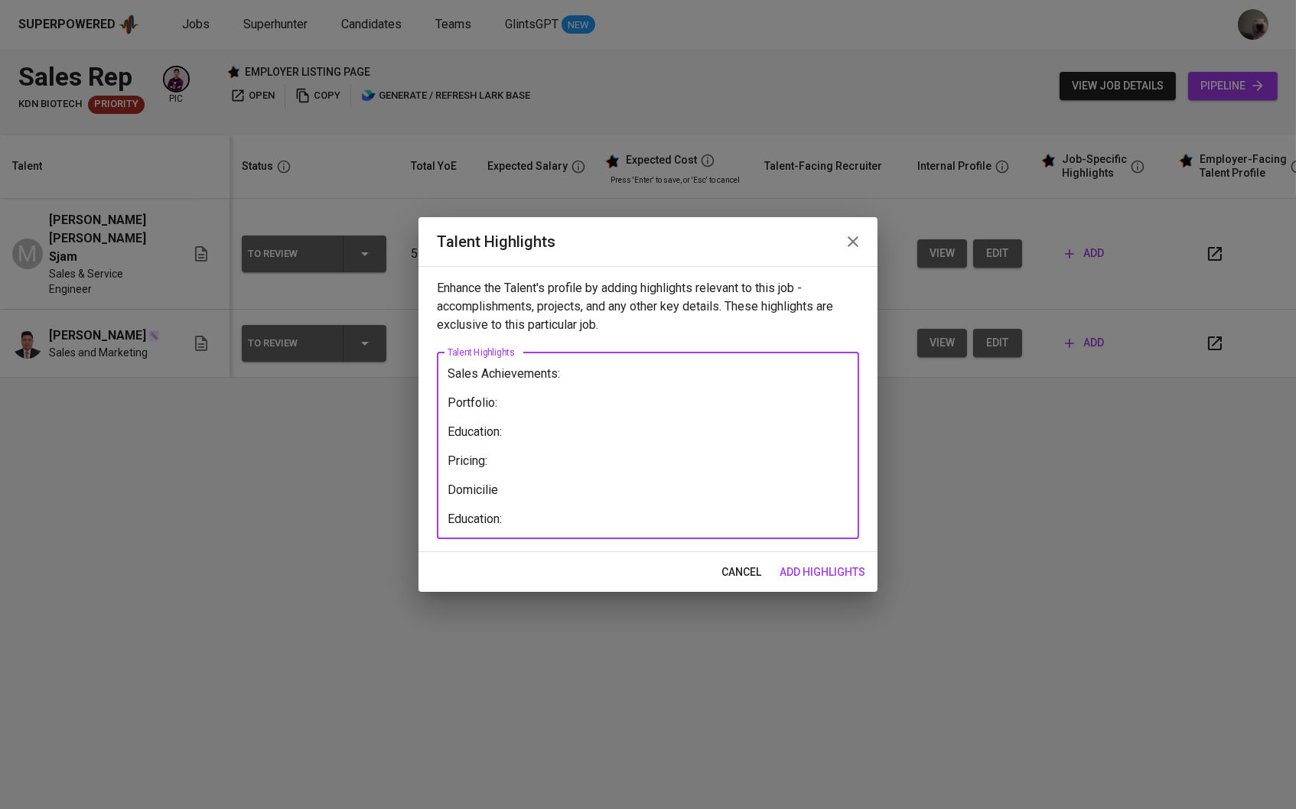
click at [610, 500] on textarea "Sales Achievements: Portfolio: Education: Pricing: Domicilie Education:" at bounding box center [647, 445] width 401 height 158
click at [598, 515] on textarea "Sales Achievements: Portfolio: Education: Pricing: Domicilie Education:" at bounding box center [647, 445] width 401 height 158
click at [598, 514] on textarea "Sales Achievements: Portfolio: Education: Pricing: Domicilie Education:" at bounding box center [647, 445] width 401 height 158
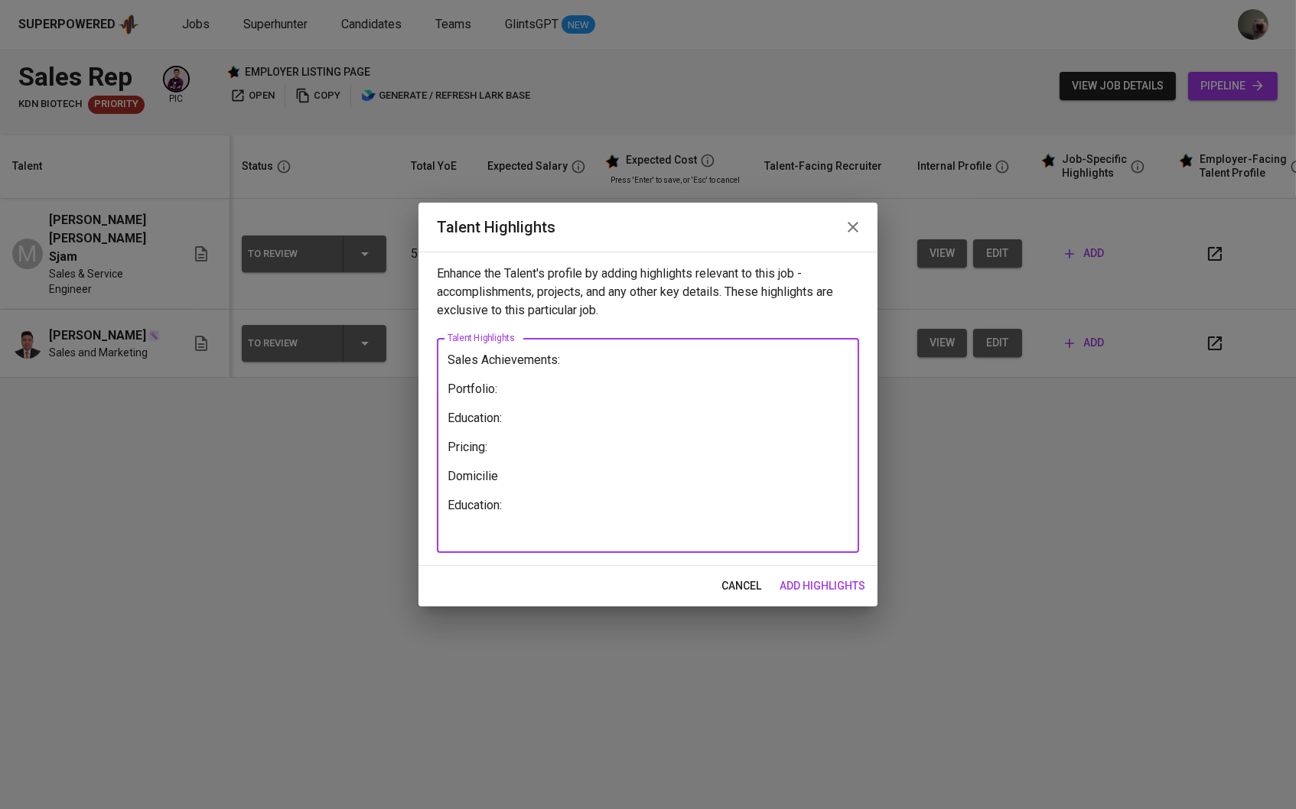
scroll to position [1, 0]
type textarea "Sales Achievements: Portfolio: Education: Pricing: Domicilie Education: Voice N…"
click at [828, 590] on span "add highlights" at bounding box center [822, 586] width 86 height 19
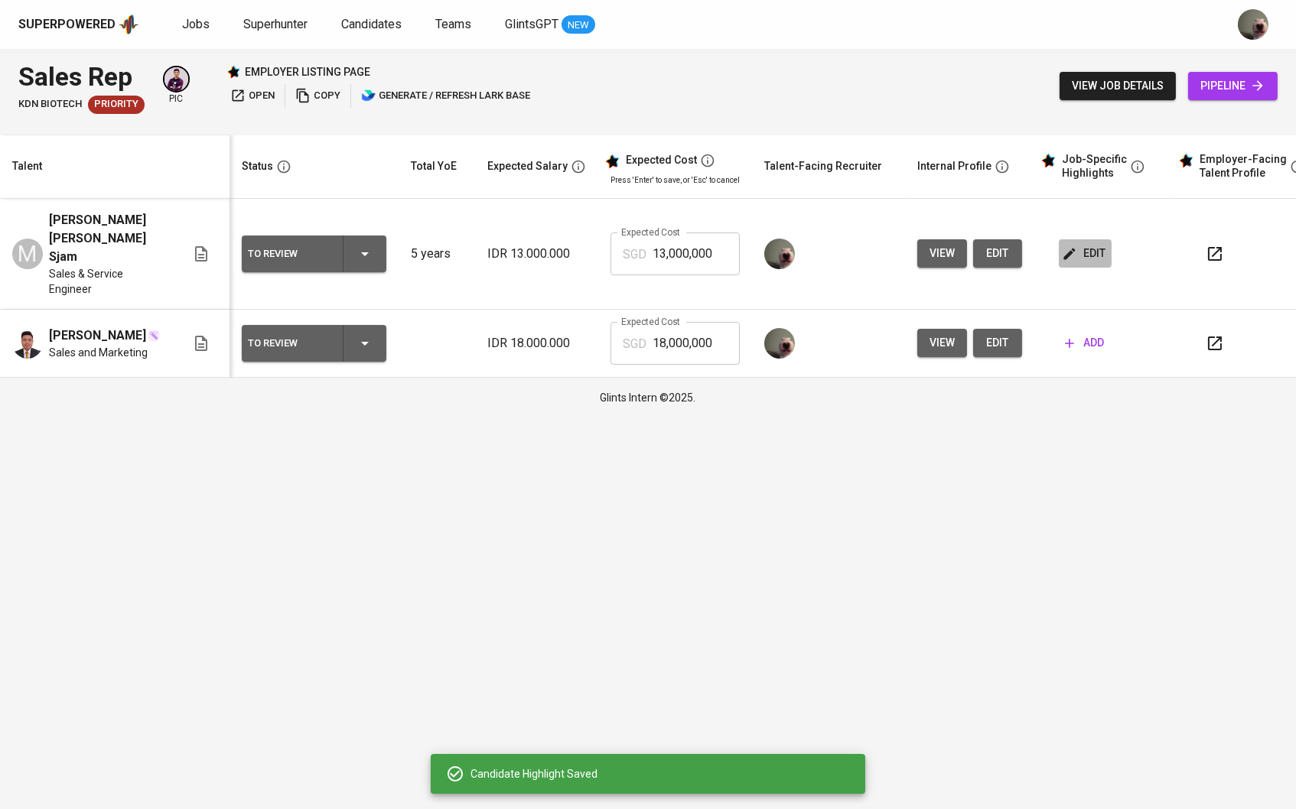
click at [1085, 246] on span "edit" at bounding box center [1085, 253] width 41 height 19
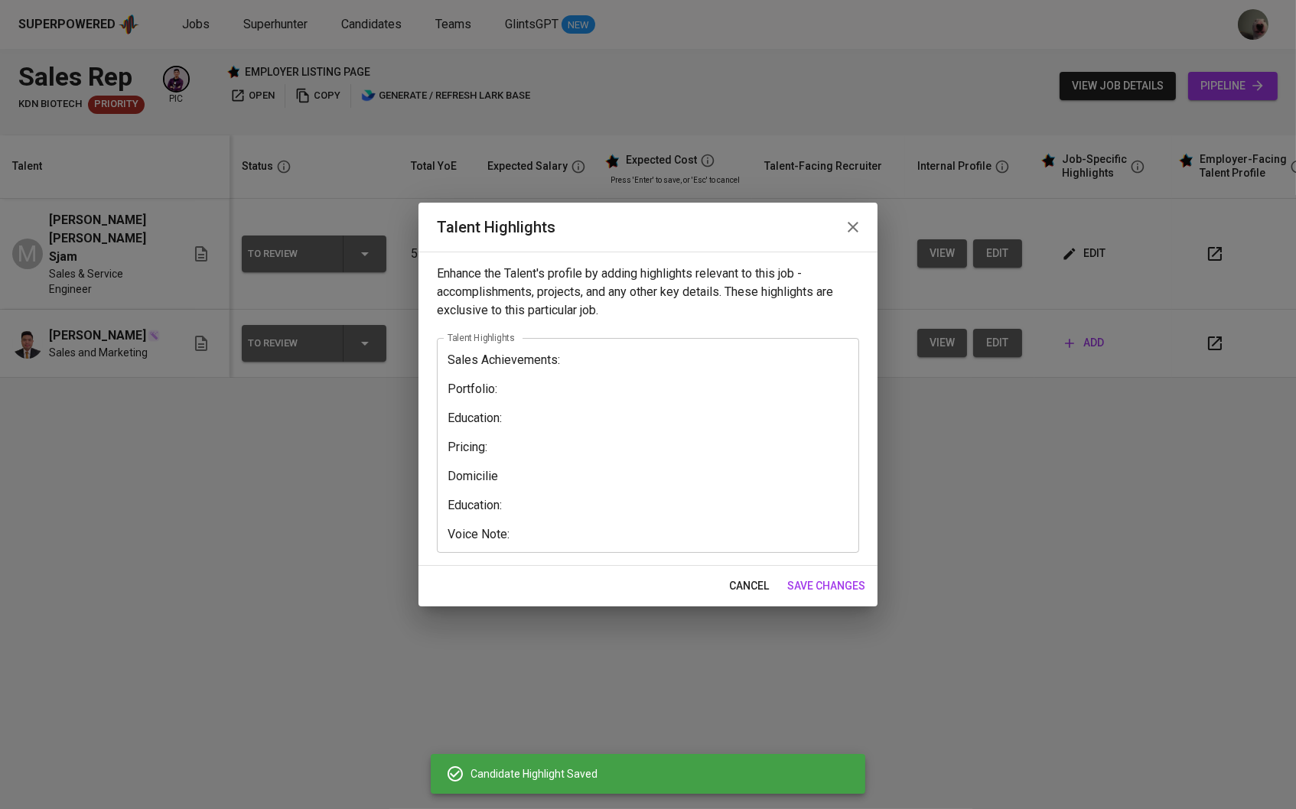
click at [608, 457] on textarea "Sales Achievements: Portfolio: Education: Pricing: Domicilie Education: Voice N…" at bounding box center [647, 446] width 401 height 187
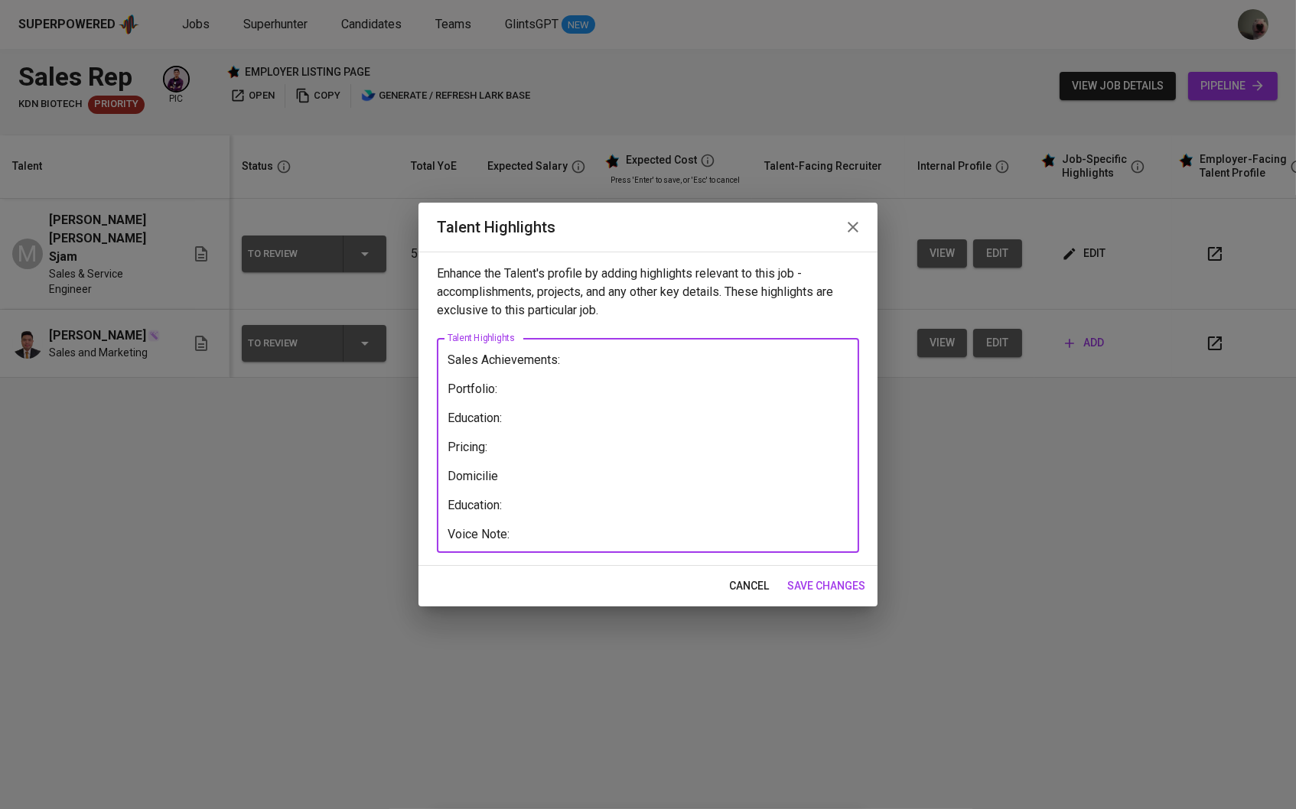
click at [807, 584] on span "save changes" at bounding box center [826, 586] width 78 height 19
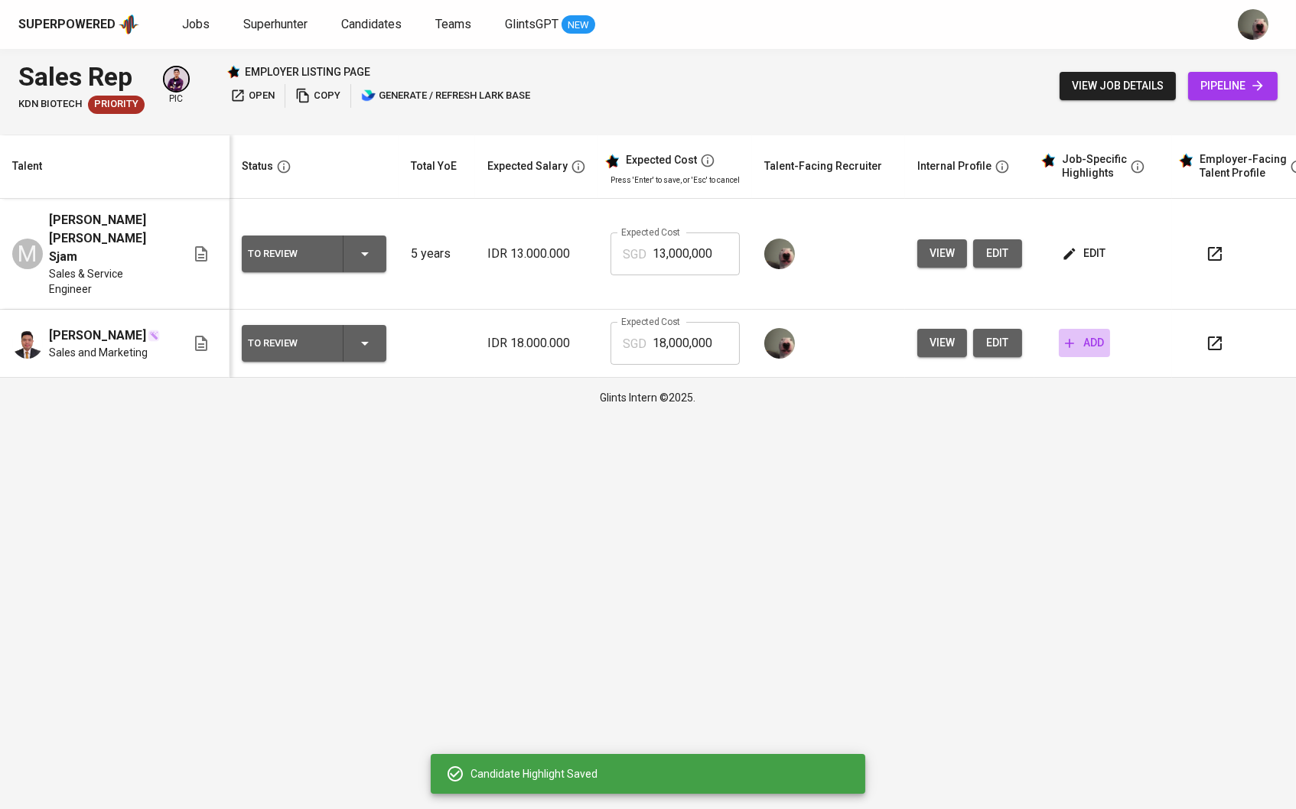
click at [1088, 334] on button "add" at bounding box center [1084, 343] width 51 height 28
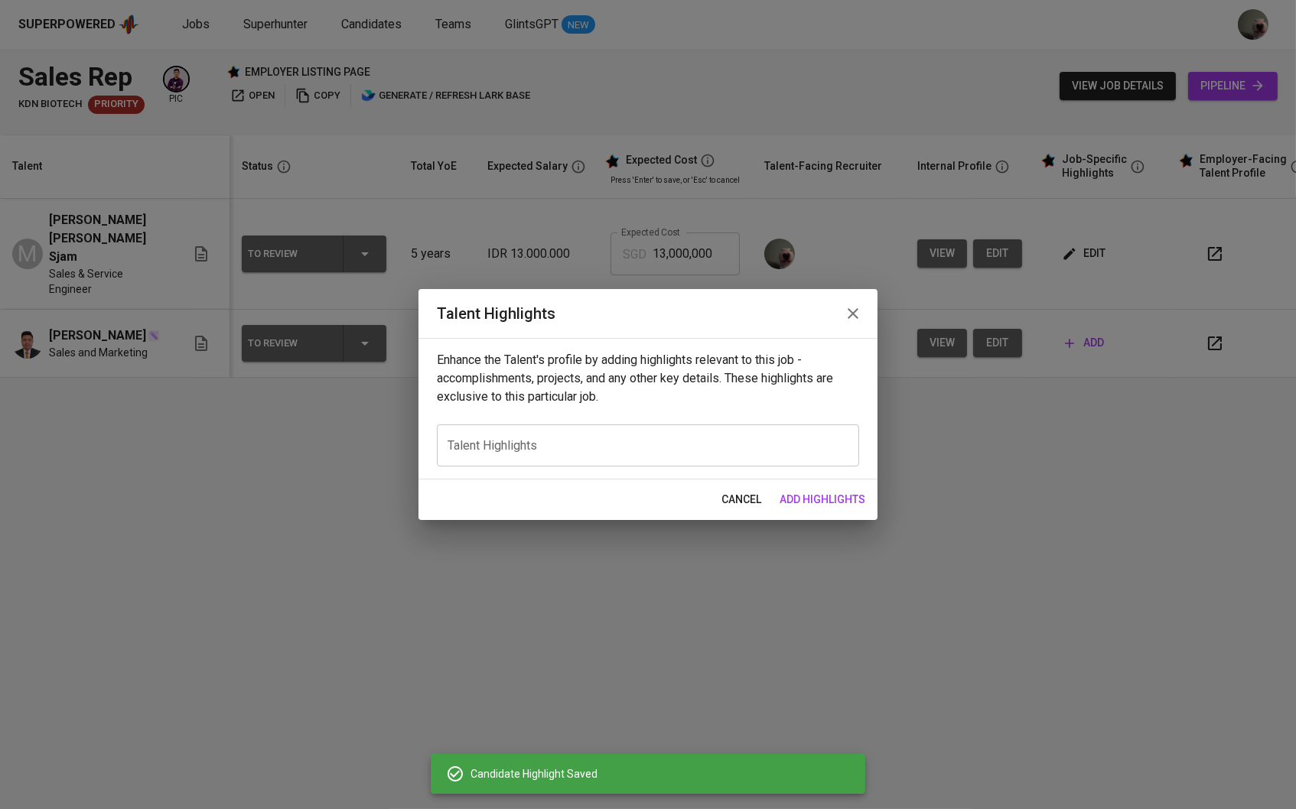
click at [512, 430] on div "x Talent Highlights" at bounding box center [648, 445] width 422 height 42
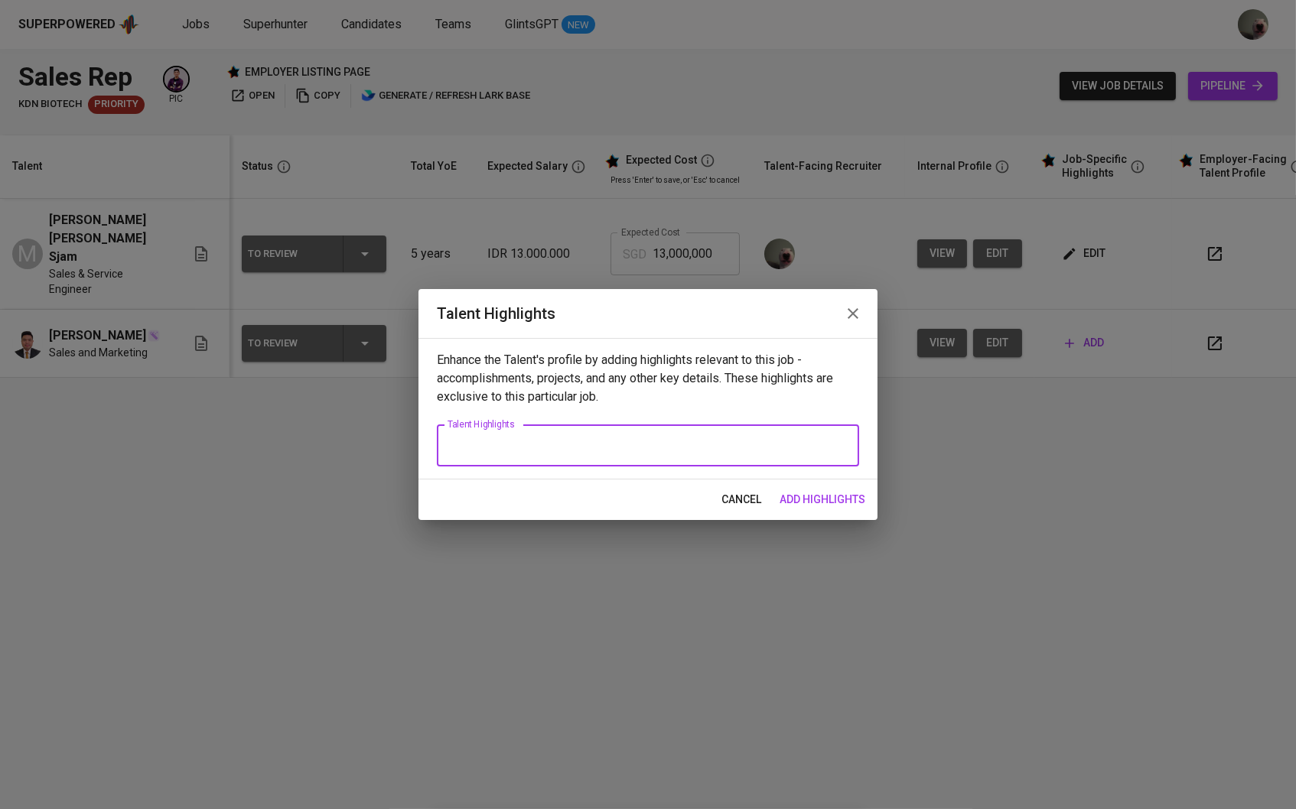
paste textarea "Sales Achievements: Portfolio: Education: Pricing: Domicilie Education: Voice N…"
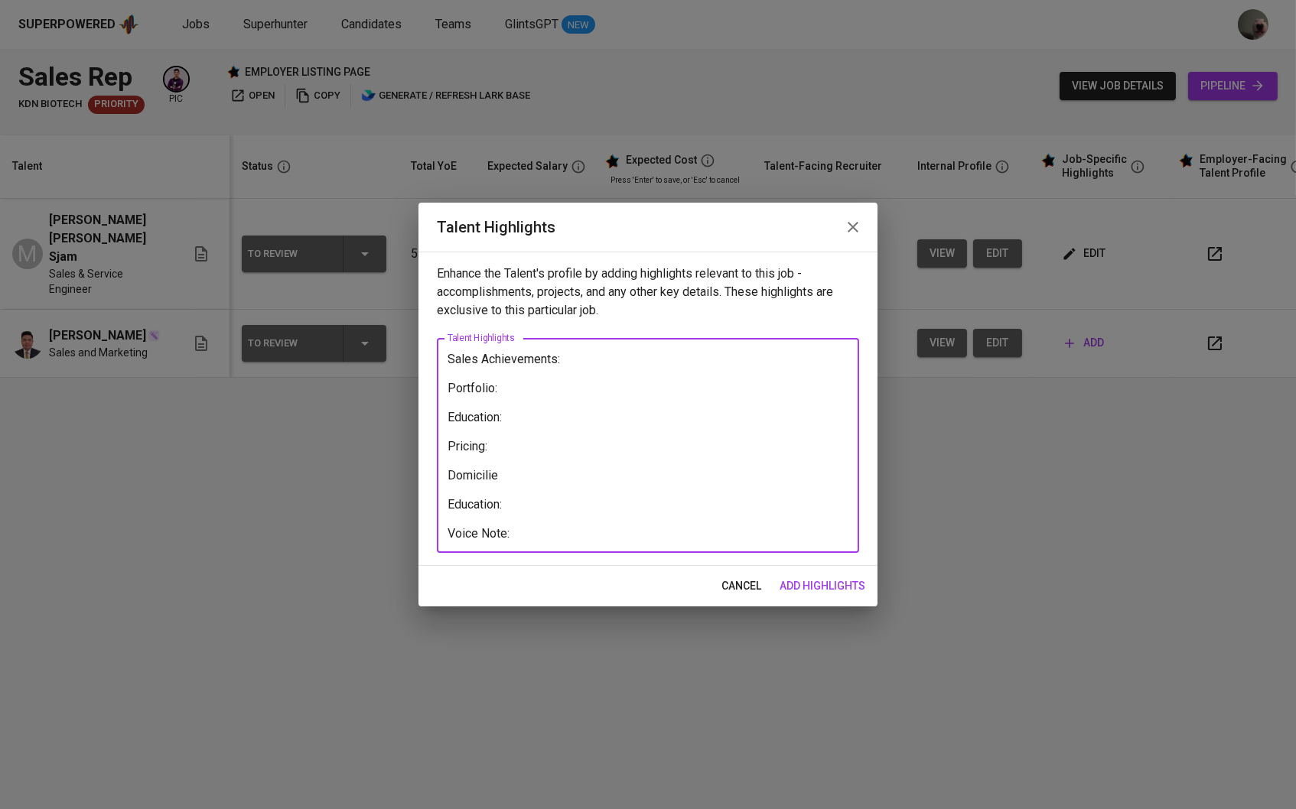
type textarea "Sales Achievements: Portfolio: Education: Pricing: Domicilie Education: Voice N…"
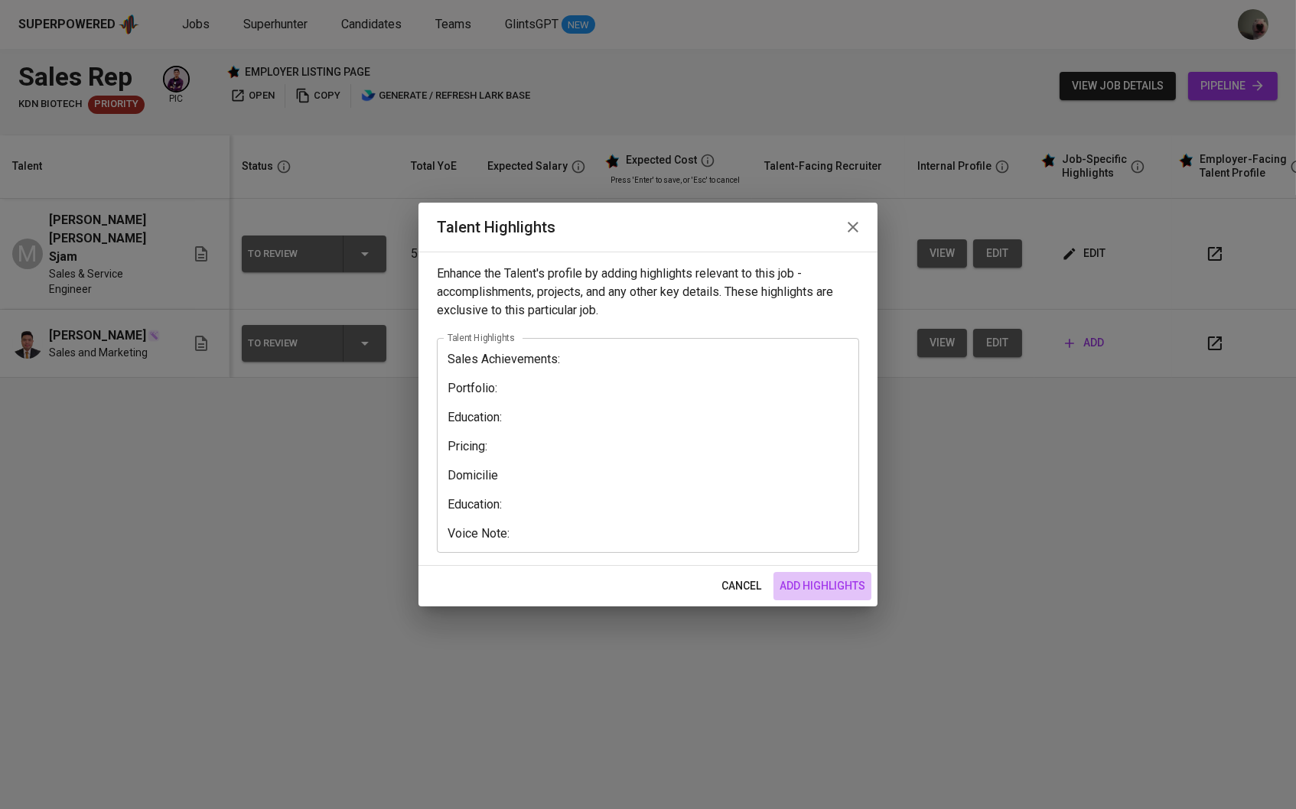
click at [823, 592] on span "add highlights" at bounding box center [822, 586] width 86 height 19
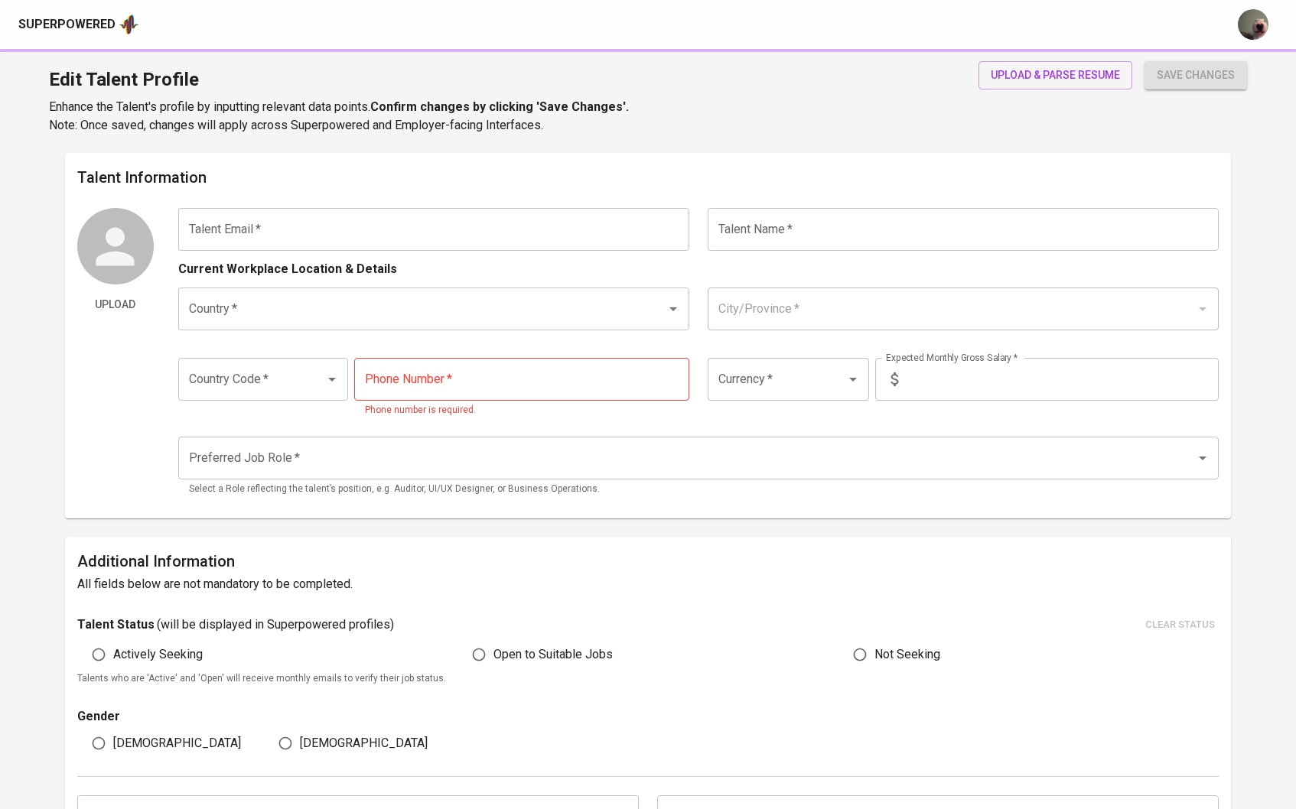
type input "[EMAIL_ADDRESS][DOMAIN_NAME]"
type input "[PERSON_NAME] [PERSON_NAME] Sjam"
type input "[GEOGRAPHIC_DATA]"
type input "Pekanbaru, [GEOGRAPHIC_DATA]"
type input "+62"
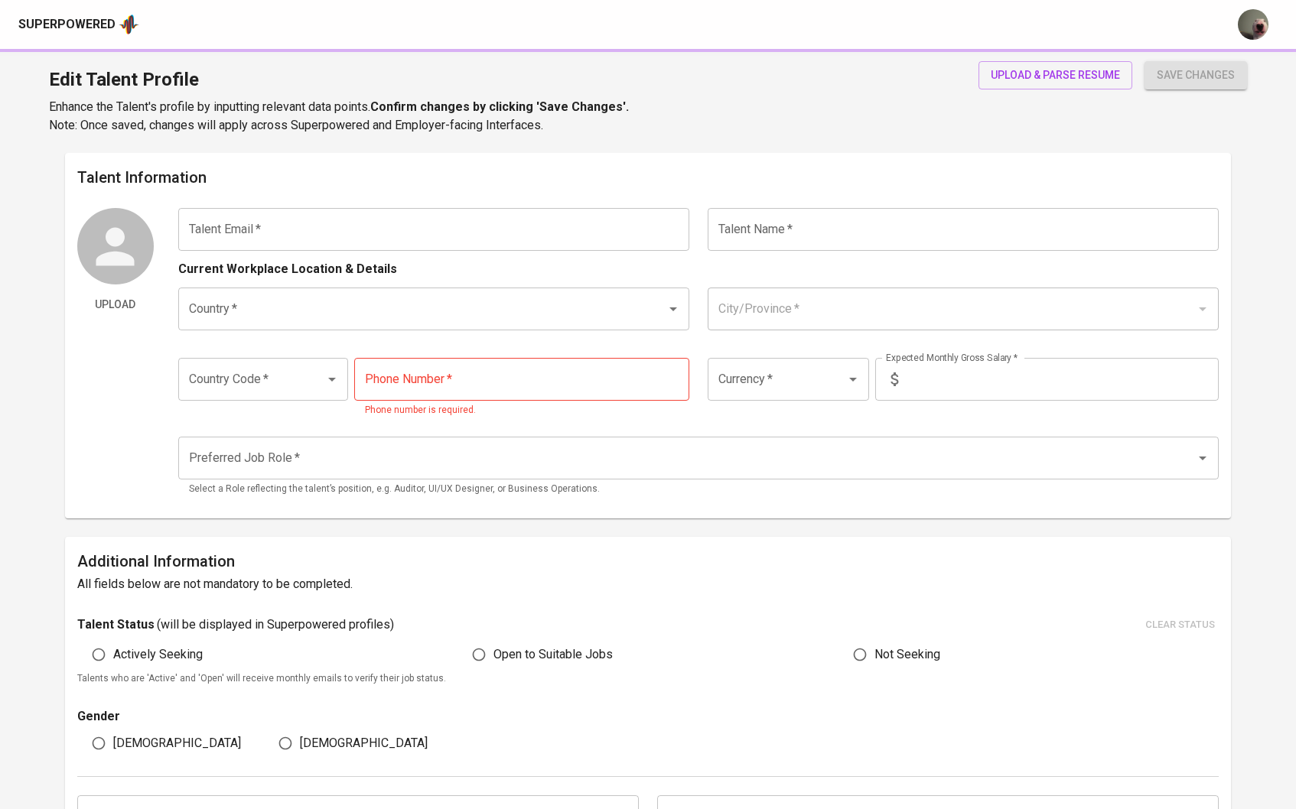
type input "[PHONE_NUMBER]"
type input "IDR"
type input "Other Sales Positions"
radio input "true"
type input "5"
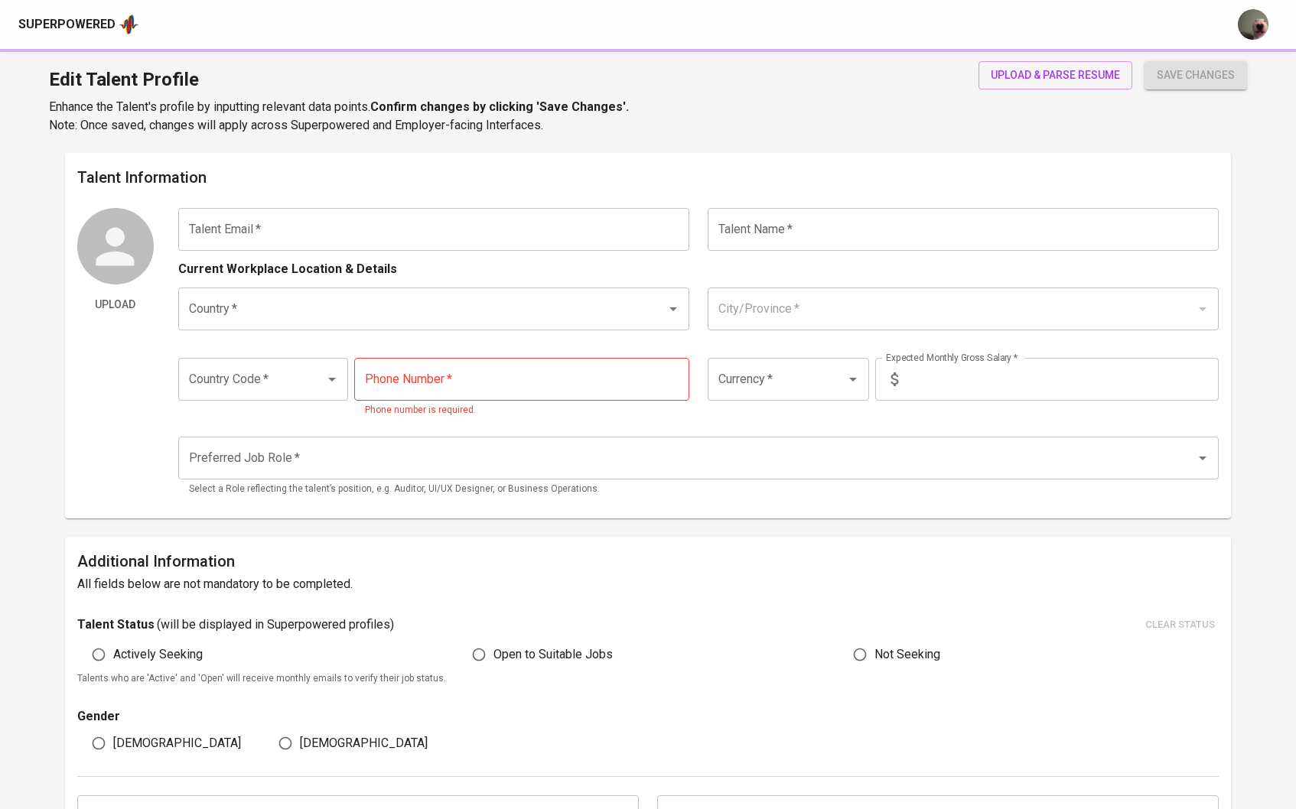
type input "1 Month"
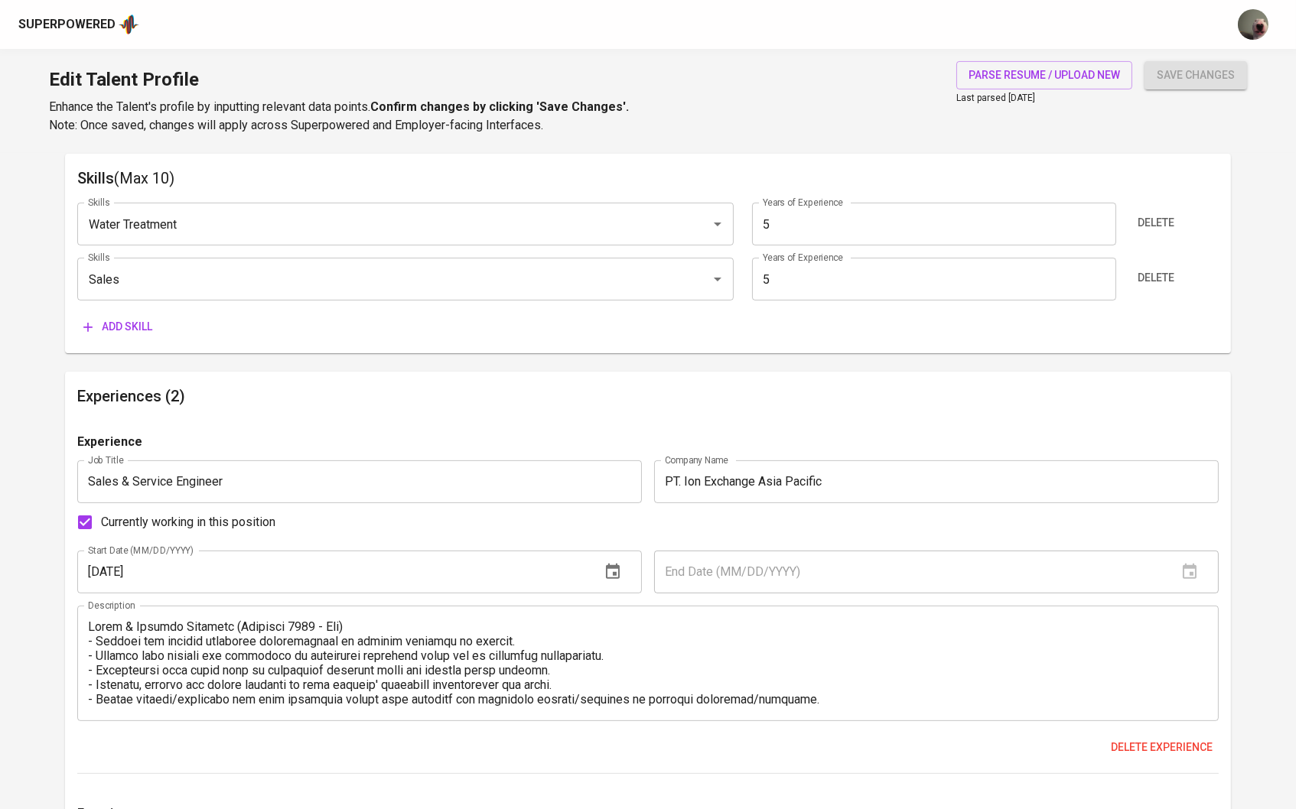
scroll to position [770, 0]
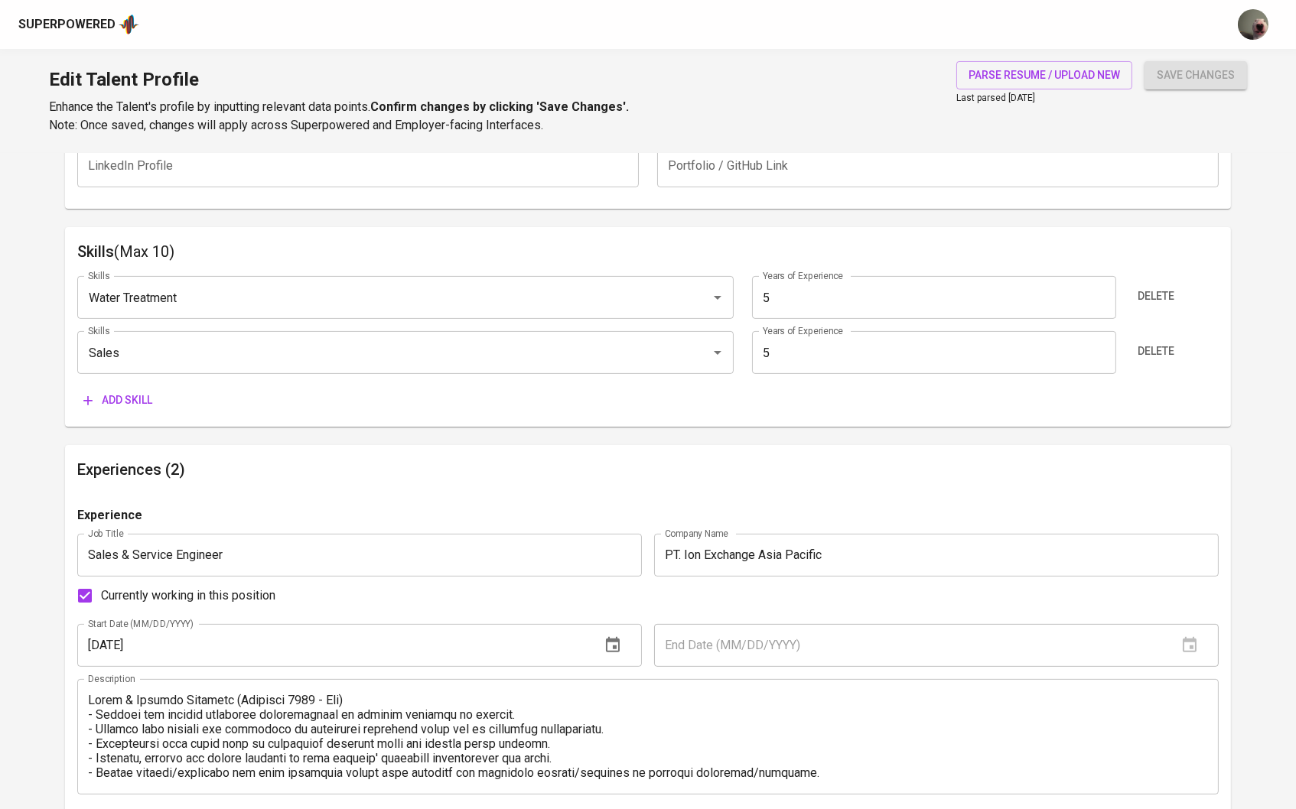
click at [100, 402] on span "Add skill" at bounding box center [117, 400] width 69 height 19
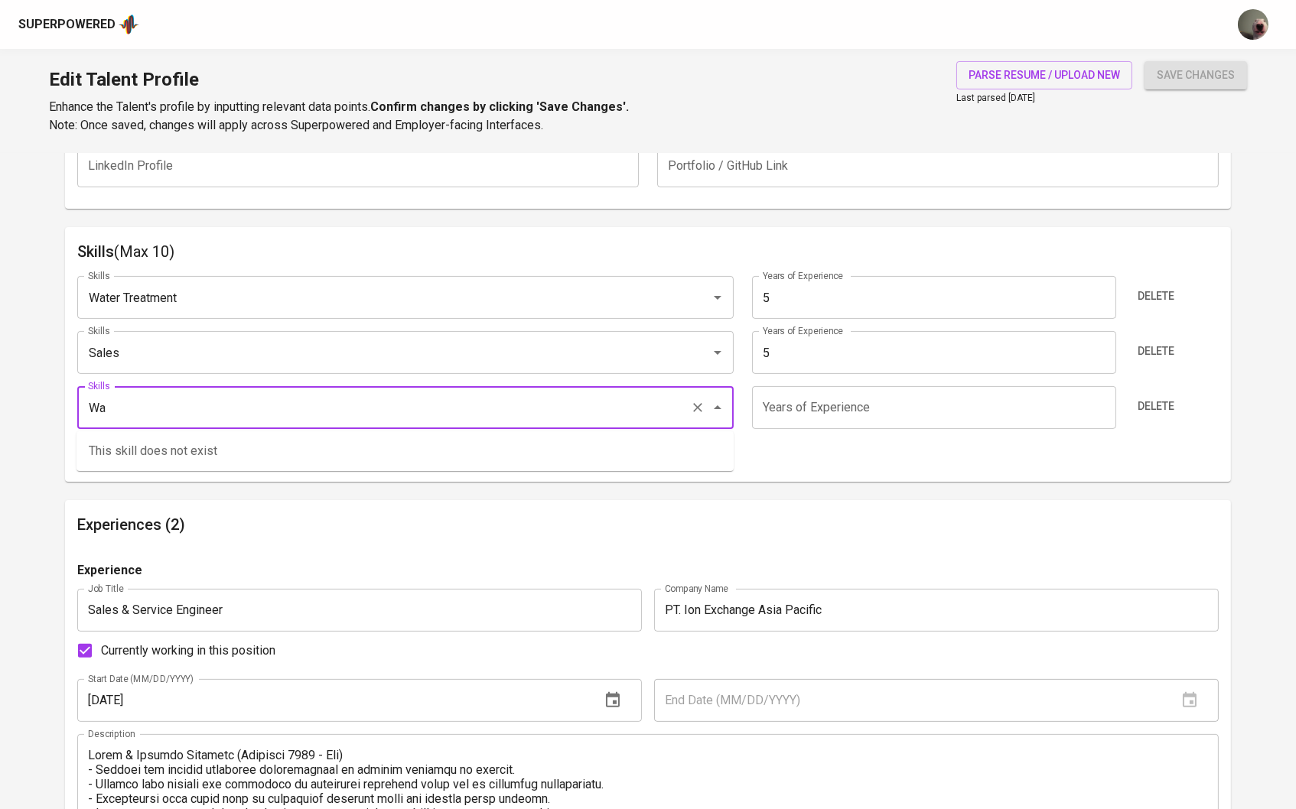
type input "W"
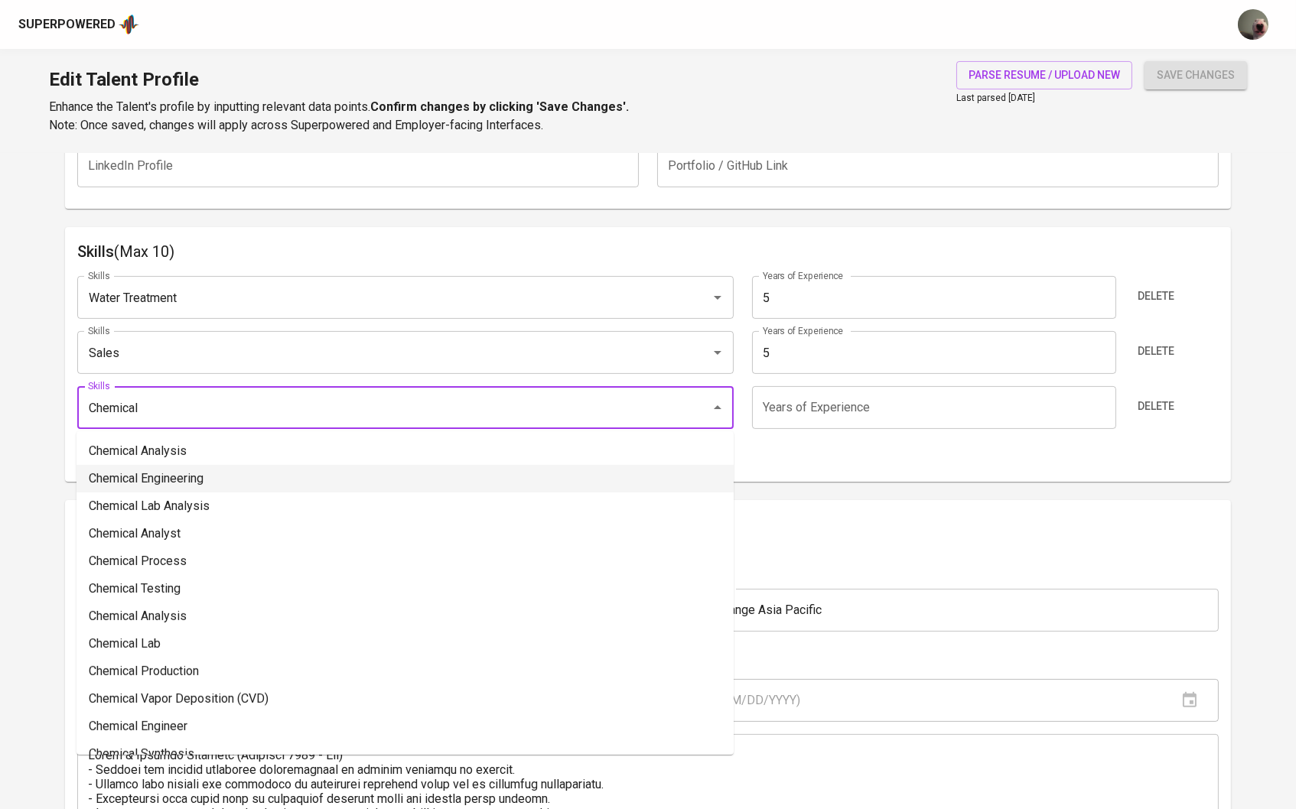
click at [171, 476] on li "Chemical Engineering" at bounding box center [404, 479] width 657 height 28
type input "Chemical Engineering"
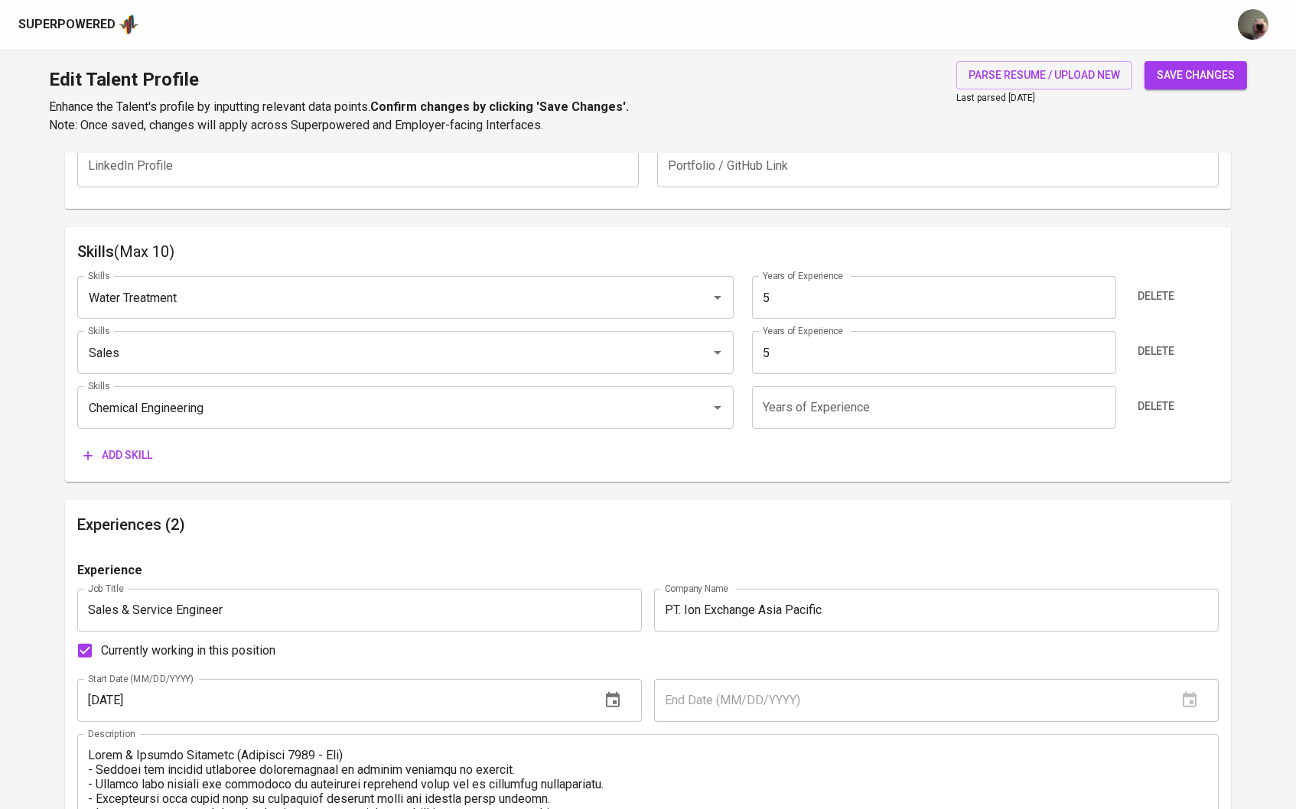
click at [787, 415] on input "number" at bounding box center [934, 407] width 364 height 43
type input "5"
click at [987, 225] on div "Talent Information Upload Talent Email   * rahimsjam@gmail.com Talent Email * T…" at bounding box center [648, 361] width 1166 height 1956
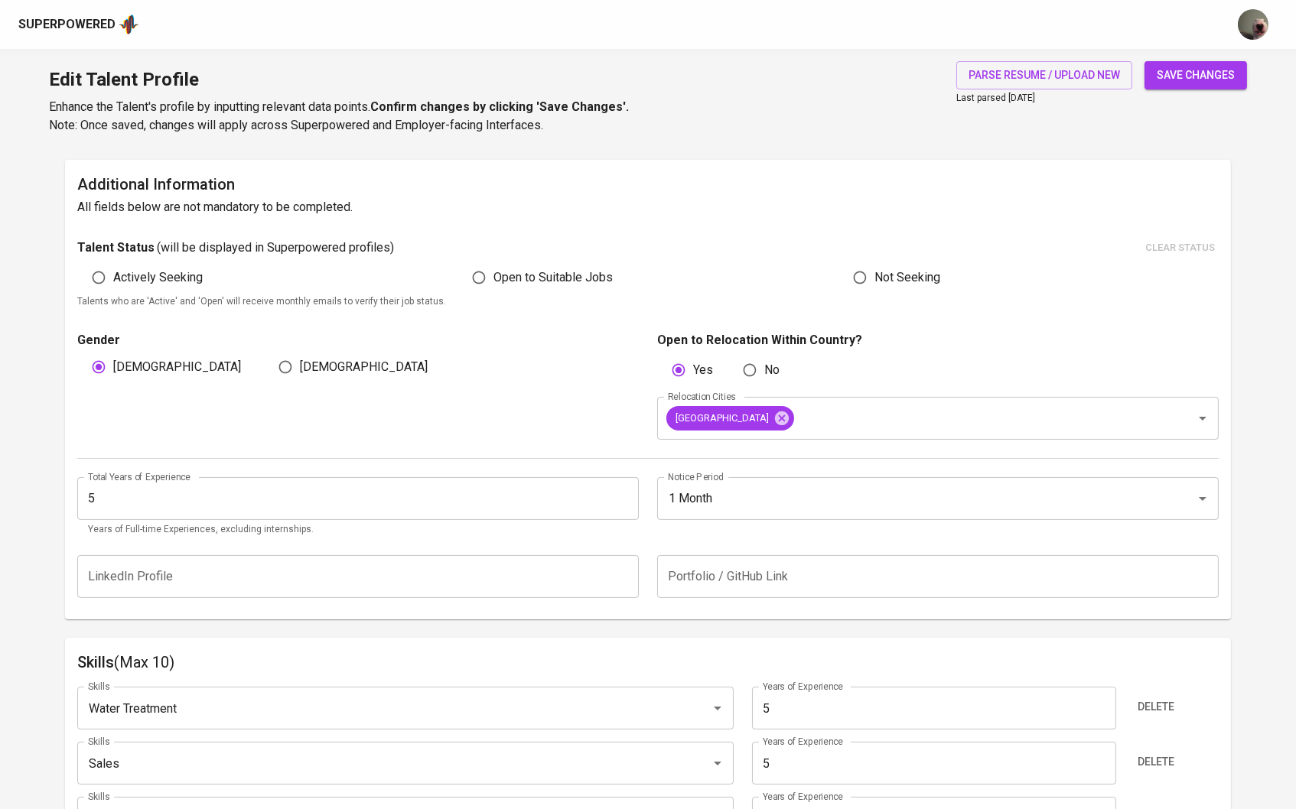
scroll to position [308, 0]
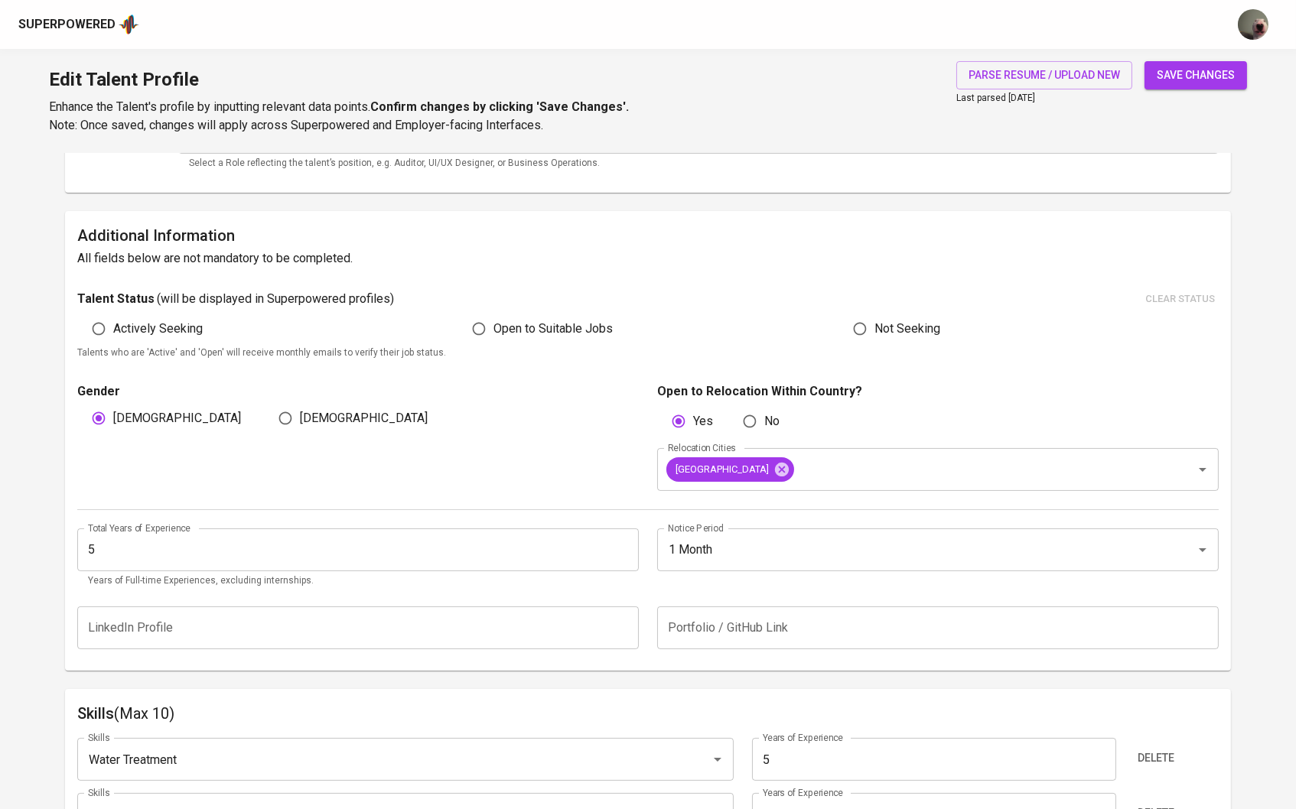
click at [535, 334] on label "Open to Suitable Jobs" at bounding box center [538, 328] width 148 height 29
click at [493, 334] on input "Open to Suitable Jobs" at bounding box center [478, 328] width 29 height 29
radio input "true"
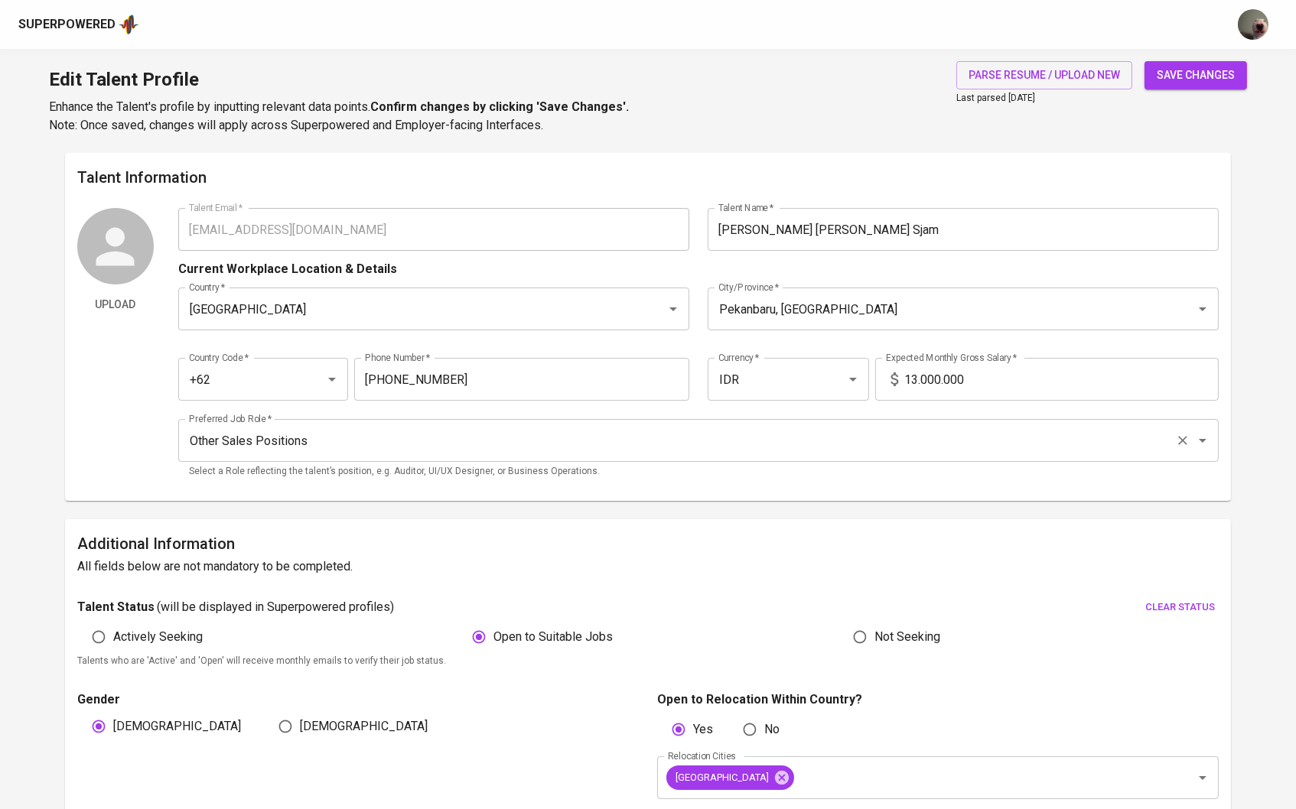
scroll to position [0, 0]
click at [915, 376] on input "13.000.000" at bounding box center [1061, 379] width 315 height 43
click at [1192, 67] on span "save changes" at bounding box center [1195, 75] width 78 height 19
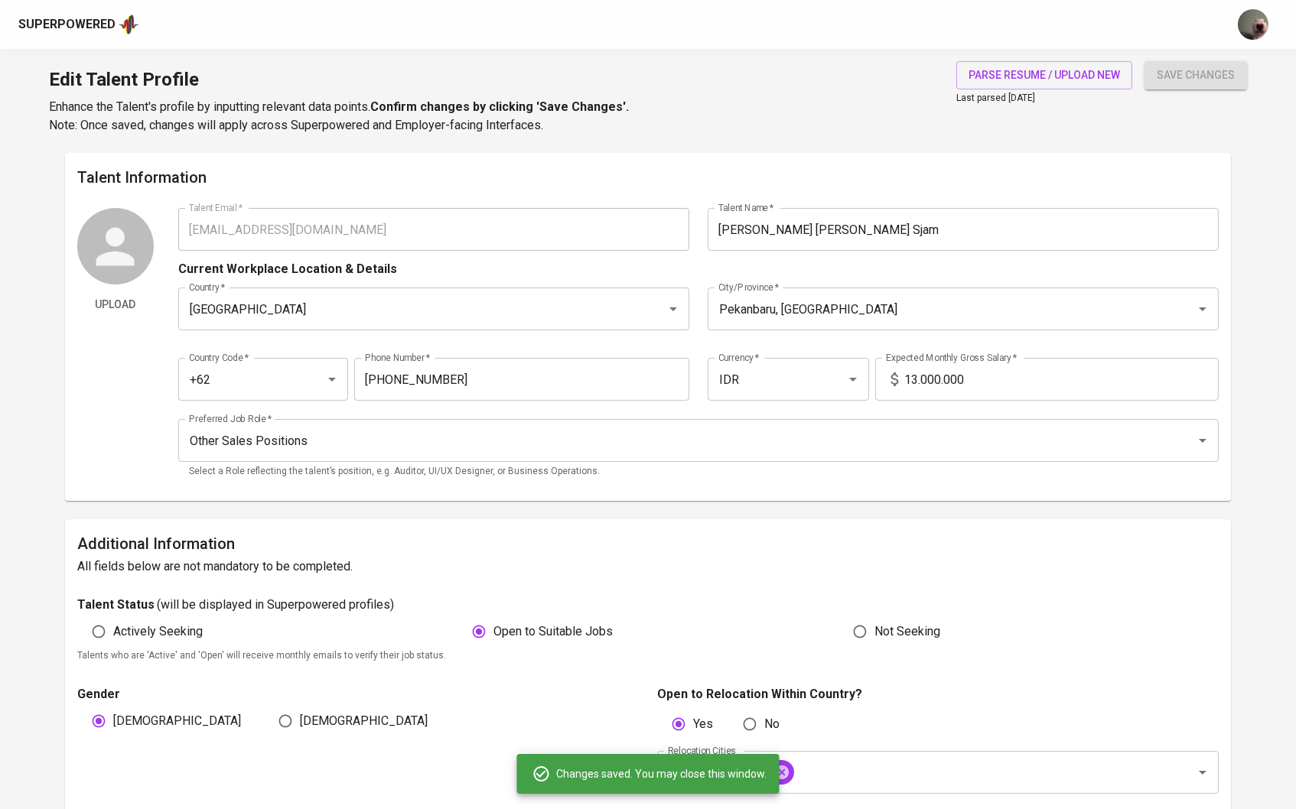
type input "Chemical Engineering"
type input "Water Treatment"
type input "Sales"
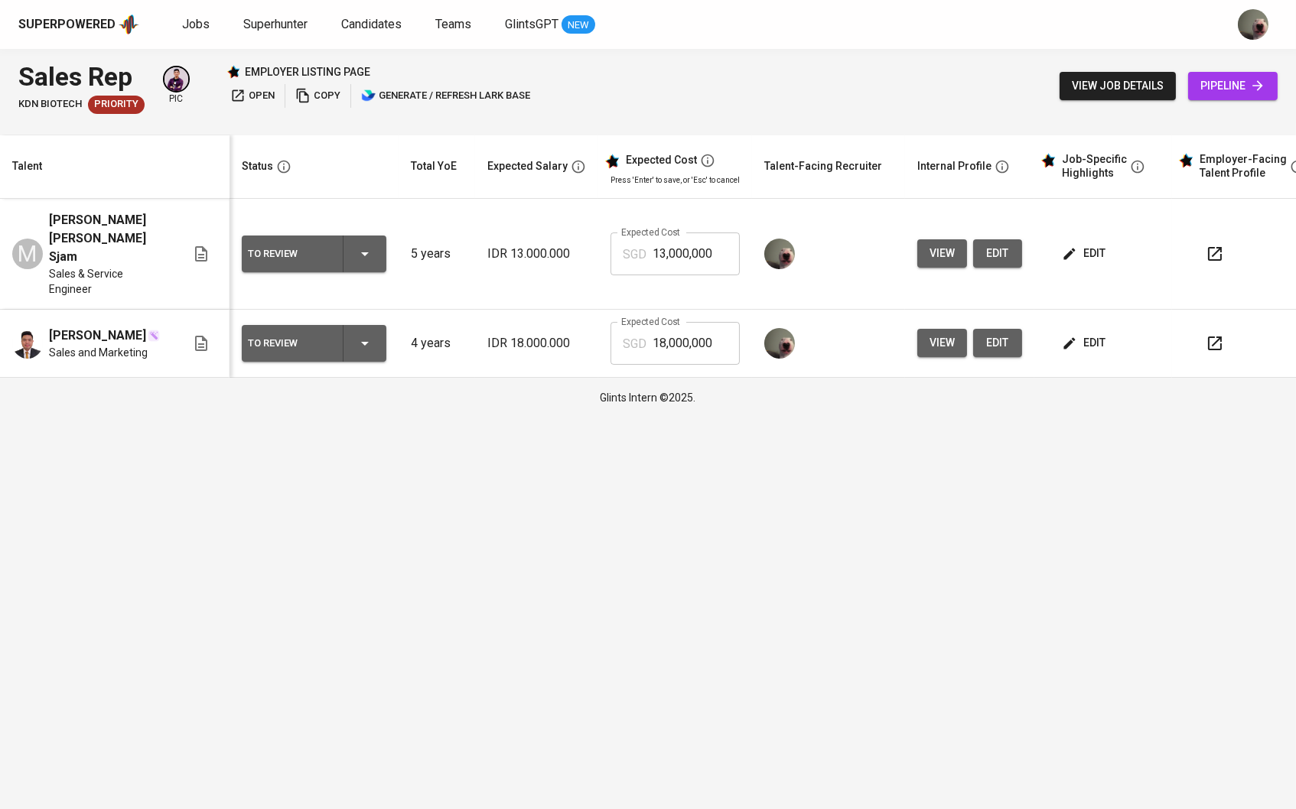
click at [1092, 257] on button "edit" at bounding box center [1085, 253] width 53 height 28
click at [1085, 333] on span "edit" at bounding box center [1085, 342] width 41 height 19
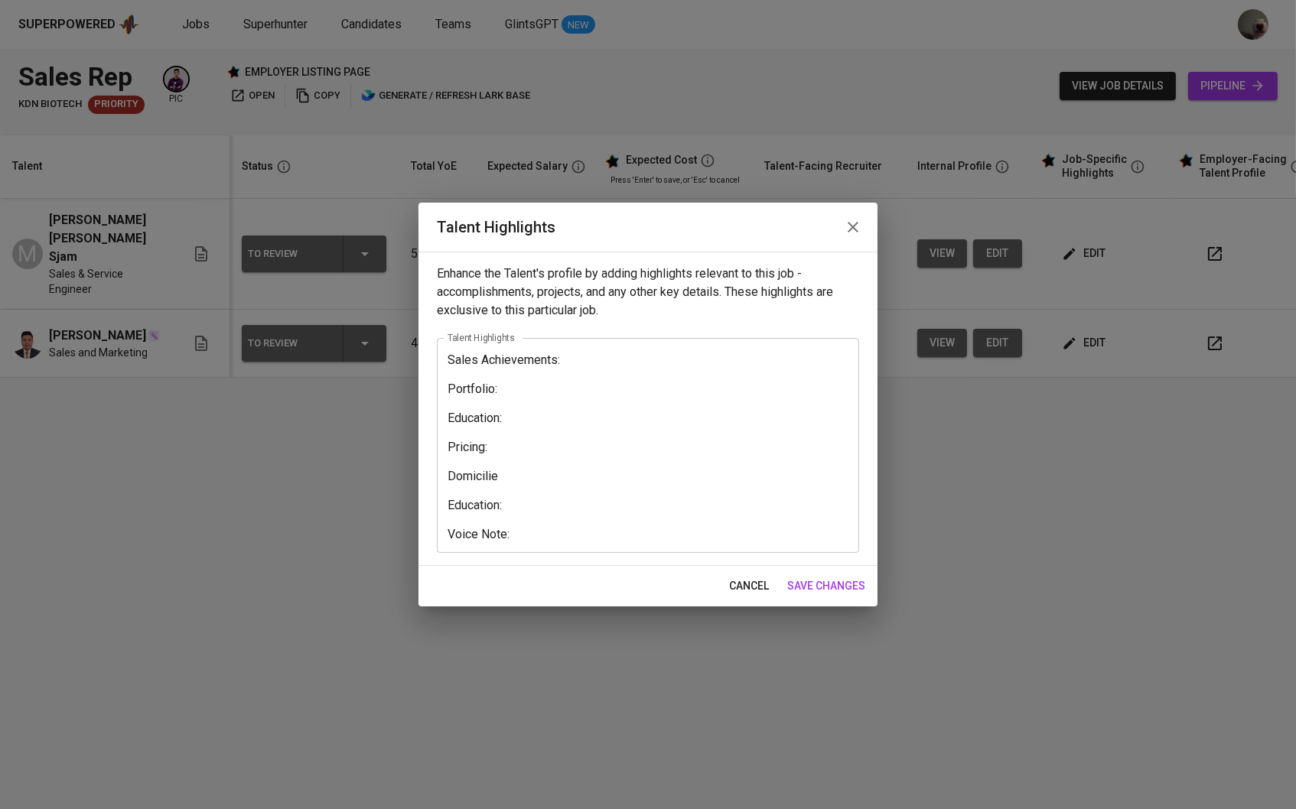
click at [682, 439] on textarea "Sales Achievements: Portfolio: Education: Pricing: Domicilie Education: Voice N…" at bounding box center [647, 446] width 401 height 187
click at [860, 223] on icon "button" at bounding box center [853, 227] width 18 height 18
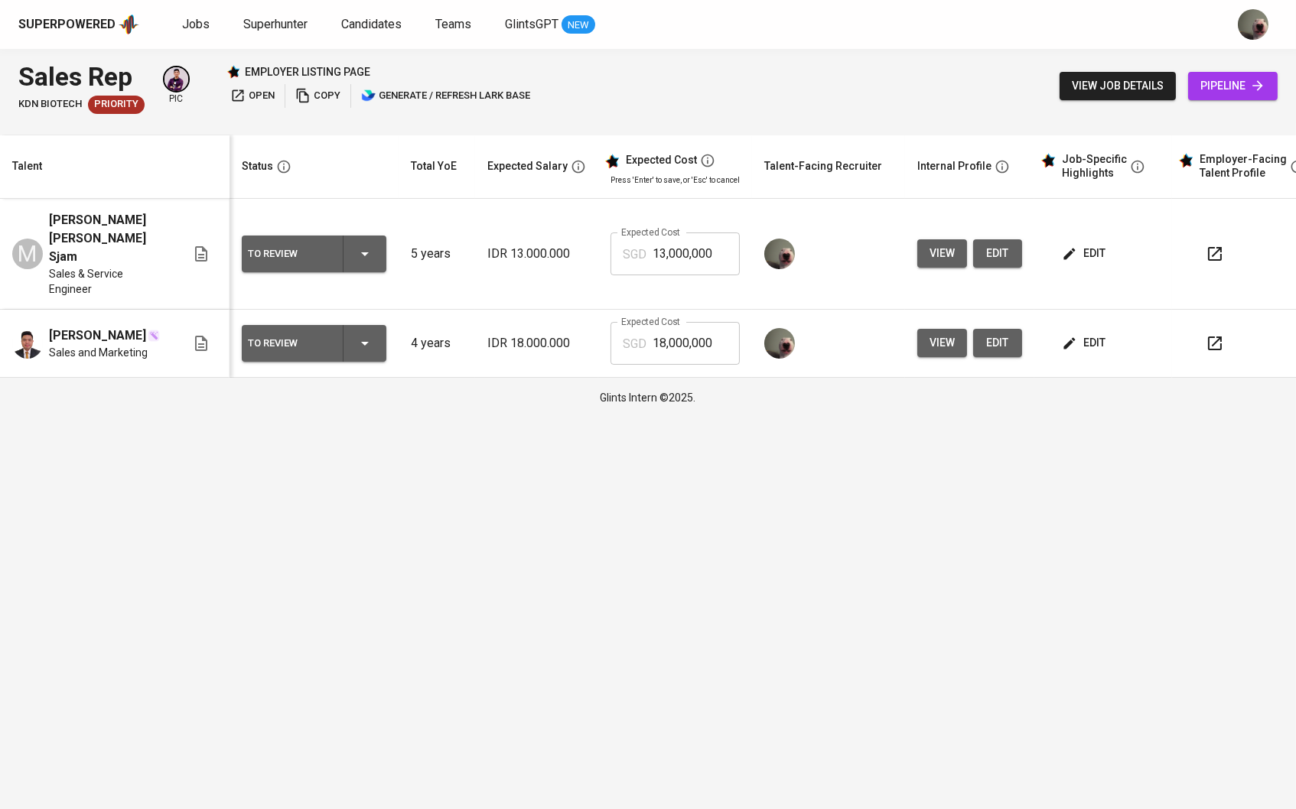
drag, startPoint x: 1146, startPoint y: 231, endPoint x: 1137, endPoint y: 231, distance: 8.4
click at [1137, 239] on div "edit" at bounding box center [1109, 253] width 101 height 28
click at [1099, 244] on span "edit" at bounding box center [1085, 253] width 41 height 19
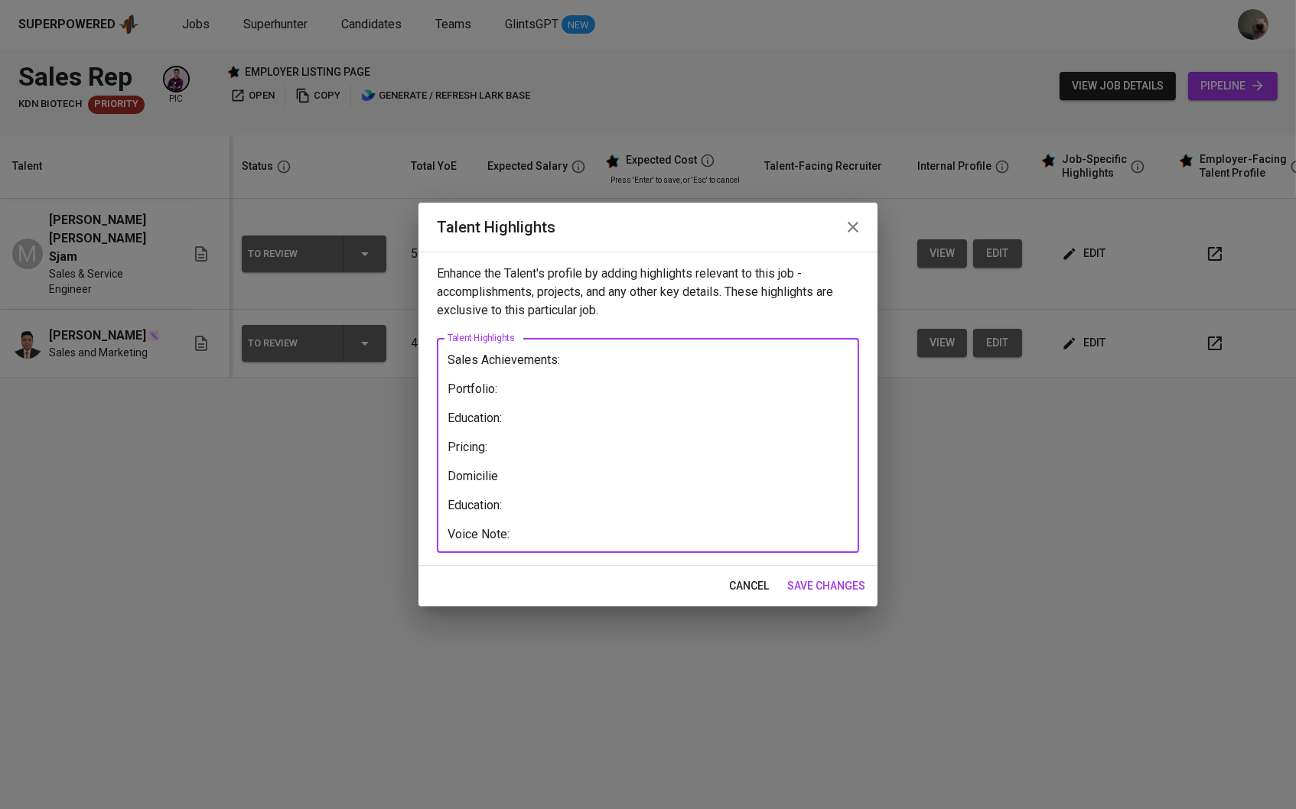
click at [503, 403] on textarea "Sales Achievements: Portfolio: Education: Pricing: Domicilie Education: Voice N…" at bounding box center [647, 446] width 401 height 187
paste textarea "PT [PERSON_NAME]"
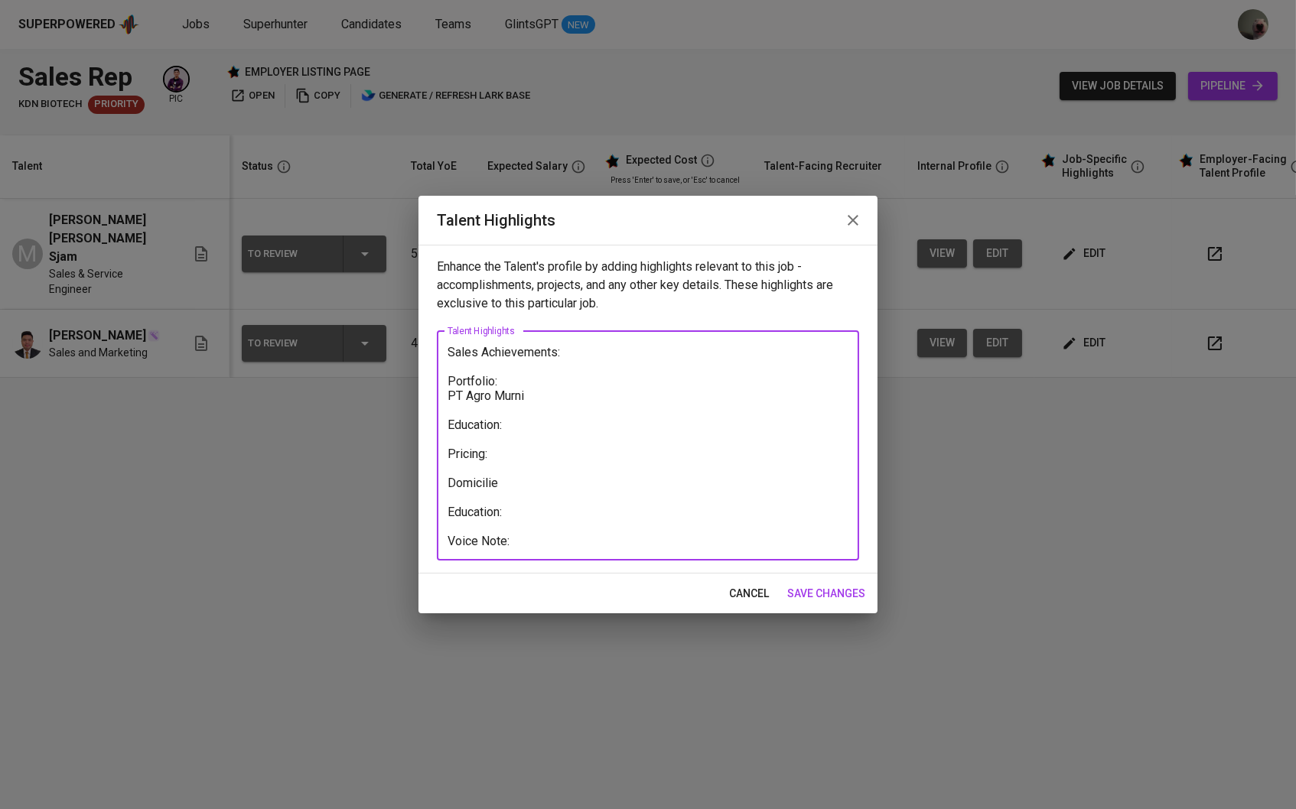
paste textarea "PT Indobharat Rayon"
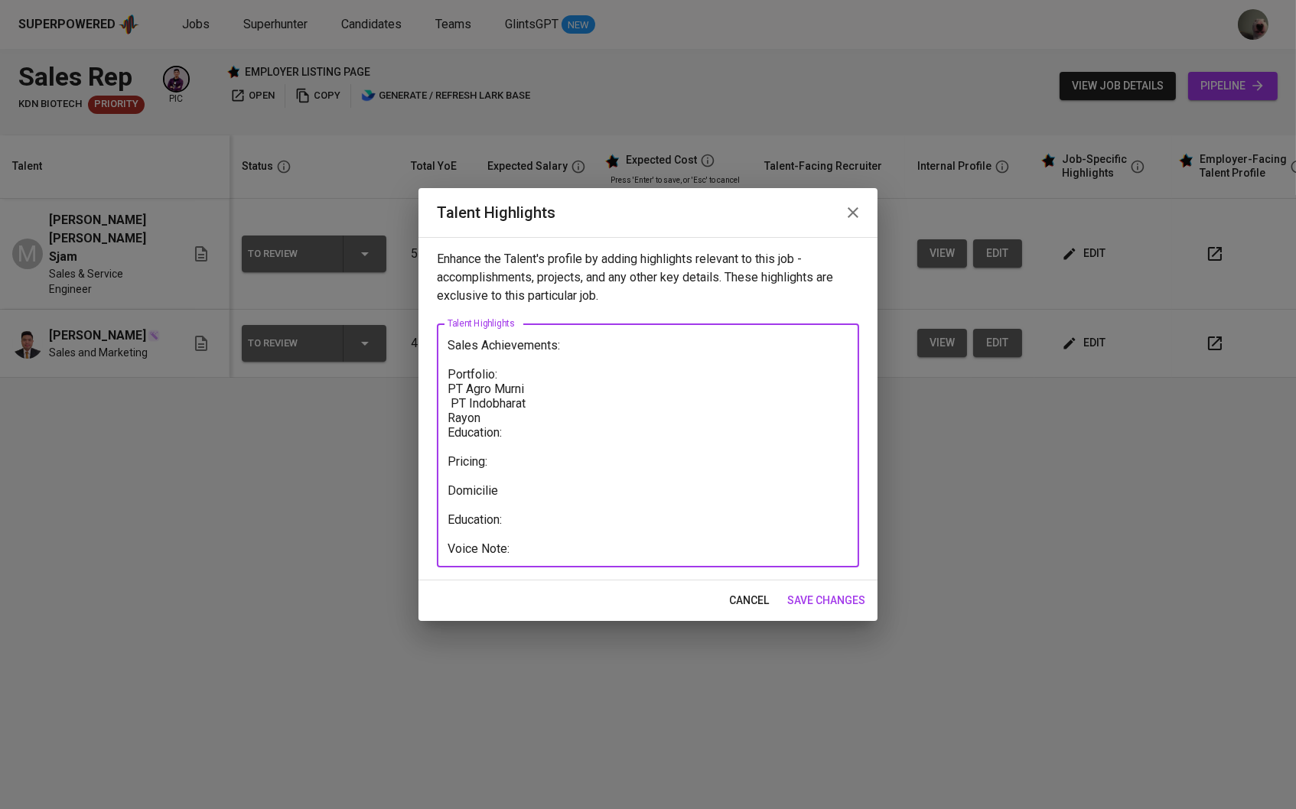
click at [447, 405] on textarea "Sales Achievements: Portfolio: PT Agro Murni PT Indobharat Rayon Education: Pri…" at bounding box center [647, 446] width 401 height 216
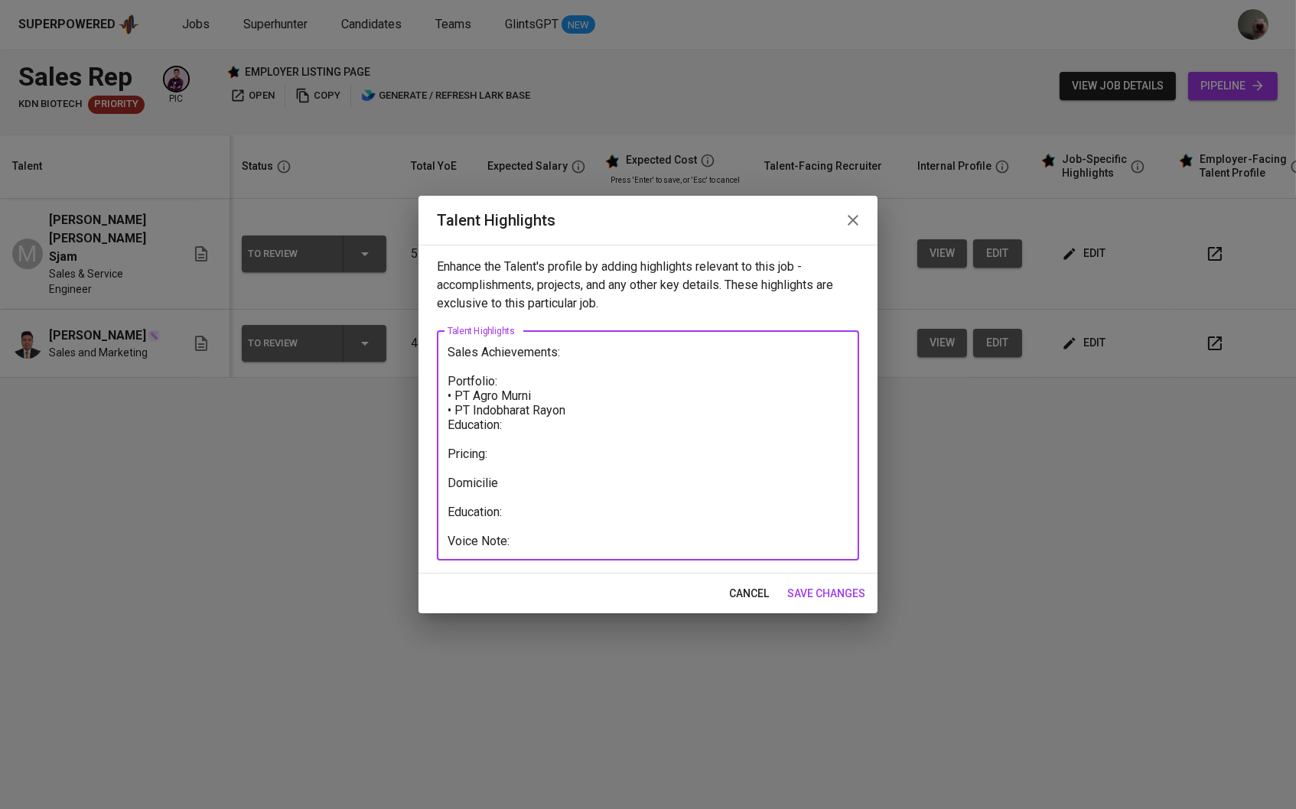
click at [600, 395] on textarea "Sales Achievements: Portfolio: • PT Agro Murni • PT Indobharat Rayon Education:…" at bounding box center [647, 445] width 401 height 201
click at [587, 410] on textarea "Sales Achievements: Portfolio: • PT Agro Murni • PT Indobharat Rayon Education:…" at bounding box center [647, 445] width 401 height 201
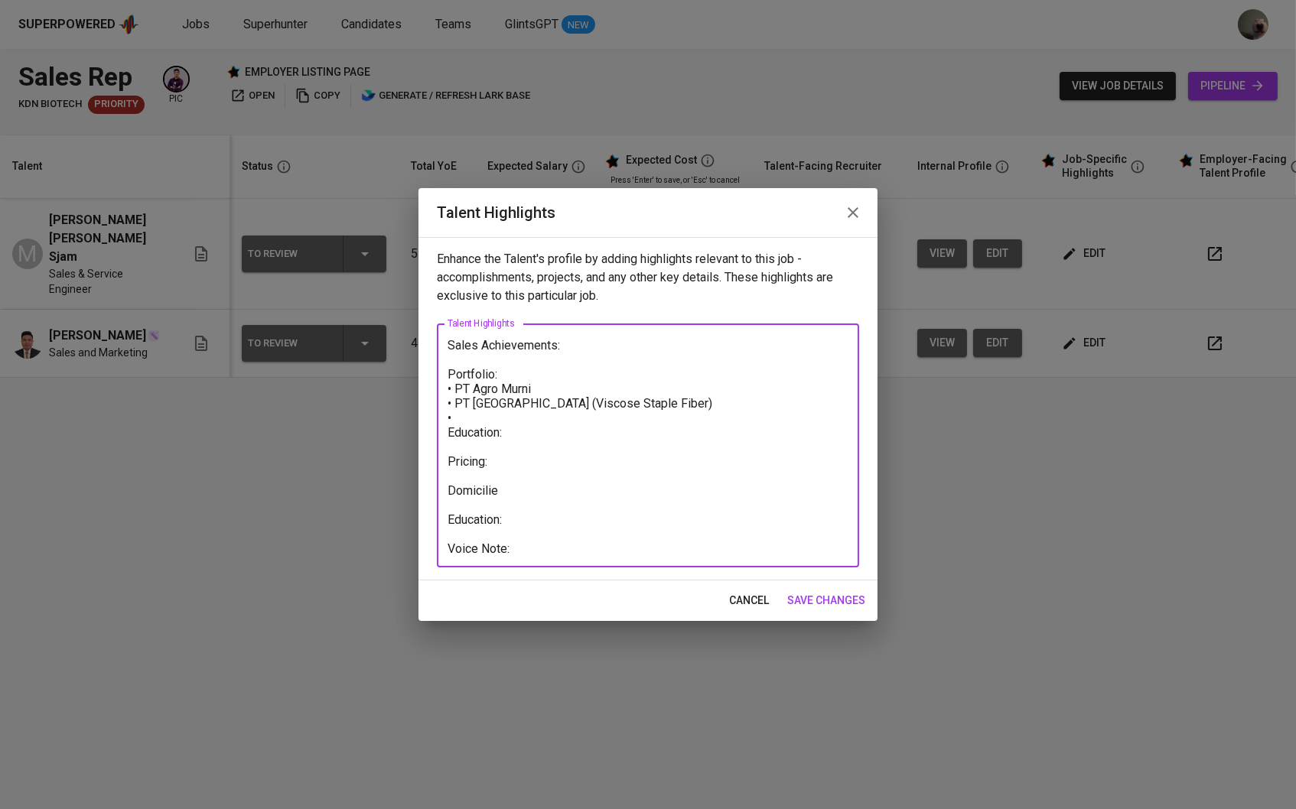
paste textarea "PT Ecooils Jaya Indonesia"
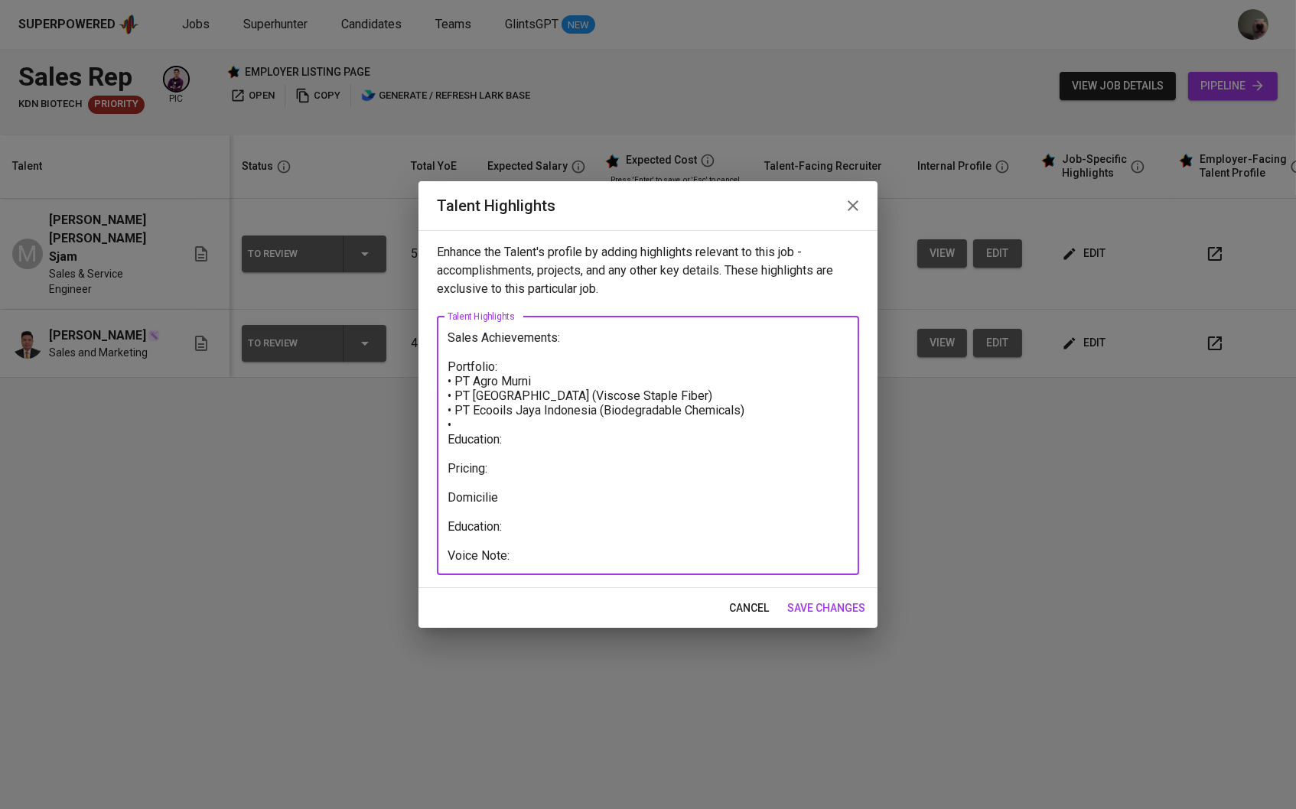
paste textarea "PT Riau Andalan Pulp and Paper"
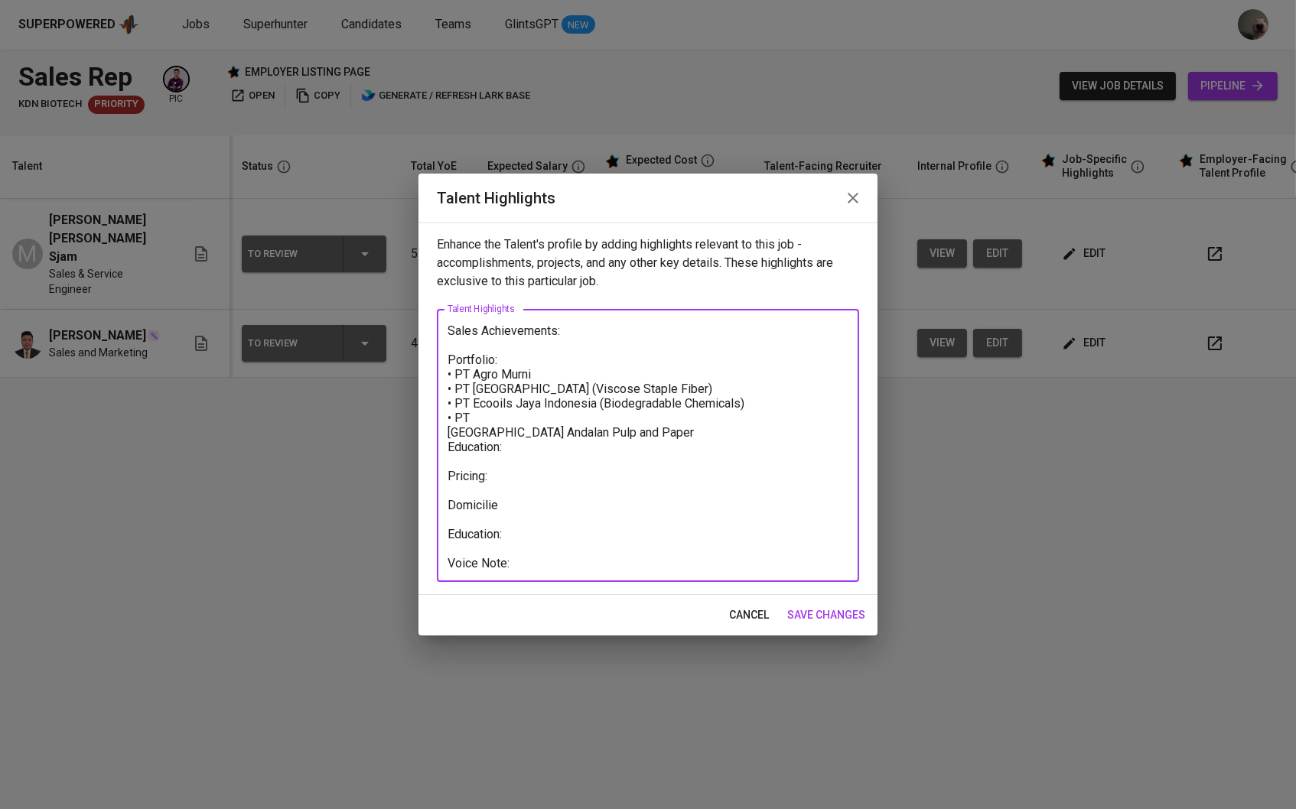
click at [446, 431] on div "Sales Achievements: Portfolio: • PT Agro Murni • PT Indobharat Rayon (Viscose S…" at bounding box center [648, 445] width 422 height 273
click at [447, 436] on textarea "Sales Achievements: Portfolio: • PT Agro Murni • PT Indobharat Rayon (Viscose S…" at bounding box center [647, 446] width 401 height 245
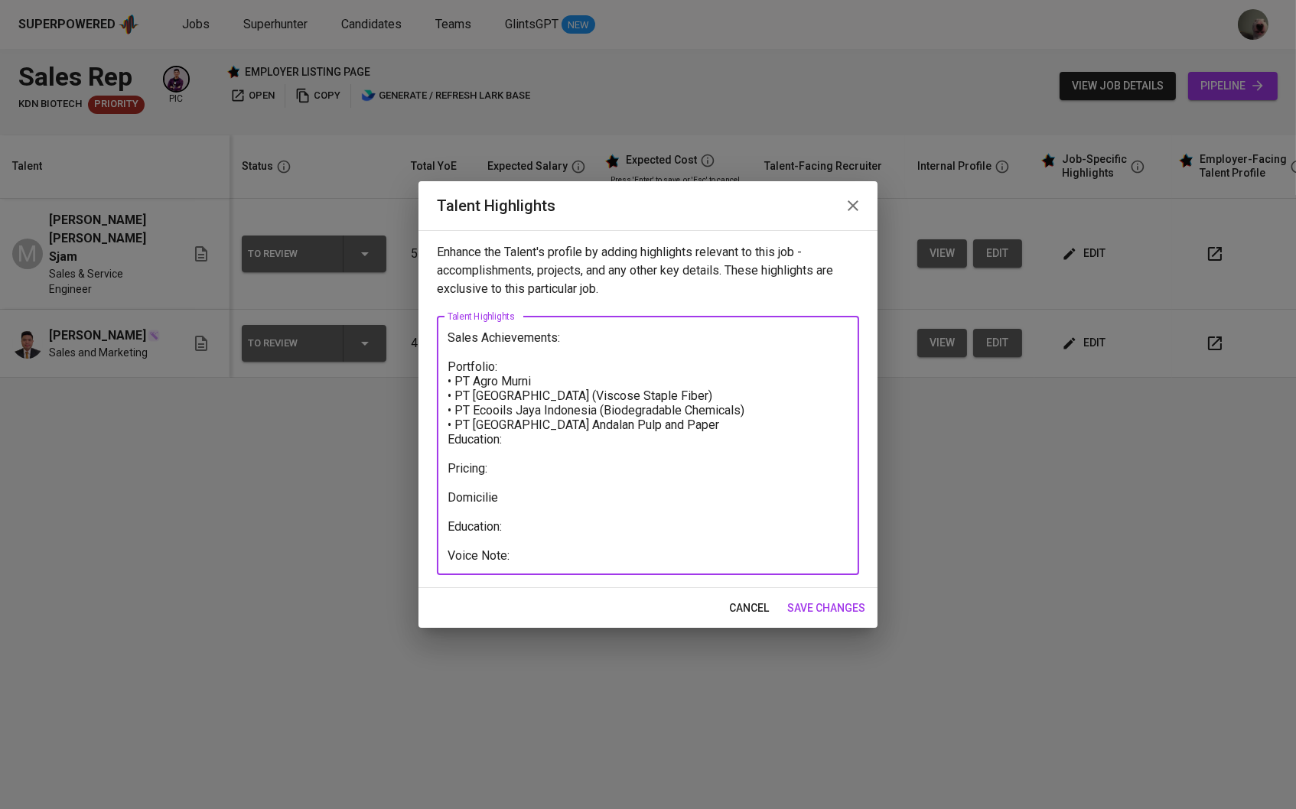
click at [578, 339] on textarea "Sales Achievements: Portfolio: • PT Agro Murni • PT Indobharat Rayon (Viscose S…" at bounding box center [647, 445] width 401 height 230
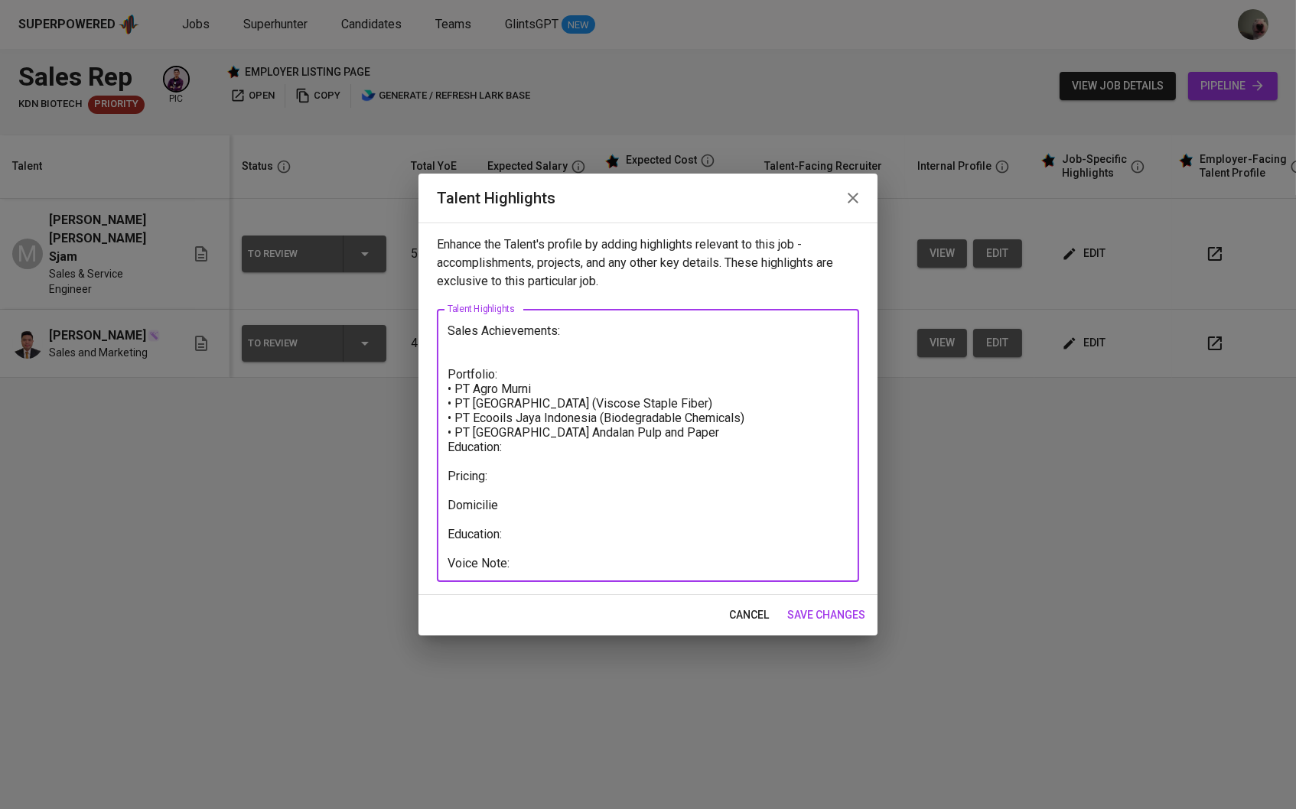
paste textarea "Acquired new clients, including PDAM Bengkalis Secured a contract with Indomare…"
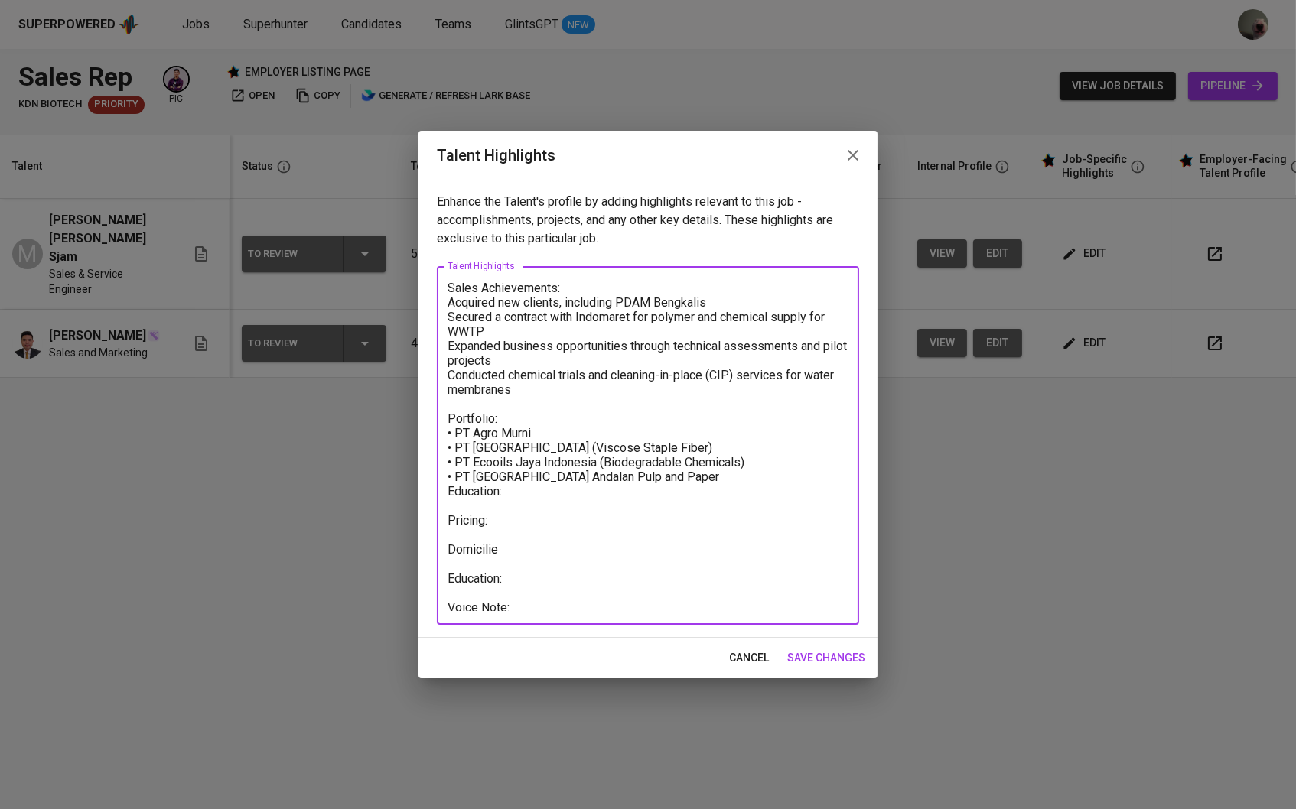
click at [446, 302] on div "Sales Achievements: Acquired new clients, including PDAM Bengkalis Secured a co…" at bounding box center [648, 445] width 422 height 359
click at [539, 539] on textarea "Sales Achievements: • Acquired new clients, including PDAM Bengkalis • Secured …" at bounding box center [647, 446] width 401 height 330
click at [539, 512] on textarea "Sales Achievements: • Acquired new clients, including PDAM Bengkalis • Secured …" at bounding box center [647, 446] width 401 height 330
type textarea "Sales Achievements: • Acquired new clients, including PDAM Bengkalis • Secured …"
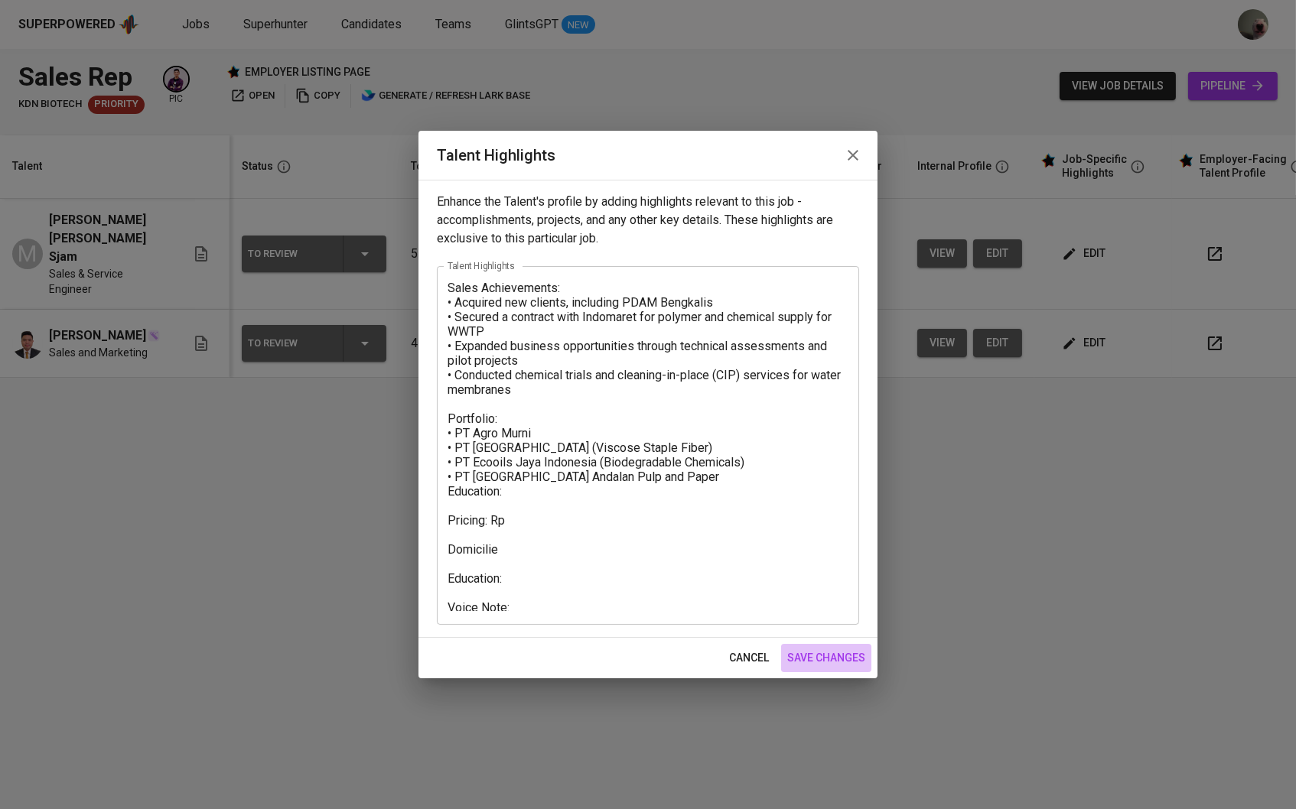
click at [855, 657] on span "save changes" at bounding box center [826, 658] width 78 height 19
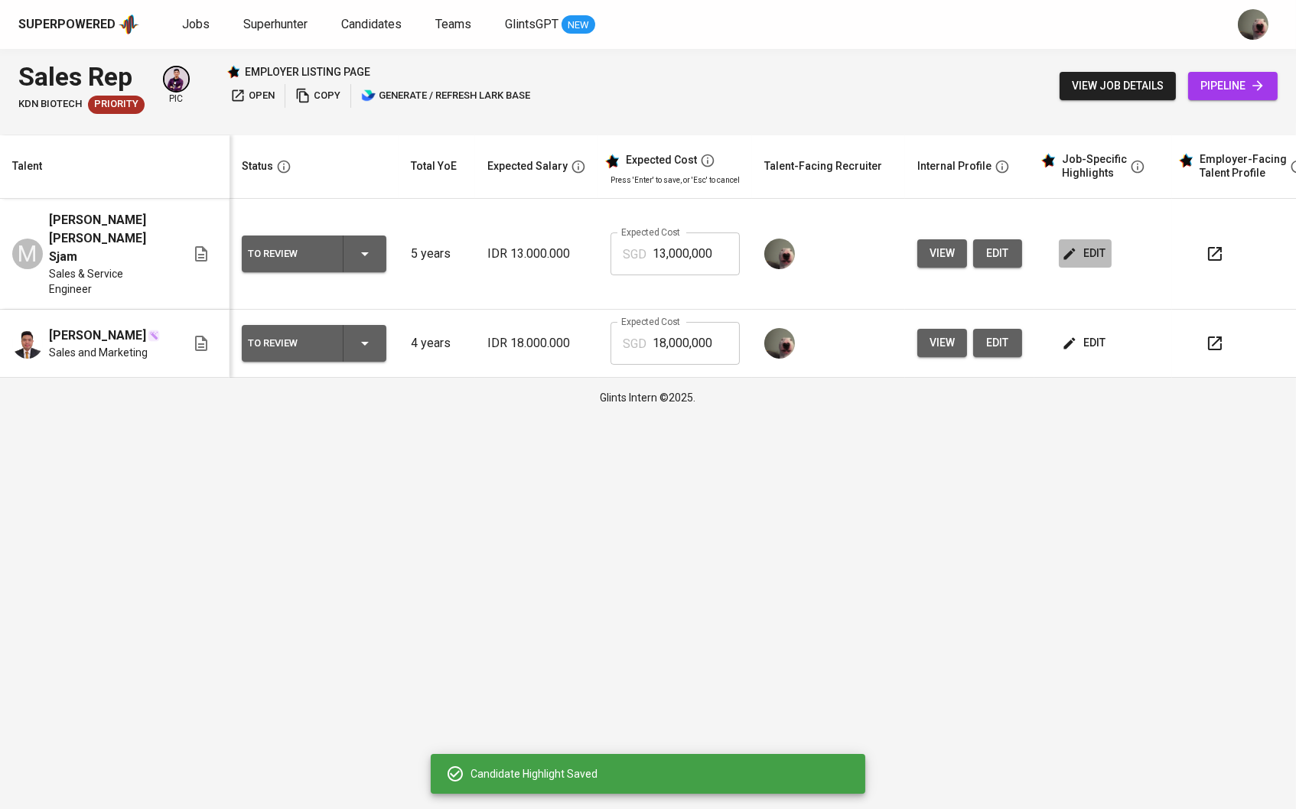
click at [1097, 244] on span "edit" at bounding box center [1085, 253] width 41 height 19
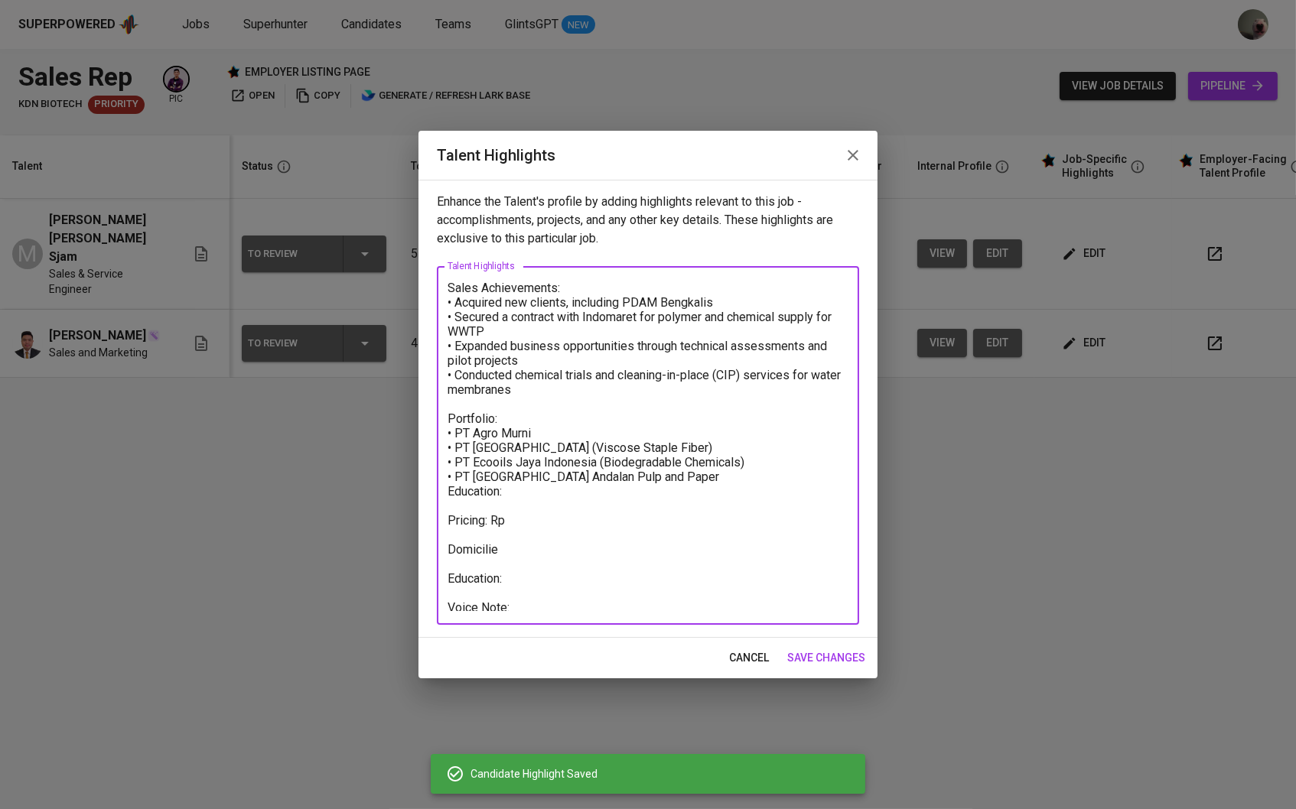
click at [522, 529] on textarea "Sales Achievements: • Acquired new clients, including PDAM Bengkalis • Secured …" at bounding box center [647, 446] width 401 height 330
click at [519, 519] on textarea "Sales Achievements: • Acquired new clients, including PDAM Bengkalis • Secured …" at bounding box center [647, 446] width 401 height 330
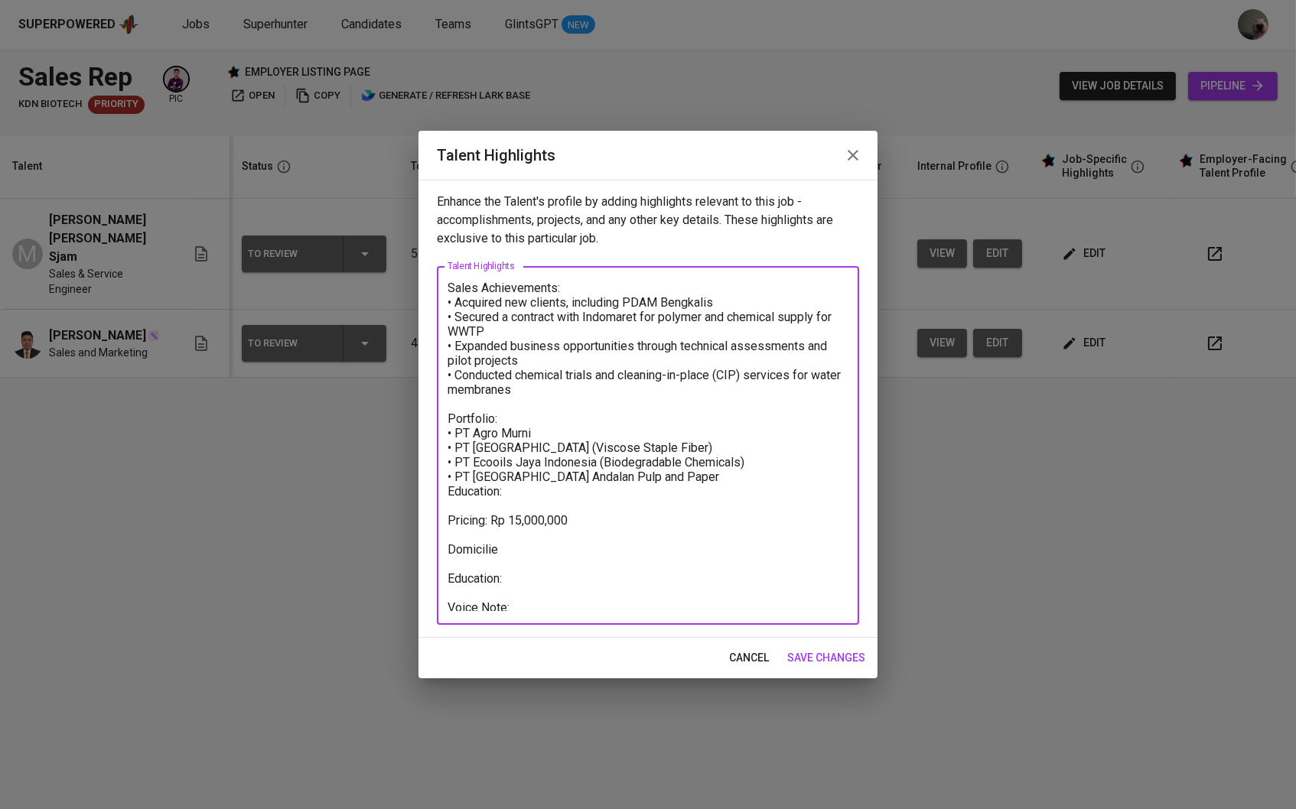
click at [516, 551] on textarea "Sales Achievements: • Acquired new clients, including PDAM Bengkalis • Secured …" at bounding box center [647, 446] width 401 height 330
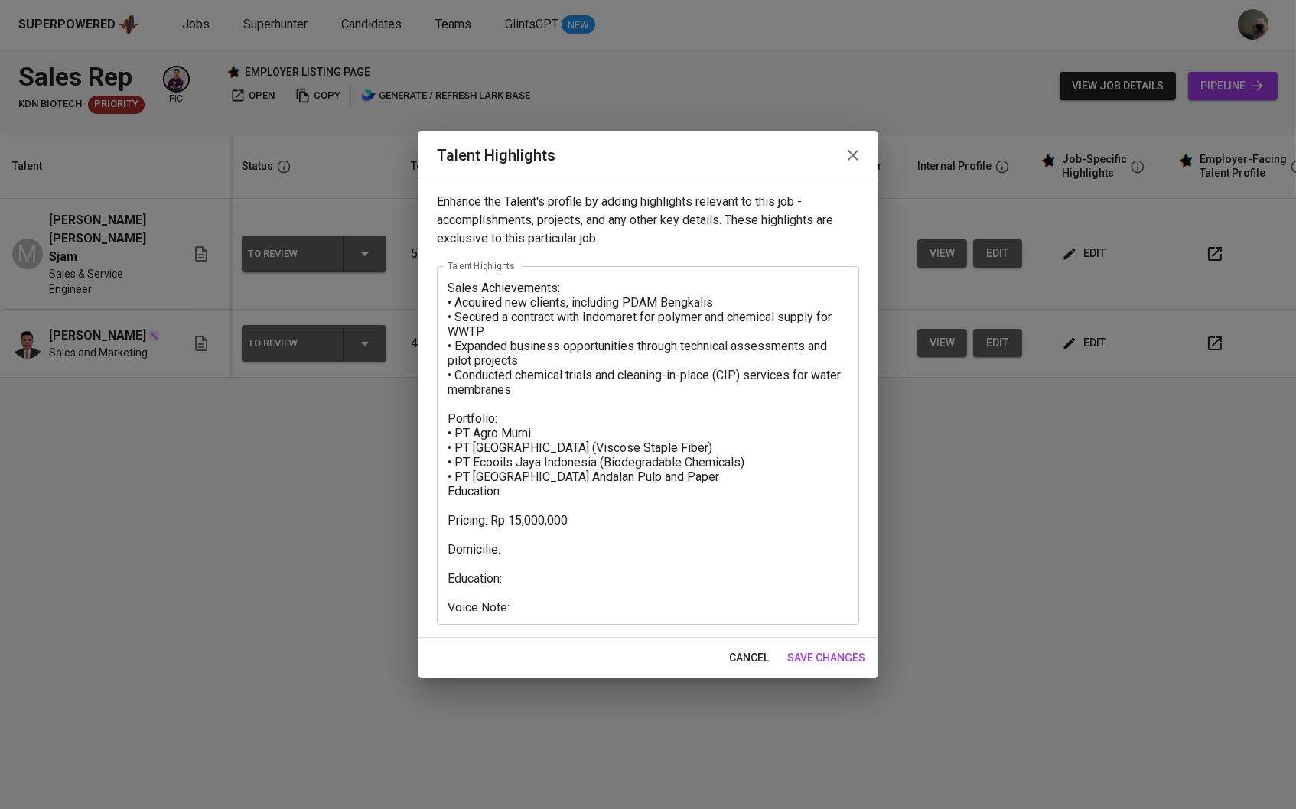
click at [582, 630] on div "Enhance the Talent's profile by adding highlights relevant to this job - accomp…" at bounding box center [647, 409] width 459 height 458
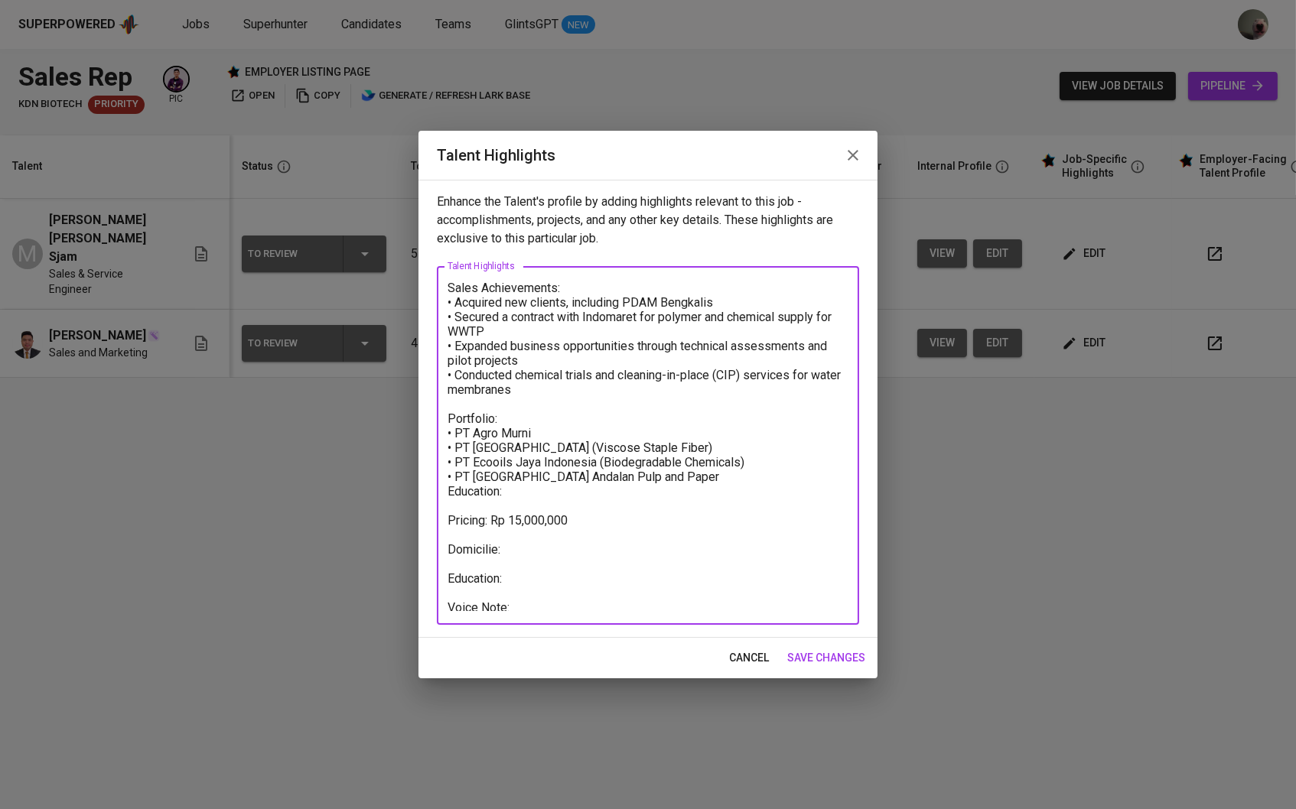
click at [536, 542] on textarea "Sales Achievements: • Acquired new clients, including PDAM Bengkalis • Secured …" at bounding box center [647, 446] width 401 height 330
click at [522, 577] on textarea "Sales Achievements: • Acquired new clients, including PDAM Bengkalis • Secured …" at bounding box center [647, 446] width 401 height 330
paste textarea "Bachelor of Chemical Engineering at University of Riau"
click at [610, 603] on textarea "Sales Achievements: • Acquired new clients, including PDAM Bengkalis • Secured …" at bounding box center [647, 446] width 401 height 330
click at [548, 595] on textarea "Sales Achievements: • Acquired new clients, including PDAM Bengkalis • Secured …" at bounding box center [647, 446] width 401 height 330
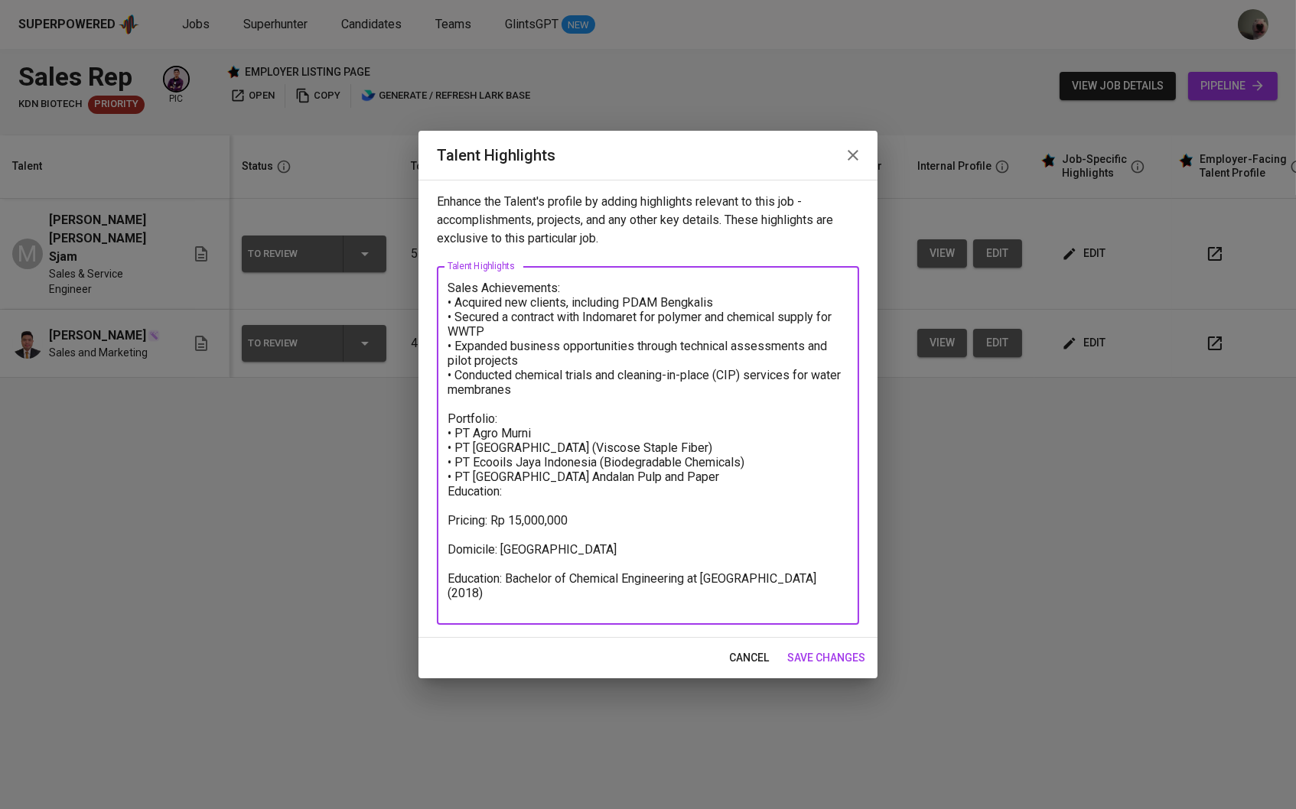
click at [539, 603] on textarea "Sales Achievements: • Acquired new clients, including PDAM Bengkalis • Secured …" at bounding box center [647, 446] width 401 height 330
paste textarea "https://glints.sg.larksuite.com/minutes/obsg7vgk3nzgaay1p94g9e79?from=from_copy…"
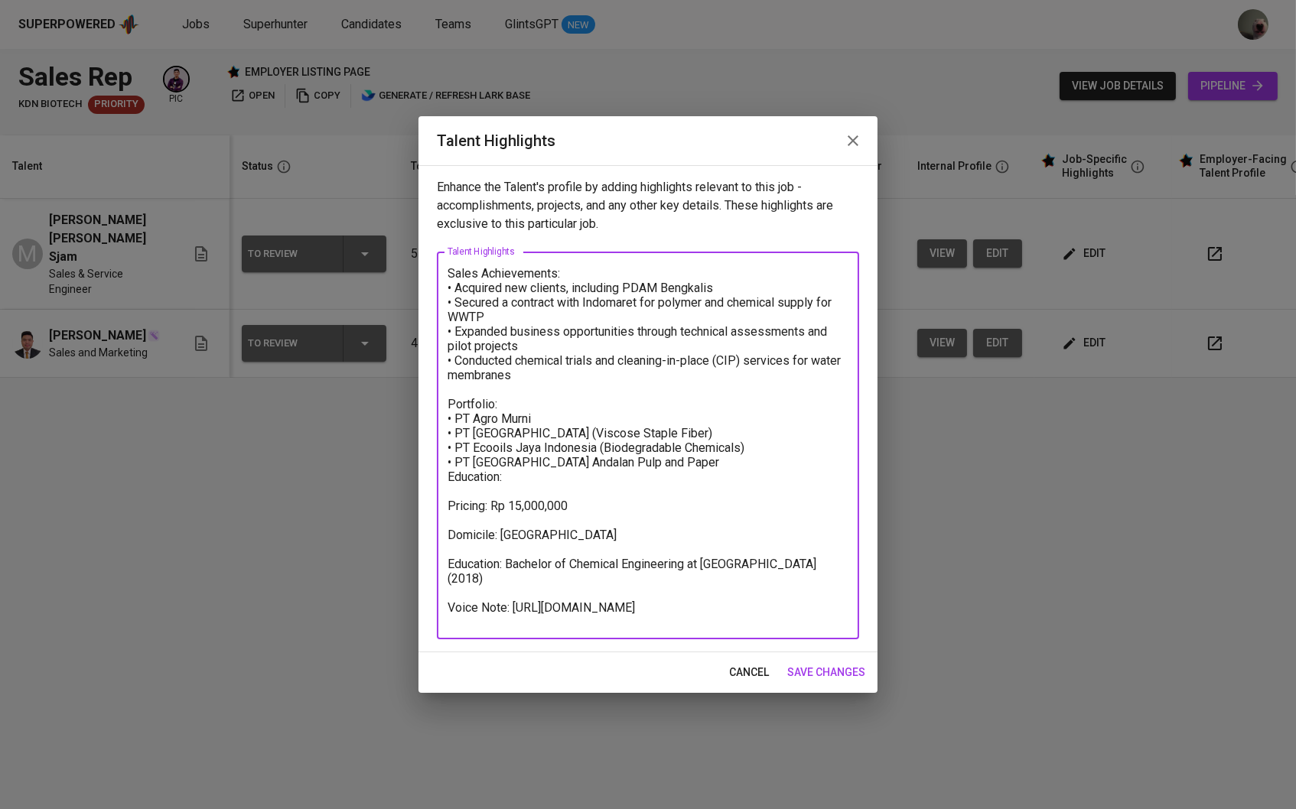
scroll to position [0, 0]
type textarea "Sales Achievements: • Acquired new clients, including PDAM Bengkalis • Secured …"
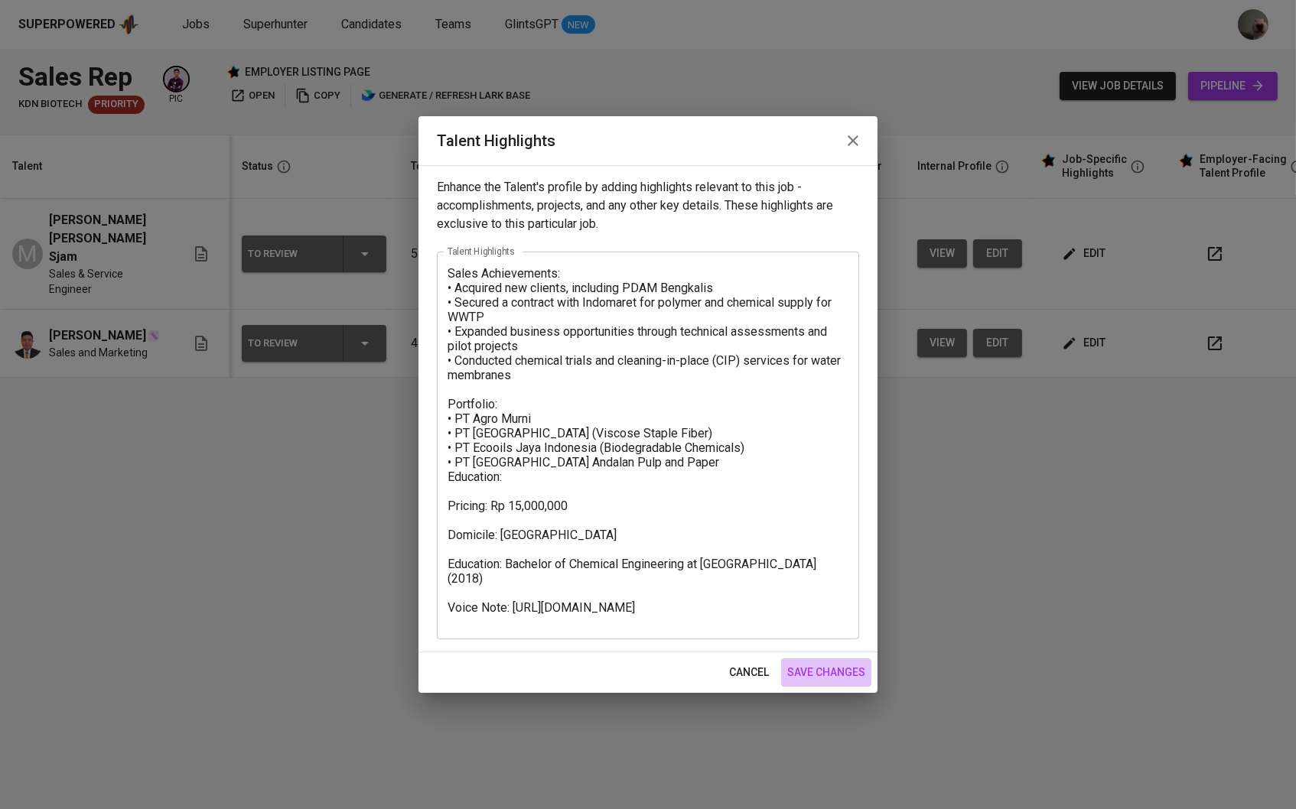
click at [834, 662] on button "save changes" at bounding box center [826, 673] width 90 height 28
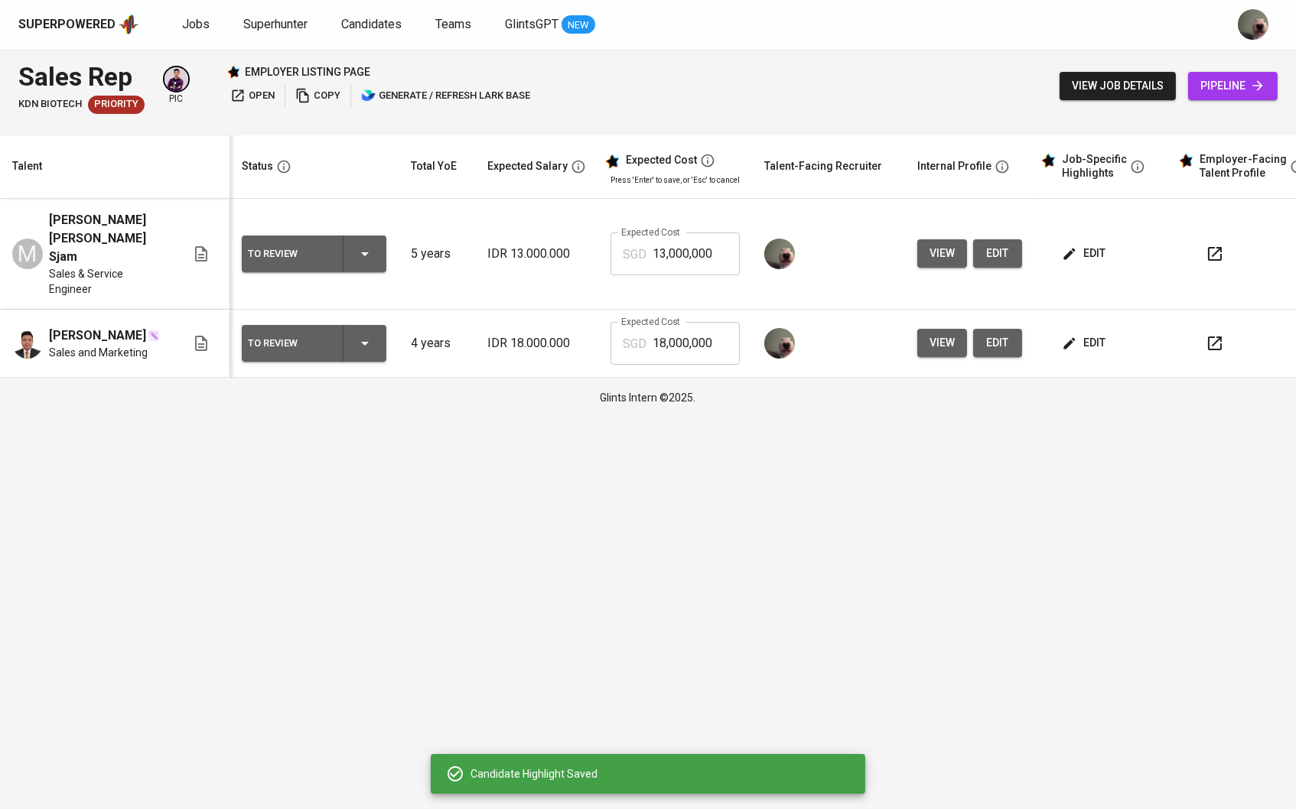
click at [1066, 257] on button "edit" at bounding box center [1085, 253] width 53 height 28
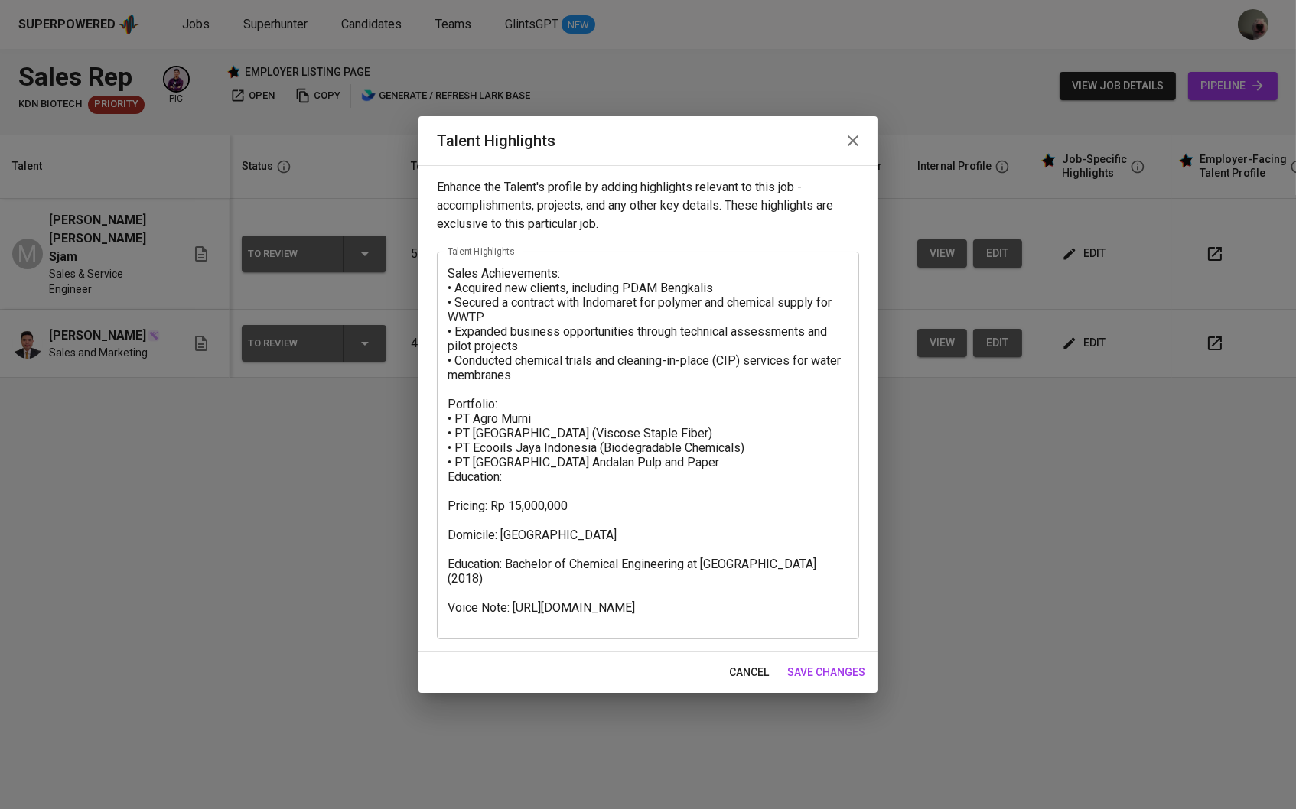
click at [852, 147] on icon "button" at bounding box center [853, 141] width 18 height 18
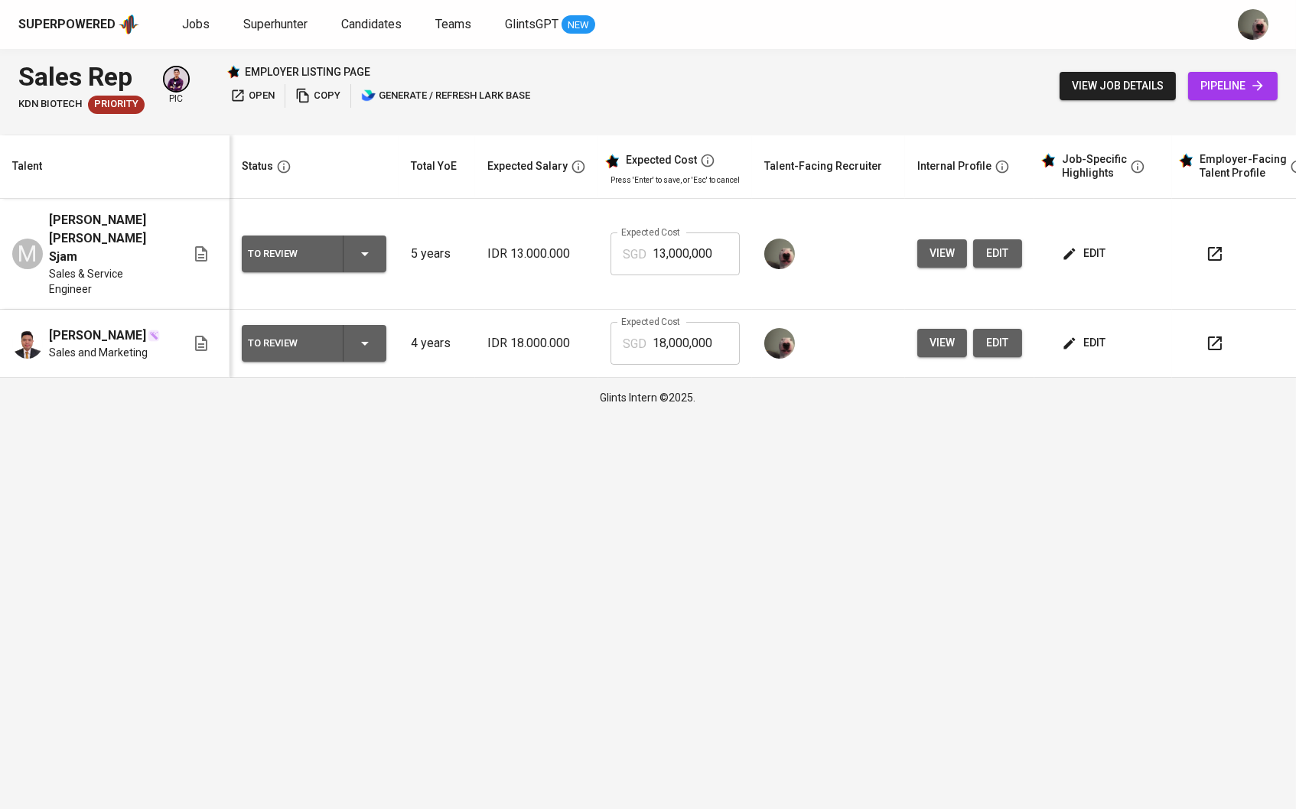
click at [1093, 333] on span "edit" at bounding box center [1085, 342] width 41 height 19
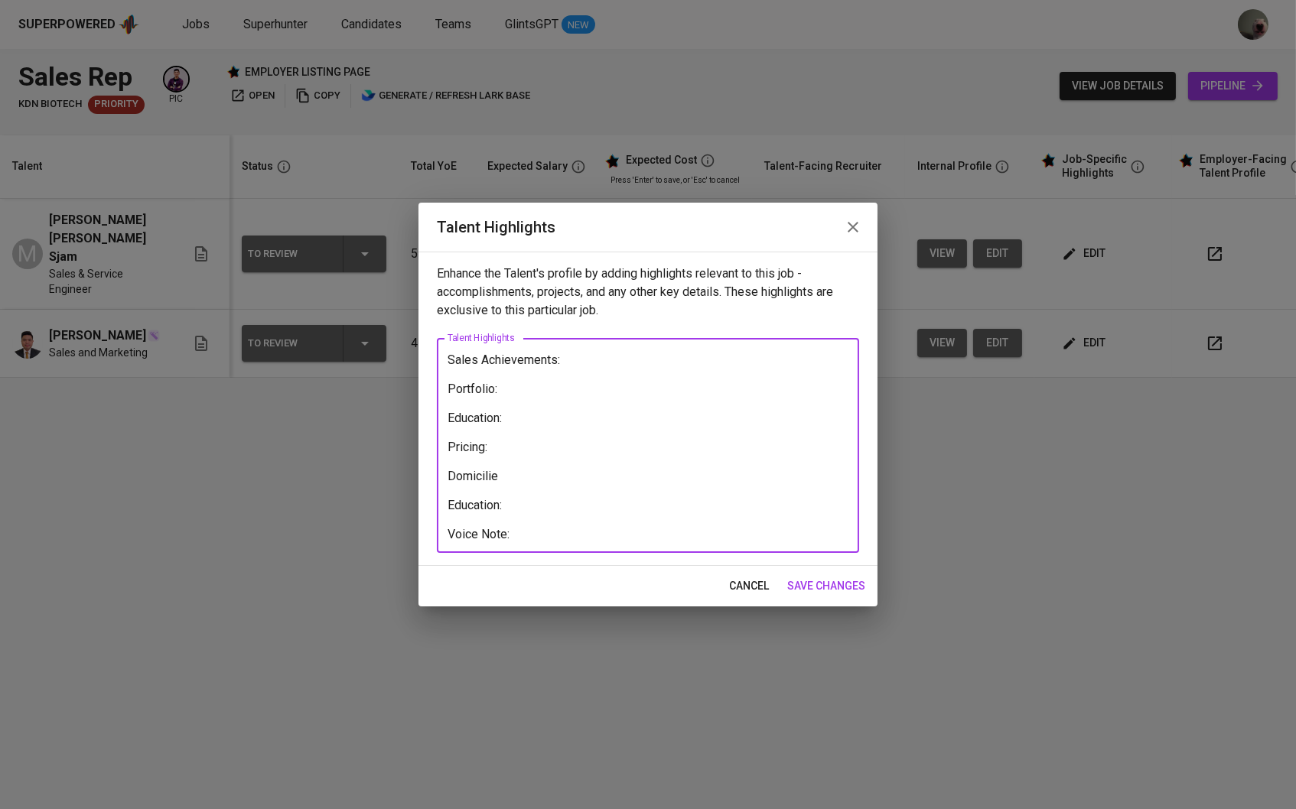
drag, startPoint x: 631, startPoint y: 361, endPoint x: 506, endPoint y: 361, distance: 124.7
click at [506, 361] on textarea "Sales Achievements: Portfolio: Education: Pricing: Domicilie Education: Voice N…" at bounding box center [647, 446] width 401 height 187
drag, startPoint x: 519, startPoint y: 391, endPoint x: 426, endPoint y: 354, distance: 100.3
click at [426, 354] on div "Enhance the Talent's profile by adding highlights relevant to this job - accomp…" at bounding box center [647, 409] width 459 height 314
paste textarea "Achievements Transitioned from Data Analyst Supervisor to Sales & Marketing, le…"
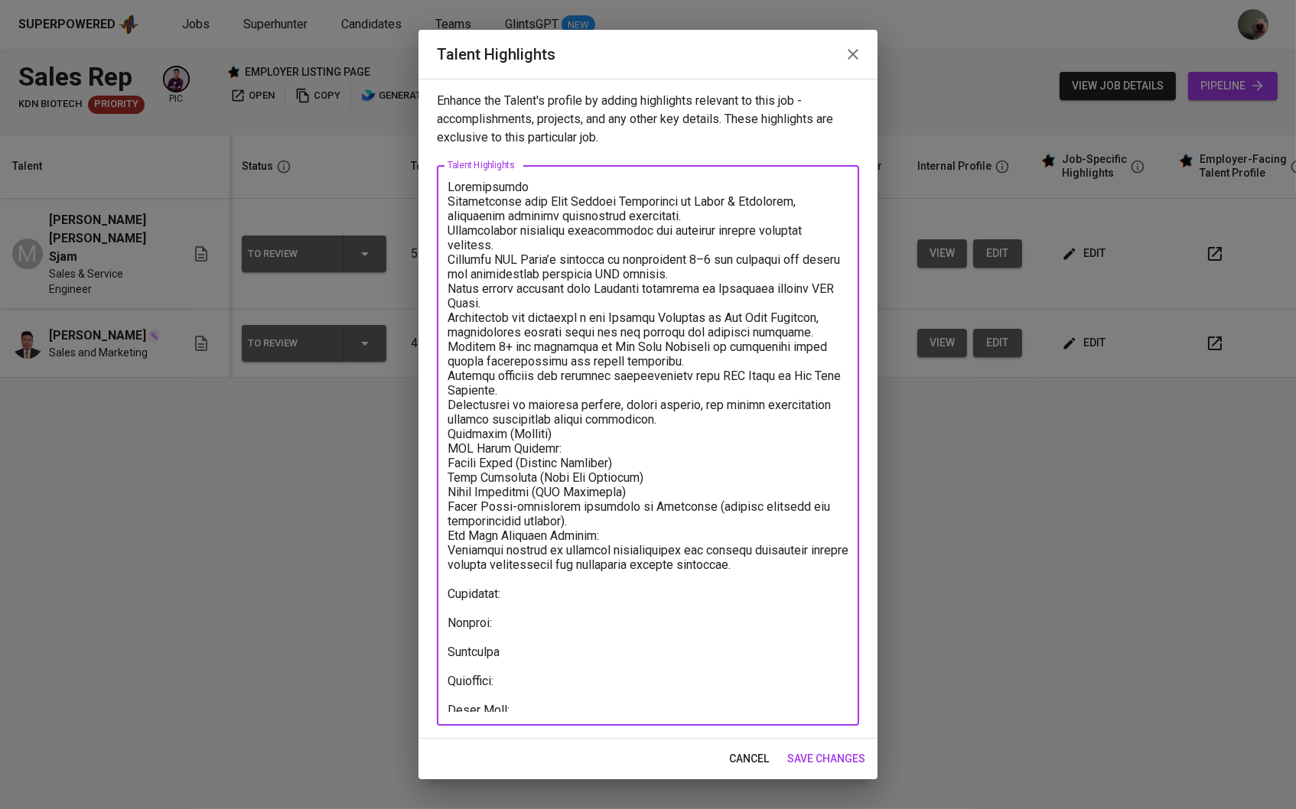
click at [555, 430] on textarea at bounding box center [647, 446] width 401 height 532
click at [665, 412] on textarea at bounding box center [647, 446] width 401 height 532
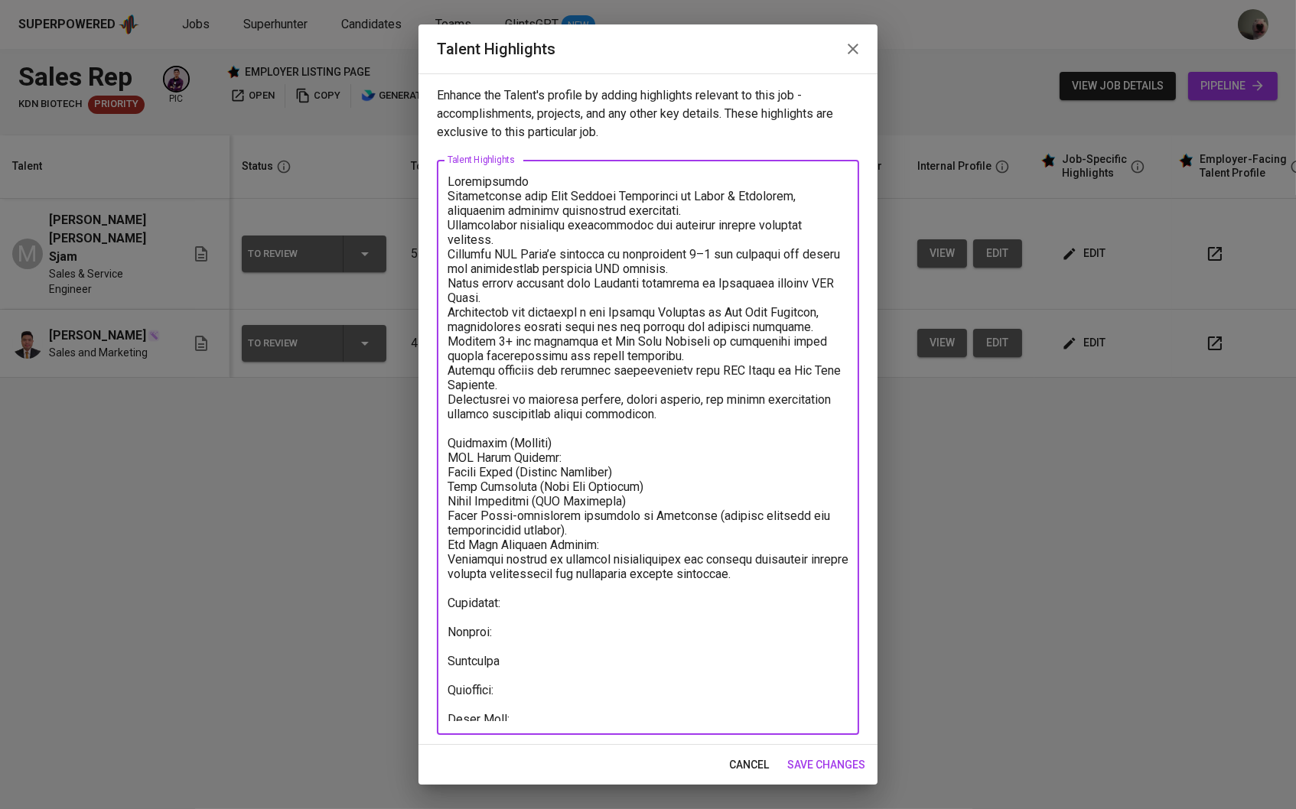
click at [451, 395] on textarea at bounding box center [647, 447] width 401 height 547
click at [564, 444] on textarea at bounding box center [647, 447] width 401 height 547
drag, startPoint x: 557, startPoint y: 441, endPoint x: 497, endPoint y: 440, distance: 59.7
click at [497, 440] on textarea at bounding box center [647, 447] width 401 height 547
click at [445, 456] on div "x Talent Highlights" at bounding box center [648, 447] width 422 height 575
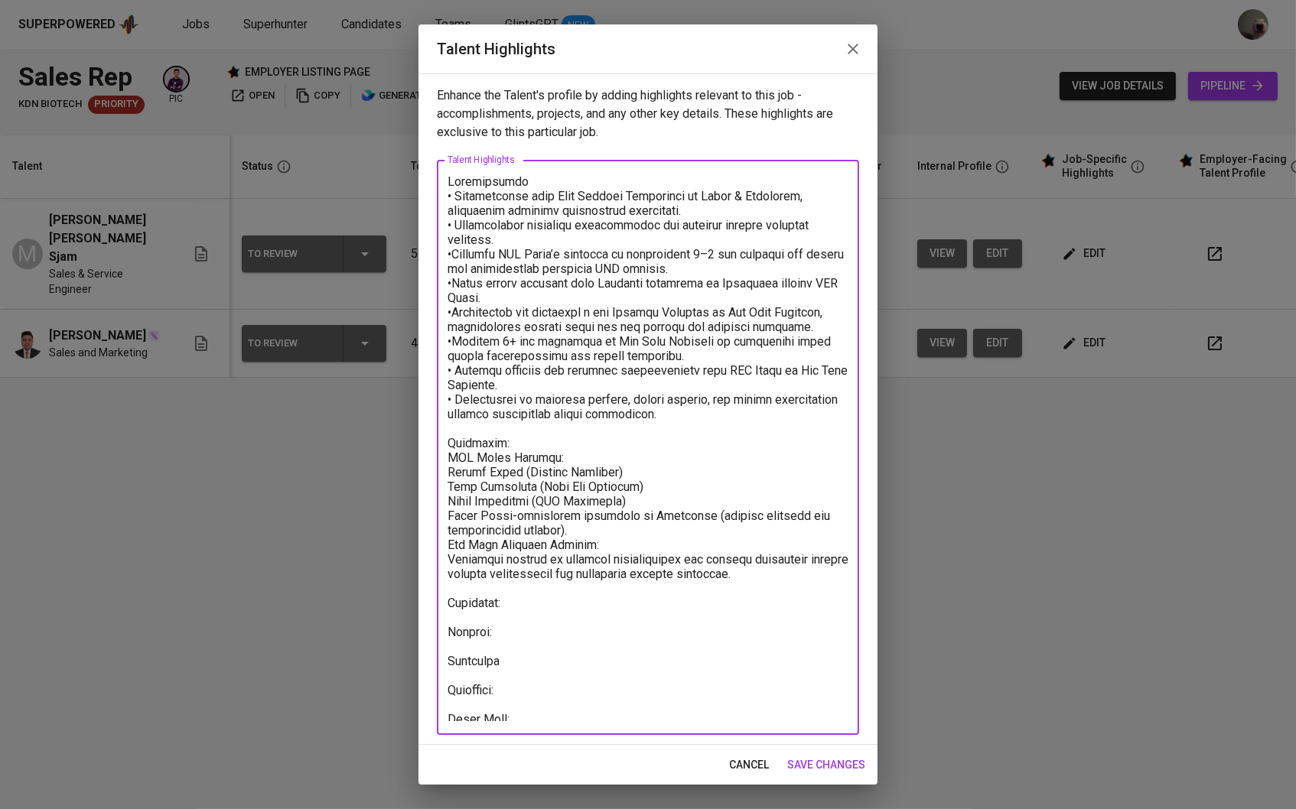
click at [453, 456] on textarea at bounding box center [647, 447] width 401 height 547
click at [548, 454] on textarea at bounding box center [647, 447] width 401 height 547
click at [449, 449] on textarea at bounding box center [647, 447] width 401 height 547
click at [456, 538] on textarea at bounding box center [647, 447] width 401 height 547
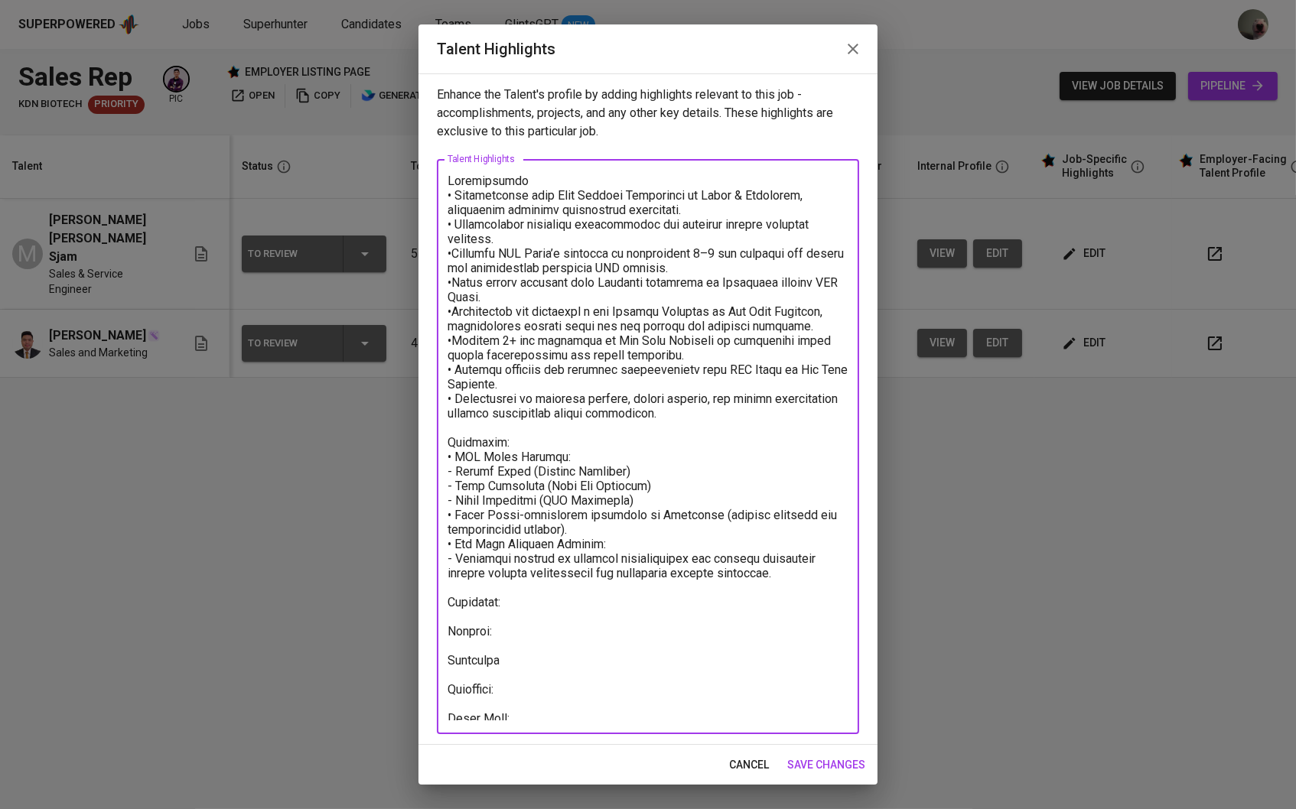
click at [507, 602] on textarea at bounding box center [647, 447] width 401 height 547
paste textarea "Universitas Katolik Parahyangan"
paste textarea "Bachelor Chemical Engineering"
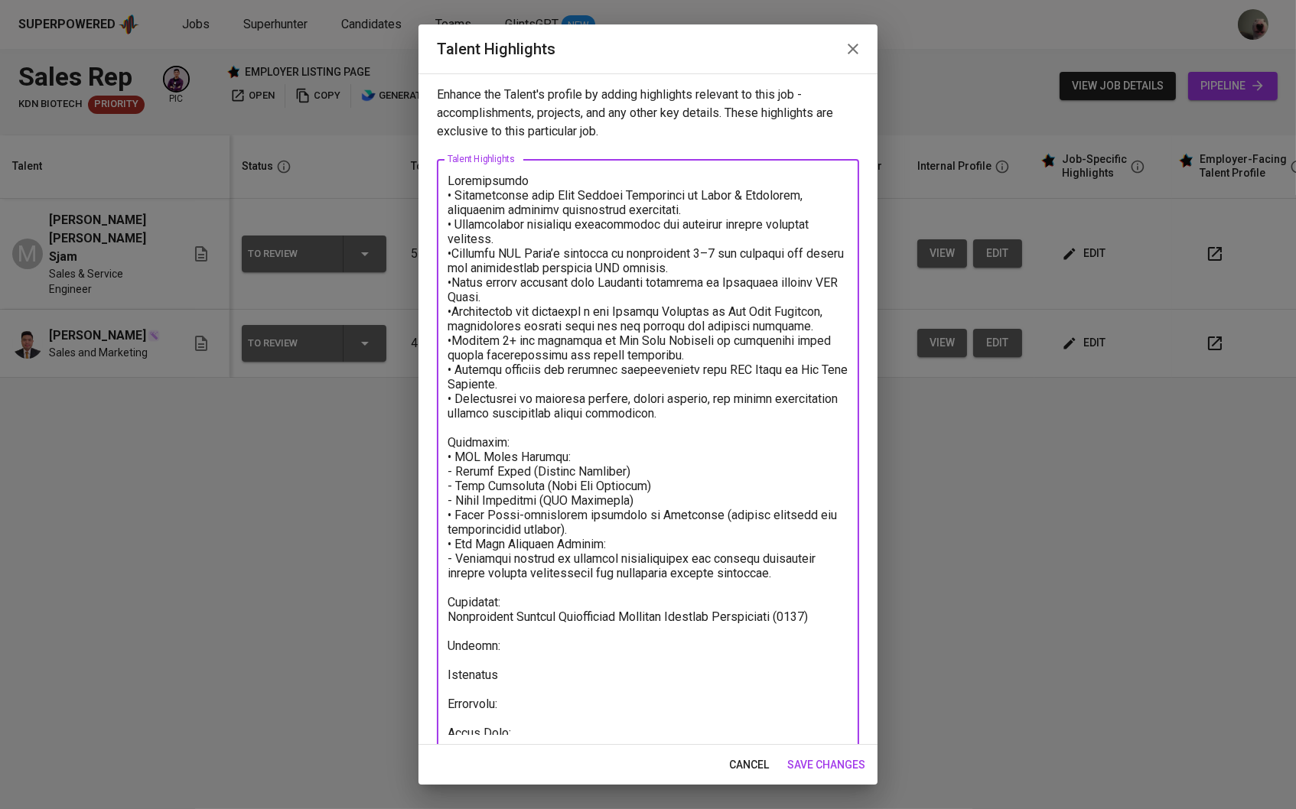
click at [564, 633] on textarea at bounding box center [647, 454] width 401 height 561
click at [506, 643] on textarea at bounding box center [647, 454] width 401 height 561
click at [595, 697] on textarea at bounding box center [647, 454] width 401 height 561
click at [542, 674] on textarea at bounding box center [647, 454] width 401 height 561
click at [514, 695] on textarea at bounding box center [647, 454] width 401 height 561
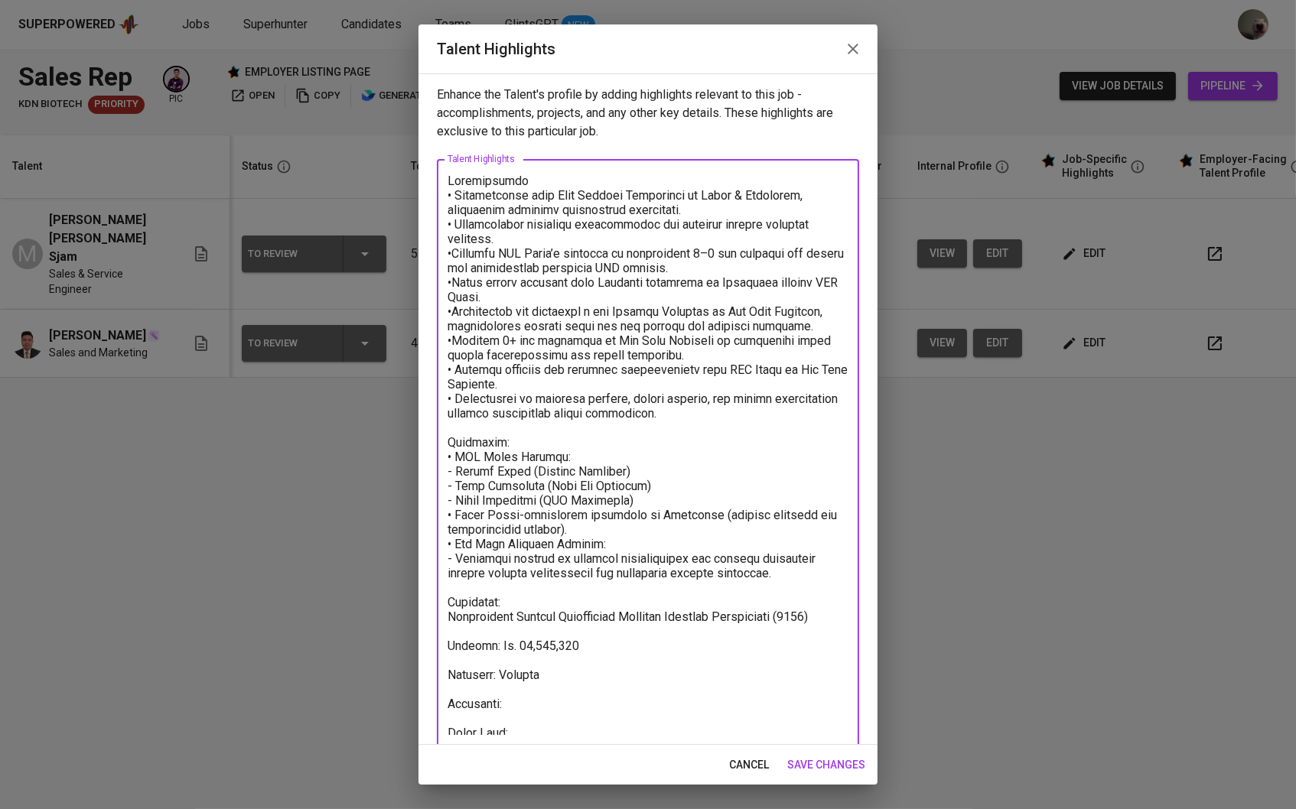
drag, startPoint x: 519, startPoint y: 703, endPoint x: 417, endPoint y: 701, distance: 102.5
click at [417, 701] on div "Talent Highlights Enhance the Talent's profile by adding highlights relevant to…" at bounding box center [648, 404] width 1296 height 809
click at [519, 720] on div "x Talent Highlights" at bounding box center [648, 446] width 422 height 575
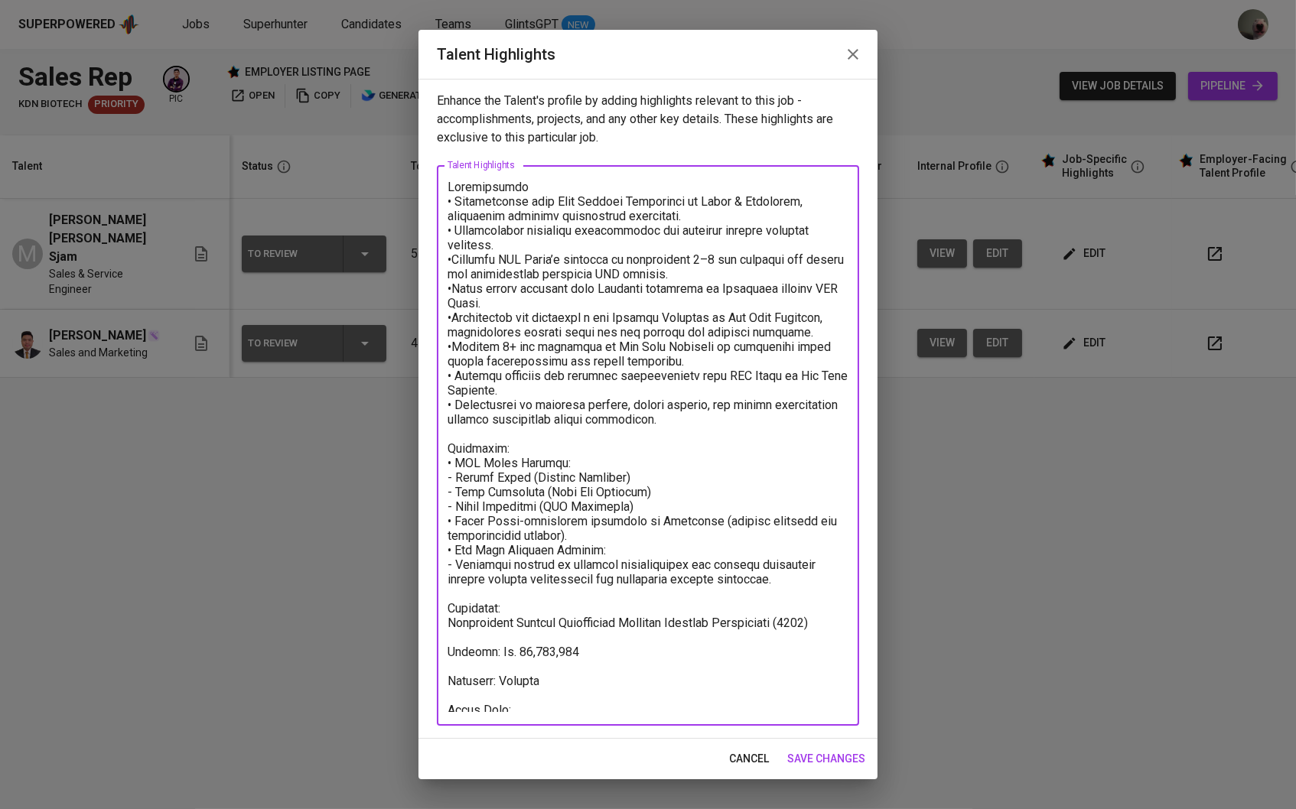
click at [521, 709] on textarea at bounding box center [647, 446] width 401 height 532
paste textarea "https://glints.sg.larksuite.com/minutes/obsg67xj786v73ay83nt7d49?from=from_copy…"
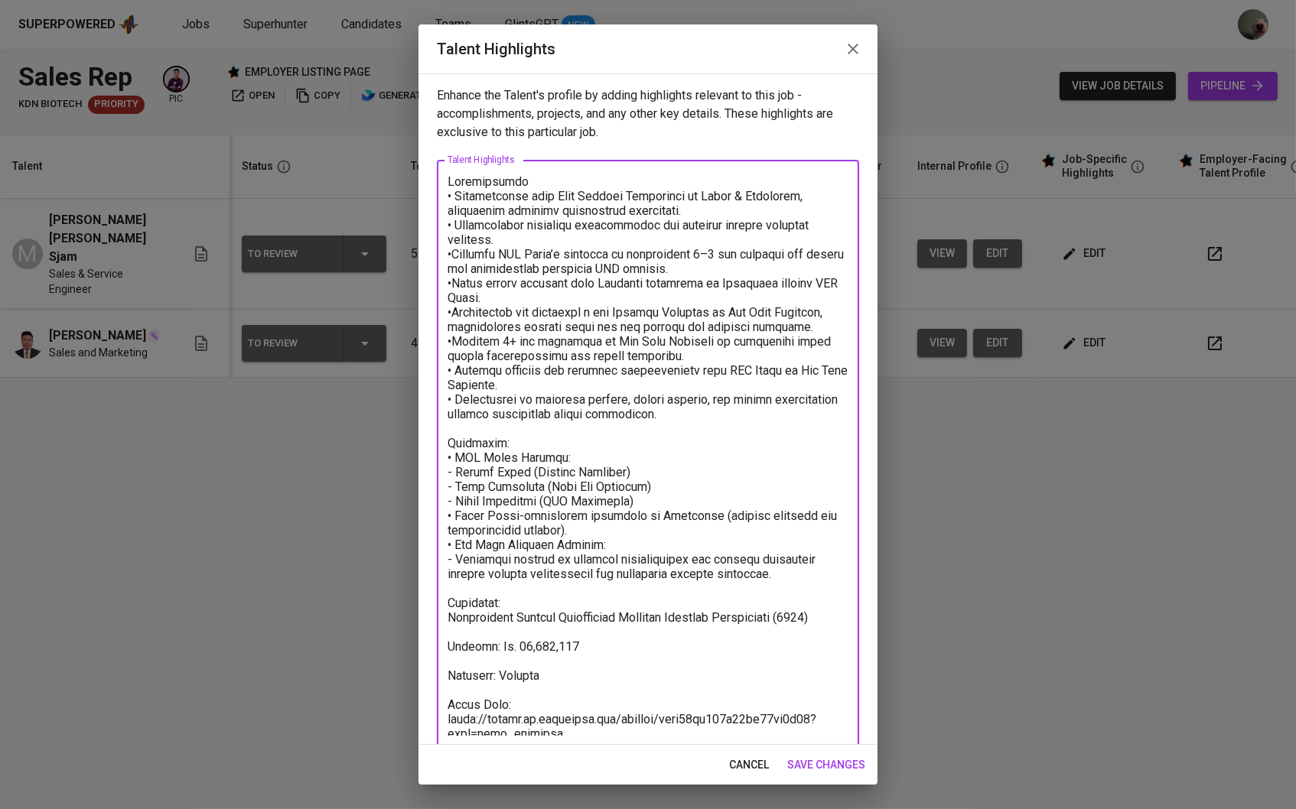
type textarea "Achievements • Transitioned from Data Analyst Supervisor to Sales & Marketing, …"
click at [803, 769] on span "save changes" at bounding box center [826, 765] width 78 height 19
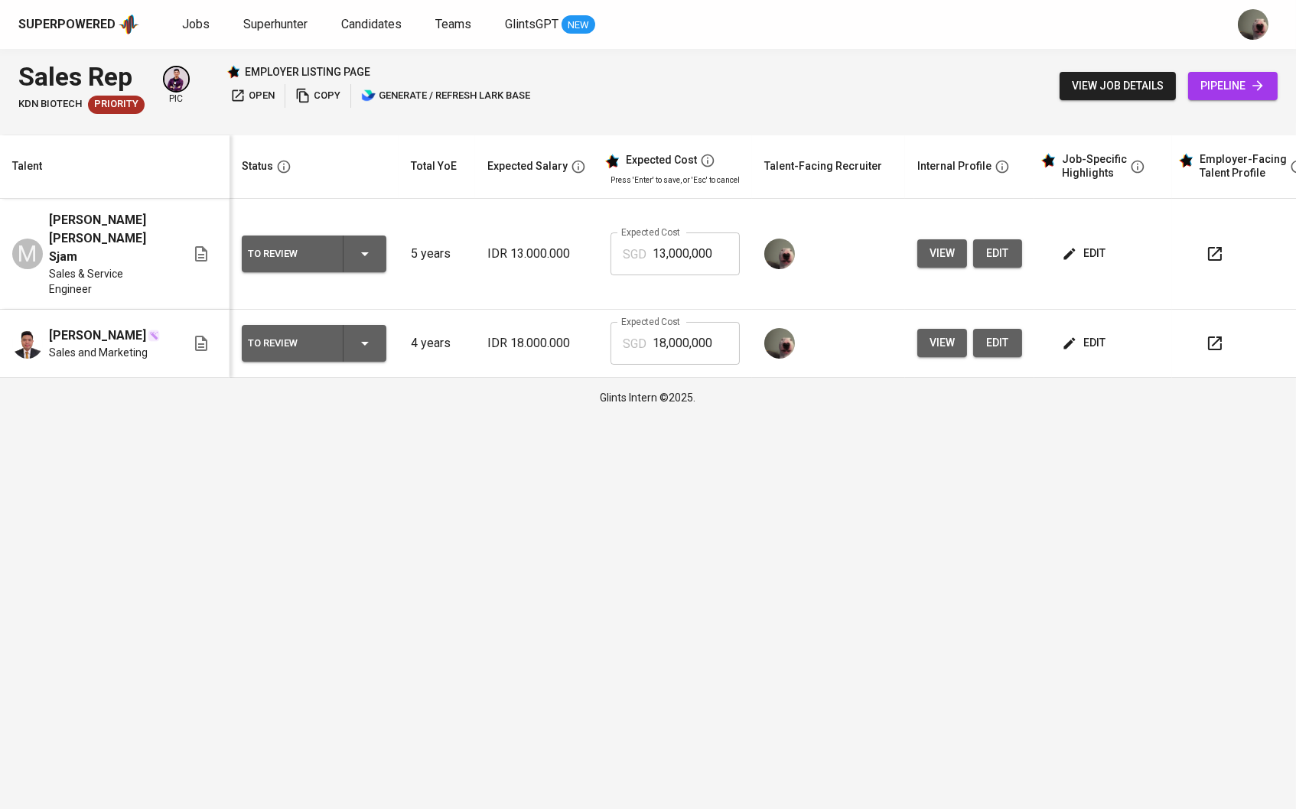
click at [662, 244] on input "13,000,000" at bounding box center [695, 254] width 87 height 43
type input "15,000,000"
click at [1094, 329] on button "edit" at bounding box center [1085, 343] width 53 height 28
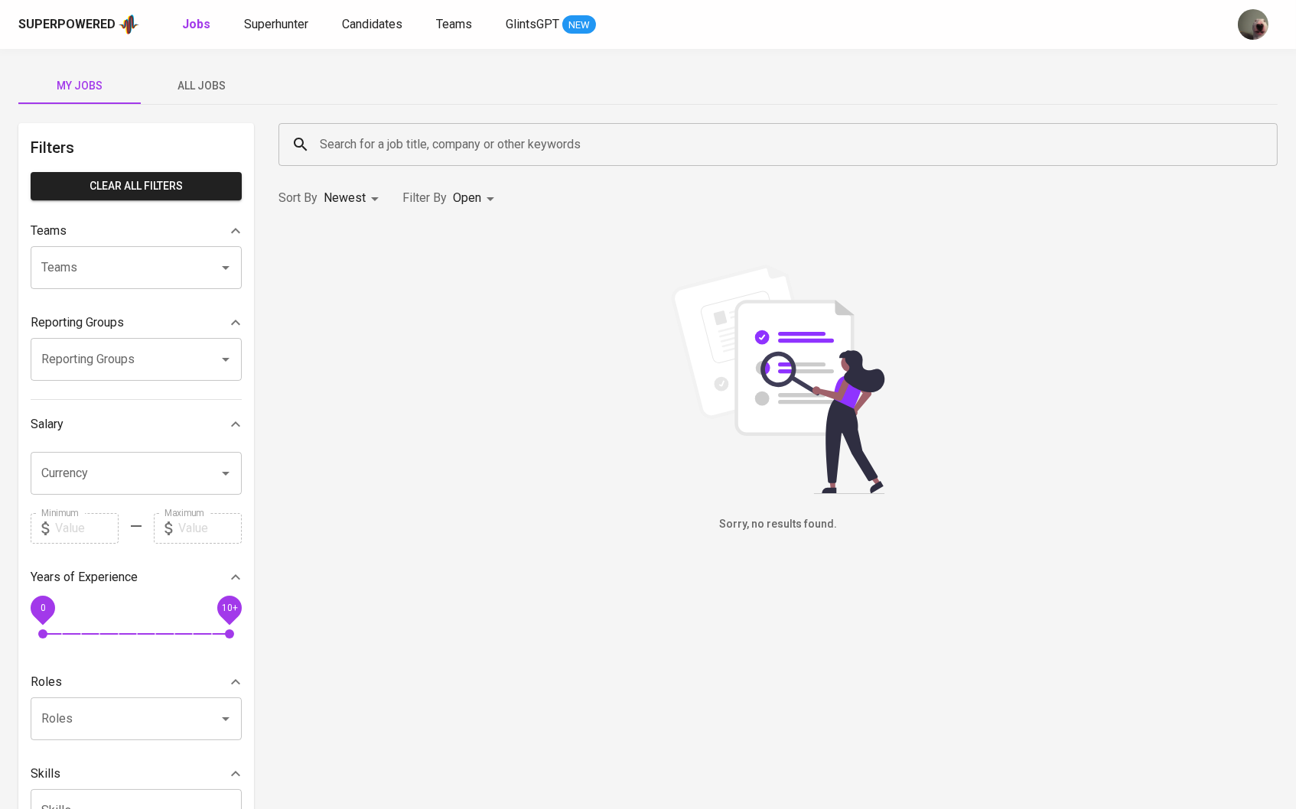
click at [197, 93] on span "All Jobs" at bounding box center [202, 85] width 104 height 19
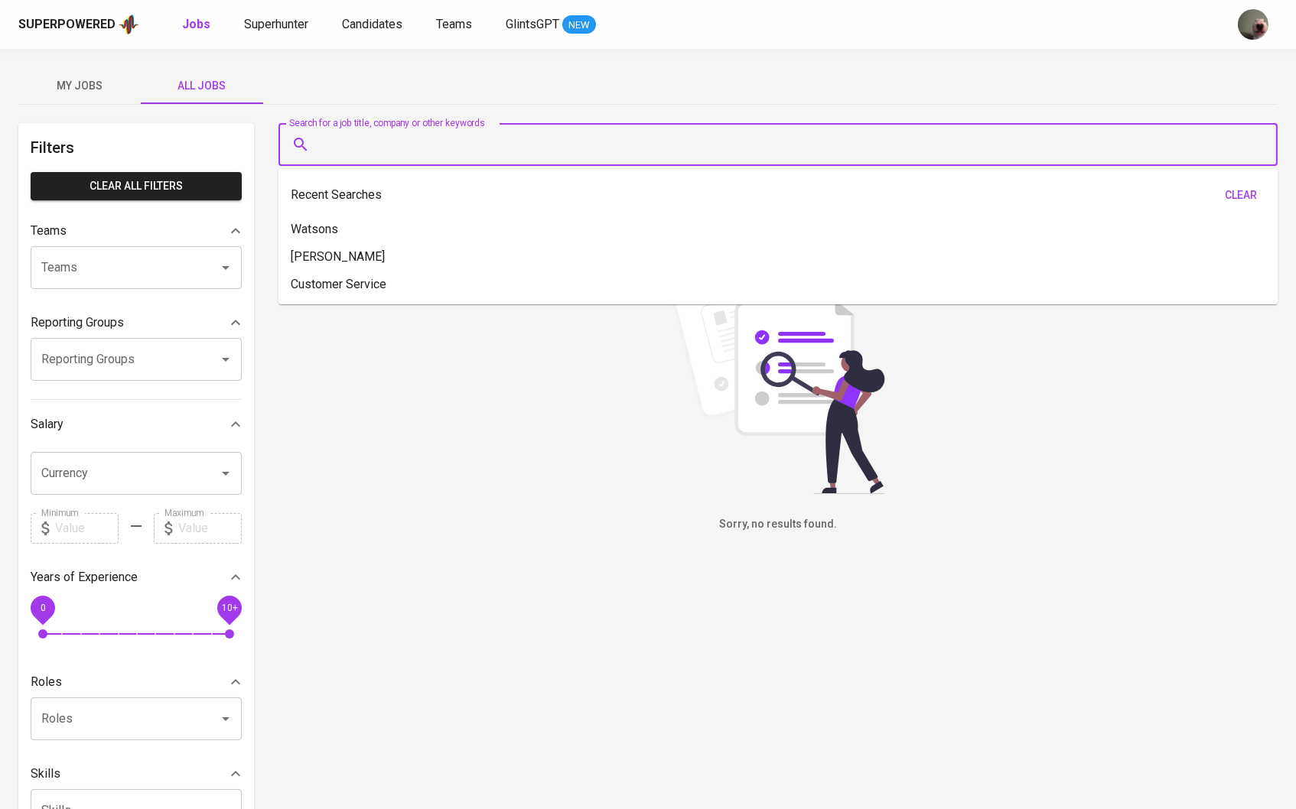
click at [333, 140] on input "Search for a job title, company or other keywords" at bounding box center [782, 144] width 932 height 29
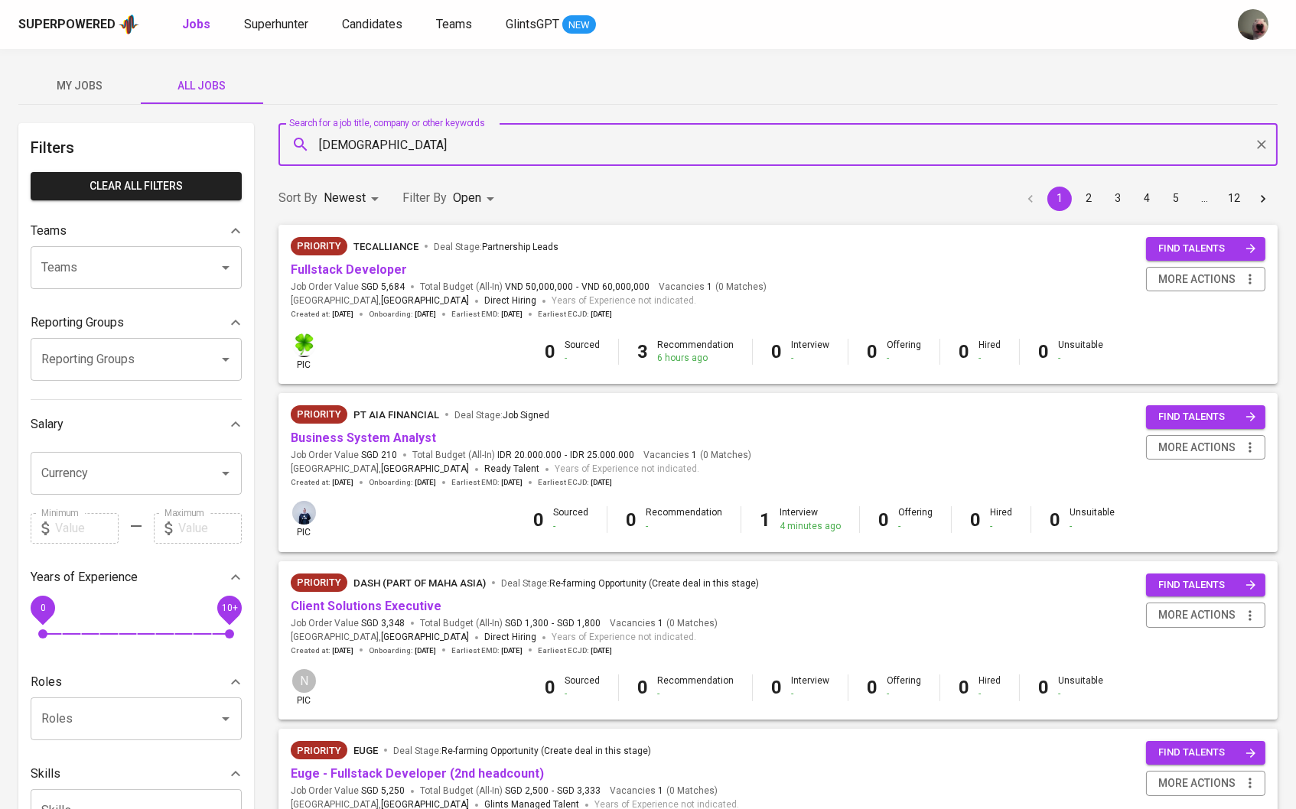
type input "[DEMOGRAPHIC_DATA]"
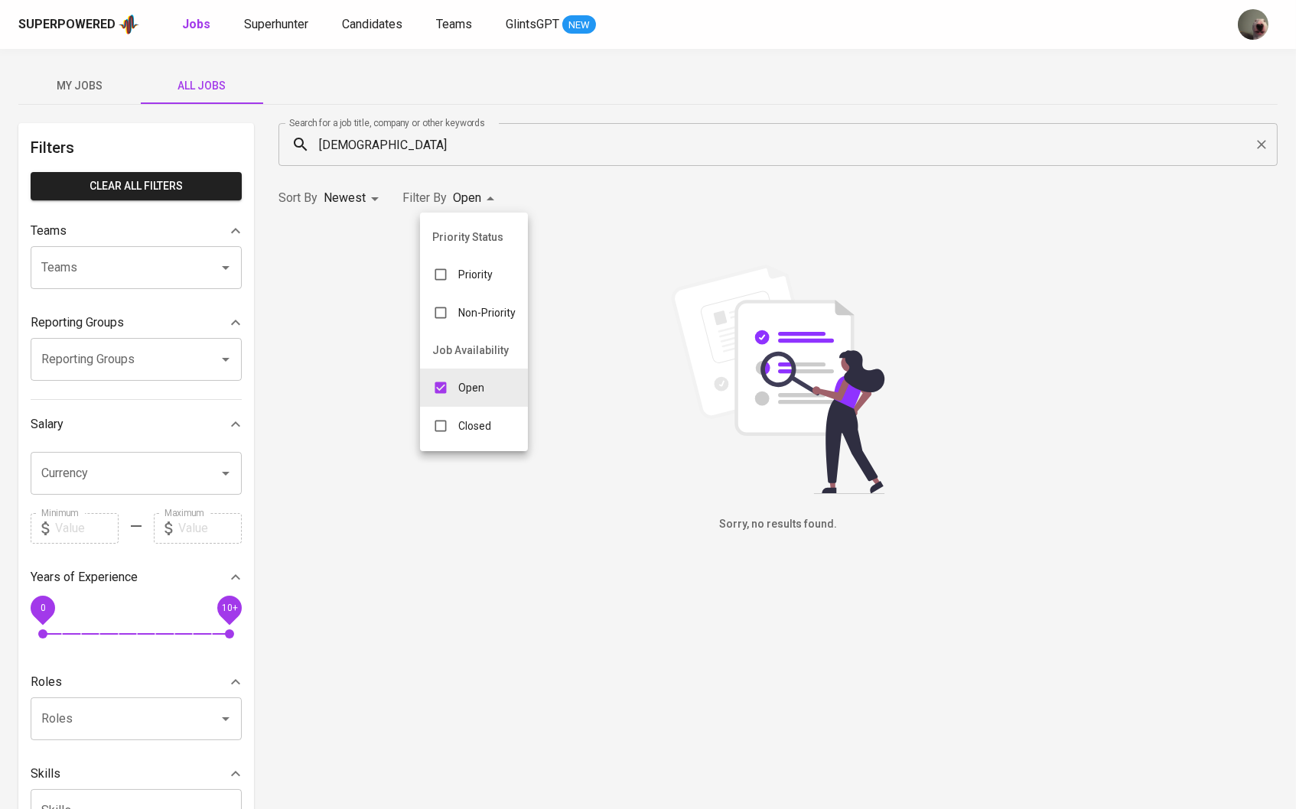
click at [457, 196] on body "Superpowered Jobs Superhunter Candidates Teams GlintsGPT NEW My Jobs All Jobs F…" at bounding box center [648, 522] width 1296 height 1044
click at [470, 431] on p "Closed" at bounding box center [474, 425] width 33 height 15
type input "OPEN,CLOSE"
checkbox input "true"
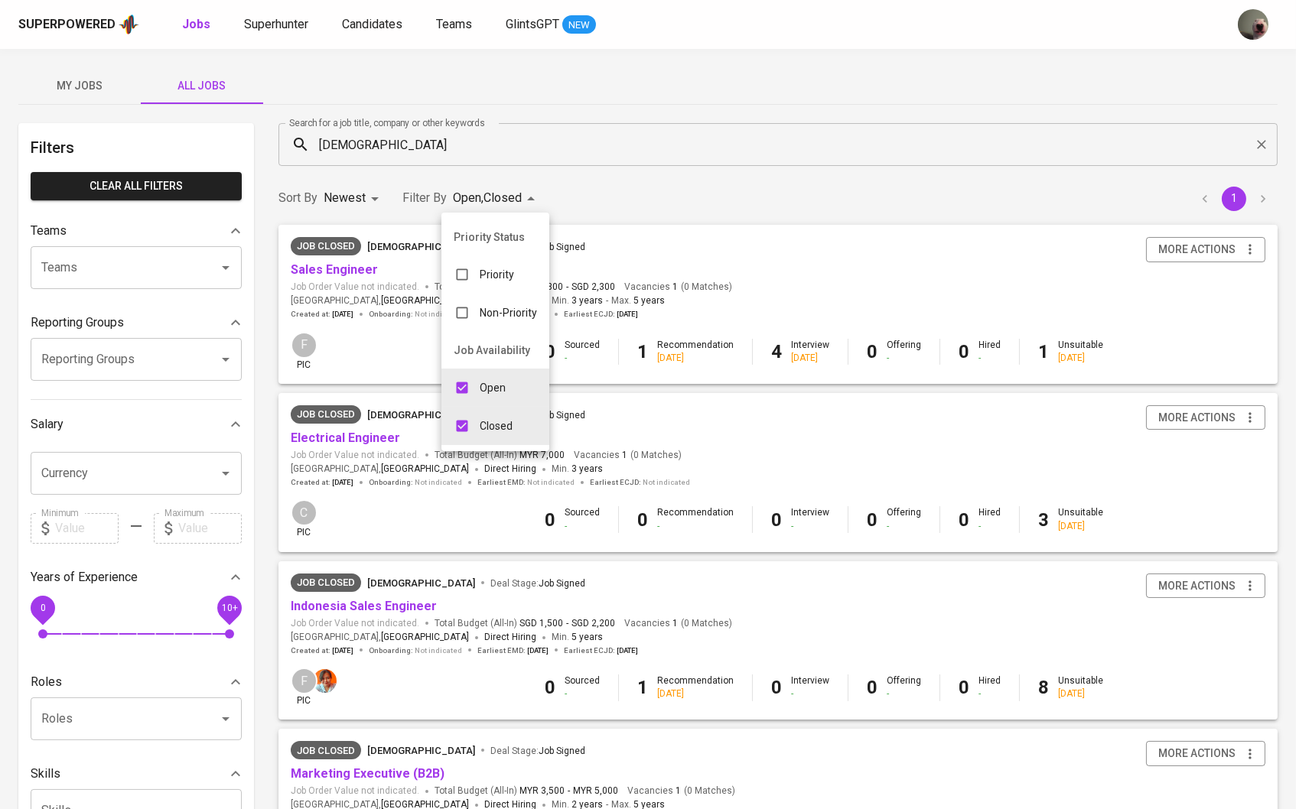
click at [349, 266] on div at bounding box center [648, 404] width 1296 height 809
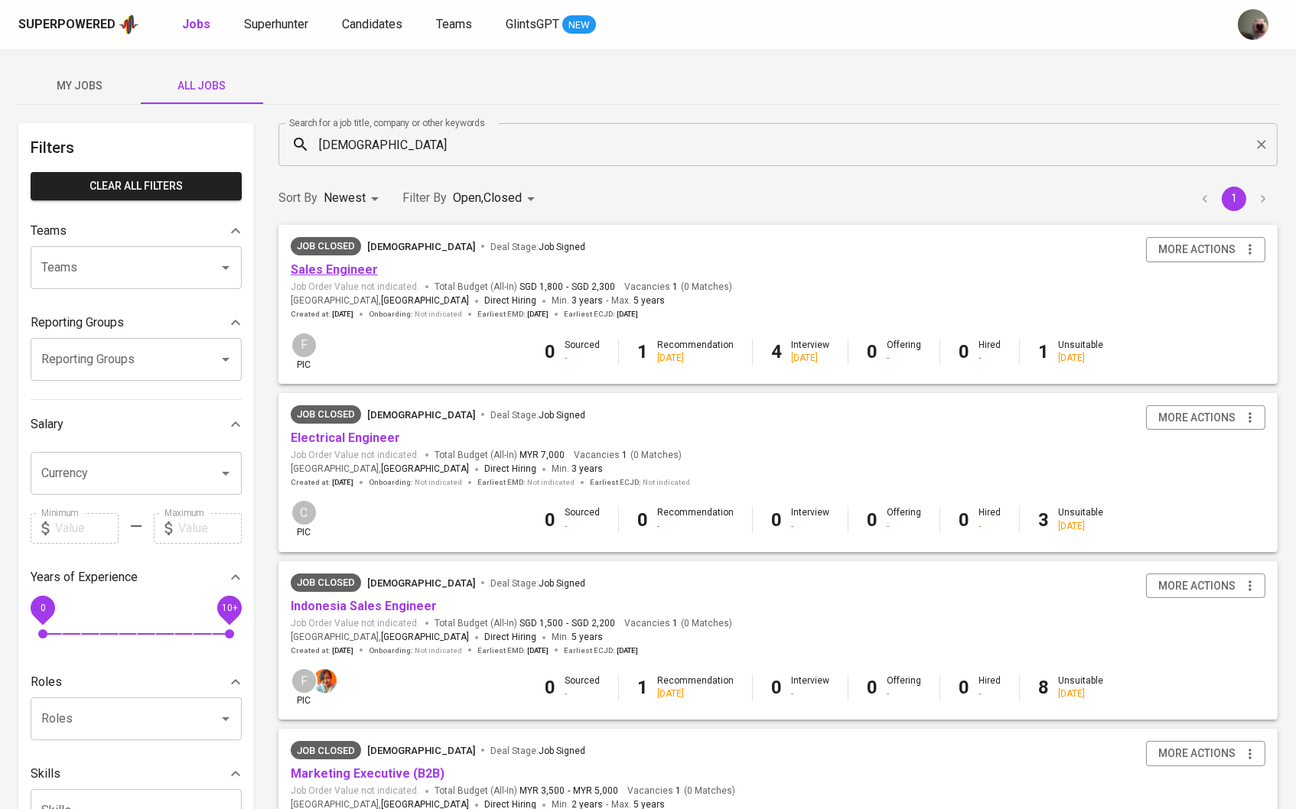
click at [351, 272] on link "Sales Engineer" at bounding box center [334, 269] width 87 height 15
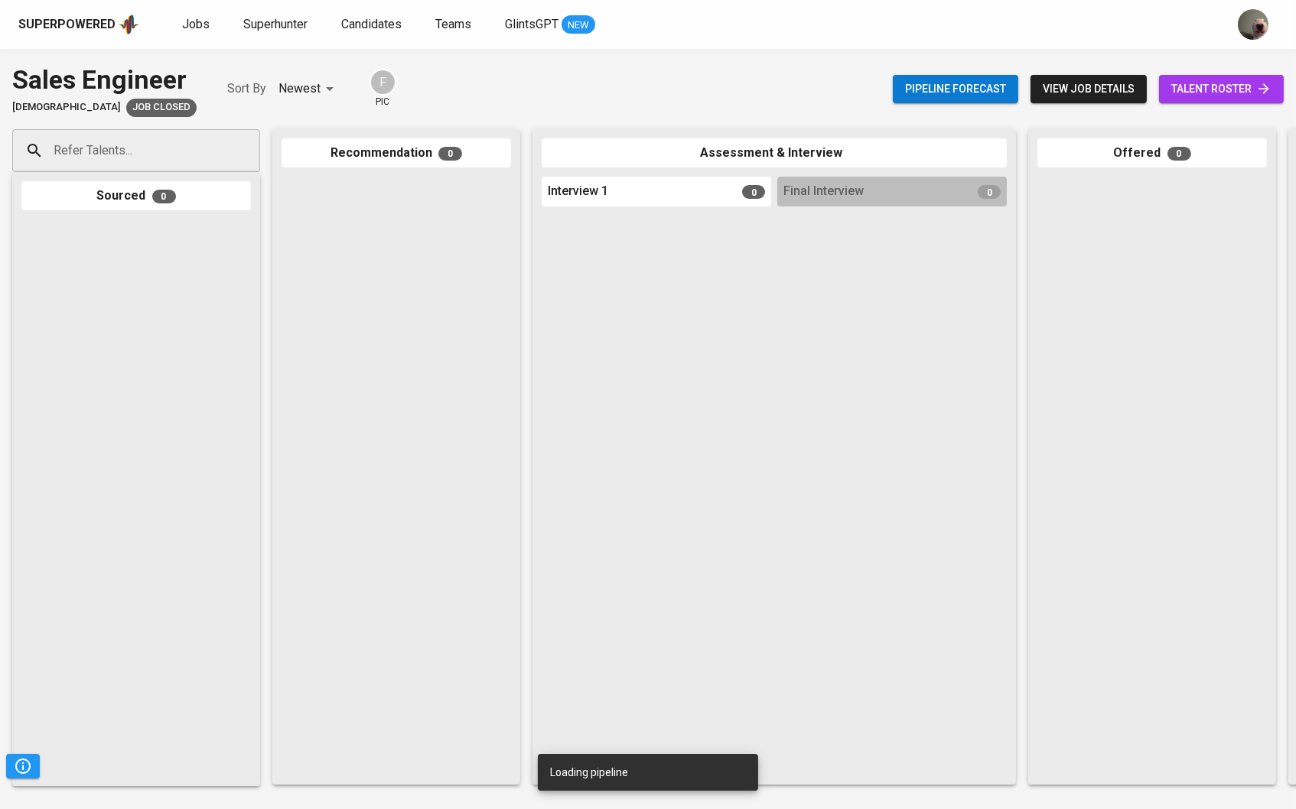
click at [1210, 84] on span "talent roster" at bounding box center [1221, 89] width 100 height 19
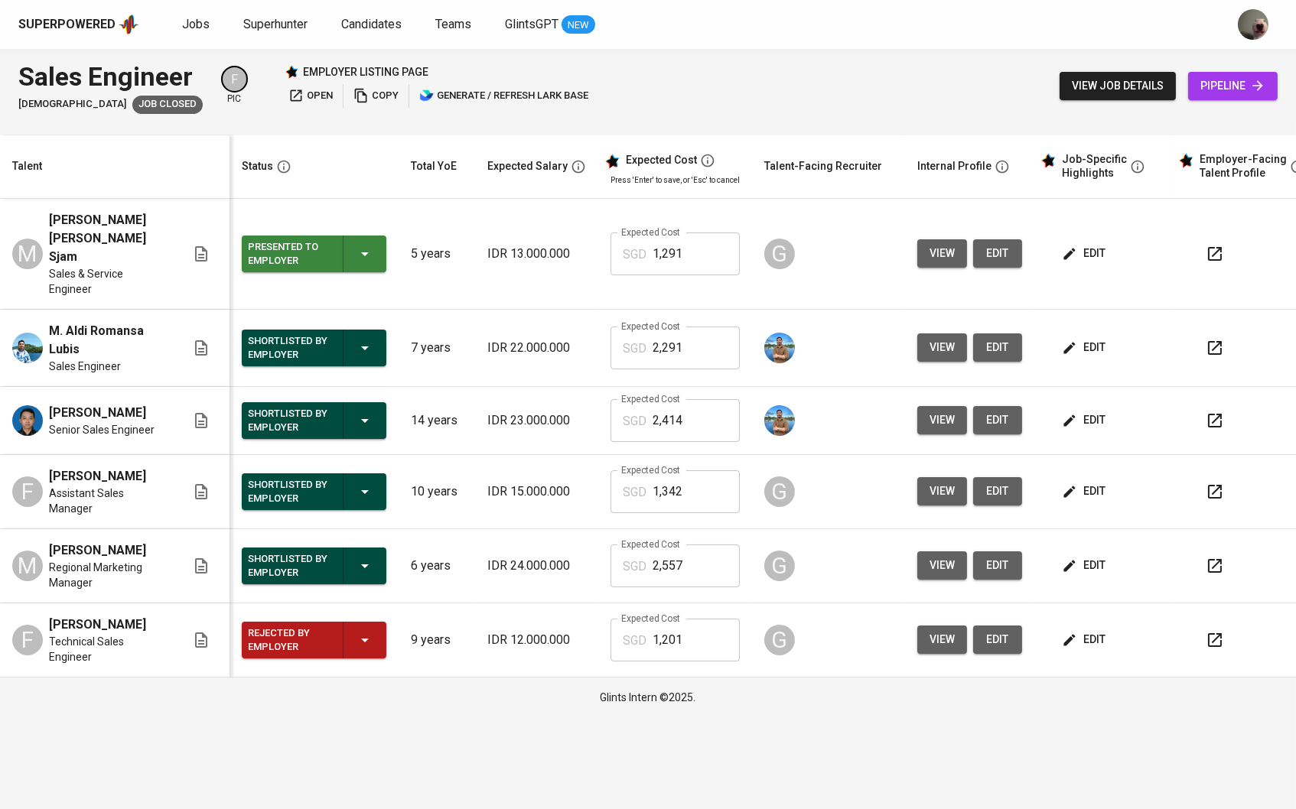
click at [1100, 246] on span "edit" at bounding box center [1085, 253] width 41 height 19
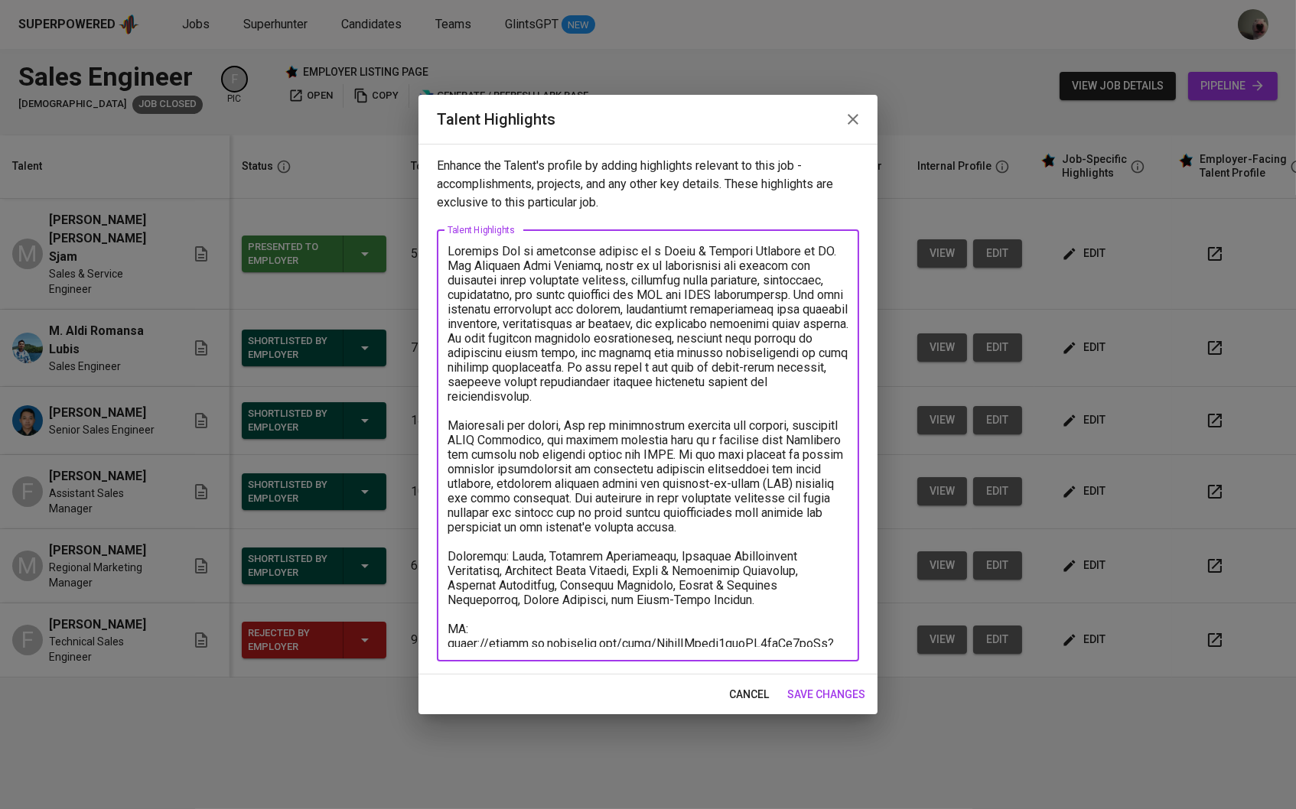
drag, startPoint x: 570, startPoint y: 421, endPoint x: 677, endPoint y: 490, distance: 127.3
click at [677, 490] on textarea at bounding box center [647, 445] width 401 height 403
